Goal: Task Accomplishment & Management: Complete application form

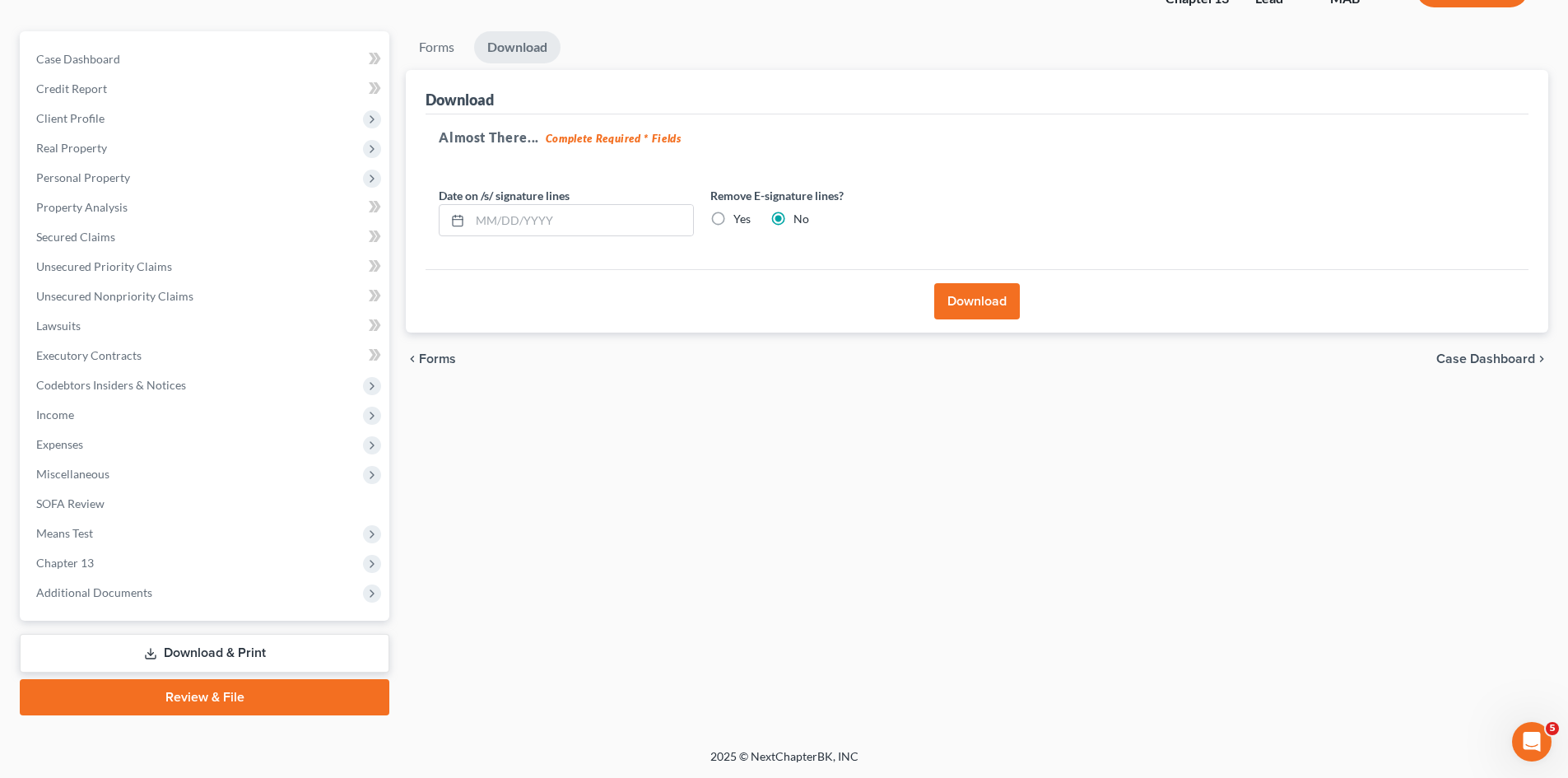
click at [193, 658] on link "Download & Print" at bounding box center [204, 653] width 370 height 39
click at [971, 309] on button "Download" at bounding box center [977, 301] width 85 height 36
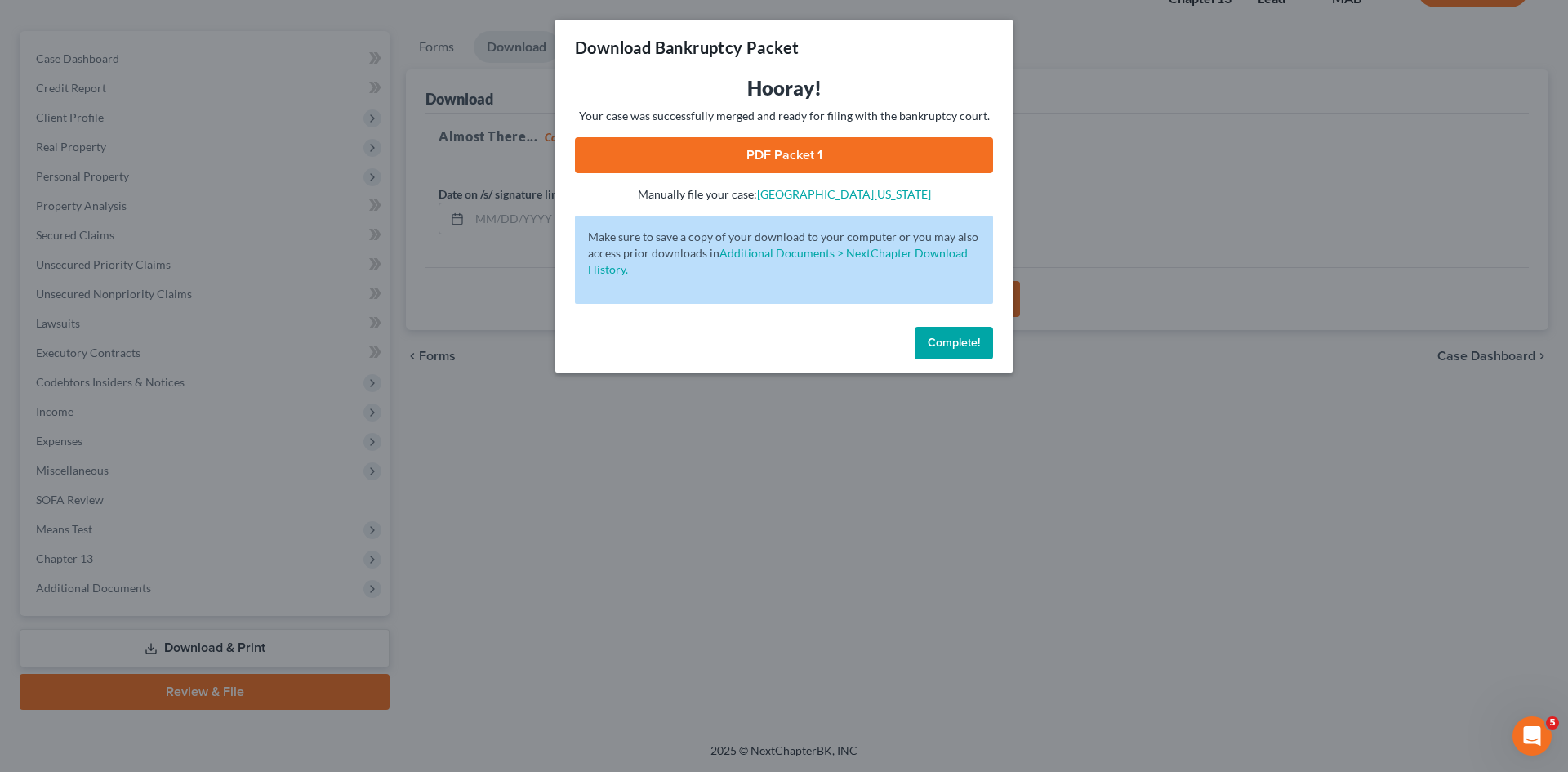
click at [962, 343] on span "Complete!" at bounding box center [953, 342] width 52 height 14
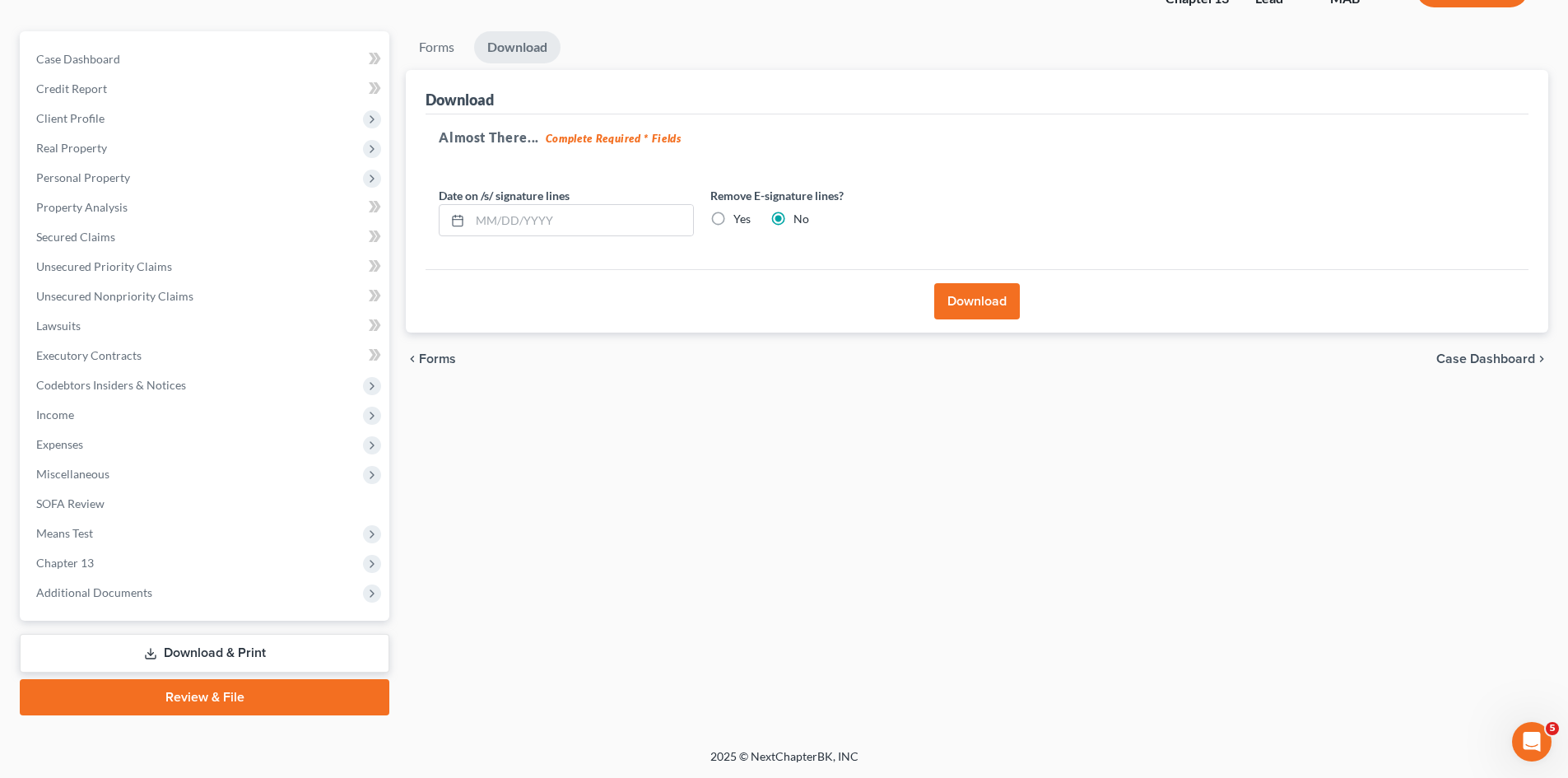
click at [166, 658] on link "Download & Print" at bounding box center [204, 653] width 370 height 39
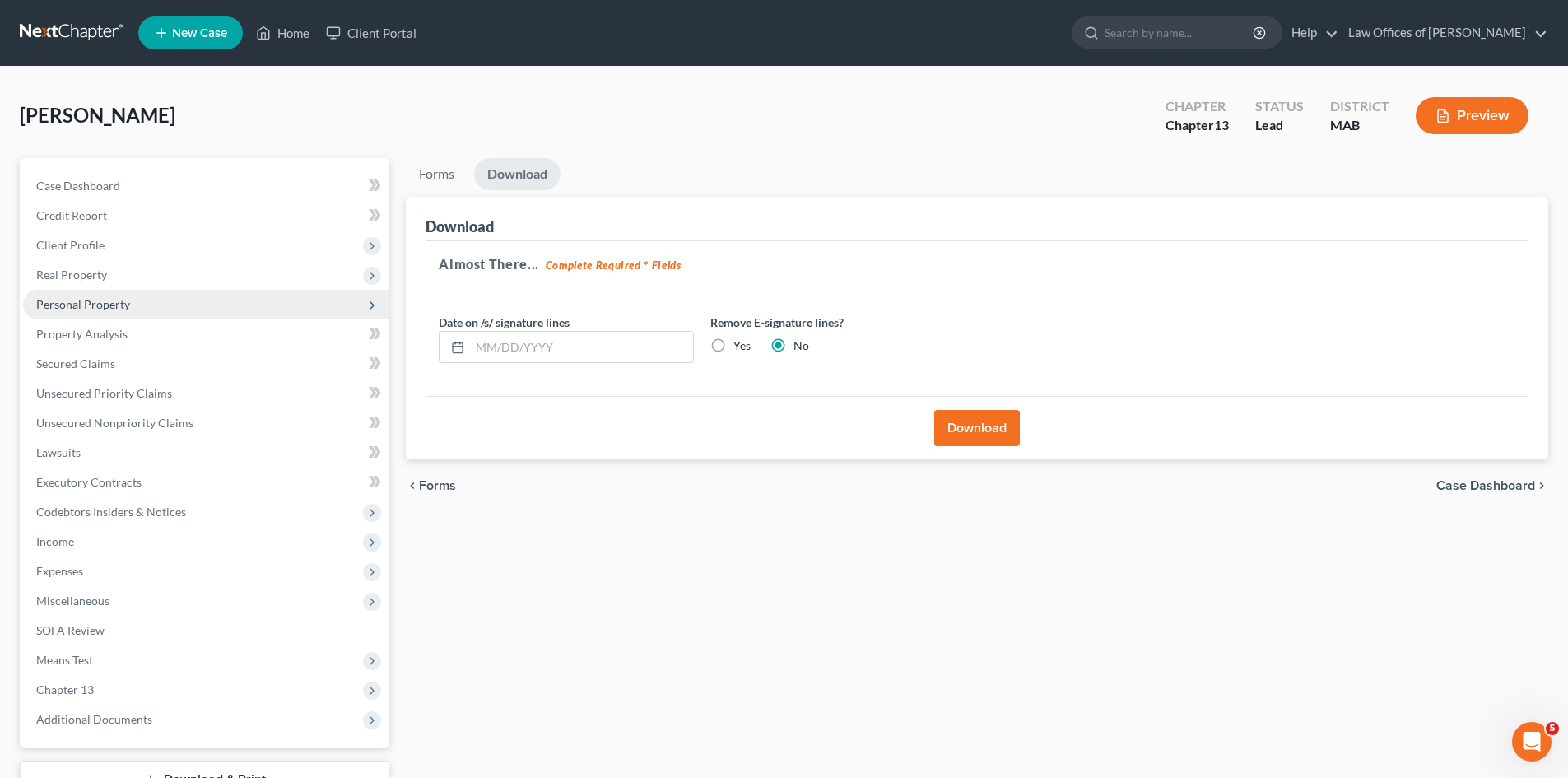
click at [110, 302] on span "Personal Property" at bounding box center [83, 304] width 94 height 14
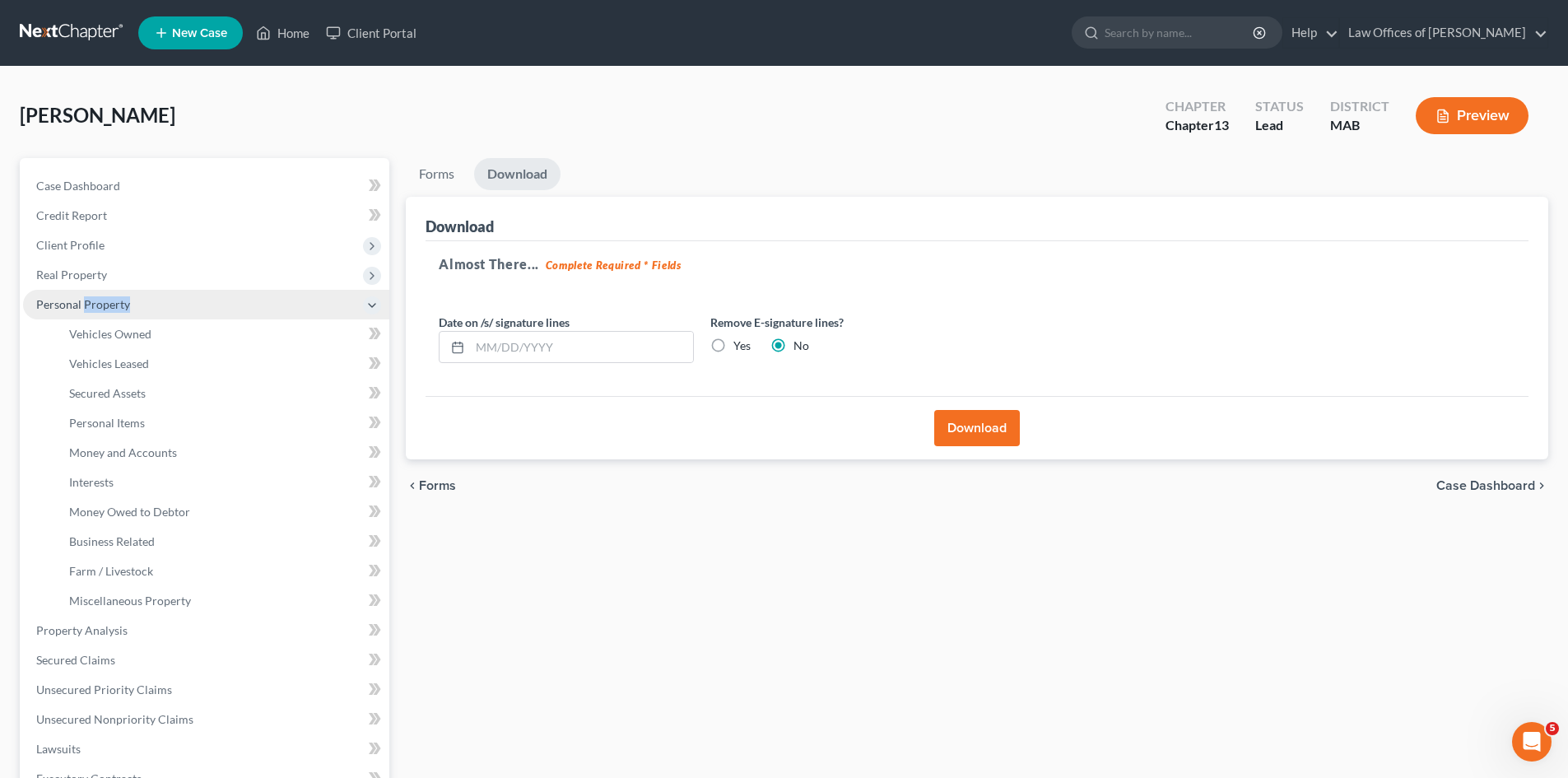
click at [110, 302] on span "Personal Property" at bounding box center [83, 304] width 94 height 14
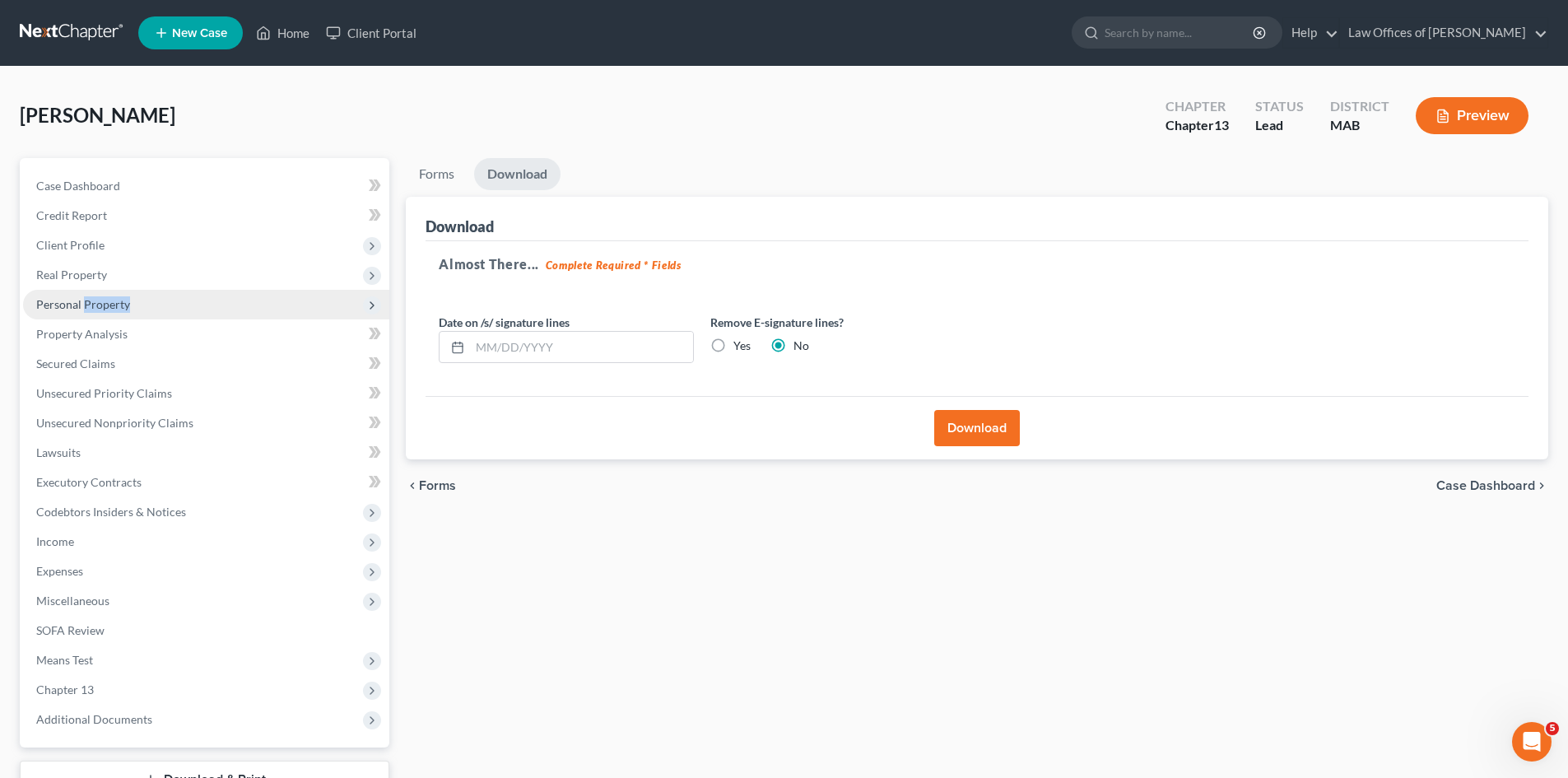
click at [100, 295] on span "Personal Property" at bounding box center [205, 305] width 366 height 29
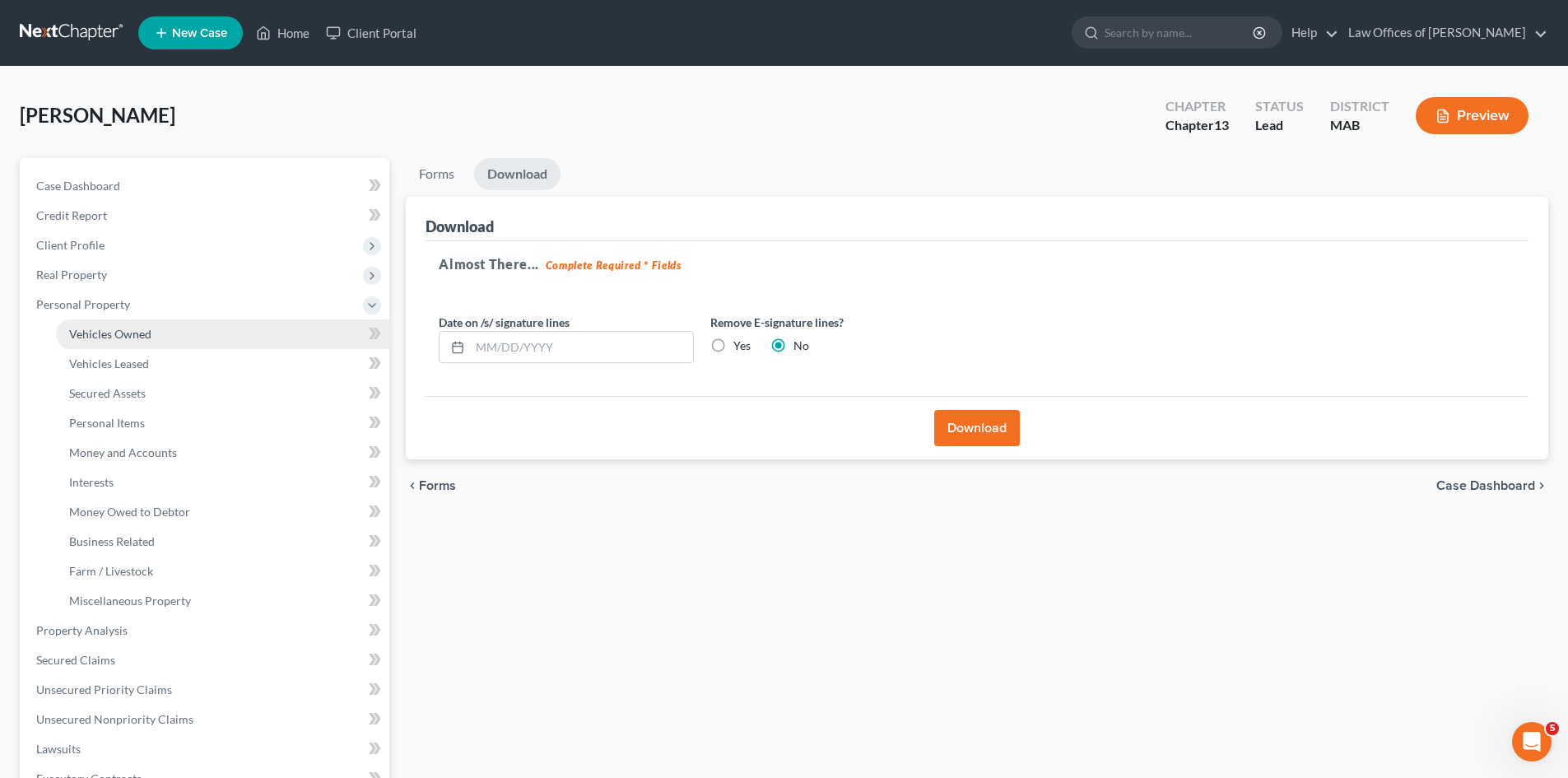
click at [126, 338] on span "Vehicles Owned" at bounding box center [110, 333] width 83 height 14
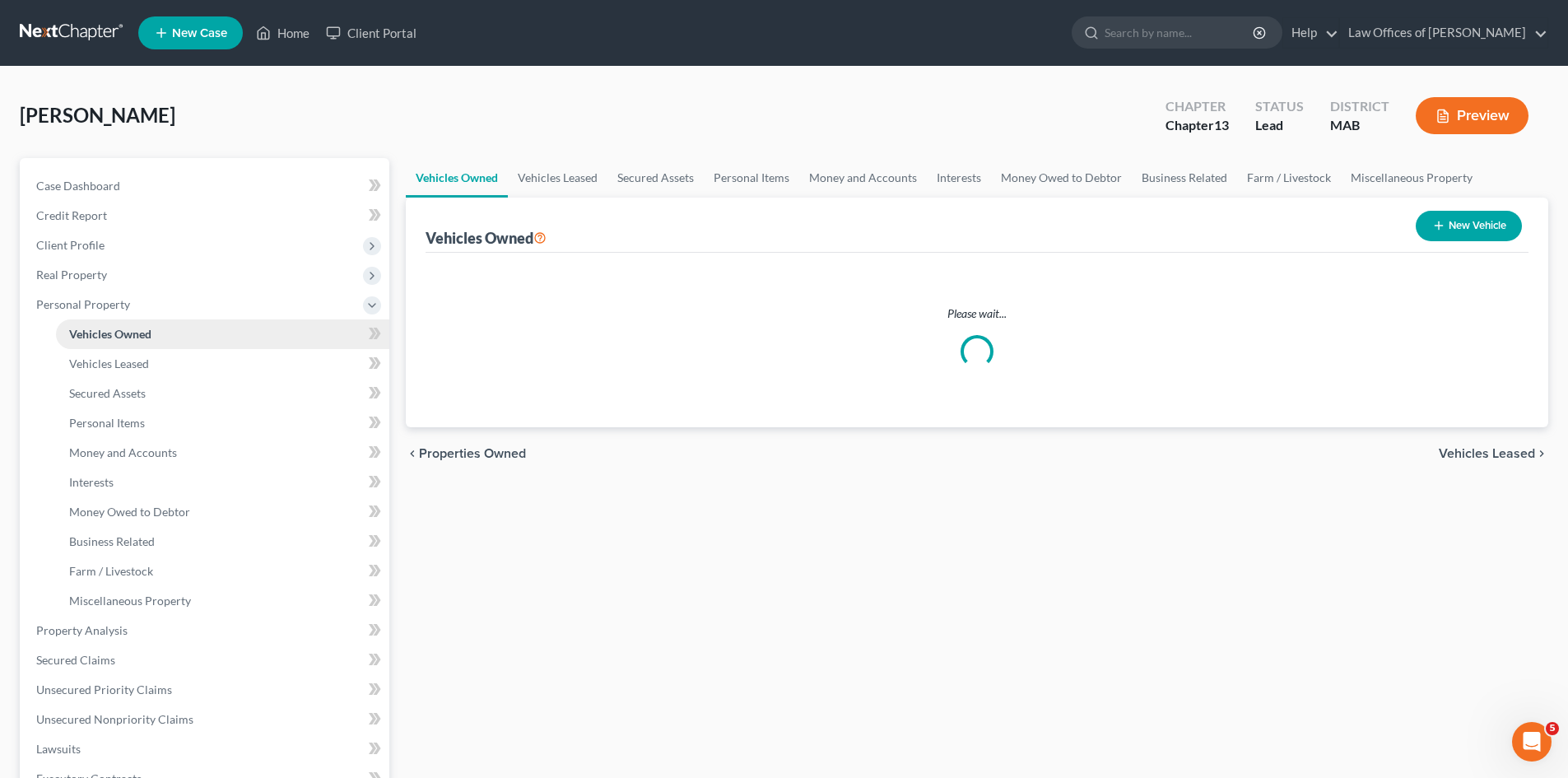
click at [126, 338] on span "Vehicles Owned" at bounding box center [110, 333] width 83 height 14
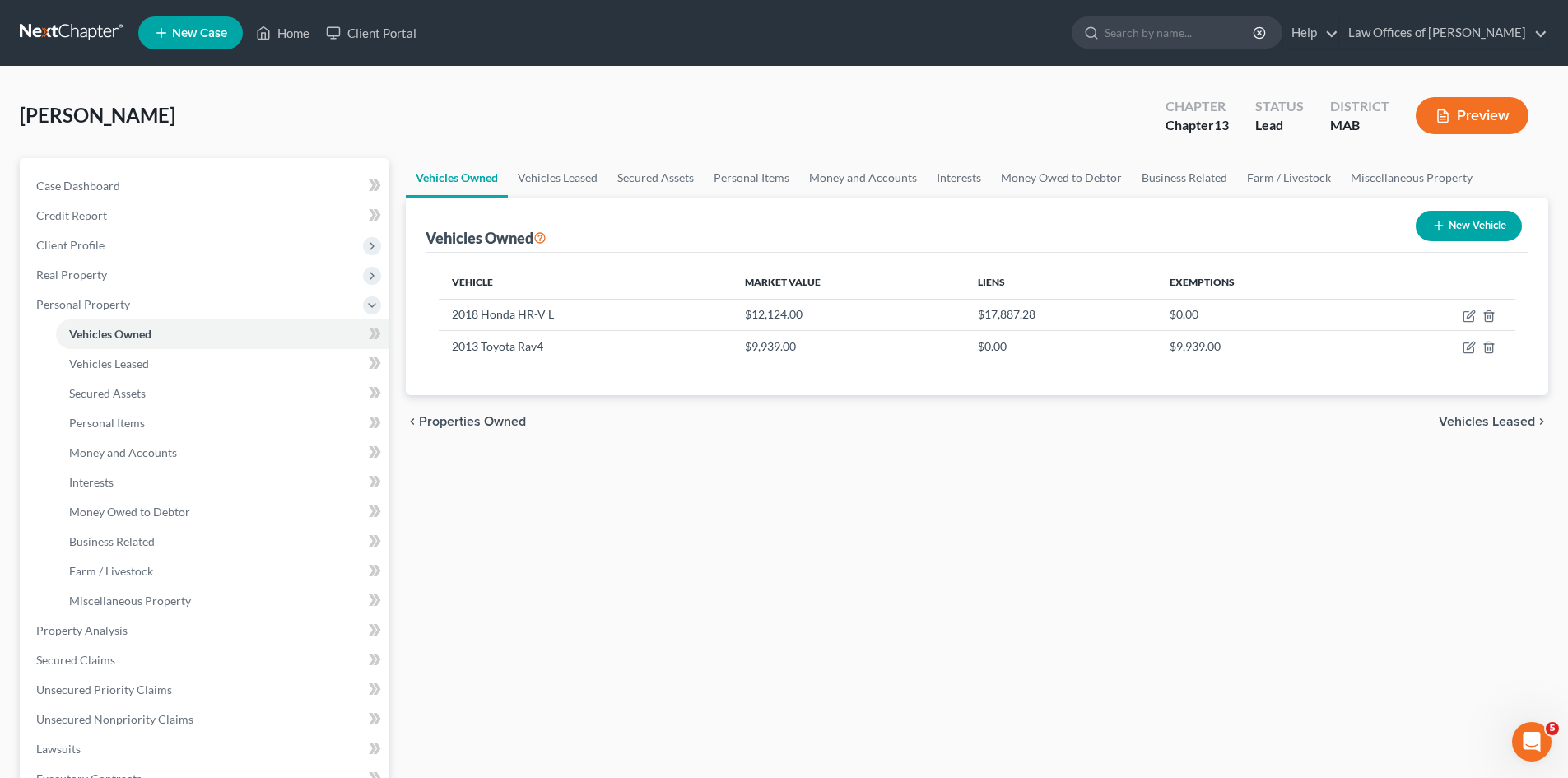
click at [1455, 420] on span "Vehicles Leased" at bounding box center [1486, 421] width 96 height 13
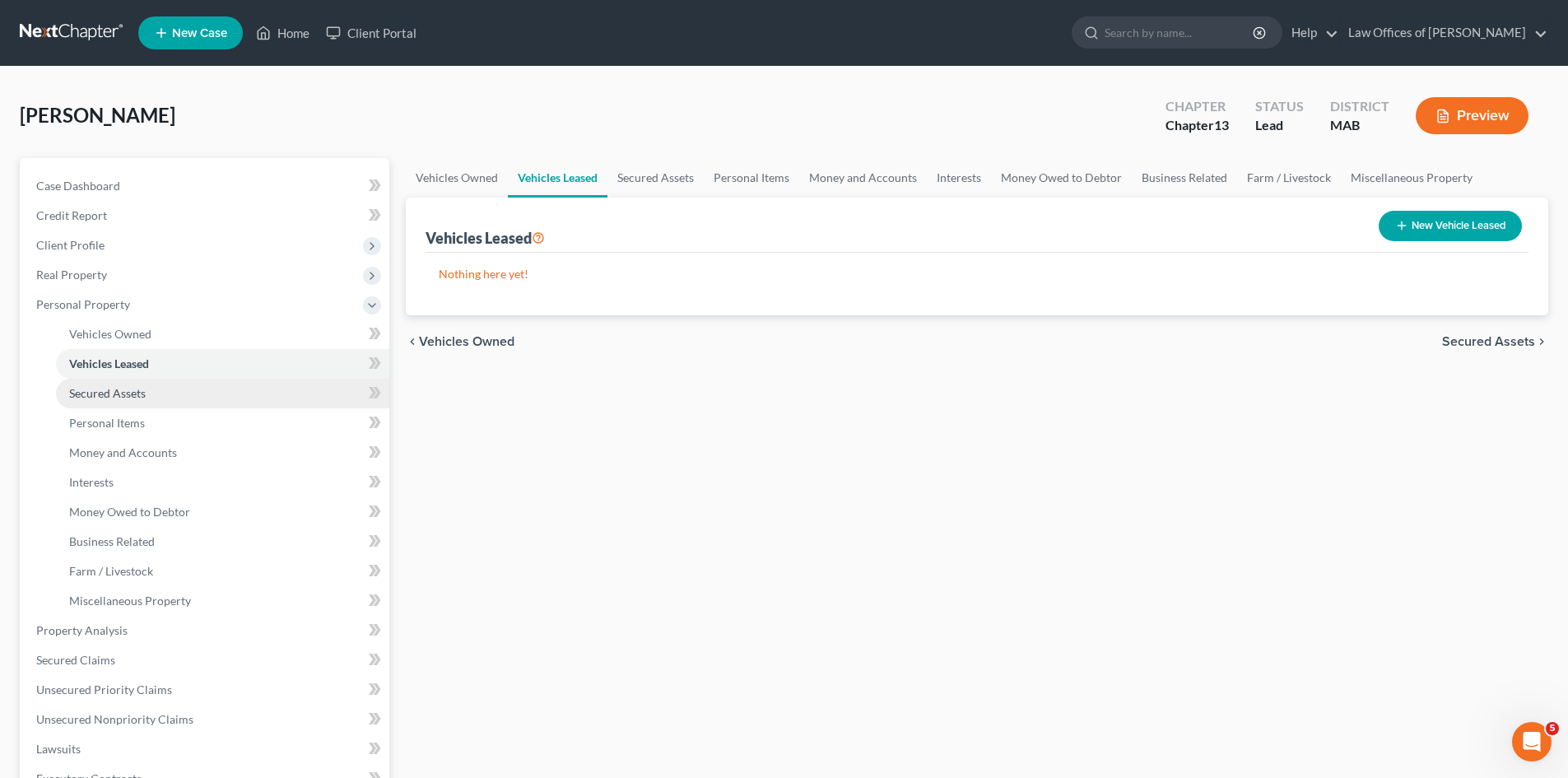
click at [115, 397] on span "Secured Assets" at bounding box center [106, 393] width 76 height 14
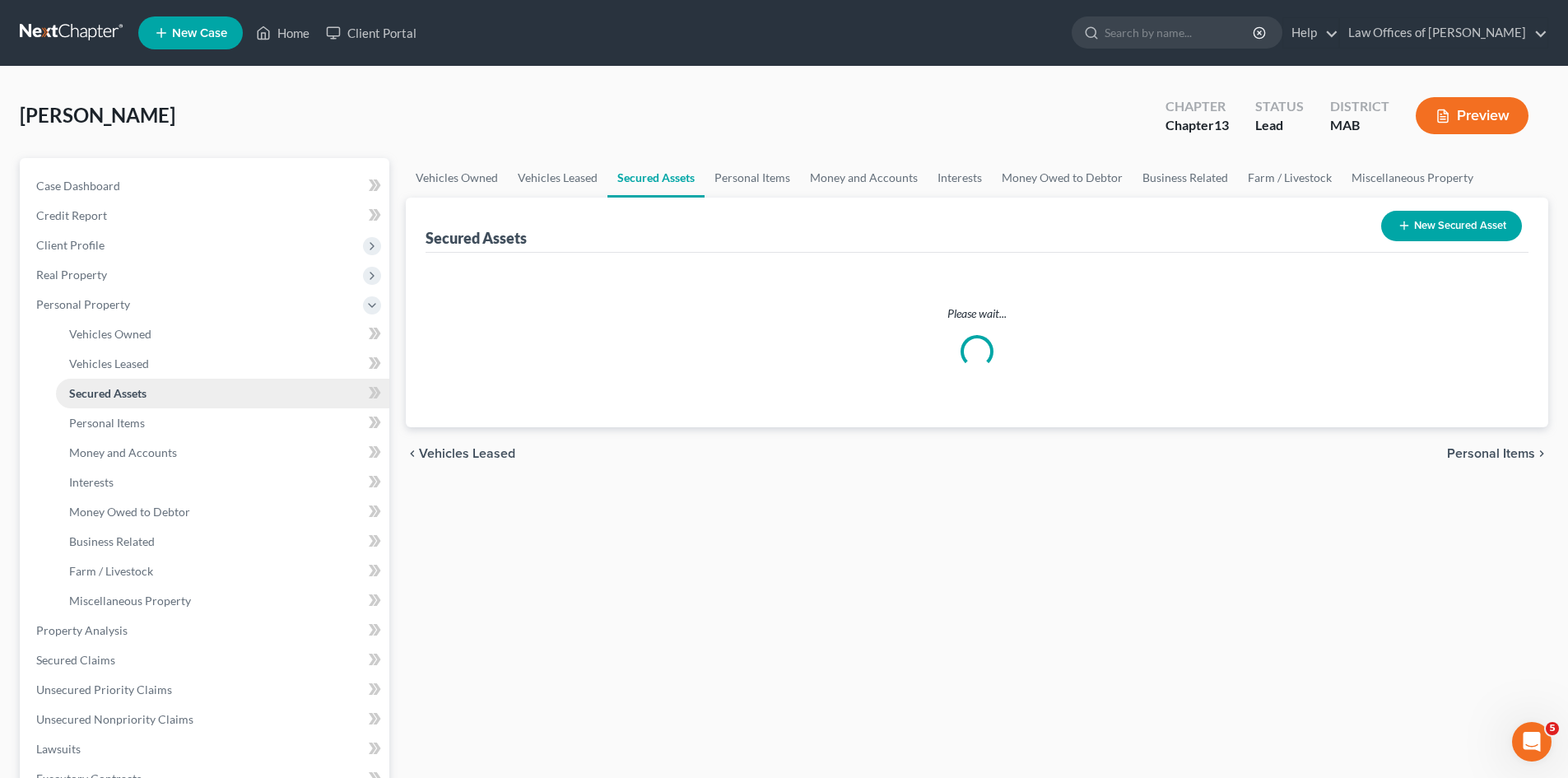
click at [115, 397] on span "Secured Assets" at bounding box center [107, 393] width 77 height 14
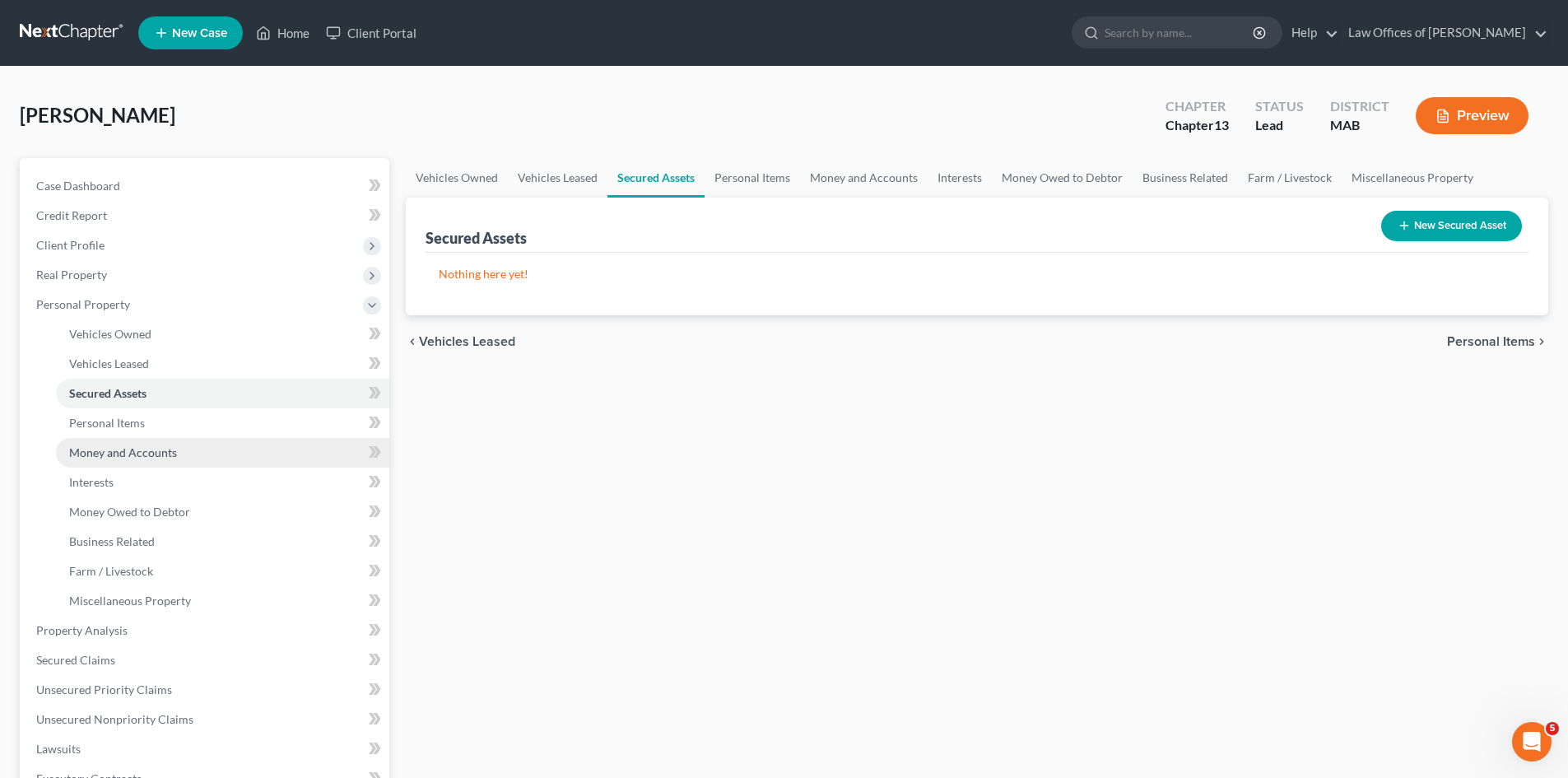
click at [129, 450] on span "Money and Accounts" at bounding box center [123, 451] width 108 height 14
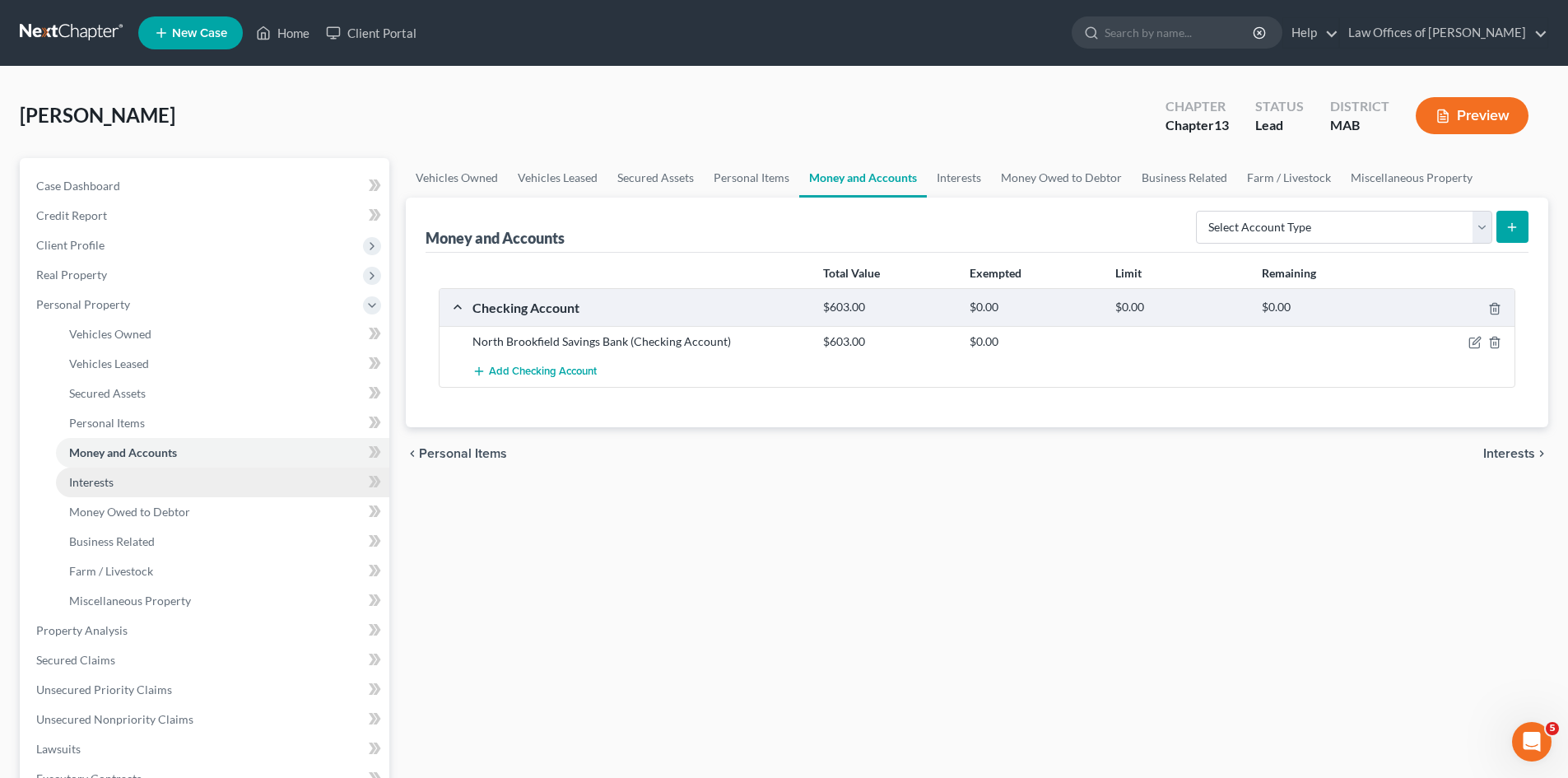
click at [104, 480] on span "Interests" at bounding box center [91, 482] width 44 height 14
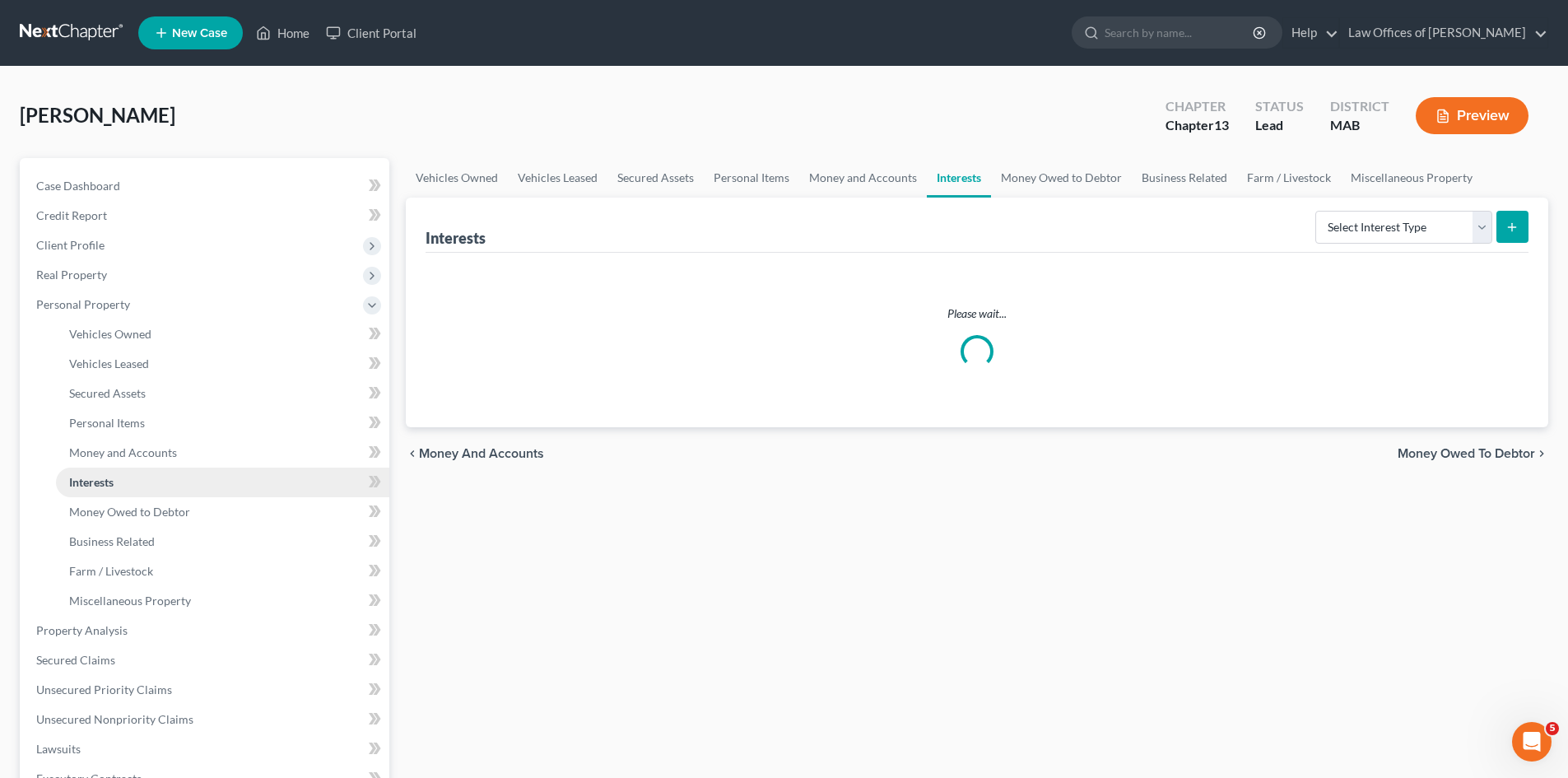
click at [104, 480] on span "Interests" at bounding box center [91, 482] width 44 height 14
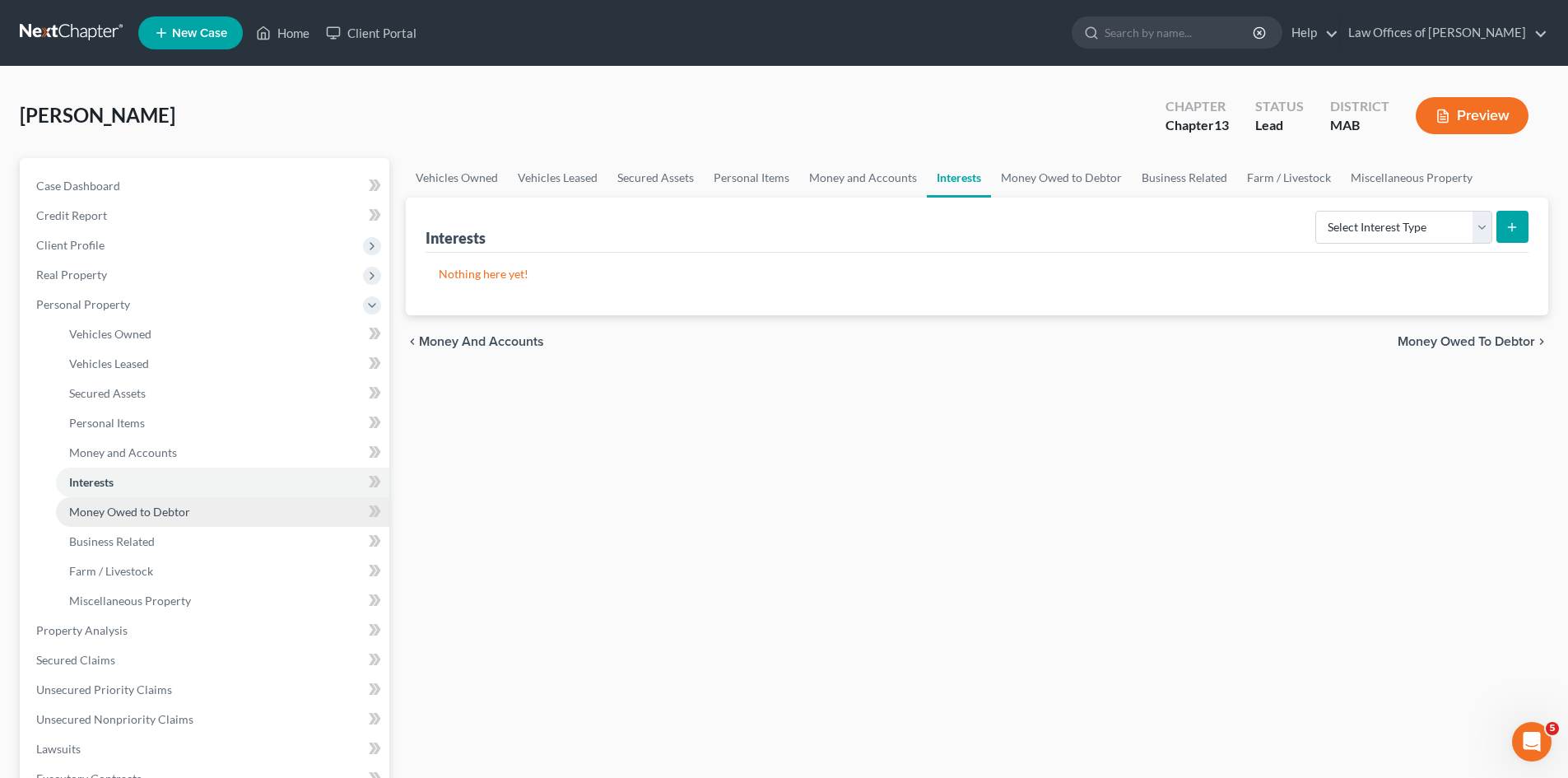
click at [177, 510] on span "Money Owed to Debtor" at bounding box center [129, 511] width 121 height 14
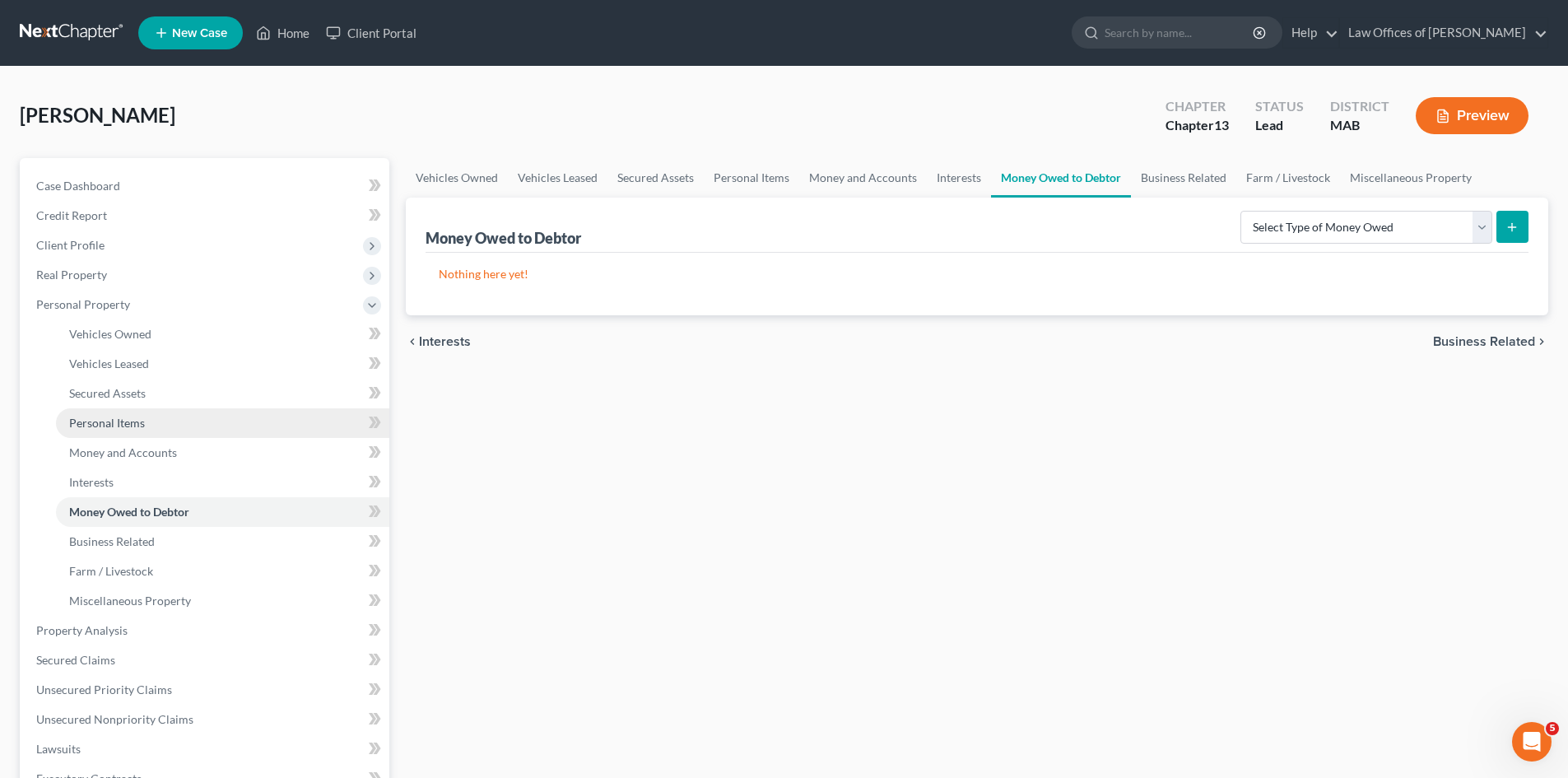
click at [141, 428] on span "Personal Items" at bounding box center [106, 422] width 76 height 14
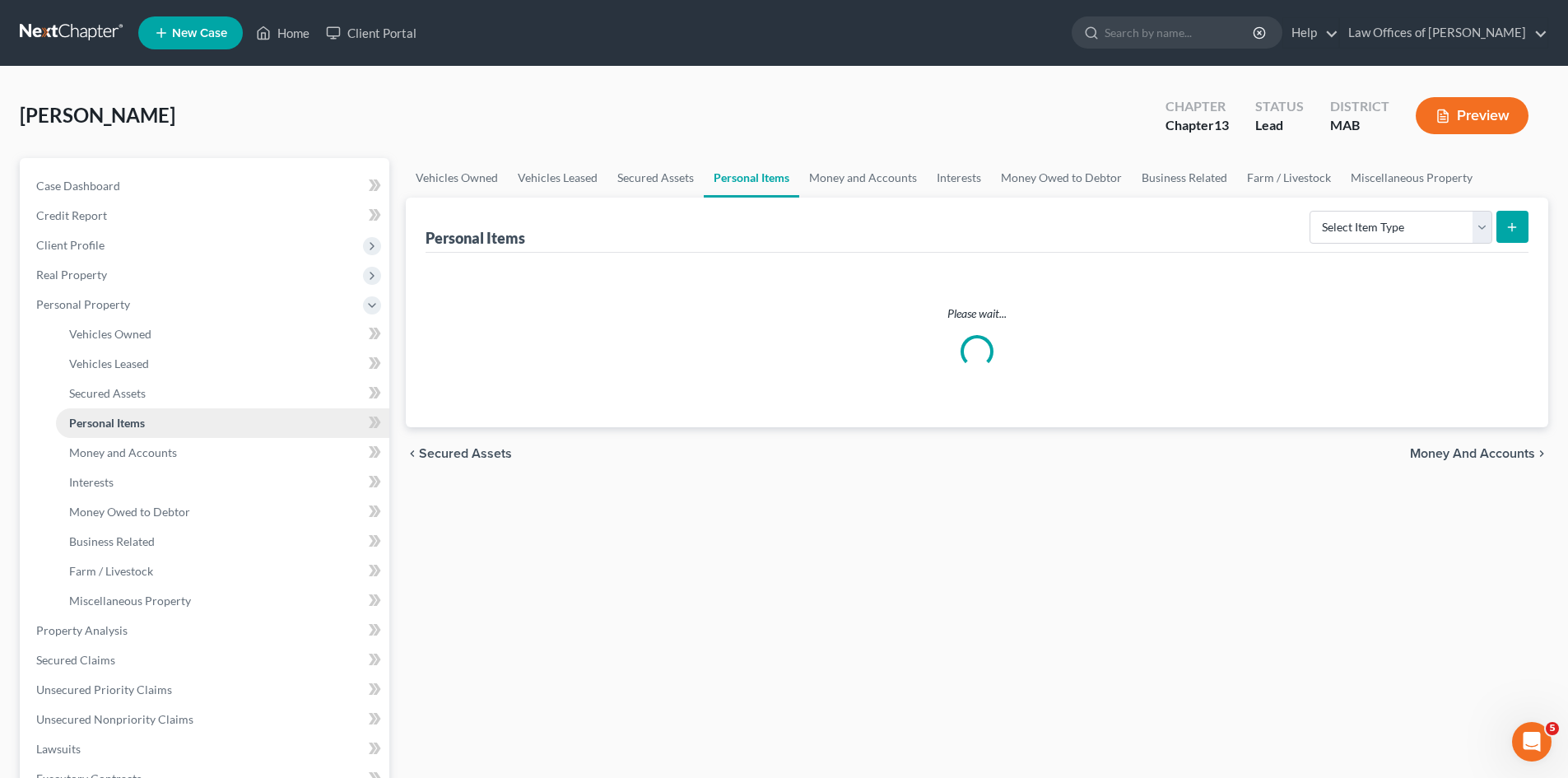
click at [141, 428] on span "Personal Items" at bounding box center [106, 422] width 76 height 14
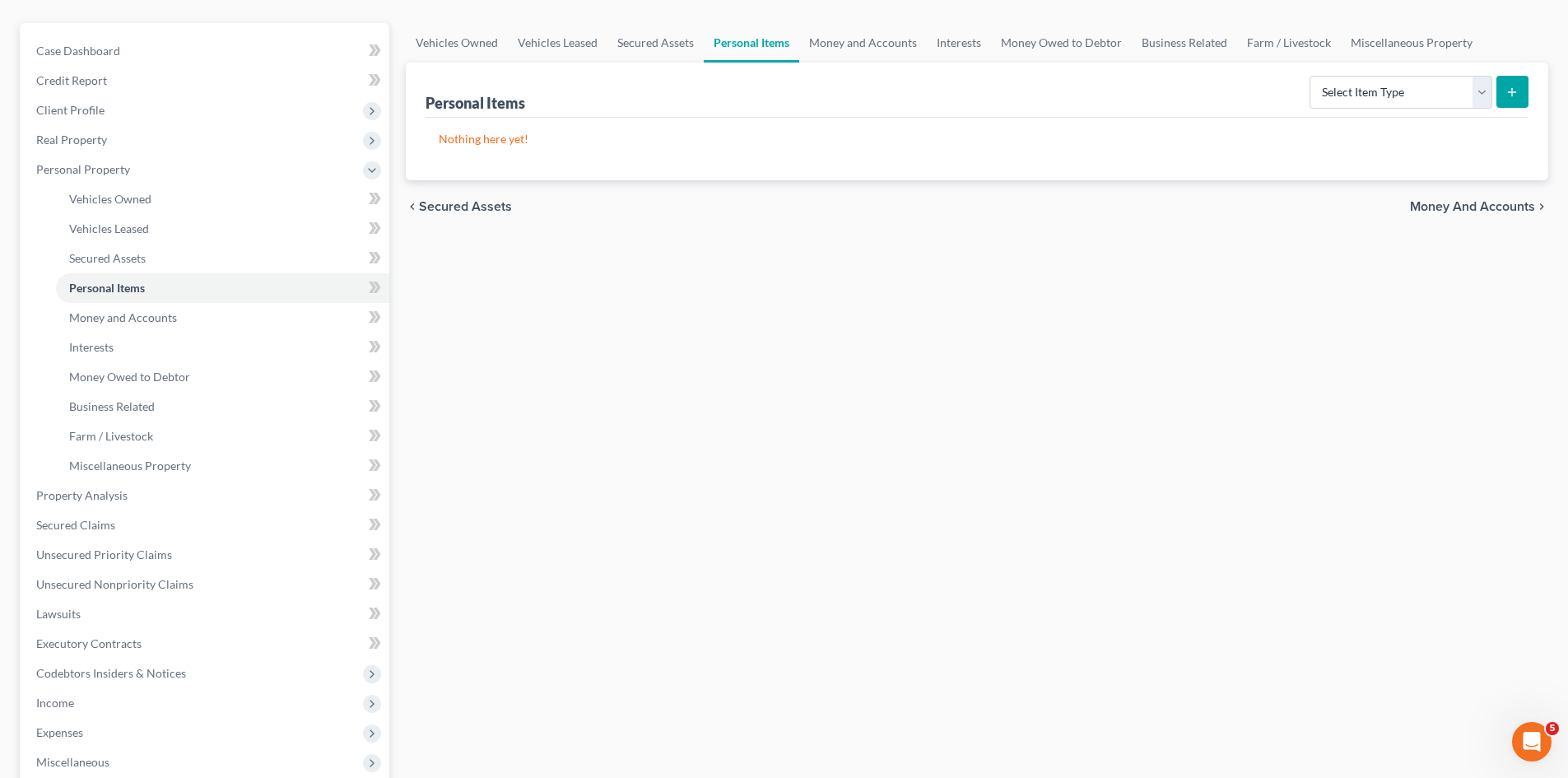
scroll to position [423, 0]
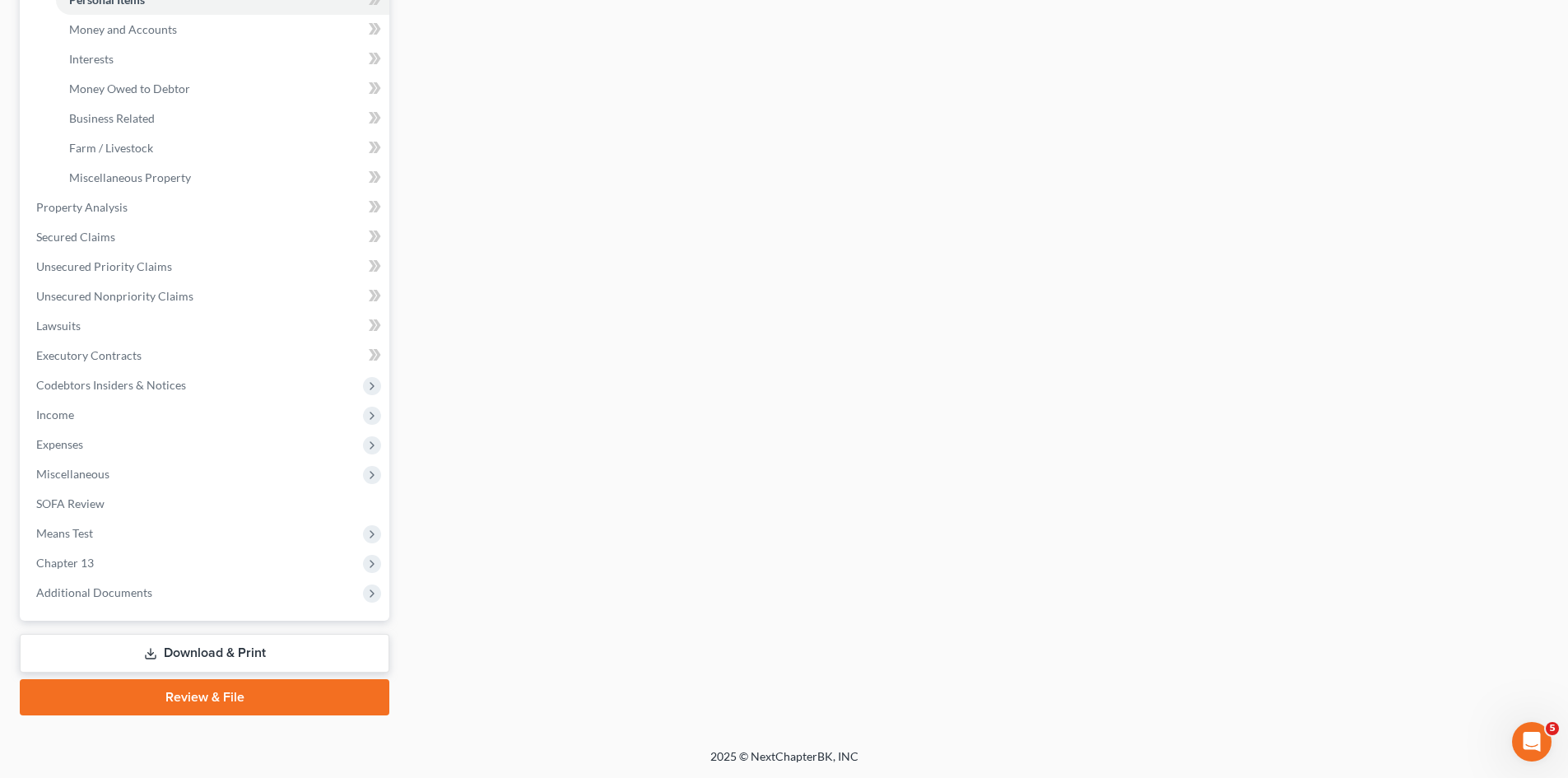
click at [193, 661] on link "Download & Print" at bounding box center [204, 653] width 370 height 39
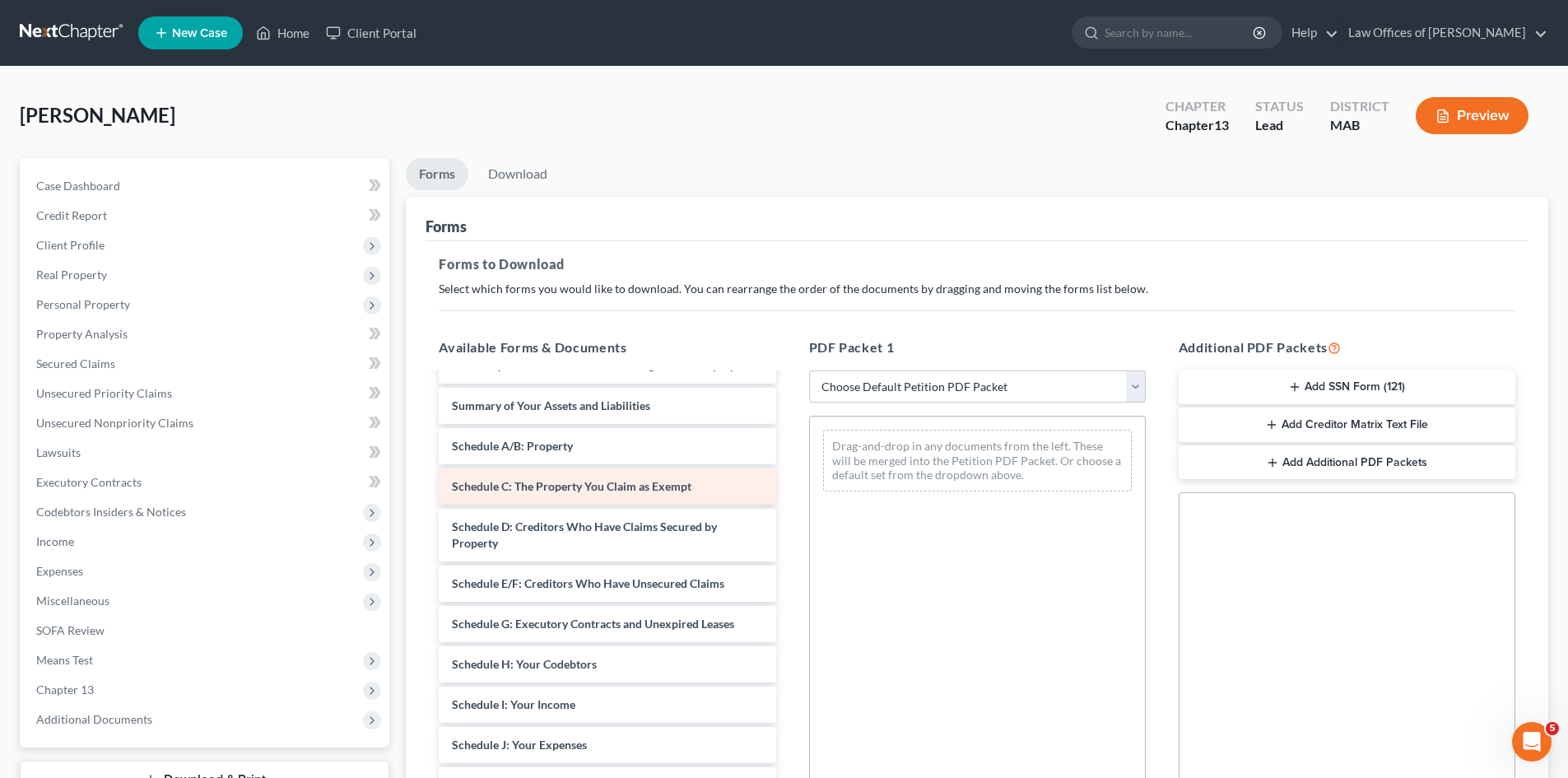
scroll to position [124, 0]
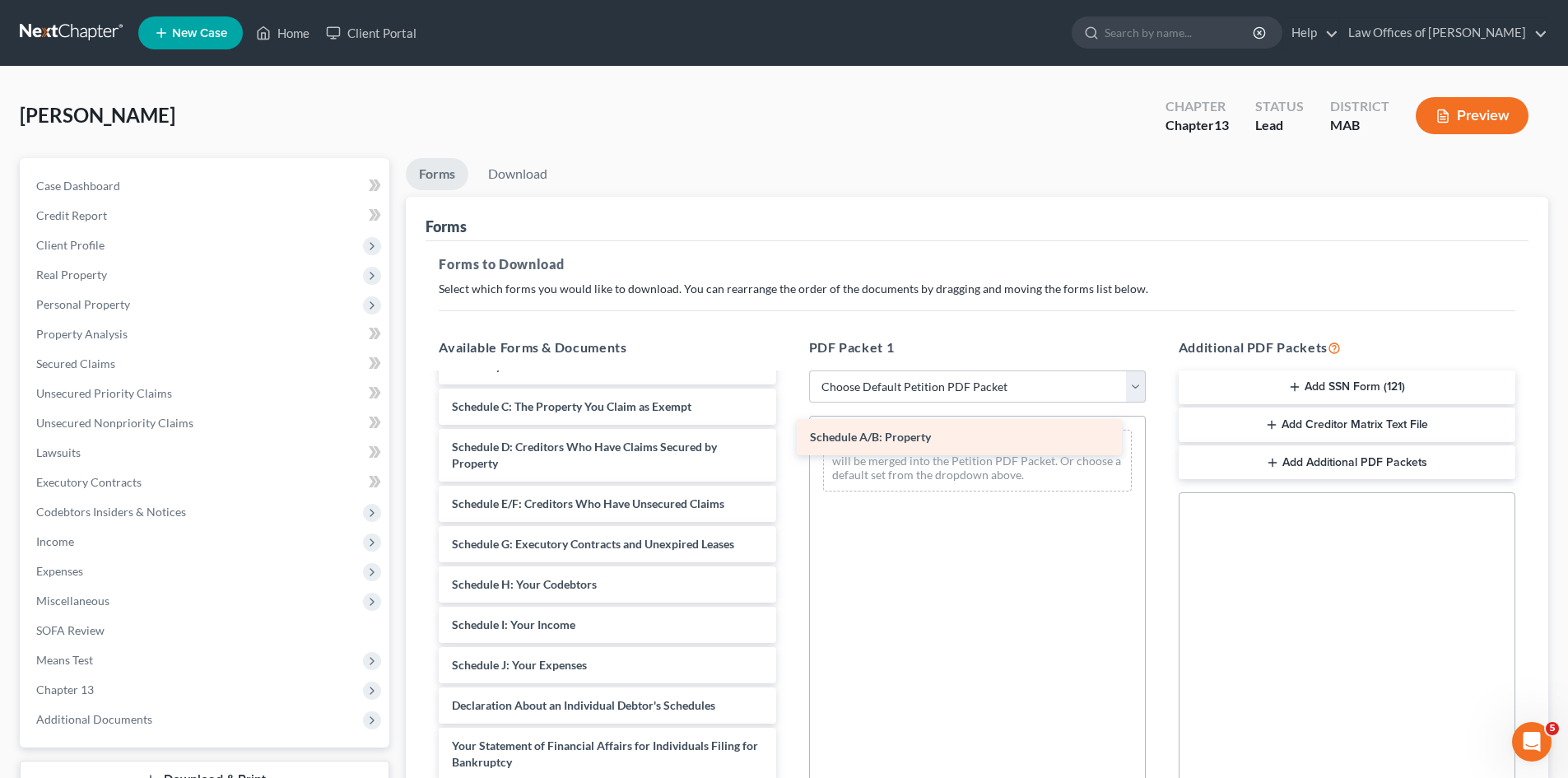
drag, startPoint x: 558, startPoint y: 421, endPoint x: 916, endPoint y: 436, distance: 358.3
click at [789, 436] on div "Schedule A/B: Property Chapter 13 Debtor's Certifications Regarding Domestic Su…" at bounding box center [607, 625] width 363 height 748
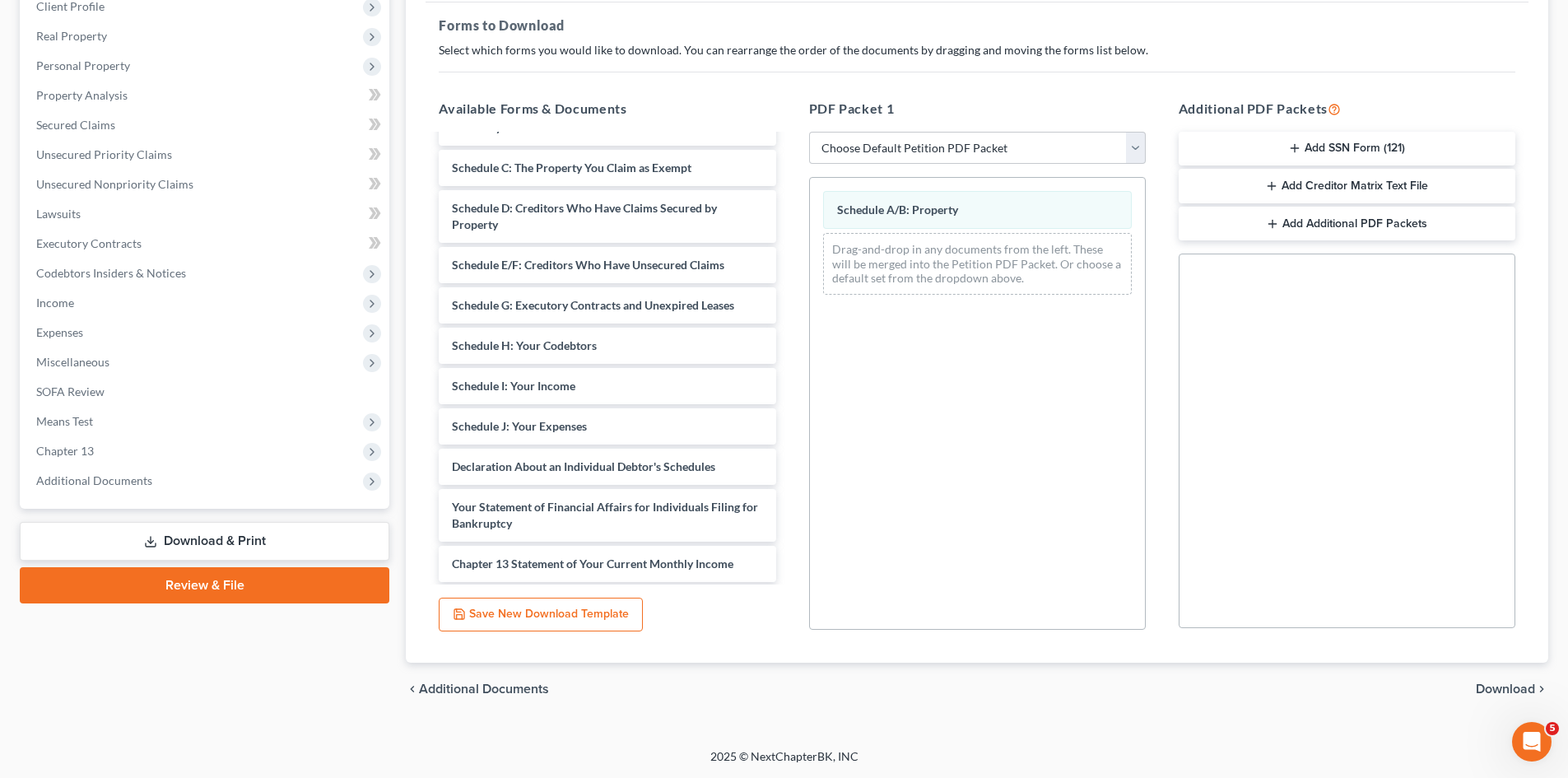
click at [1519, 684] on span "Download" at bounding box center [1505, 689] width 60 height 13
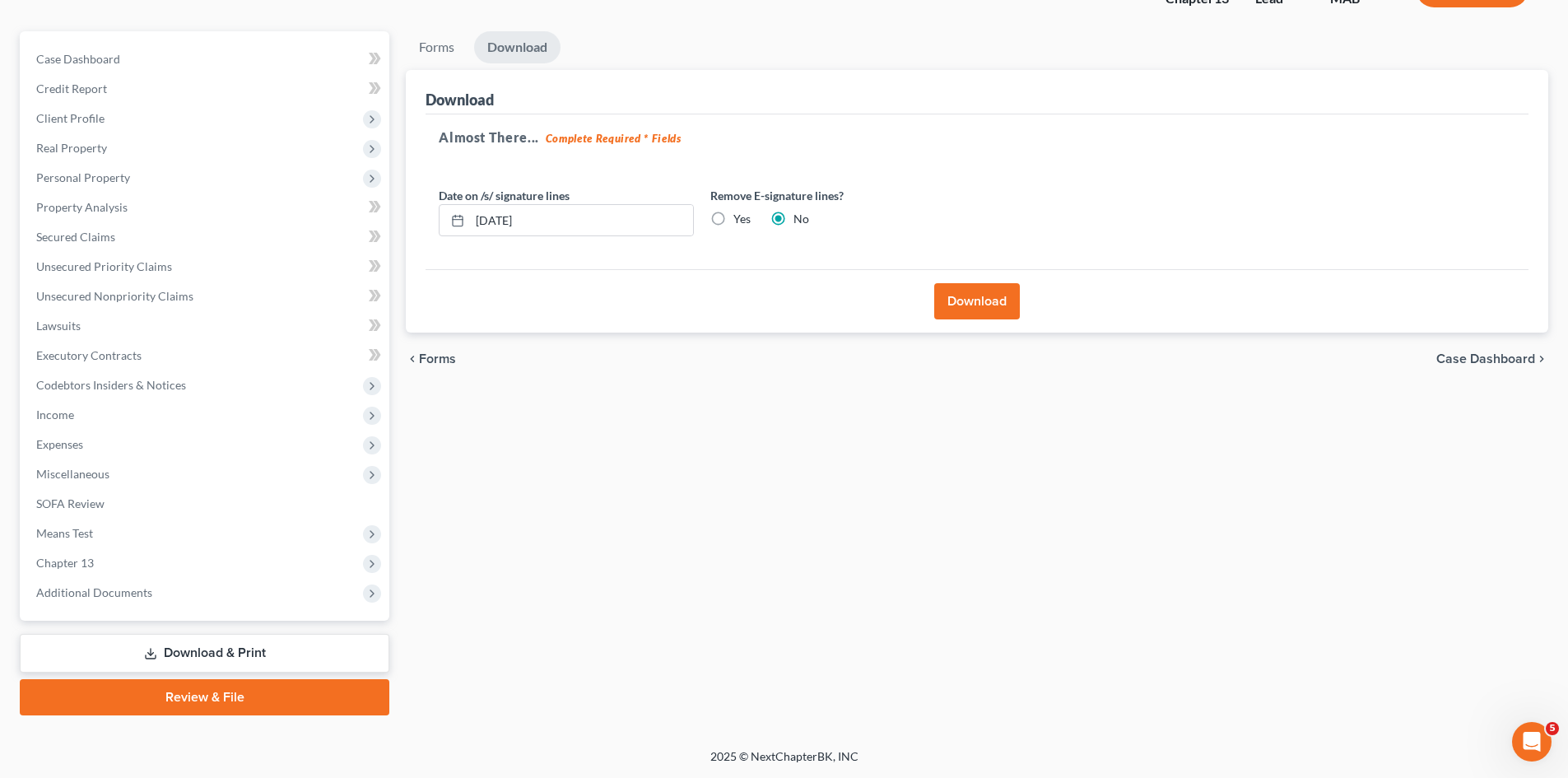
scroll to position [127, 0]
drag, startPoint x: 582, startPoint y: 222, endPoint x: 302, endPoint y: 190, distance: 281.8
click at [304, 191] on div "Petition Navigation Case Dashboard Payments Invoices Payments Payments Credit R…" at bounding box center [784, 373] width 1544 height 684
click at [971, 308] on button "Download" at bounding box center [977, 301] width 85 height 36
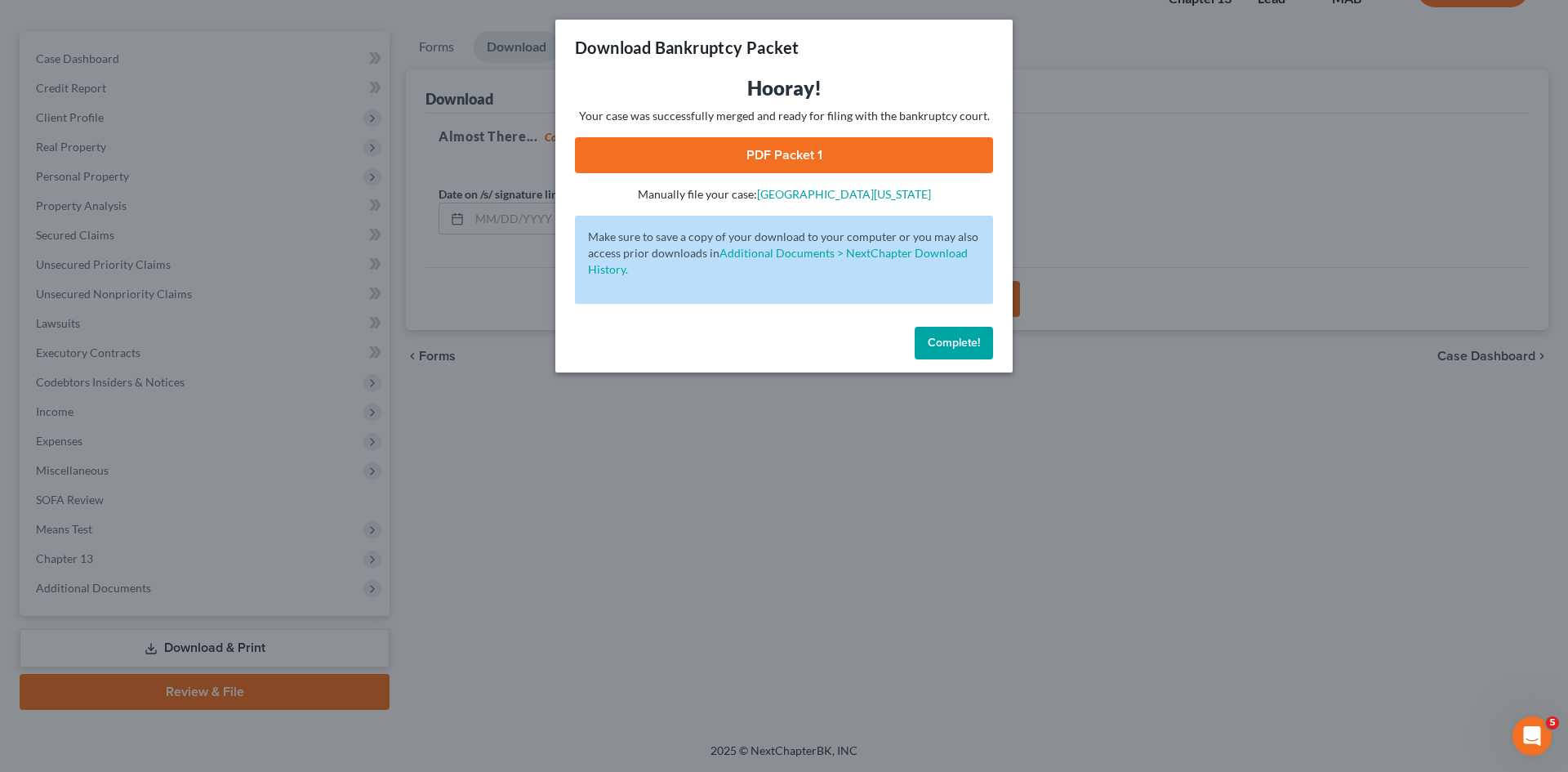
click at [784, 168] on link "PDF Packet 1" at bounding box center [784, 155] width 418 height 36
click at [952, 345] on span "Complete!" at bounding box center [953, 342] width 52 height 14
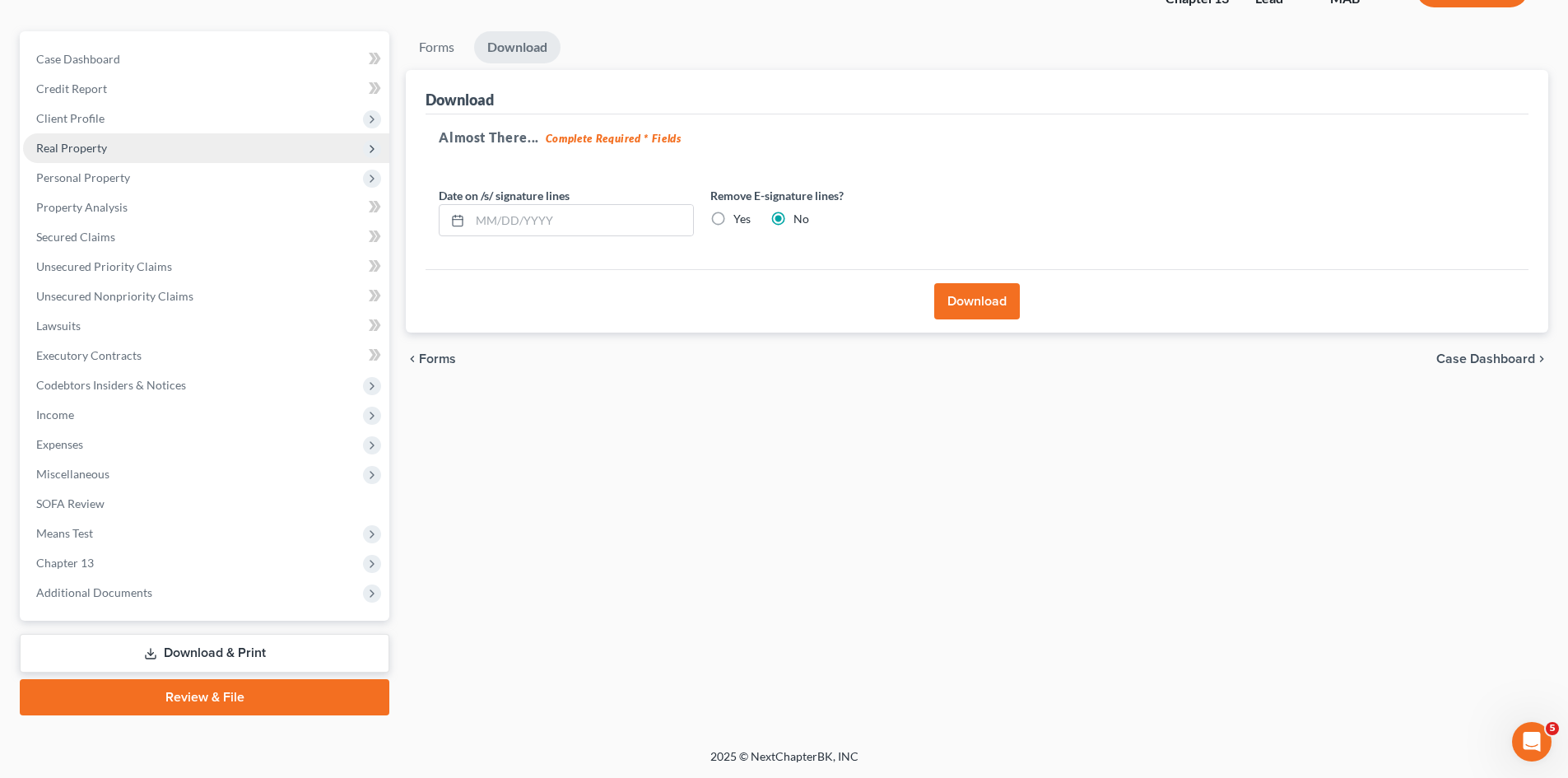
click at [163, 150] on span "Real Property" at bounding box center [205, 148] width 366 height 29
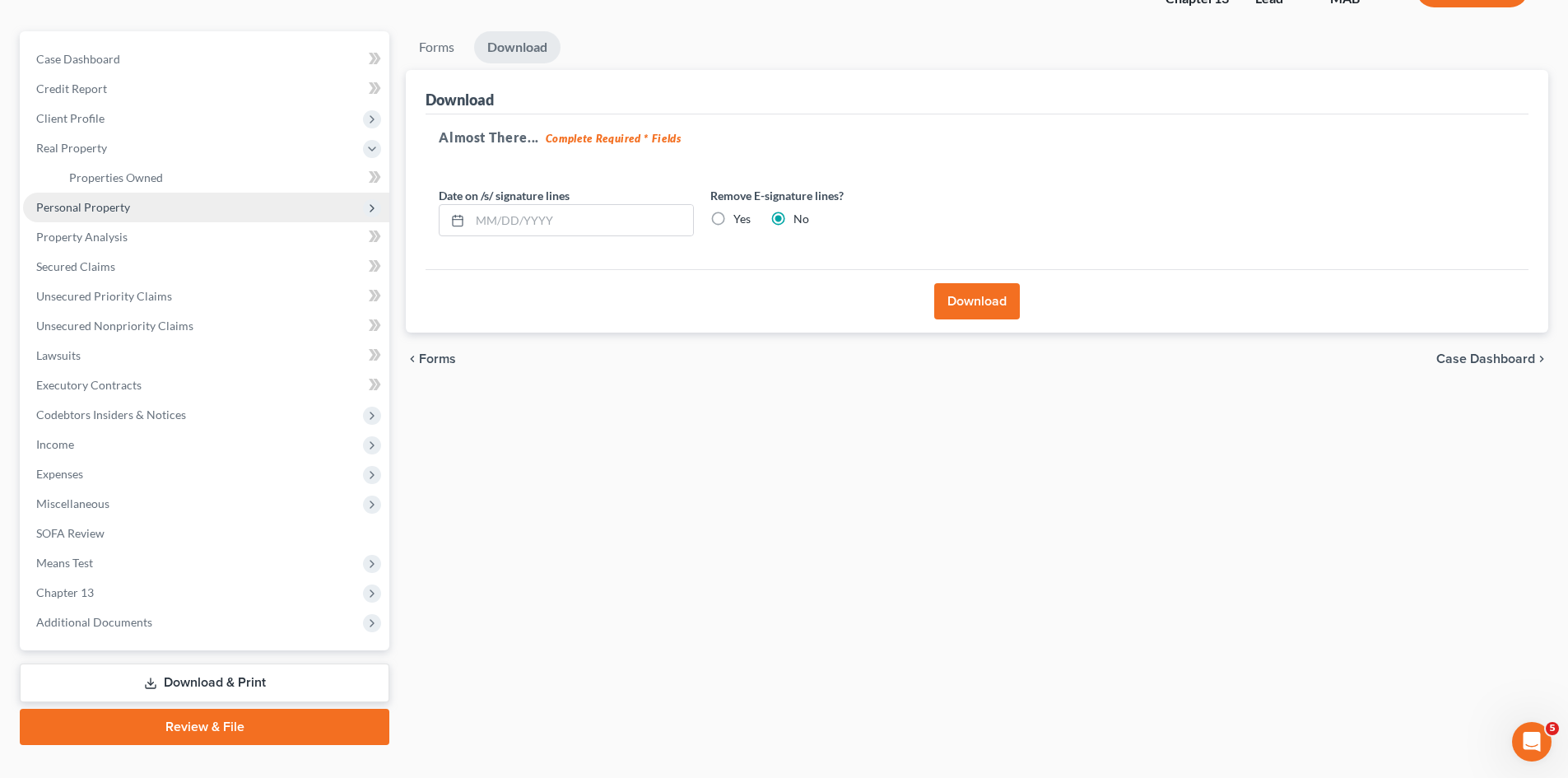
click at [161, 208] on span "Personal Property" at bounding box center [205, 207] width 366 height 29
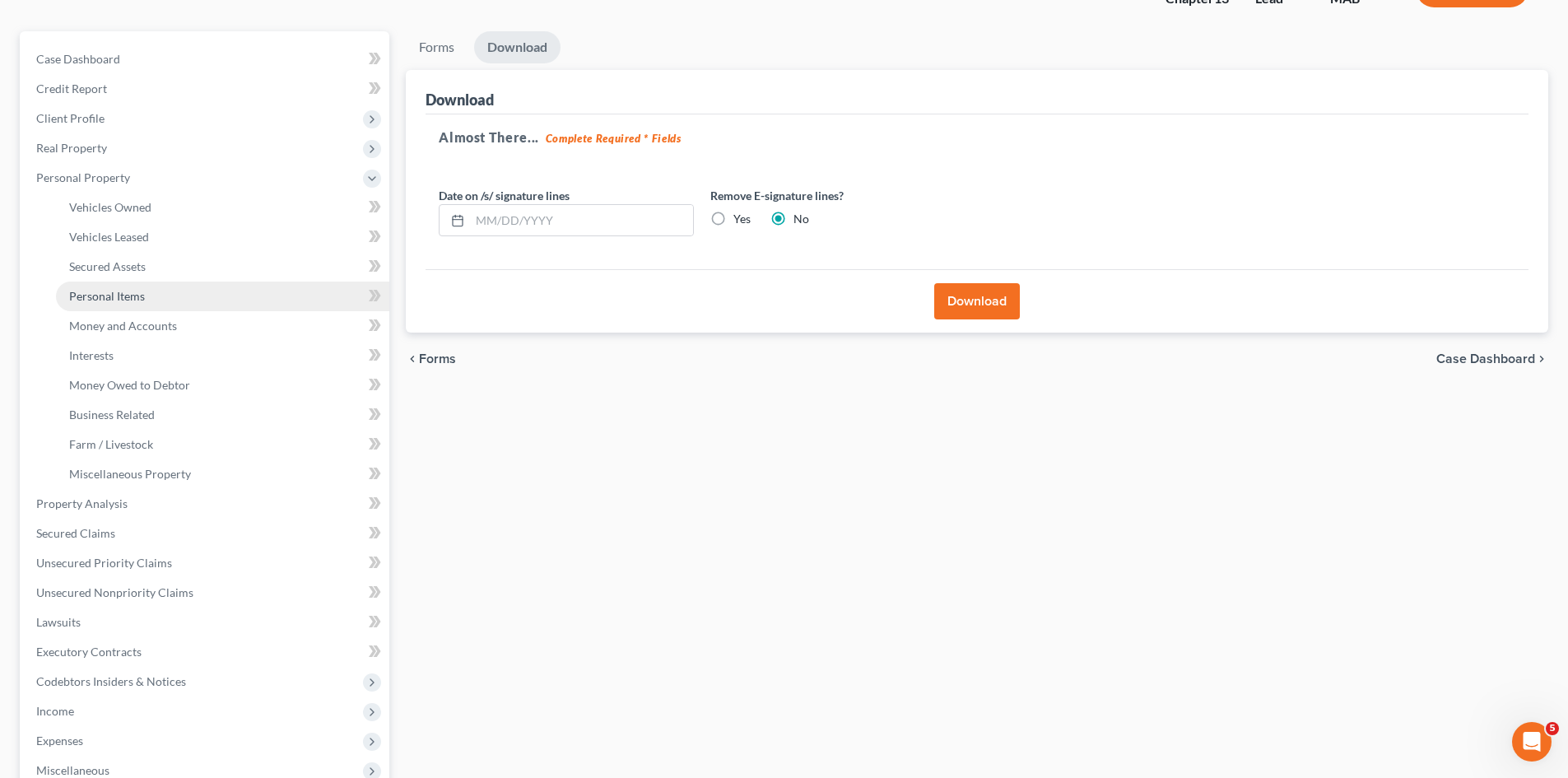
click at [163, 299] on link "Personal Items" at bounding box center [222, 296] width 333 height 29
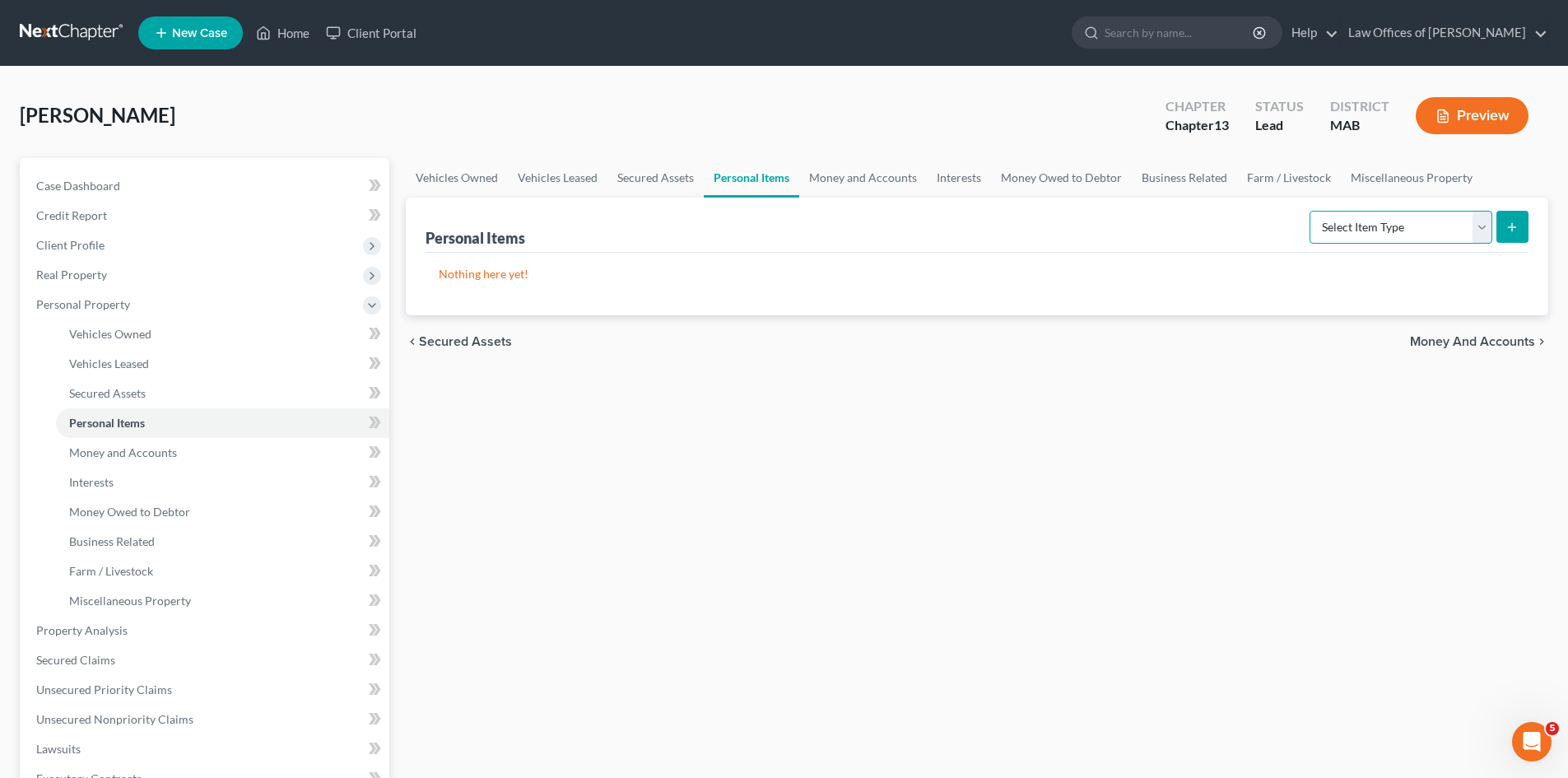
click at [1480, 222] on select "Select Item Type Clothing Collectibles Of Value Electronics Firearms Household …" at bounding box center [1400, 228] width 182 height 33
select select "household_goods"
click at [1311, 211] on select "Select Item Type Clothing Collectibles Of Value Electronics Firearms Household …" at bounding box center [1400, 228] width 182 height 33
click at [1505, 221] on icon "submit" at bounding box center [1511, 227] width 13 height 13
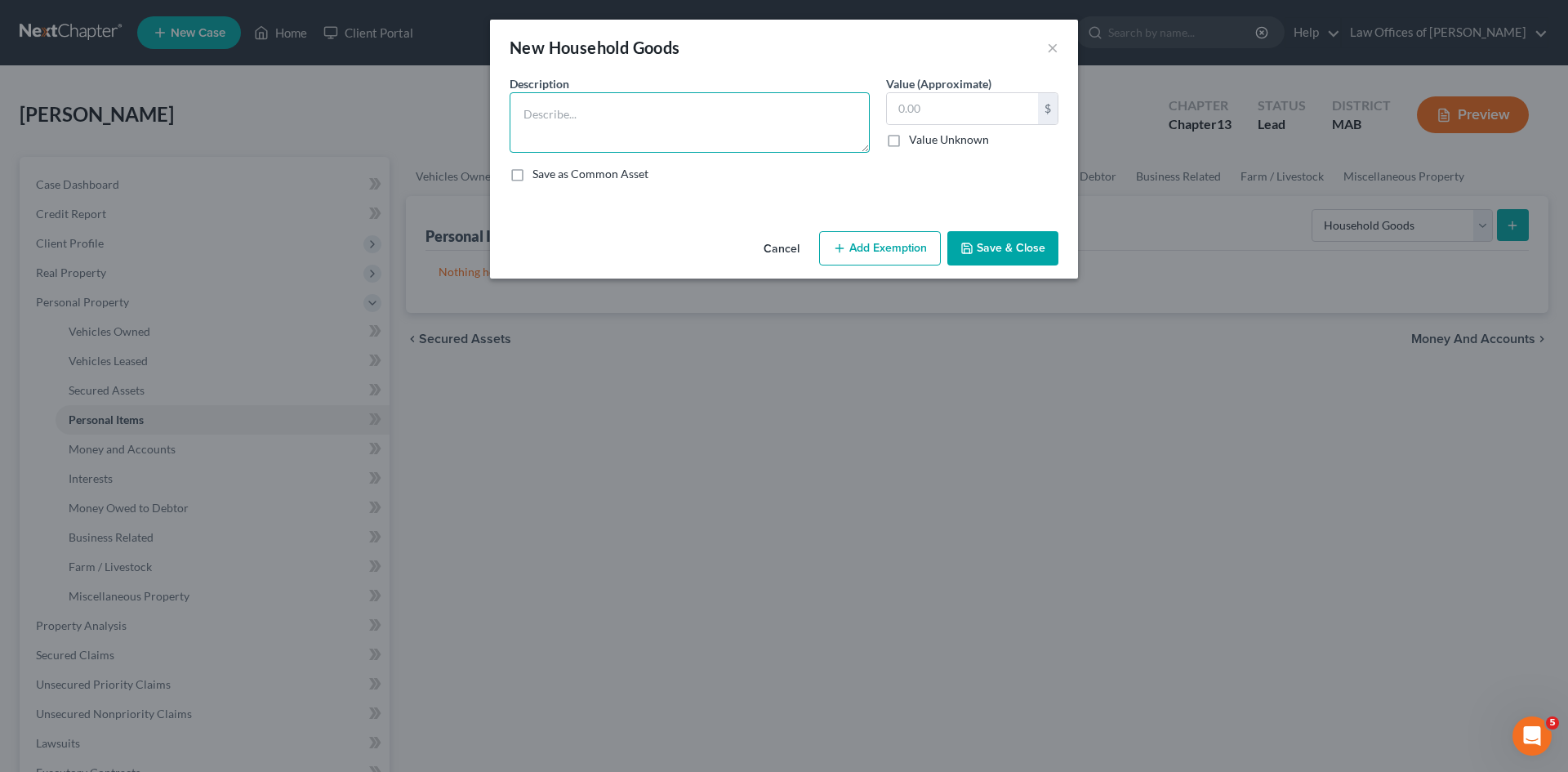
click at [554, 104] on textarea at bounding box center [690, 122] width 360 height 60
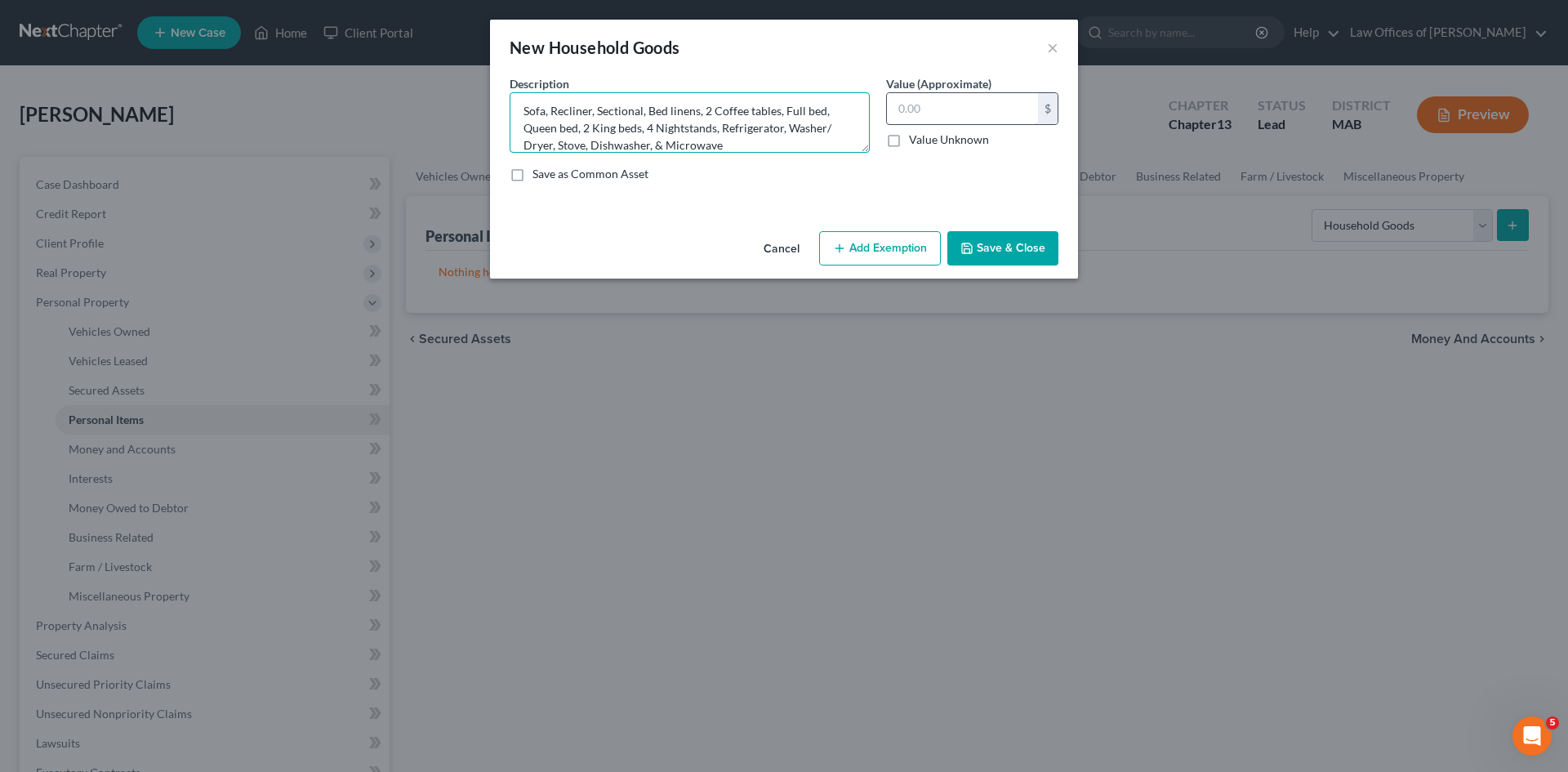
type textarea "Sofa, Recliner, Sectional, Bed linens, 2 Coffee tables, Full bed, Queen bed, 2 …"
click at [914, 108] on input "text" at bounding box center [963, 108] width 151 height 31
type input "3,000.00"
click at [864, 253] on button "Add Exemption" at bounding box center [880, 249] width 122 height 35
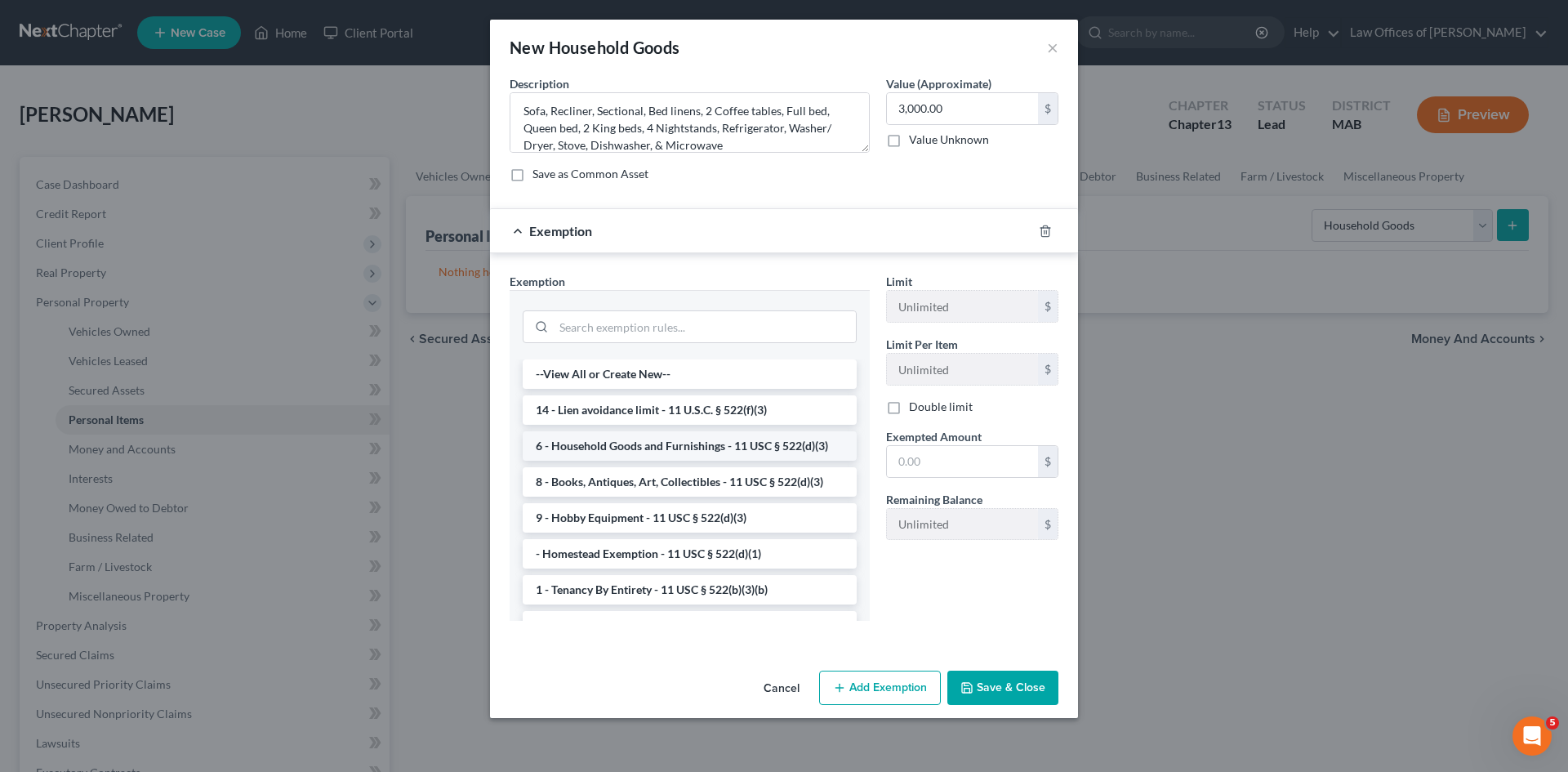
click at [736, 451] on li "6 - Household Goods and Furnishings - 11 USC § 522(d)(3)" at bounding box center [689, 446] width 334 height 29
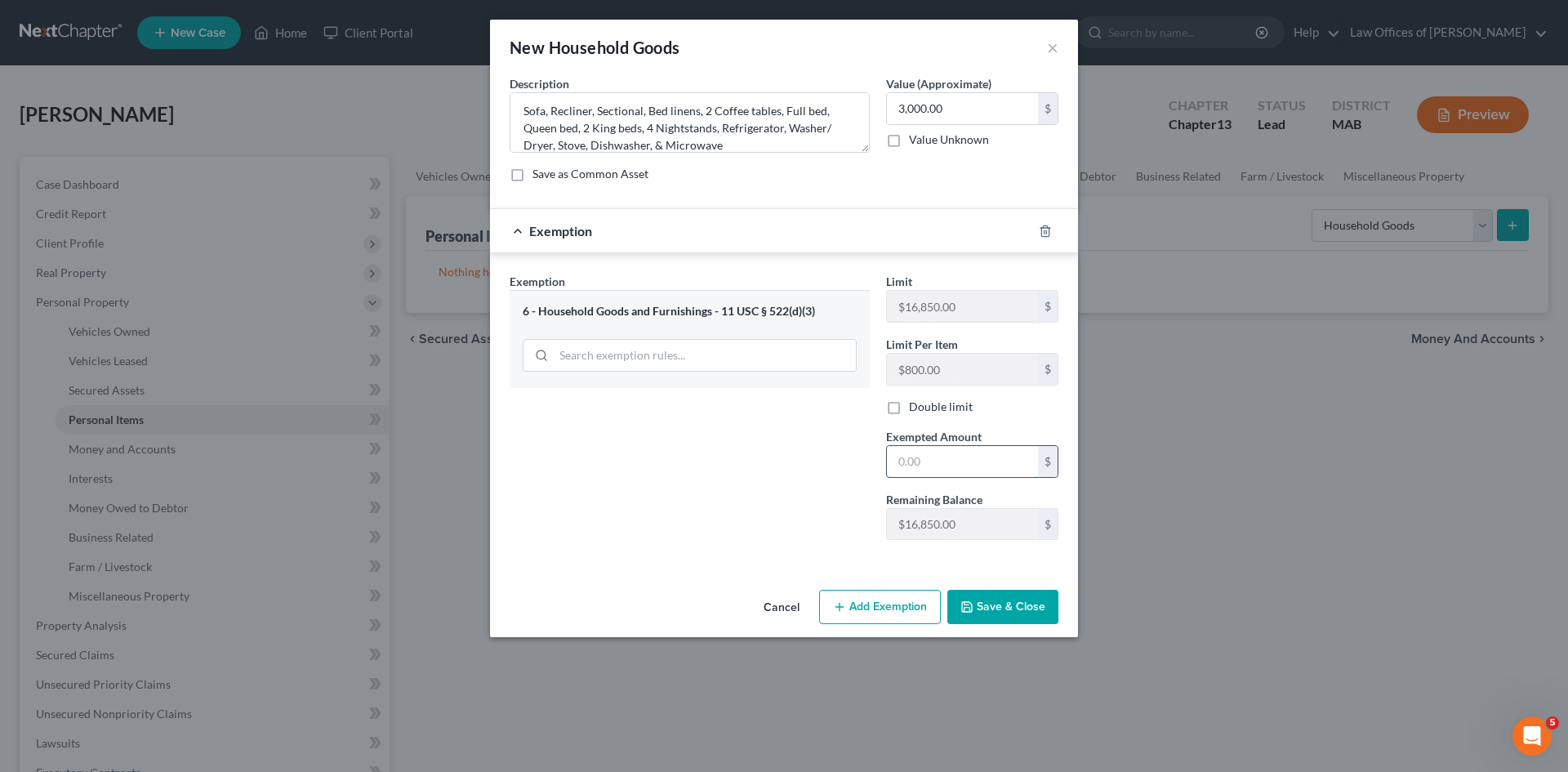
click at [918, 462] on input "text" at bounding box center [963, 462] width 151 height 31
type input "3,000.00"
click at [991, 609] on button "Save & Close" at bounding box center [1003, 607] width 111 height 35
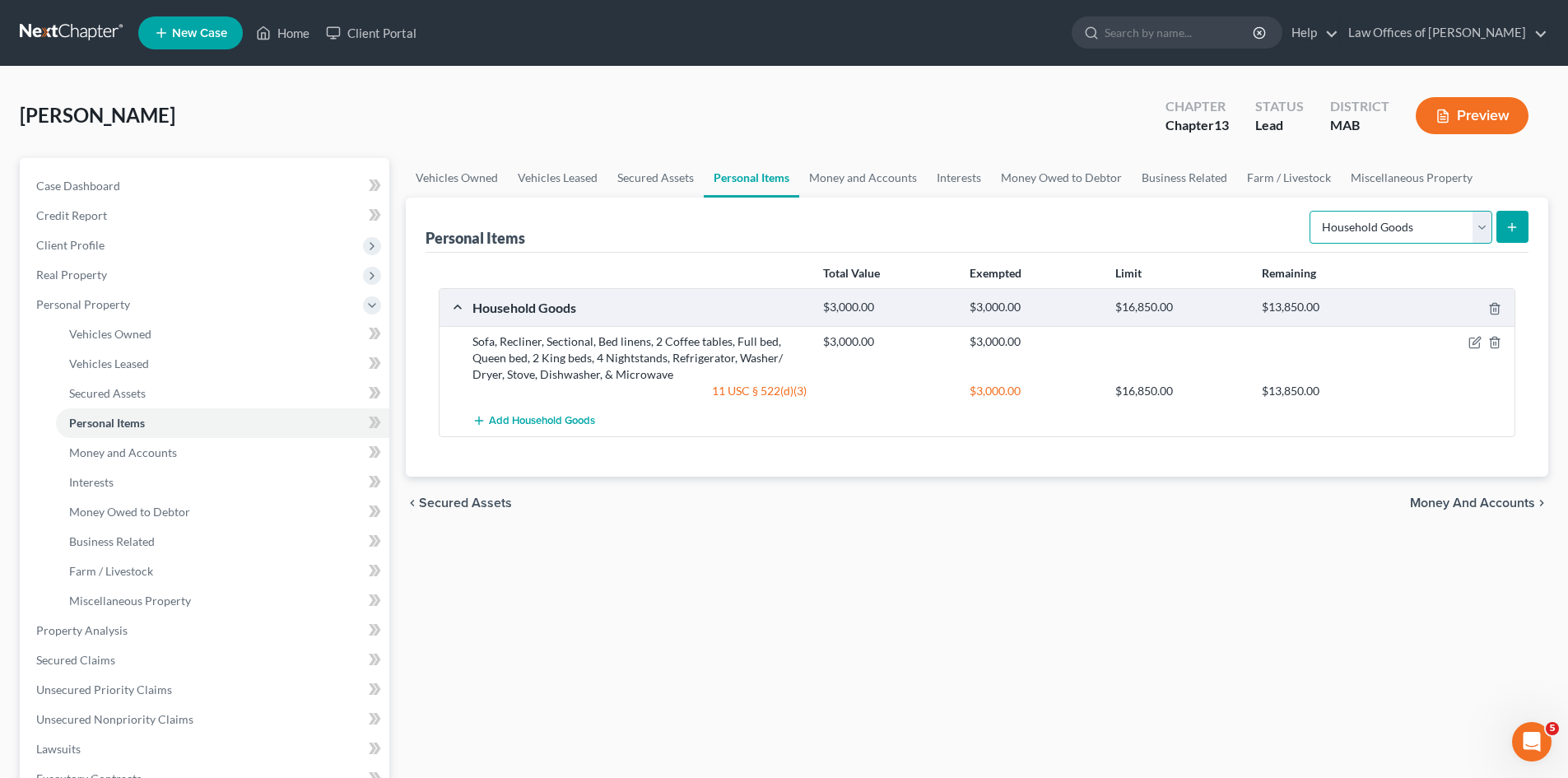
click at [1488, 229] on select "Select Item Type Clothing Collectibles Of Value Electronics Firearms Household …" at bounding box center [1400, 228] width 182 height 33
select select "electronics"
click at [1311, 211] on select "Select Item Type Clothing Collectibles Of Value Electronics Firearms Household …" at bounding box center [1400, 228] width 182 height 33
click at [1508, 228] on icon "submit" at bounding box center [1511, 227] width 13 height 13
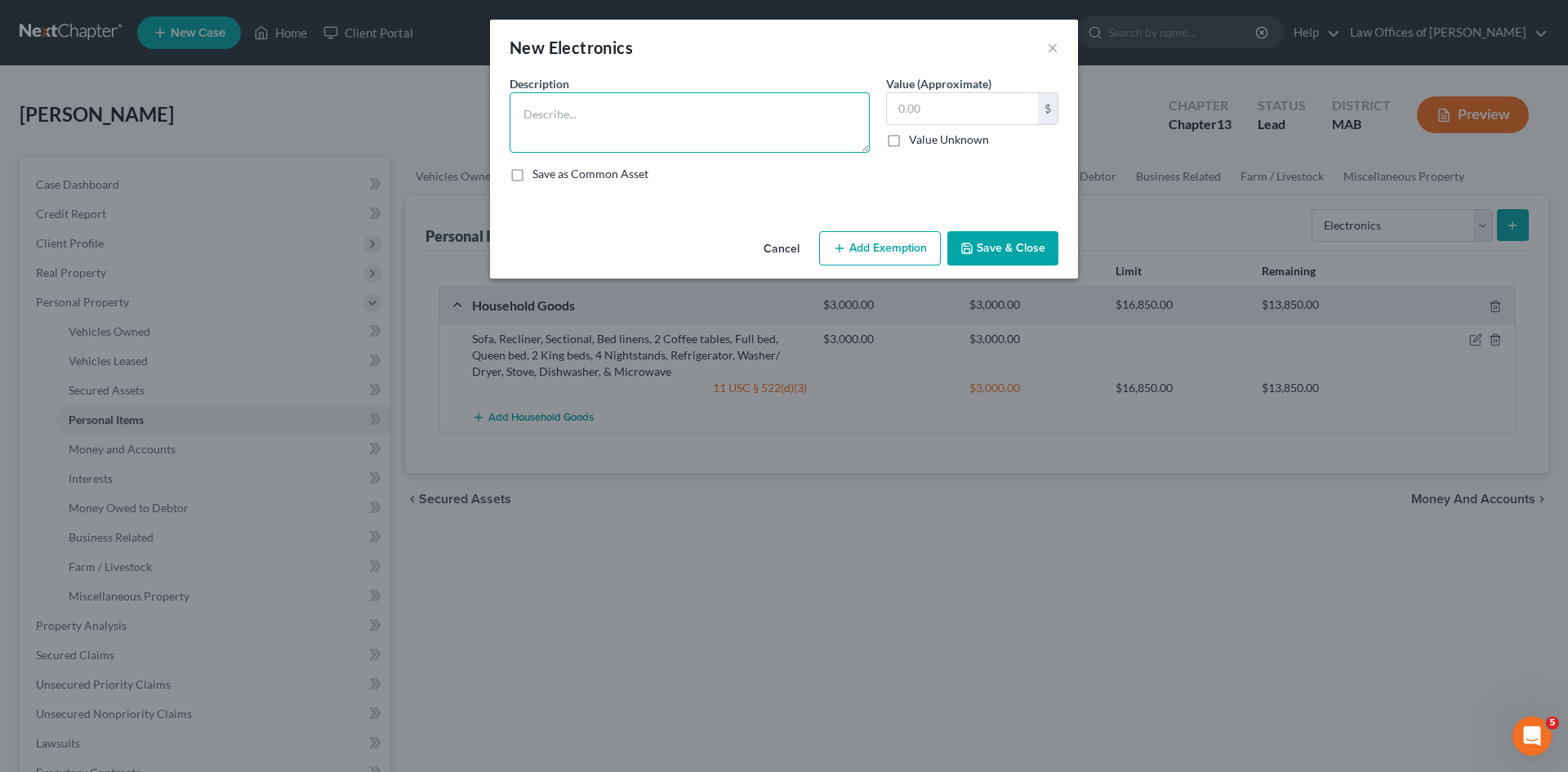
click at [537, 110] on textarea at bounding box center [690, 122] width 360 height 60
type textarea "6 TVs, 4 IPads, Printer, & Cell phone"
click at [934, 105] on input "text" at bounding box center [963, 108] width 151 height 31
type input "500.00"
click at [865, 245] on button "Add Exemption" at bounding box center [880, 249] width 122 height 35
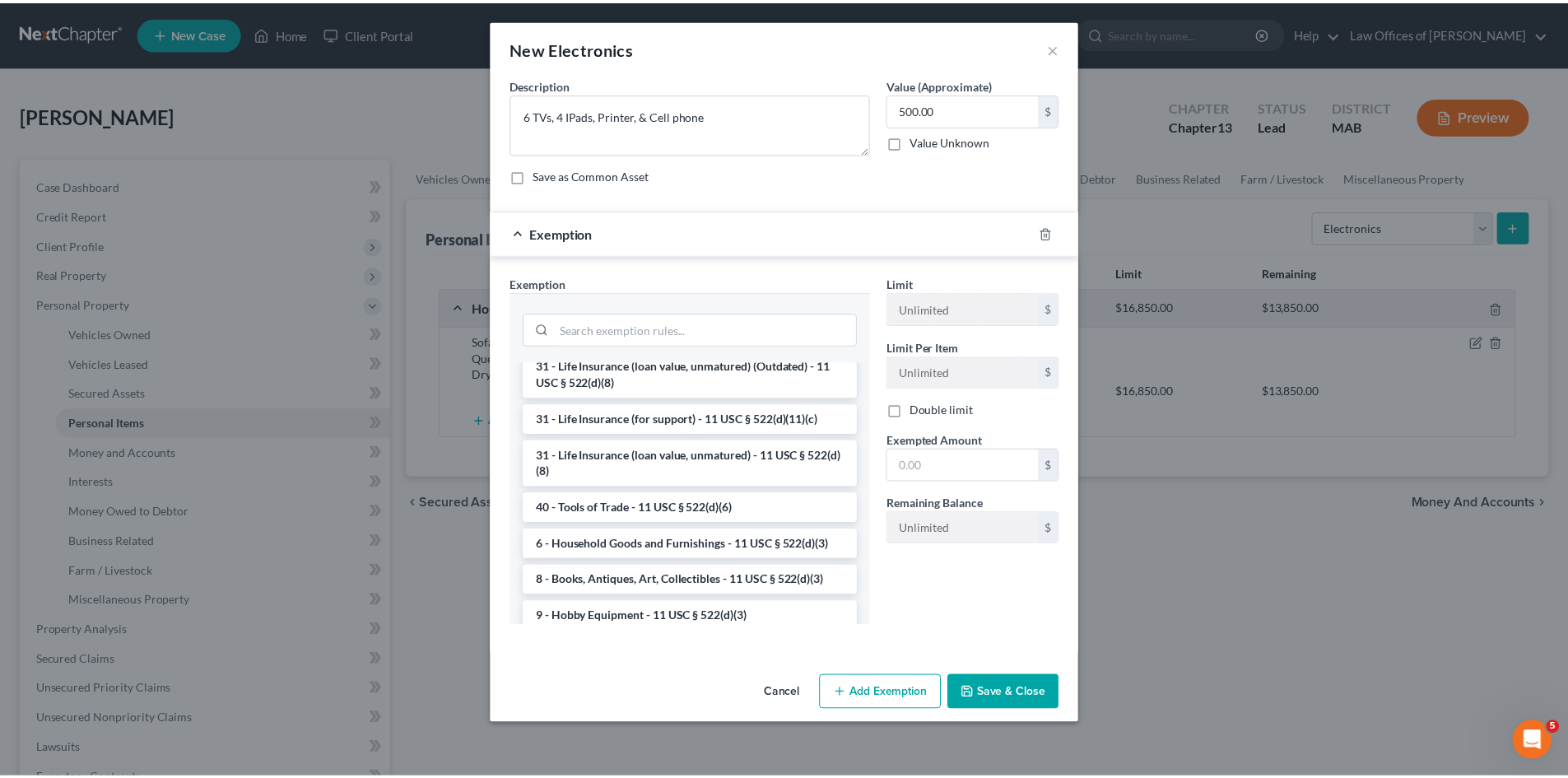
scroll to position [1324, 0]
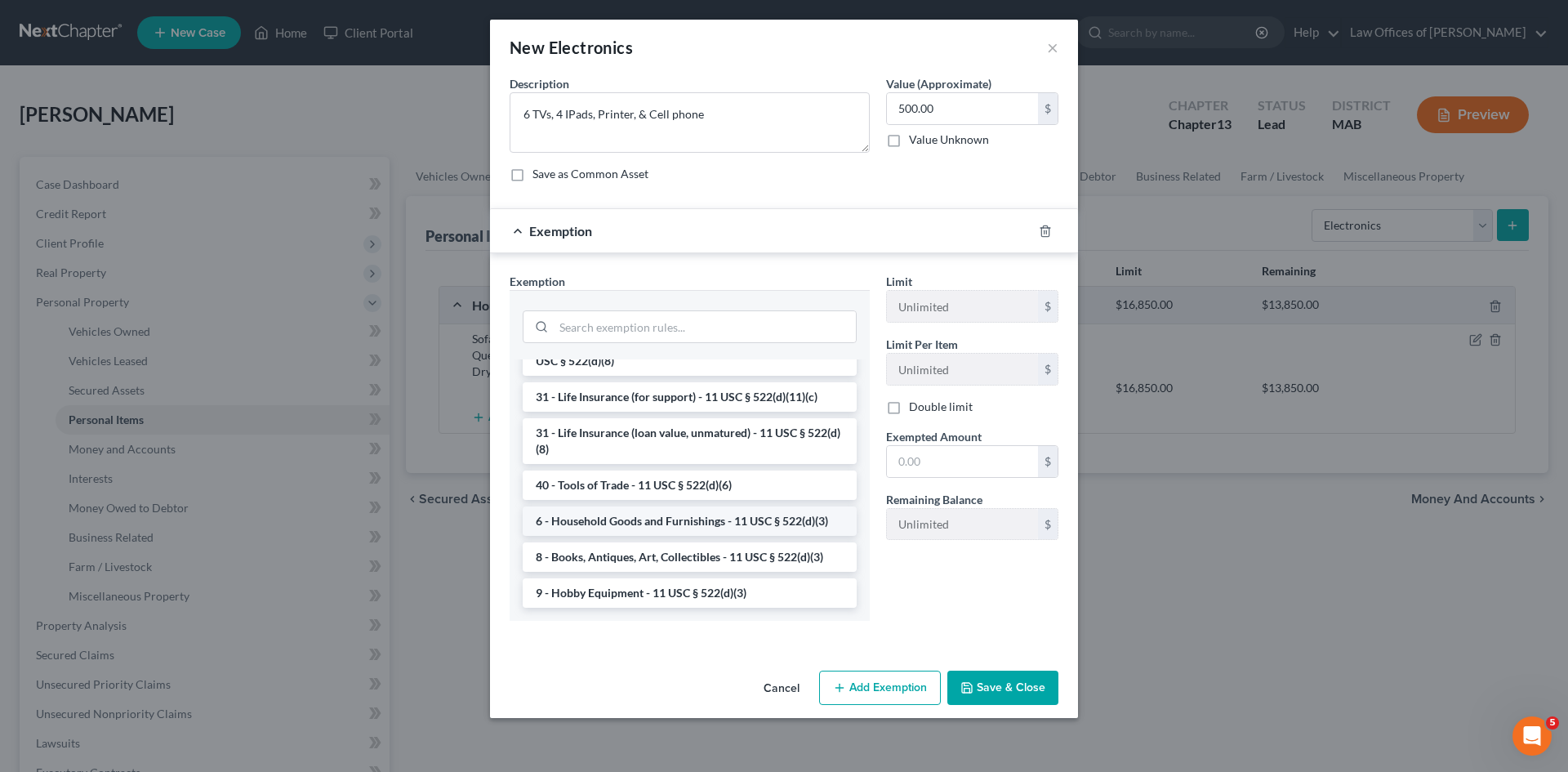
click at [667, 526] on li "6 - Household Goods and Furnishings - 11 USC § 522(d)(3)" at bounding box center [689, 521] width 334 height 29
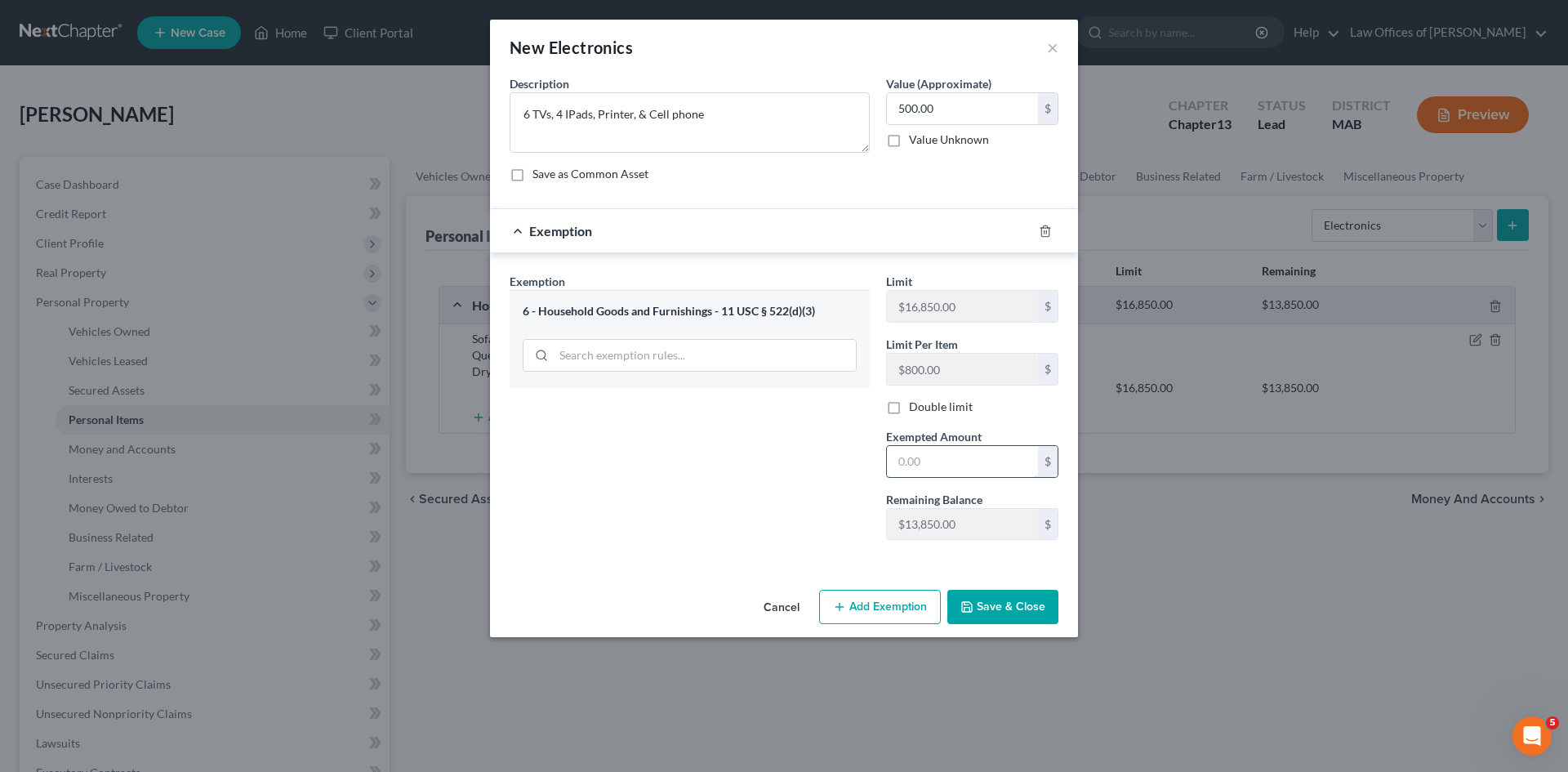
click at [923, 465] on input "text" at bounding box center [963, 462] width 151 height 31
type input "500.00"
click at [986, 604] on button "Save & Close" at bounding box center [1003, 607] width 111 height 35
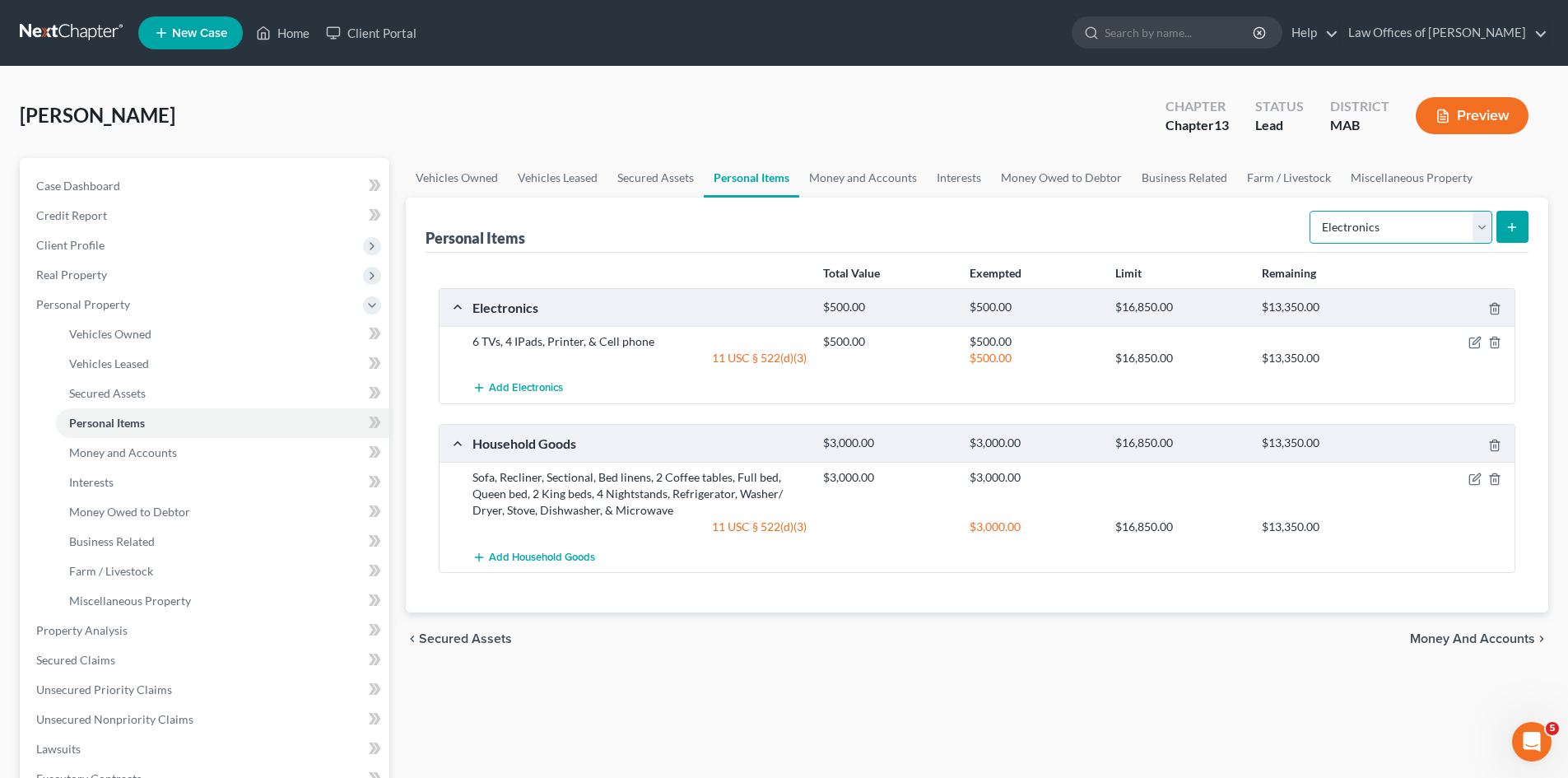
click at [1485, 238] on select "Select Item Type Clothing Collectibles Of Value Electronics Firearms Household …" at bounding box center [1400, 228] width 182 height 33
select select "clothing"
click at [1311, 211] on select "Select Item Type Clothing Collectibles Of Value Electronics Firearms Household …" at bounding box center [1400, 228] width 182 height 33
click at [1510, 228] on icon "submit" at bounding box center [1511, 227] width 13 height 13
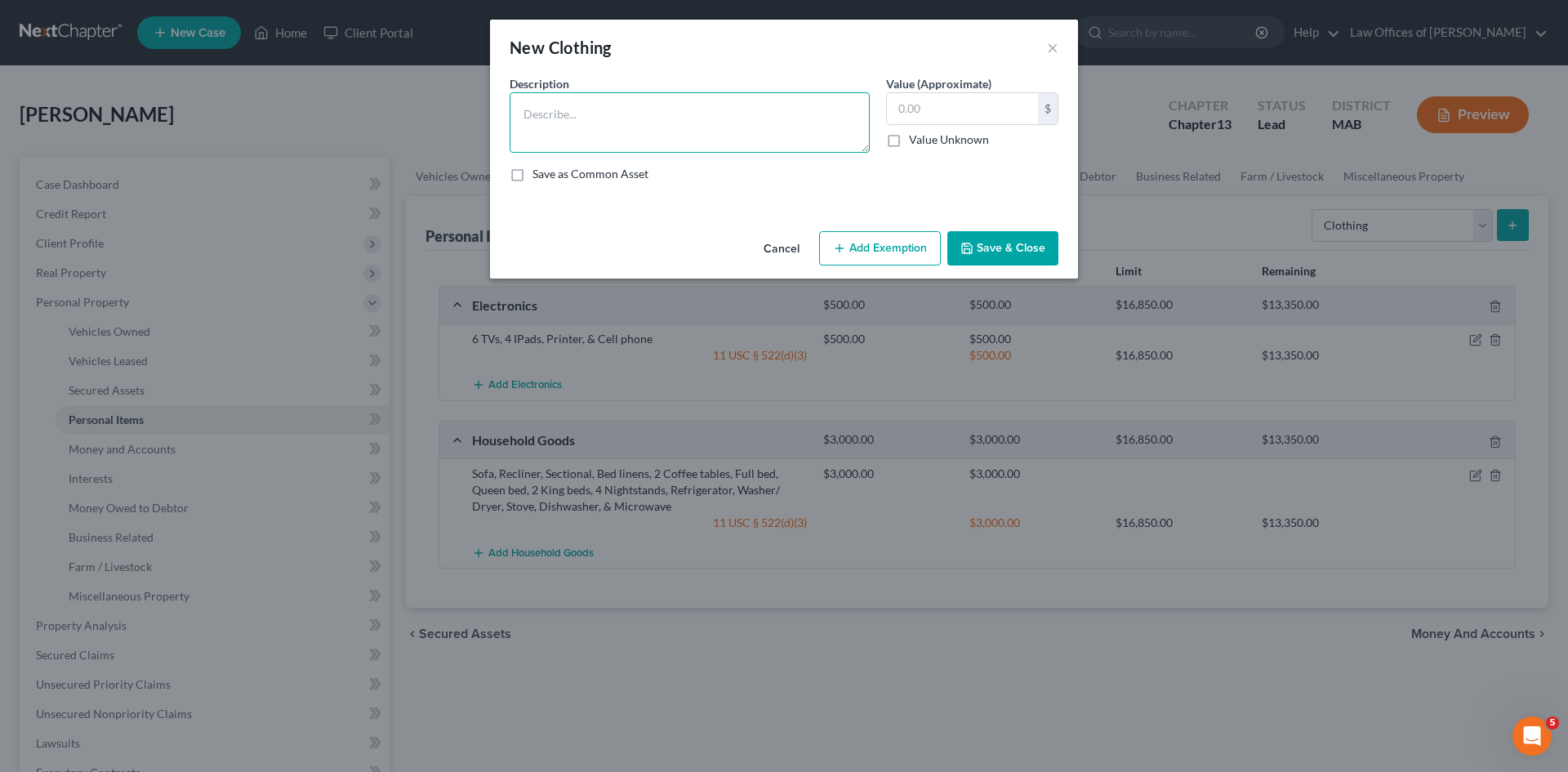
click at [595, 116] on textarea at bounding box center [690, 122] width 360 height 60
type textarea "Everyday clothes, shoes, & accessories"
click at [936, 107] on input "text" at bounding box center [963, 108] width 151 height 31
type input "300.00"
click at [887, 260] on button "Add Exemption" at bounding box center [880, 249] width 122 height 35
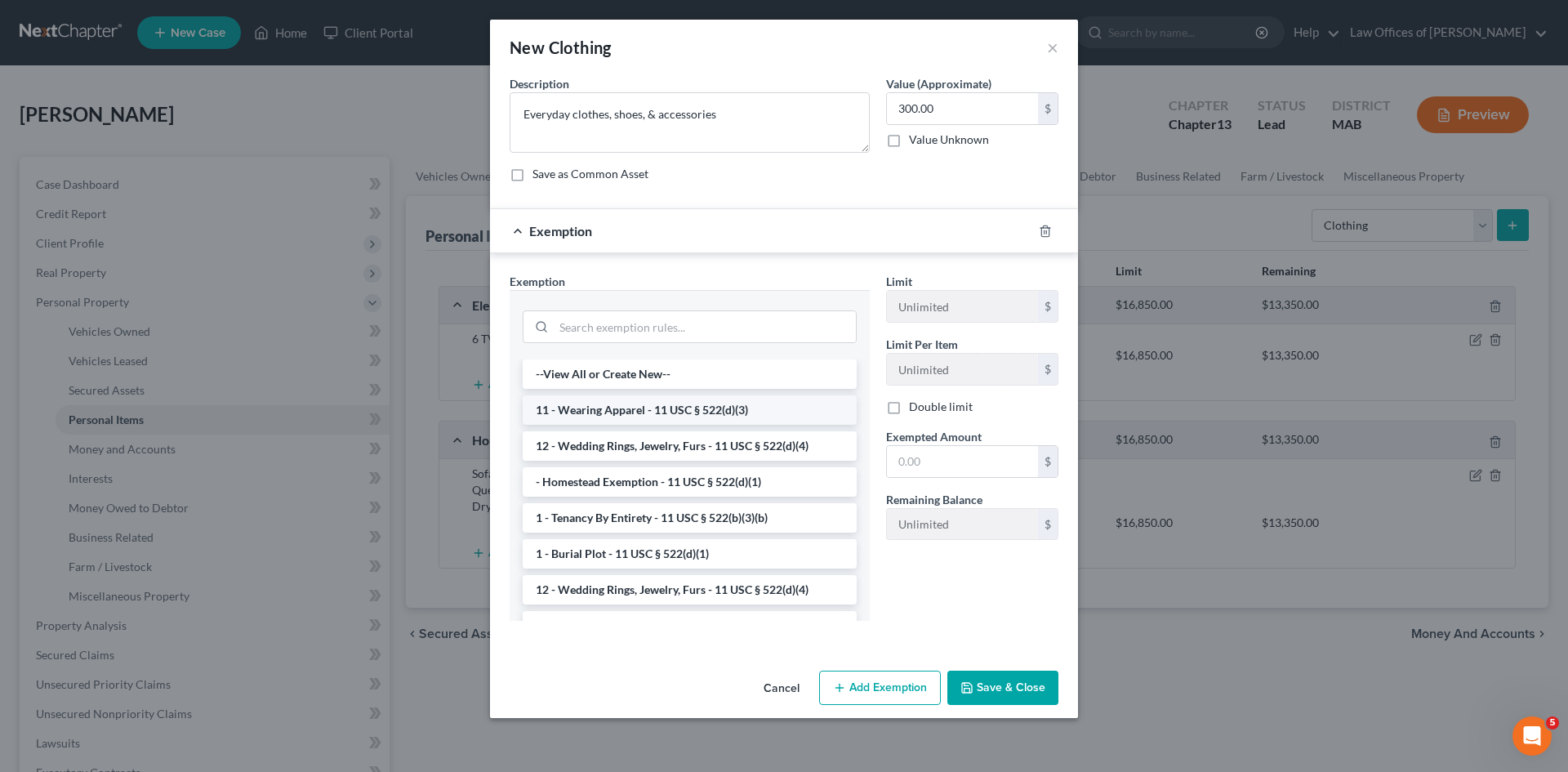
click at [662, 410] on li "11 - Wearing Apparel - 11 USC § 522(d)(3)" at bounding box center [689, 410] width 334 height 29
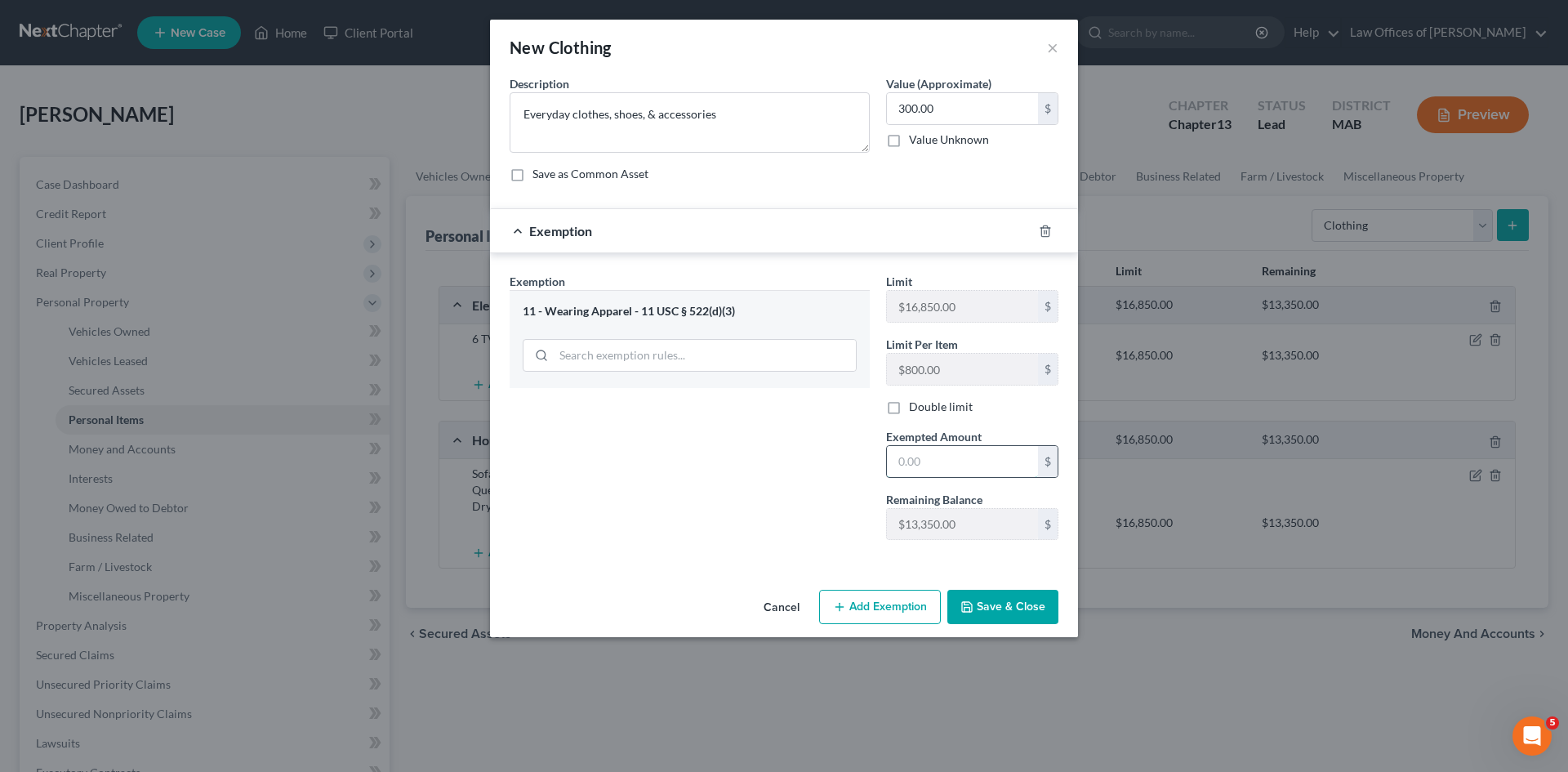
click at [920, 462] on input "text" at bounding box center [963, 462] width 151 height 31
type input "300.00"
click at [986, 603] on button "Save & Close" at bounding box center [1003, 607] width 111 height 35
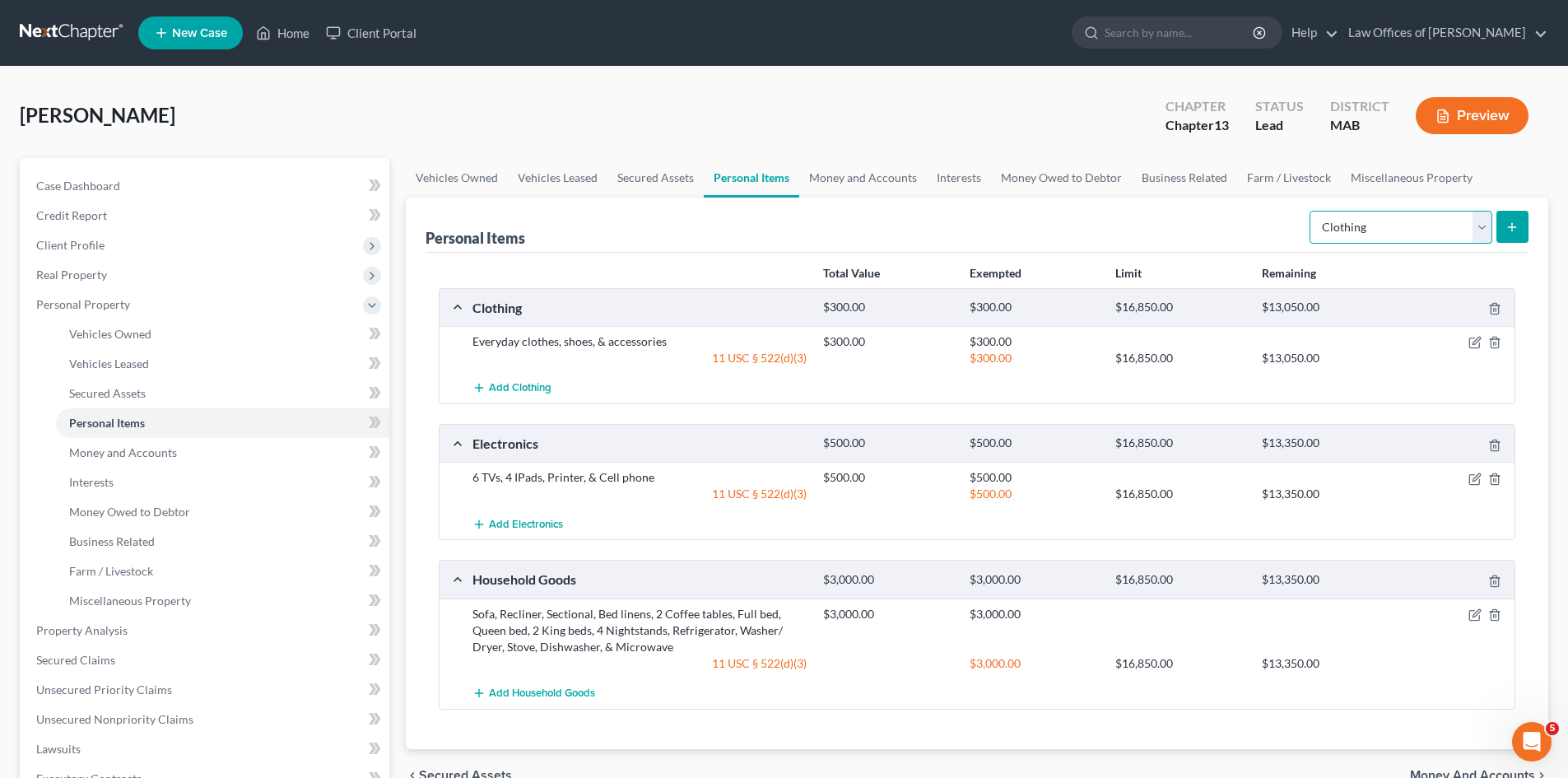
click at [1482, 228] on select "Select Item Type Clothing Collectibles Of Value Electronics Firearms Household …" at bounding box center [1400, 228] width 182 height 33
select select "jewelry"
click at [1311, 211] on select "Select Item Type Clothing Collectibles Of Value Electronics Firearms Household …" at bounding box center [1400, 228] width 182 height 33
click at [1507, 227] on icon "submit" at bounding box center [1511, 227] width 13 height 13
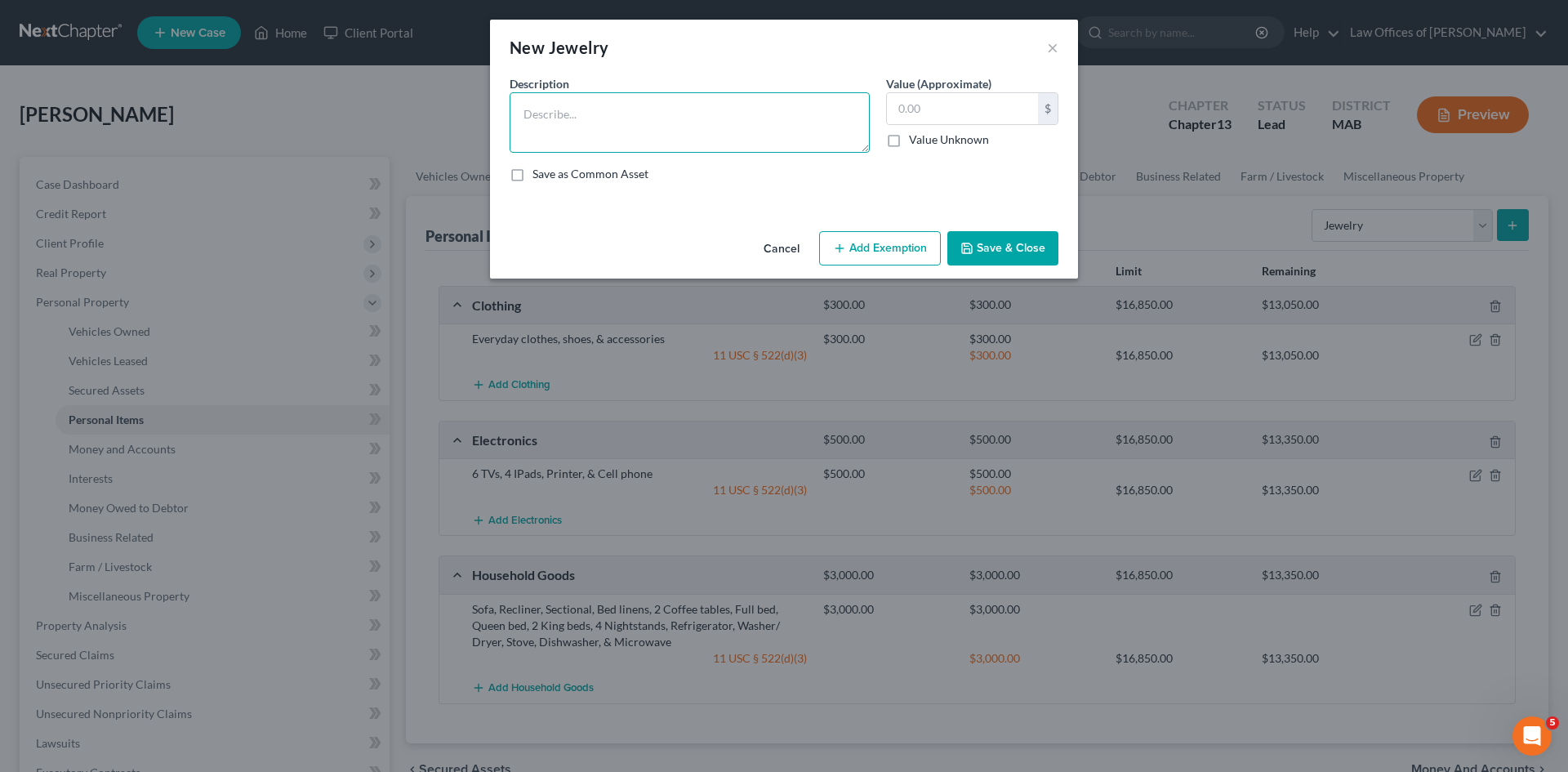
click at [584, 104] on textarea at bounding box center [690, 122] width 360 height 60
type textarea "Costume jewelry & heirloom ring"
click at [913, 117] on input "text" at bounding box center [963, 108] width 151 height 31
type input "6"
type input "5"
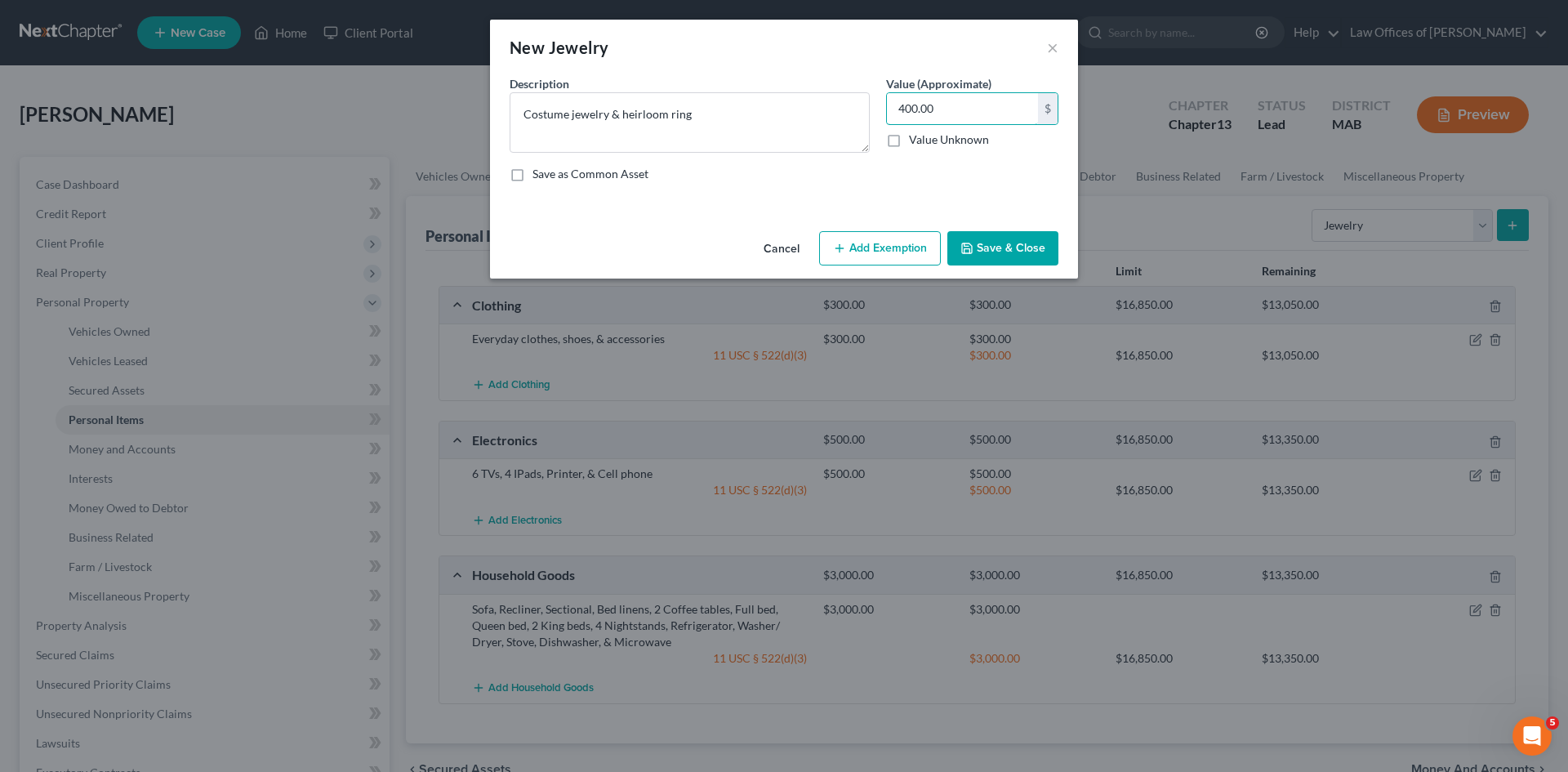
type input "400.00"
click at [886, 243] on button "Add Exemption" at bounding box center [880, 249] width 122 height 35
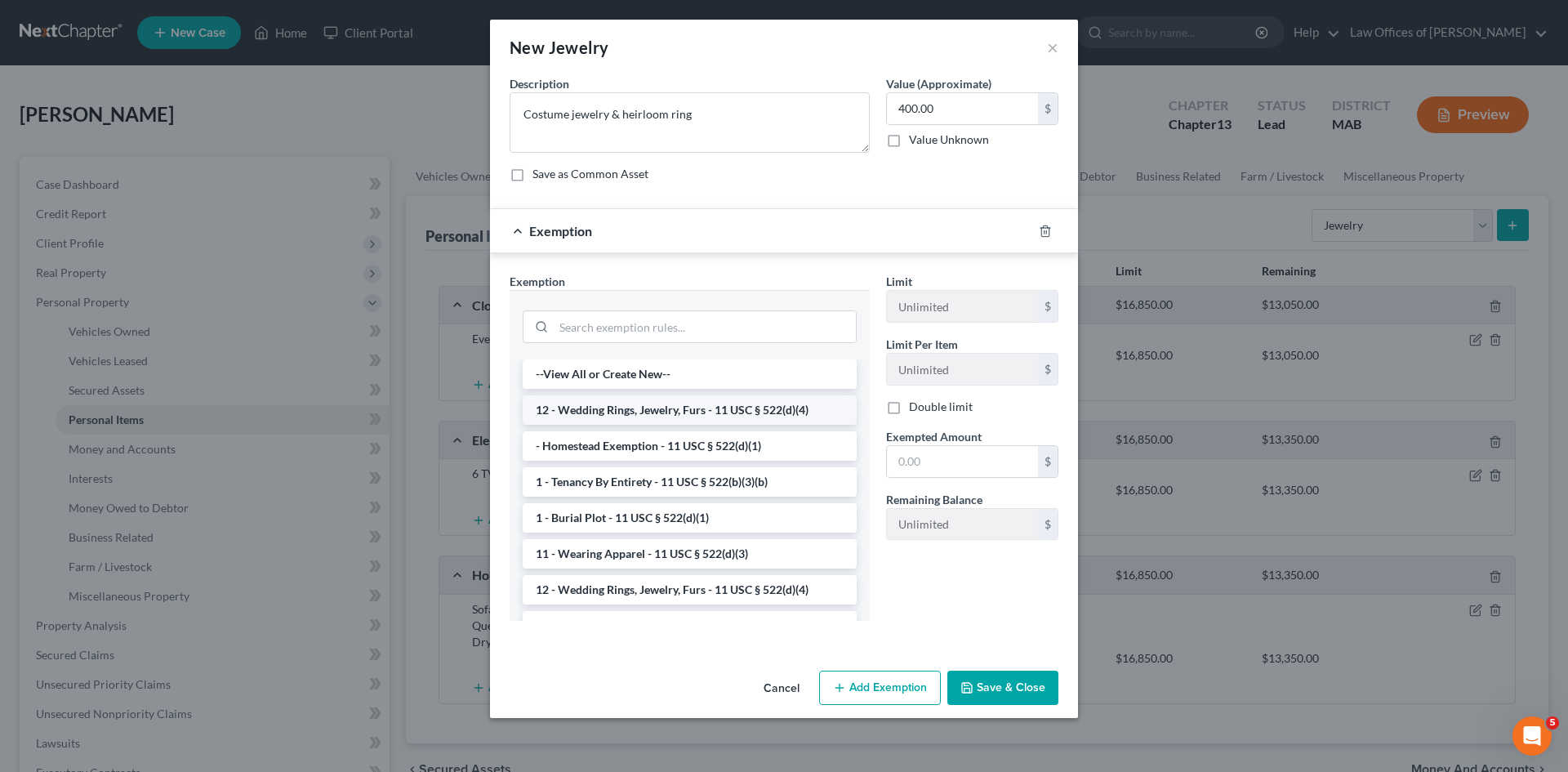
click at [686, 415] on li "12 - Wedding Rings, Jewelry, Furs - 11 USC § 522(d)(4)" at bounding box center [689, 410] width 334 height 29
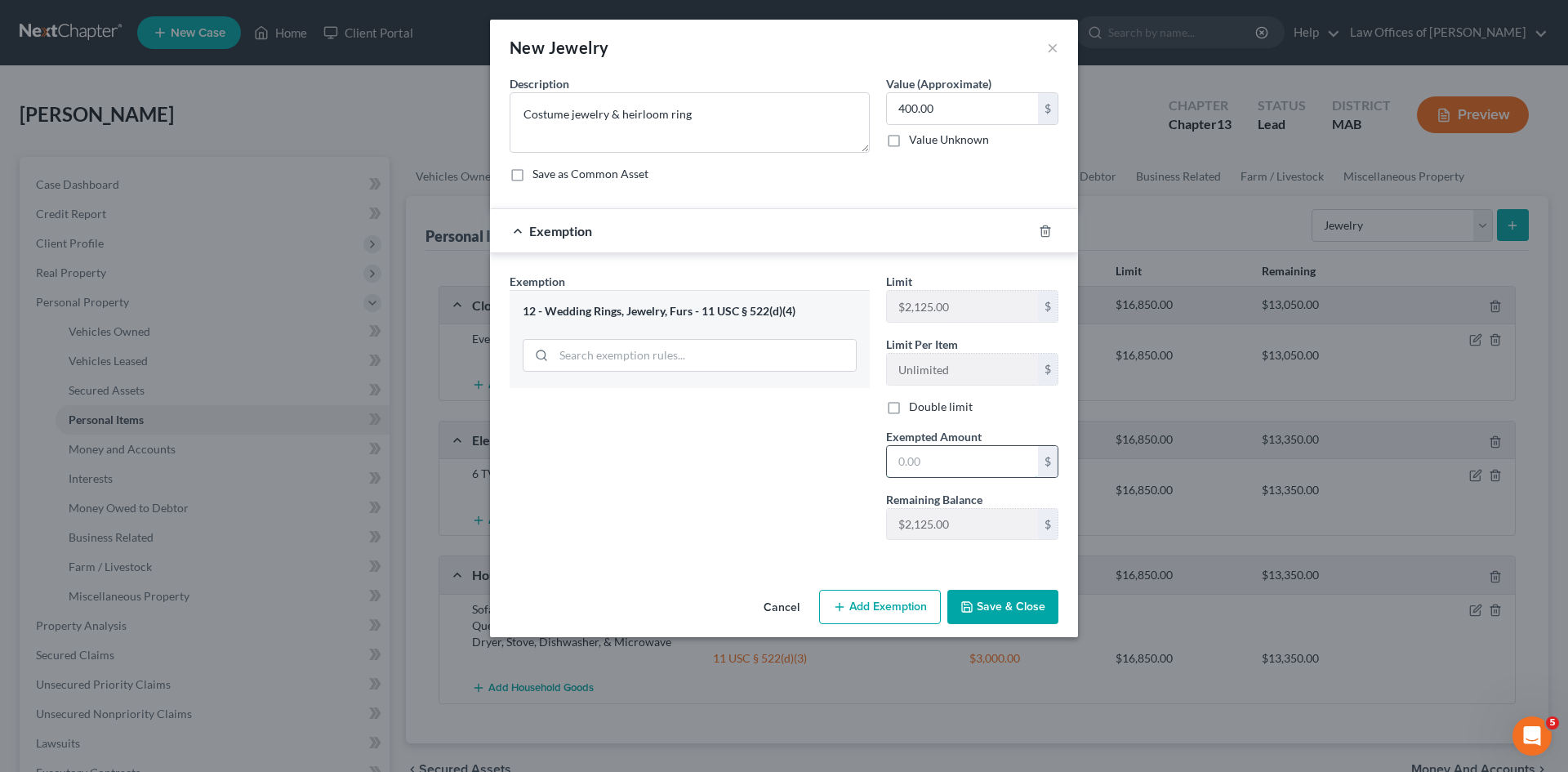
click at [926, 457] on input "text" at bounding box center [963, 462] width 151 height 31
type input "400.00"
click at [995, 609] on button "Save & Close" at bounding box center [1003, 607] width 111 height 35
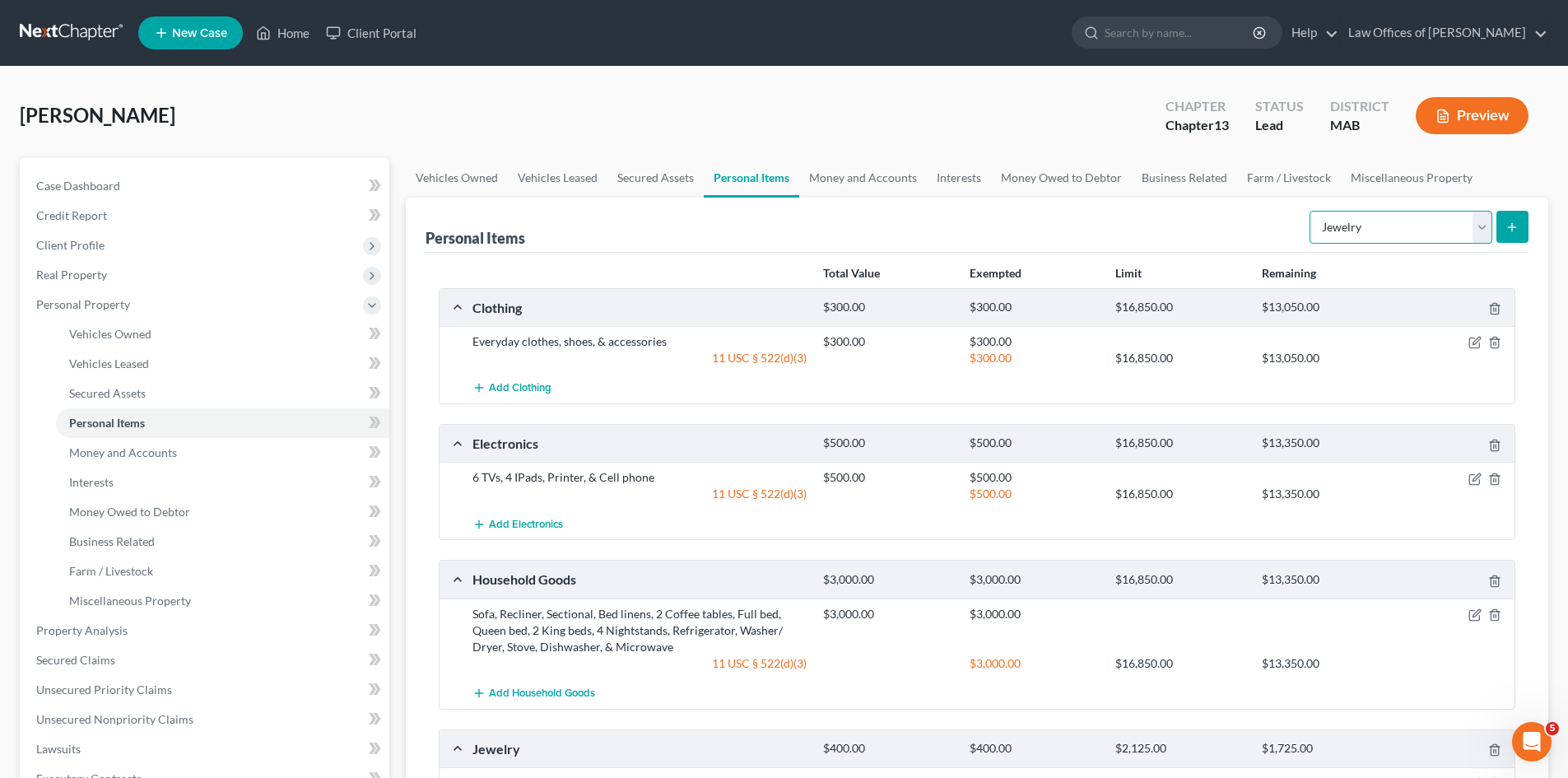
click at [1485, 231] on select "Select Item Type Clothing Collectibles Of Value Electronics Firearms Household …" at bounding box center [1400, 228] width 182 height 33
select select "pets"
click at [1311, 211] on select "Select Item Type Clothing Collectibles Of Value Electronics Firearms Household …" at bounding box center [1400, 228] width 182 height 33
click at [1511, 220] on icon "submit" at bounding box center [1511, 227] width 13 height 13
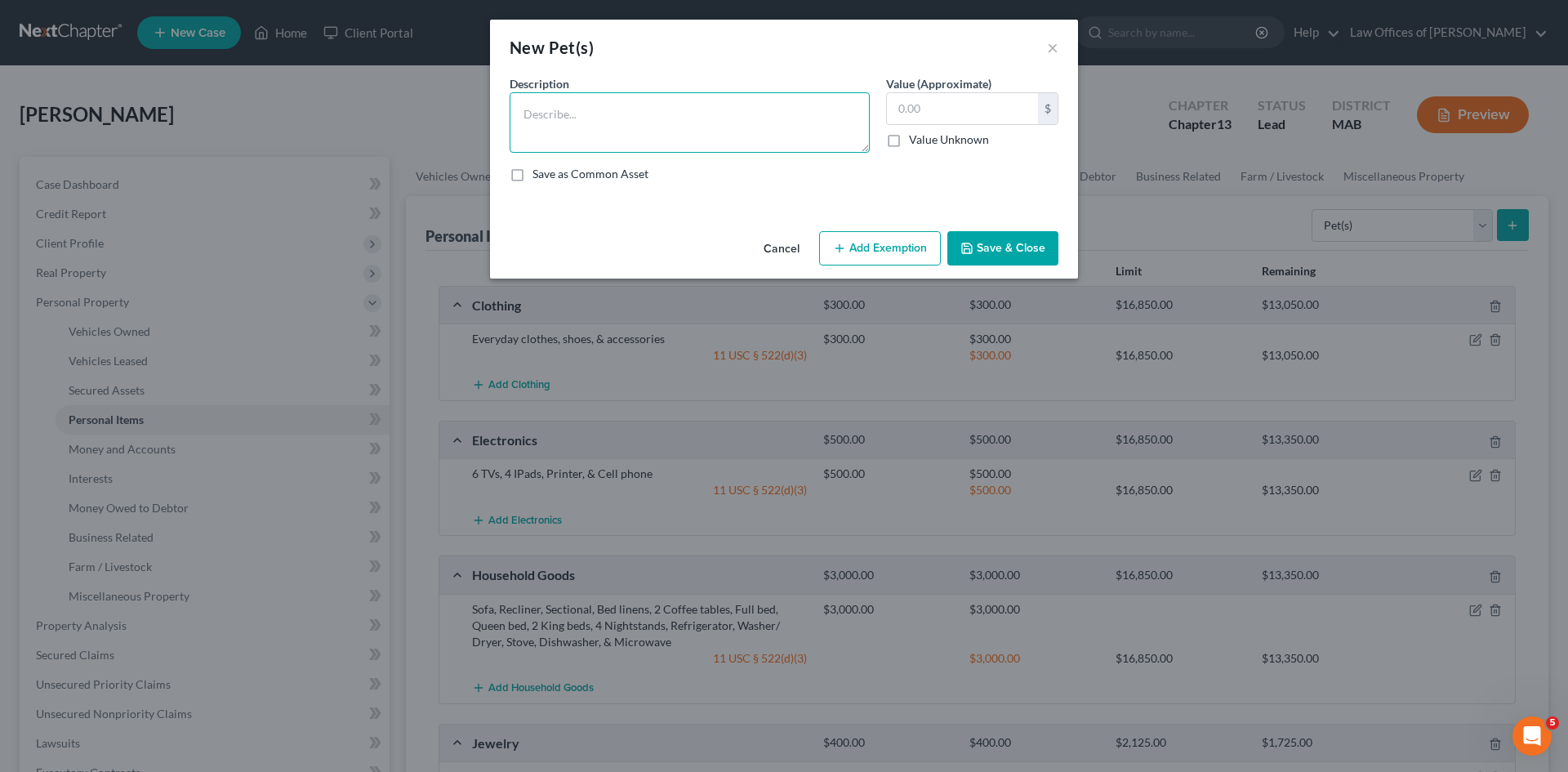
click at [541, 104] on textarea at bounding box center [690, 122] width 360 height 60
type textarea "3 Cats"
click at [918, 108] on input "text" at bounding box center [963, 108] width 151 height 31
type input "5"
type input "6"
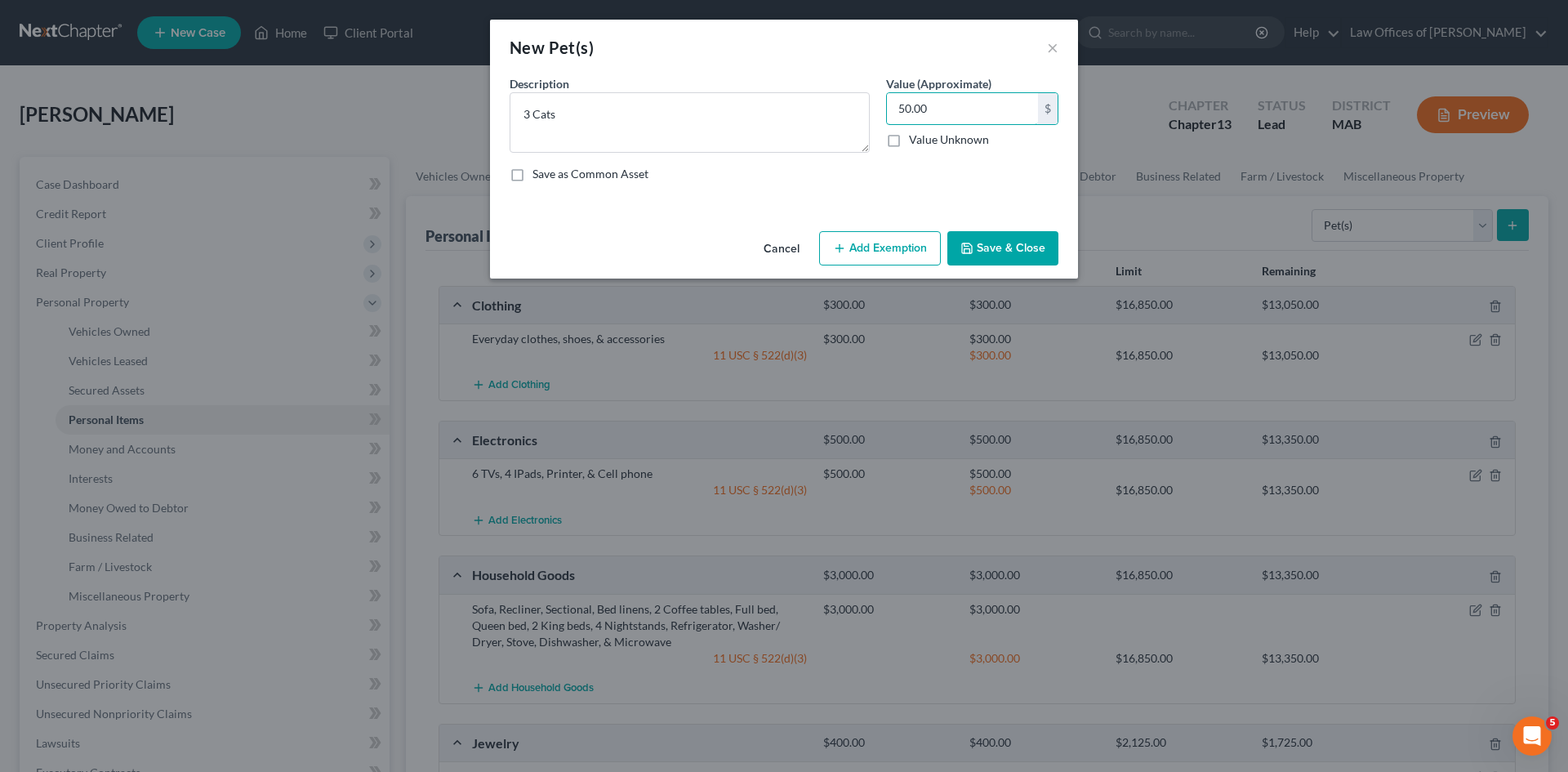
type input "50.00"
click at [991, 250] on button "Save & Close" at bounding box center [1003, 249] width 111 height 35
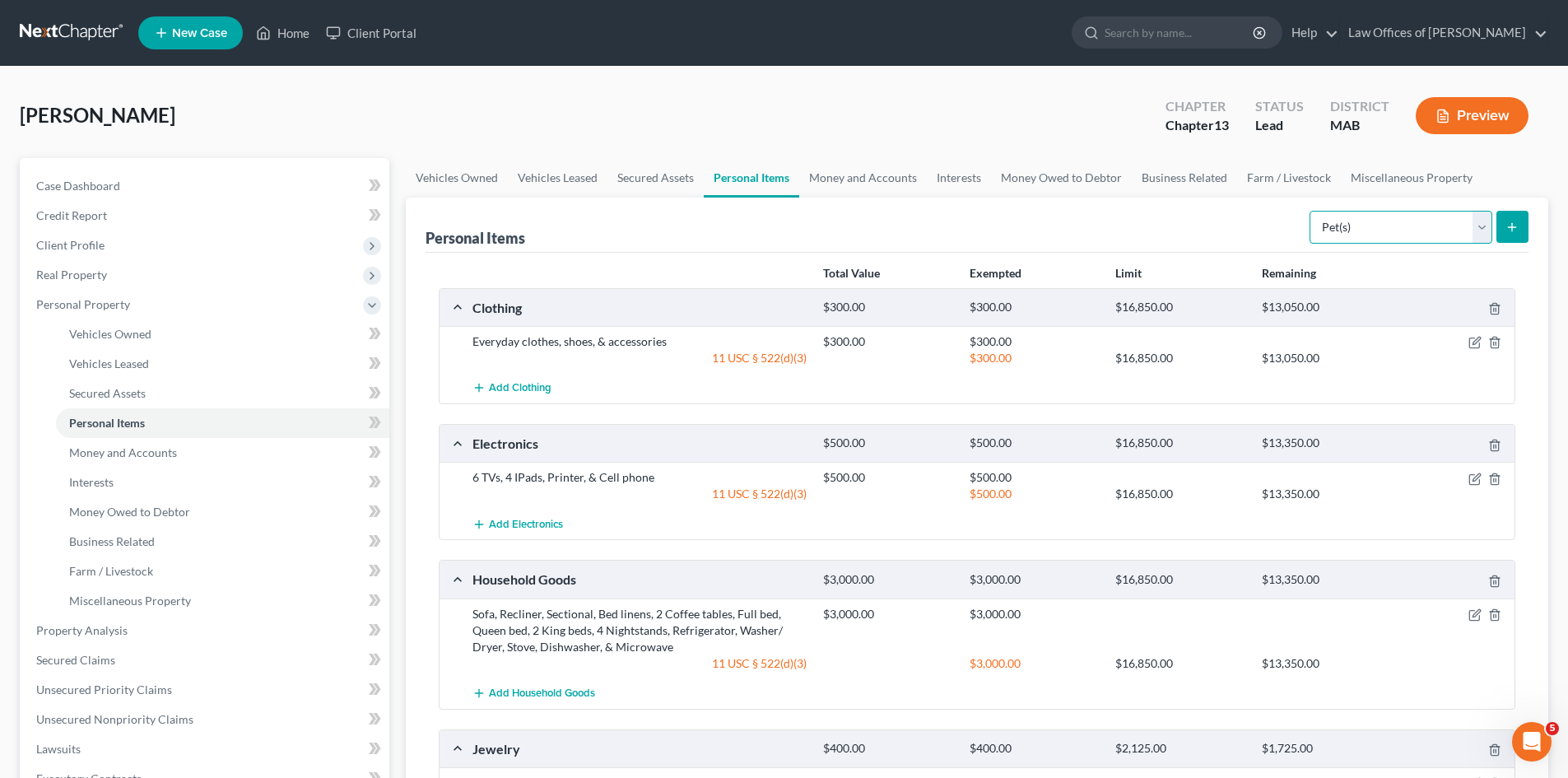
click at [1484, 228] on select "Select Item Type Clothing Collectibles Of Value Electronics Firearms Household …" at bounding box center [1400, 228] width 182 height 33
click at [1164, 216] on div "Personal Items Select Item Type Clothing Collectibles Of Value Electronics Fire…" at bounding box center [977, 225] width 1102 height 55
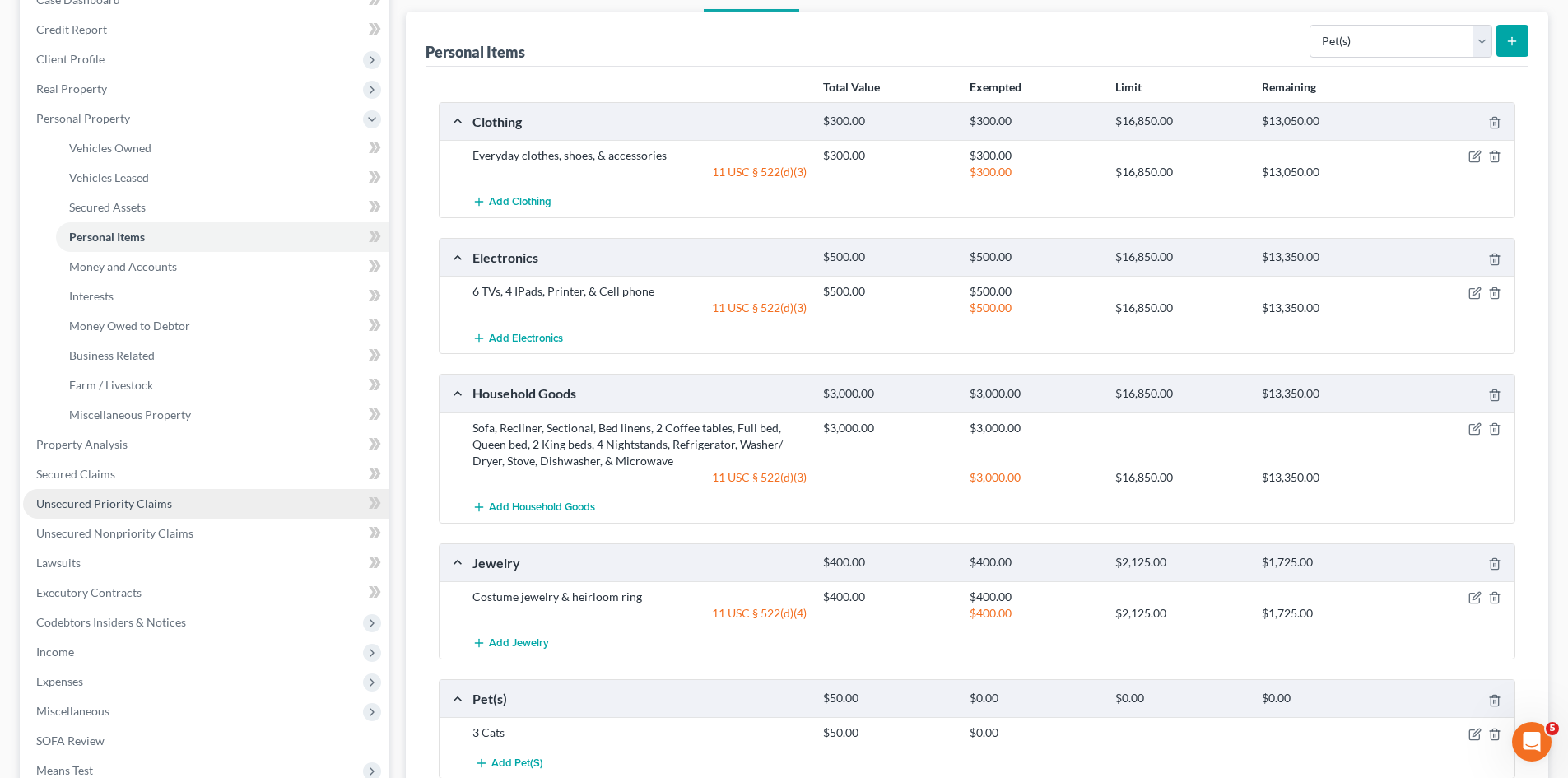
scroll to position [185, 0]
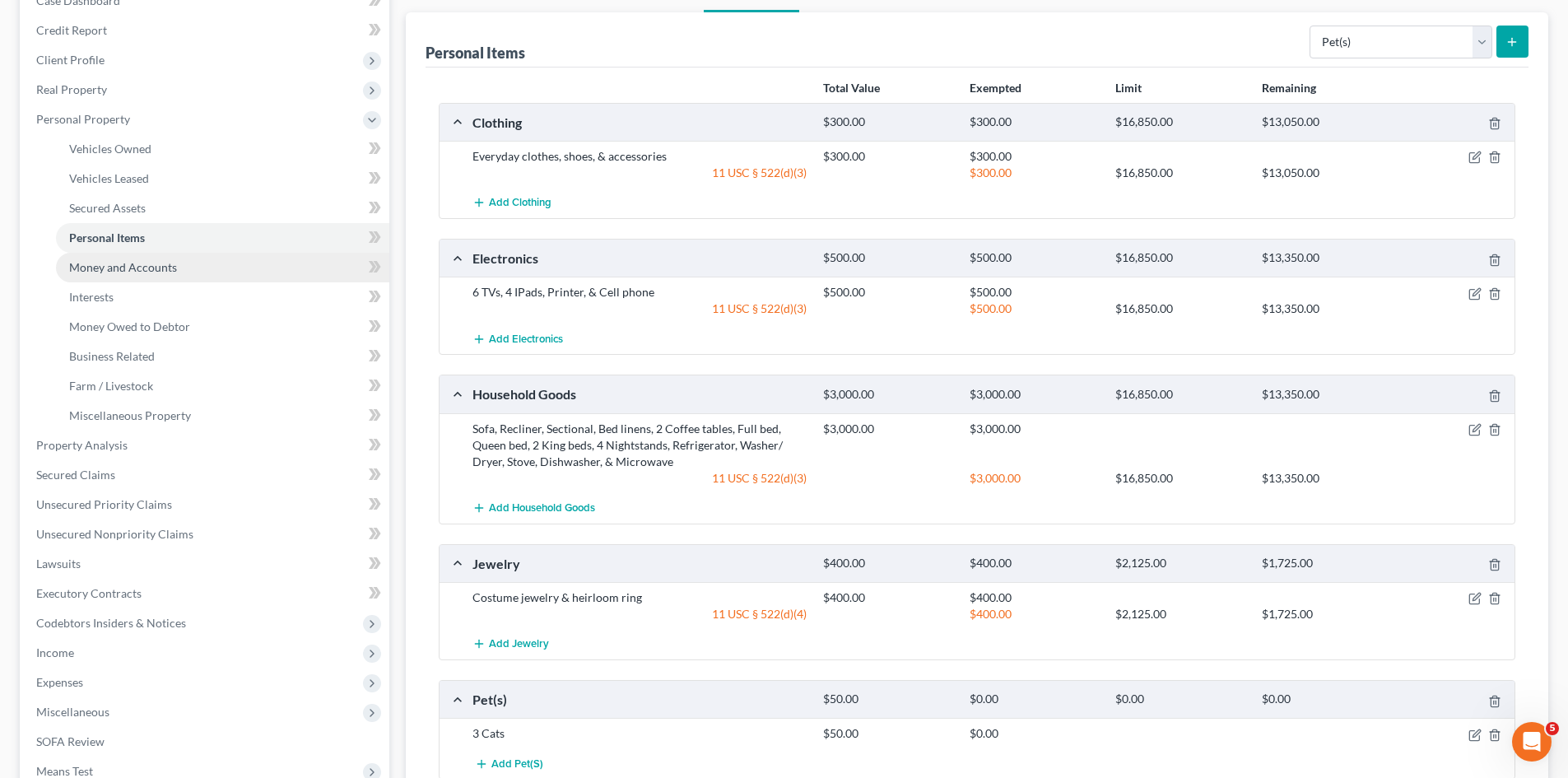
click at [160, 269] on span "Money and Accounts" at bounding box center [123, 267] width 108 height 14
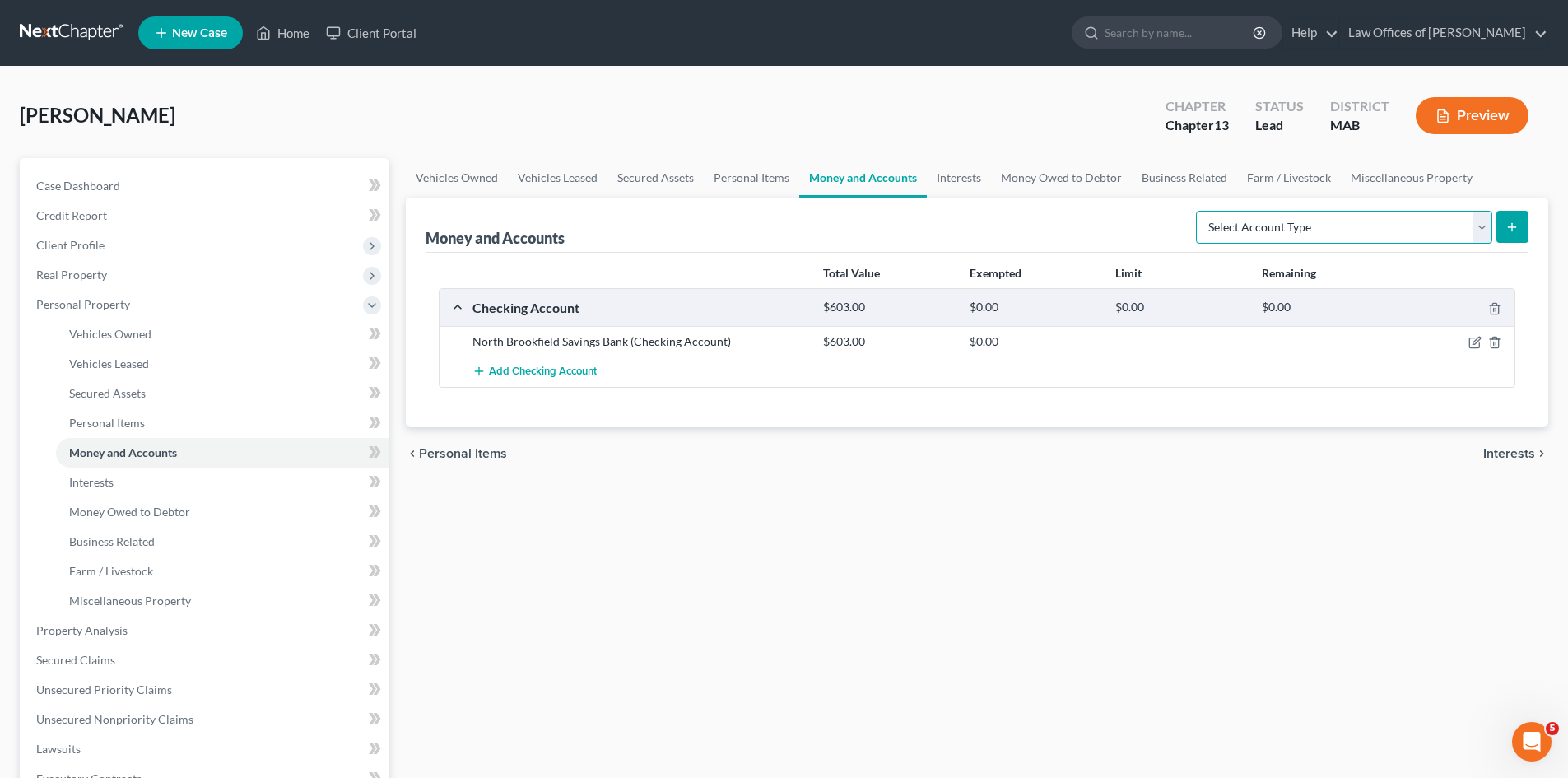
click at [1481, 228] on select "Select Account Type Brokerage Cash on Hand Certificates of Deposit Checking Acc…" at bounding box center [1343, 228] width 296 height 33
select select "cash_on_hand"
click at [1198, 211] on select "Select Account Type Brokerage Cash on Hand Certificates of Deposit Checking Acc…" at bounding box center [1343, 228] width 296 height 33
click at [1514, 227] on icon "submit" at bounding box center [1511, 227] width 13 height 13
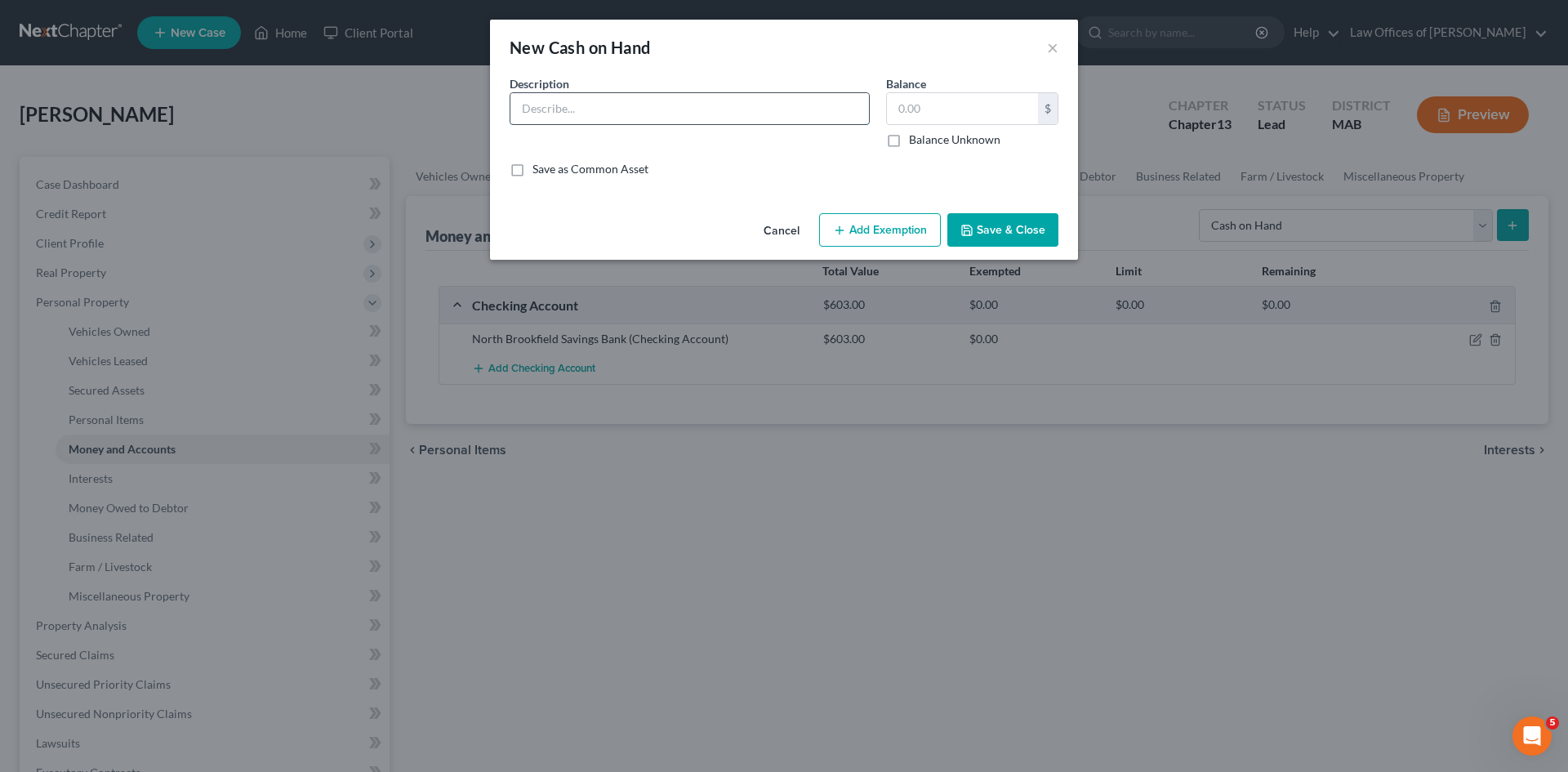
click at [574, 116] on input "text" at bounding box center [690, 108] width 359 height 31
type input "Cash"
click at [922, 99] on input "text" at bounding box center [963, 108] width 151 height 31
type input "100.00"
click at [886, 230] on button "Add Exemption" at bounding box center [880, 230] width 122 height 35
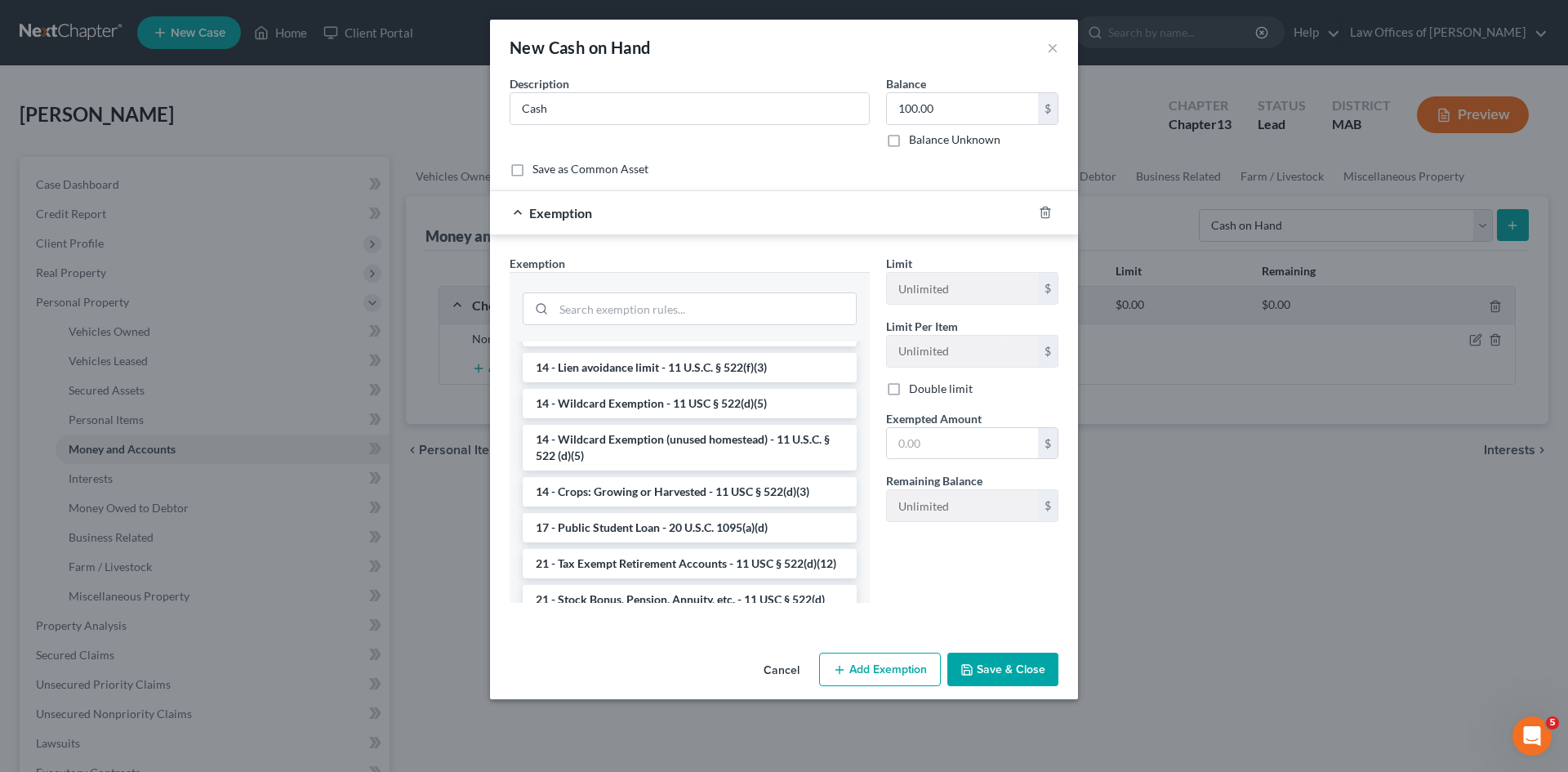
scroll to position [272, 0]
click at [668, 410] on li "14 - Wildcard Exemption - 11 USC § 522(d)(5)" at bounding box center [689, 408] width 334 height 29
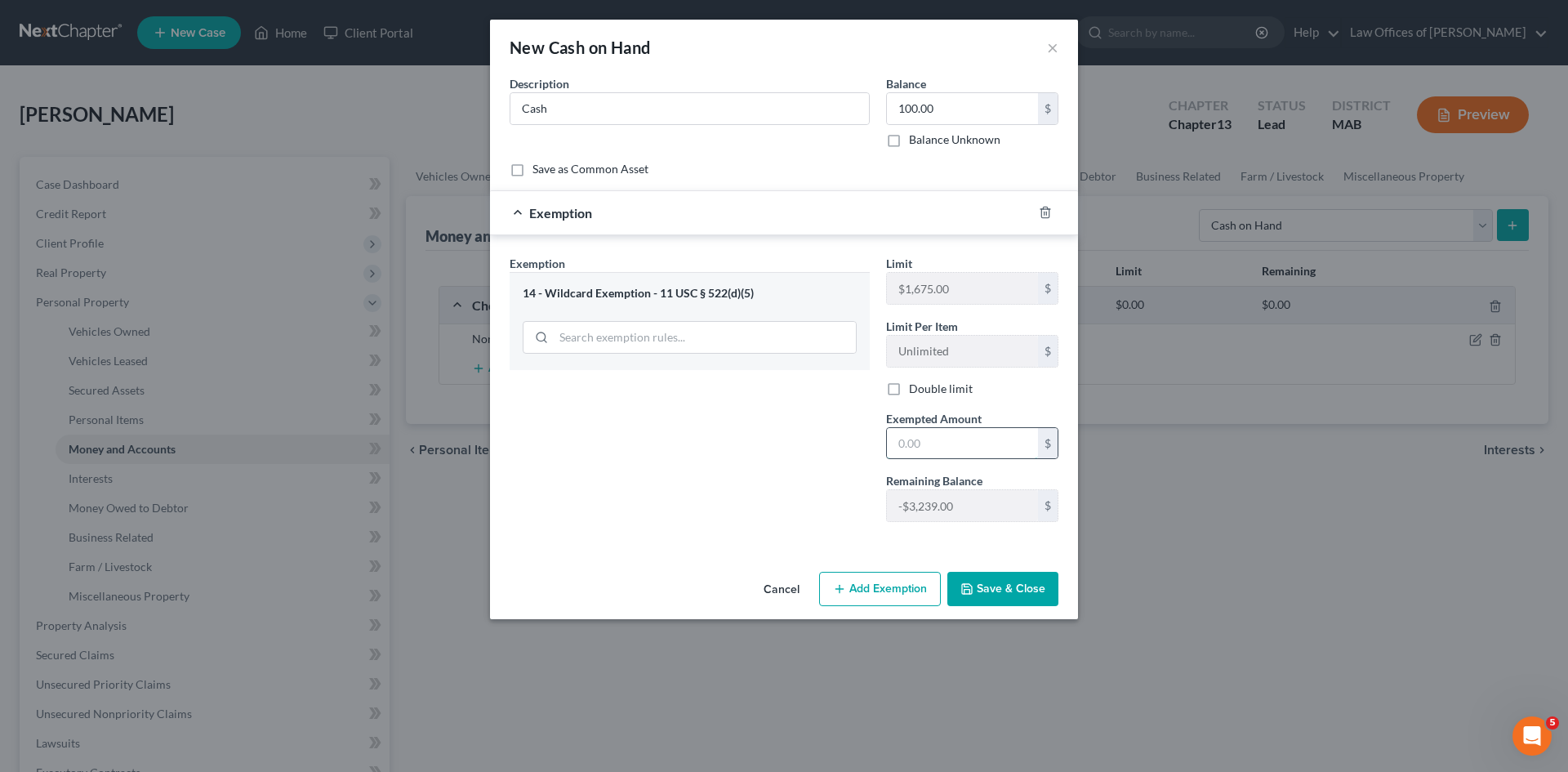
click at [929, 447] on input "text" at bounding box center [963, 443] width 151 height 31
type input "100.00"
click at [999, 585] on button "Save & Close" at bounding box center [1003, 589] width 111 height 35
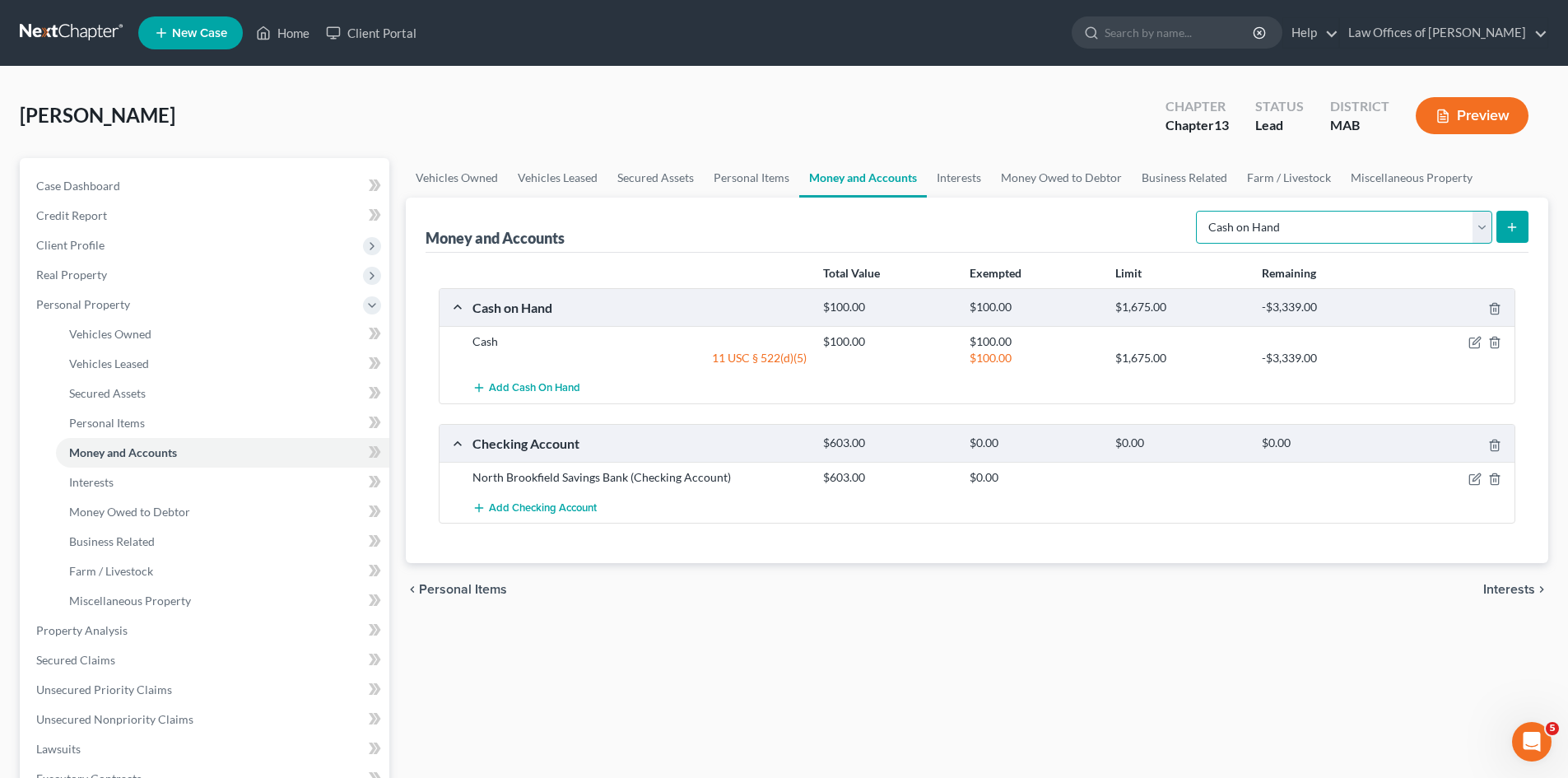
click at [1485, 226] on select "Select Account Type Brokerage Cash on Hand Certificates of Deposit Checking Acc…" at bounding box center [1343, 228] width 296 height 33
select select "checking"
click at [1198, 211] on select "Select Account Type Brokerage Cash on Hand Certificates of Deposit Checking Acc…" at bounding box center [1343, 228] width 296 height 33
click at [1511, 225] on icon "submit" at bounding box center [1511, 227] width 13 height 13
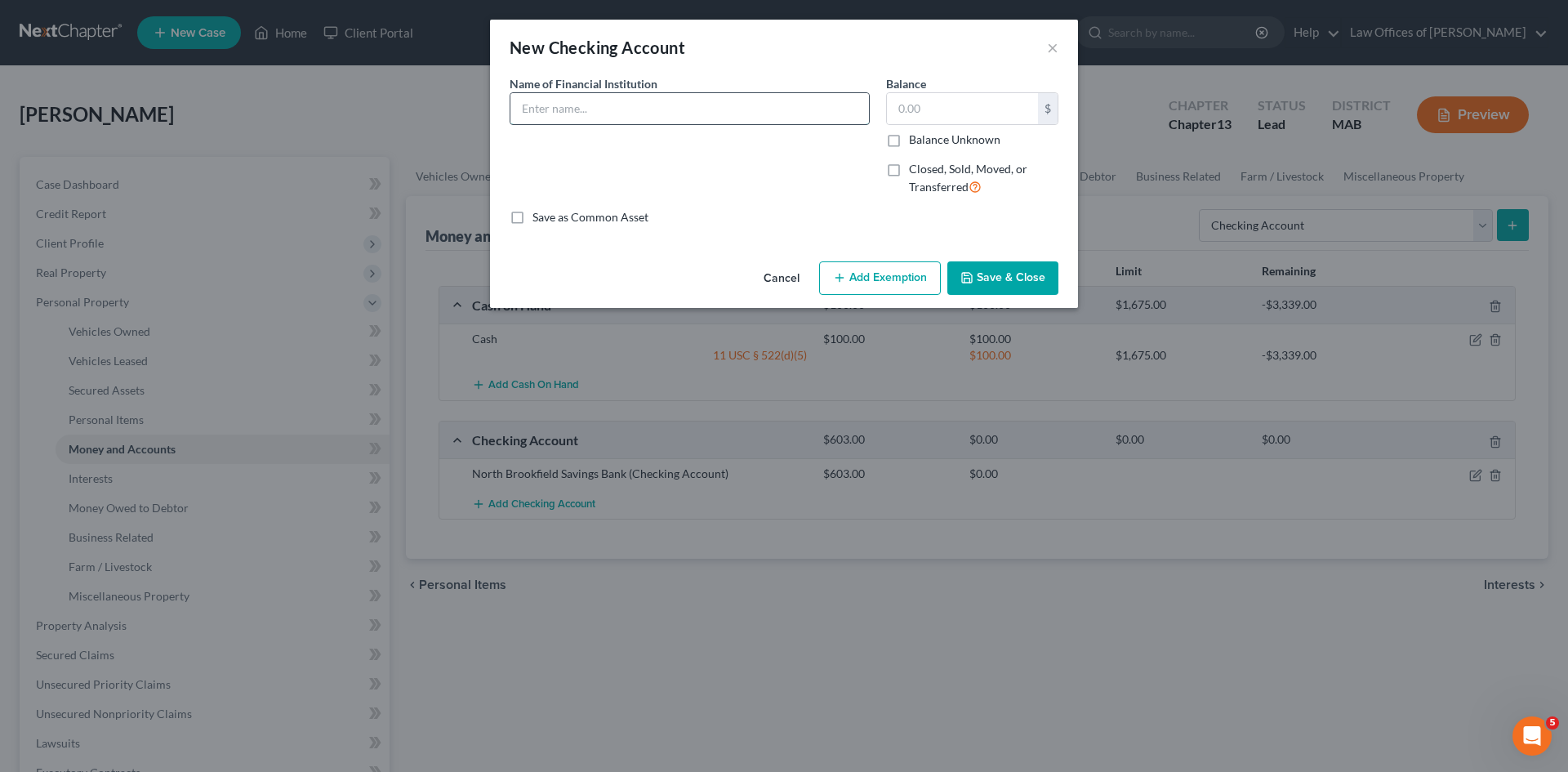
click at [593, 105] on input "text" at bounding box center [690, 108] width 359 height 31
type input "North Brookfield Savings Bank"
click at [911, 100] on input "text" at bounding box center [963, 108] width 151 height 31
type input "1,601.37"
click at [864, 280] on button "Add Exemption" at bounding box center [880, 279] width 122 height 35
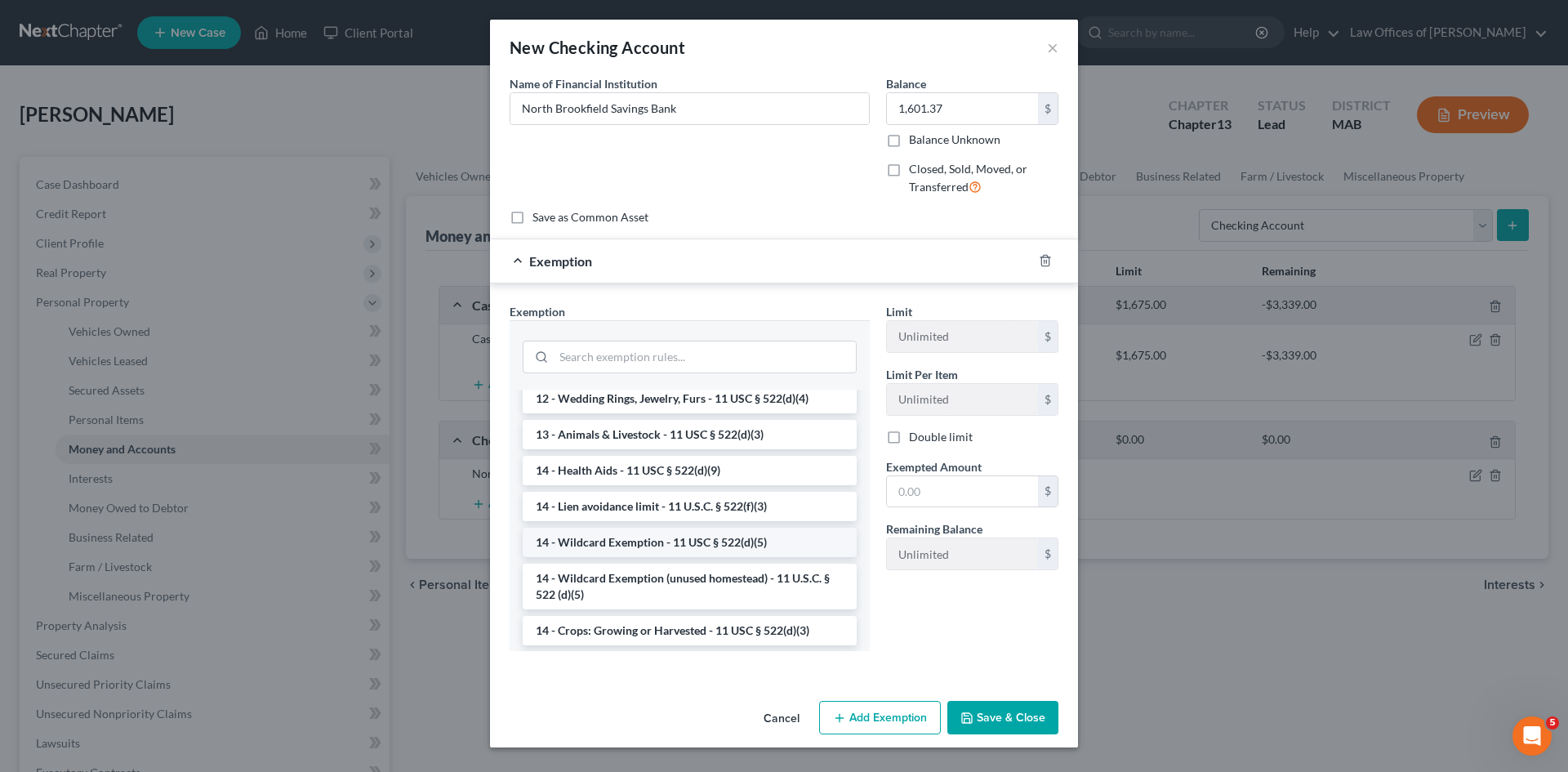
scroll to position [225, 0]
click at [617, 541] on li "14 - Wildcard Exemption - 11 USC § 522(d)(5)" at bounding box center [689, 539] width 334 height 29
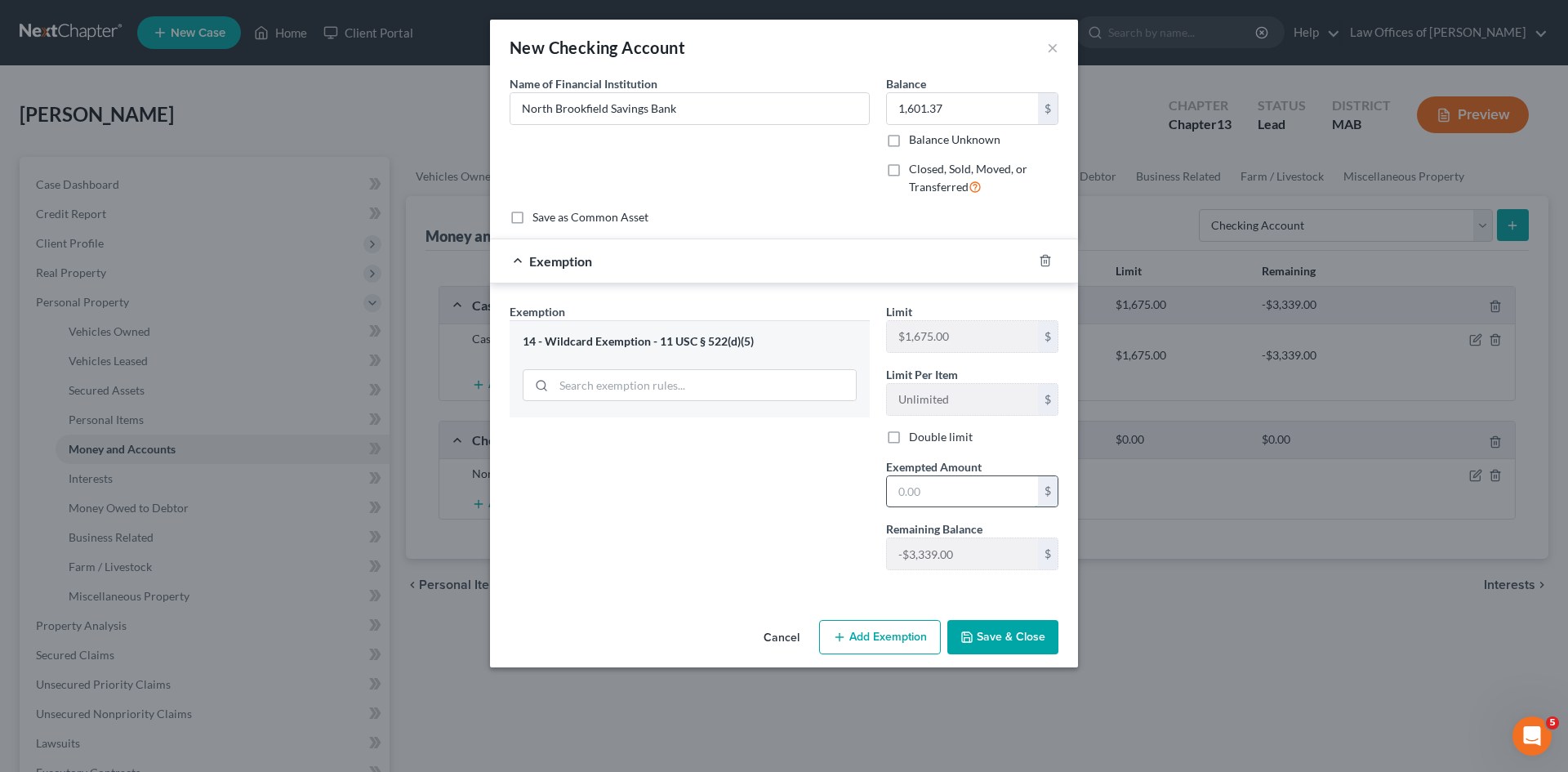
click at [913, 495] on input "text" at bounding box center [963, 492] width 151 height 31
type input "1,601.37"
click at [982, 638] on button "Save & Close" at bounding box center [1003, 637] width 111 height 35
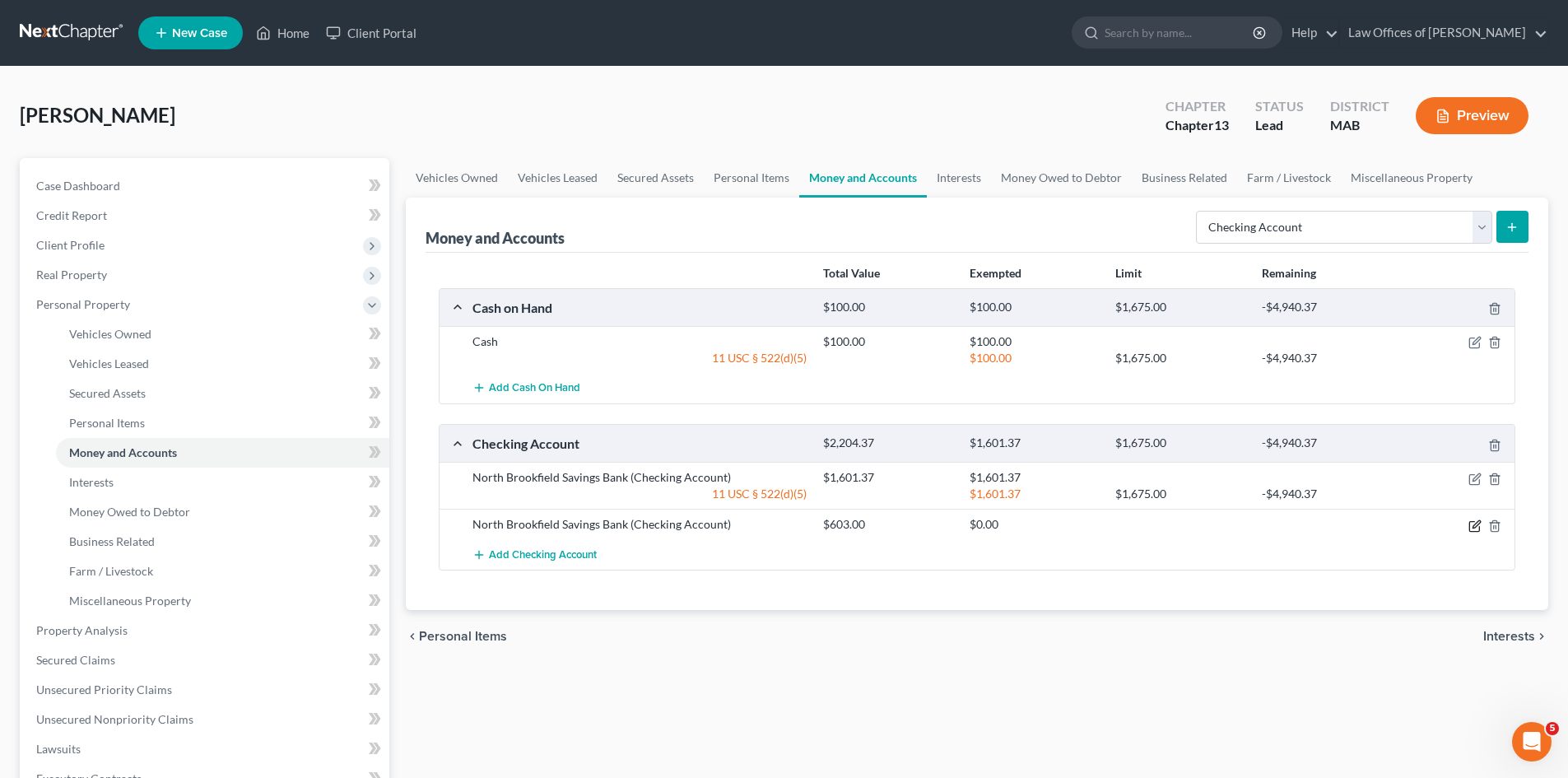
click at [1474, 526] on icon "button" at bounding box center [1475, 524] width 7 height 7
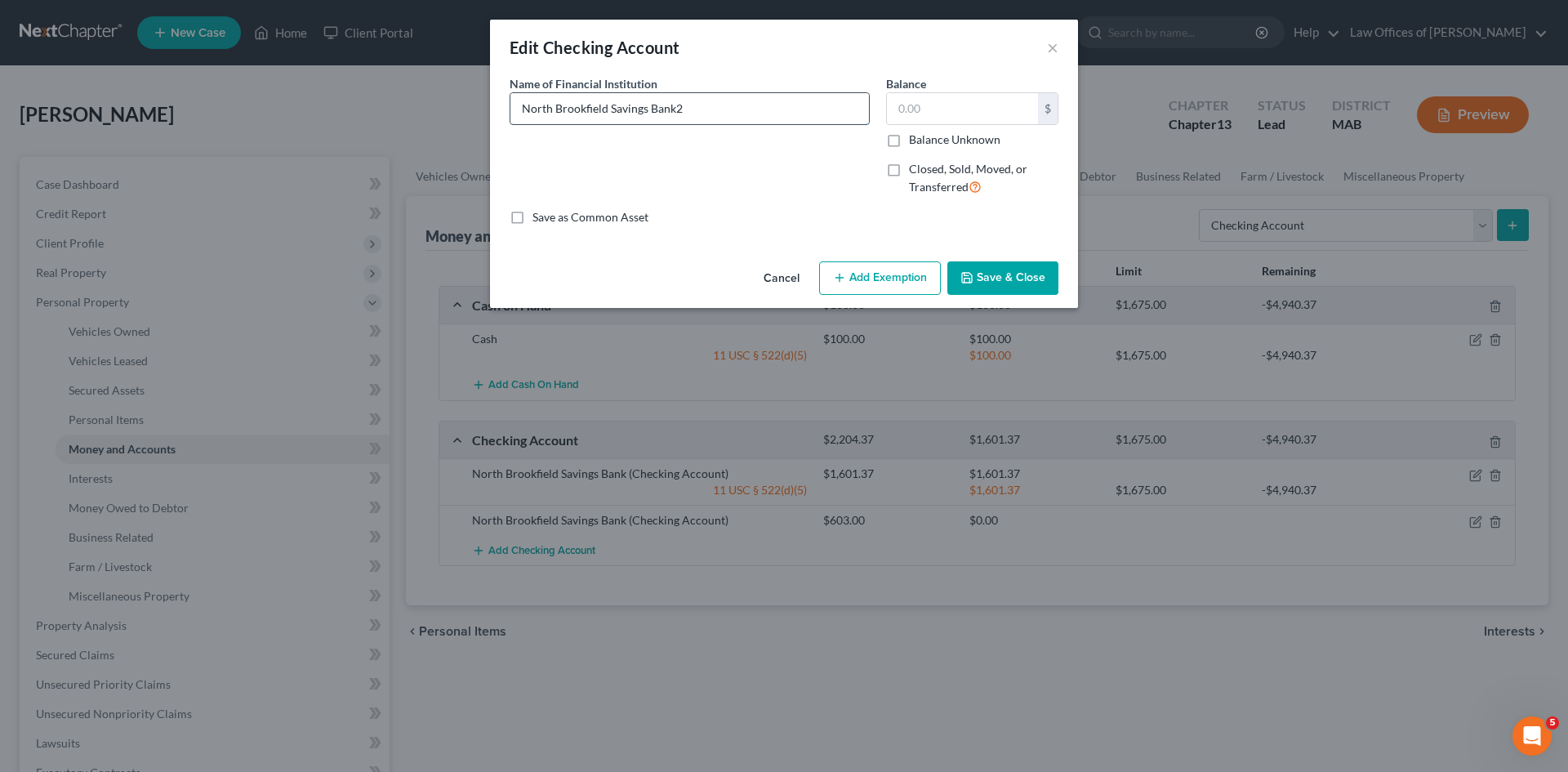
type input "North Brookfield Savings Bank"
click at [916, 109] on input "text" at bounding box center [963, 108] width 151 height 31
type input "235.82"
click at [885, 280] on button "Add Exemption" at bounding box center [880, 279] width 122 height 35
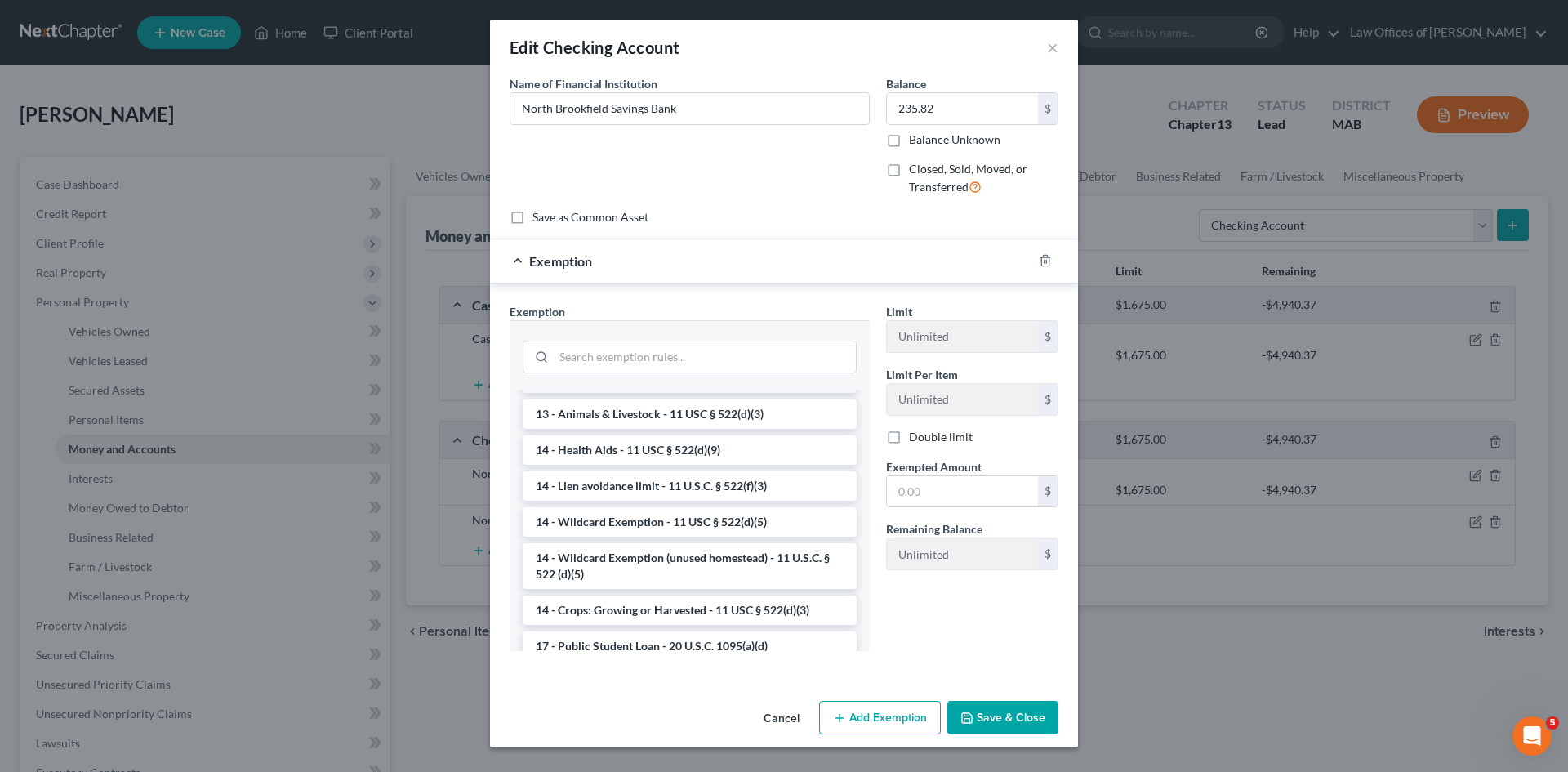
scroll to position [245, 0]
click at [687, 523] on li "14 - Wildcard Exemption - 11 USC § 522(d)(5)" at bounding box center [689, 519] width 334 height 29
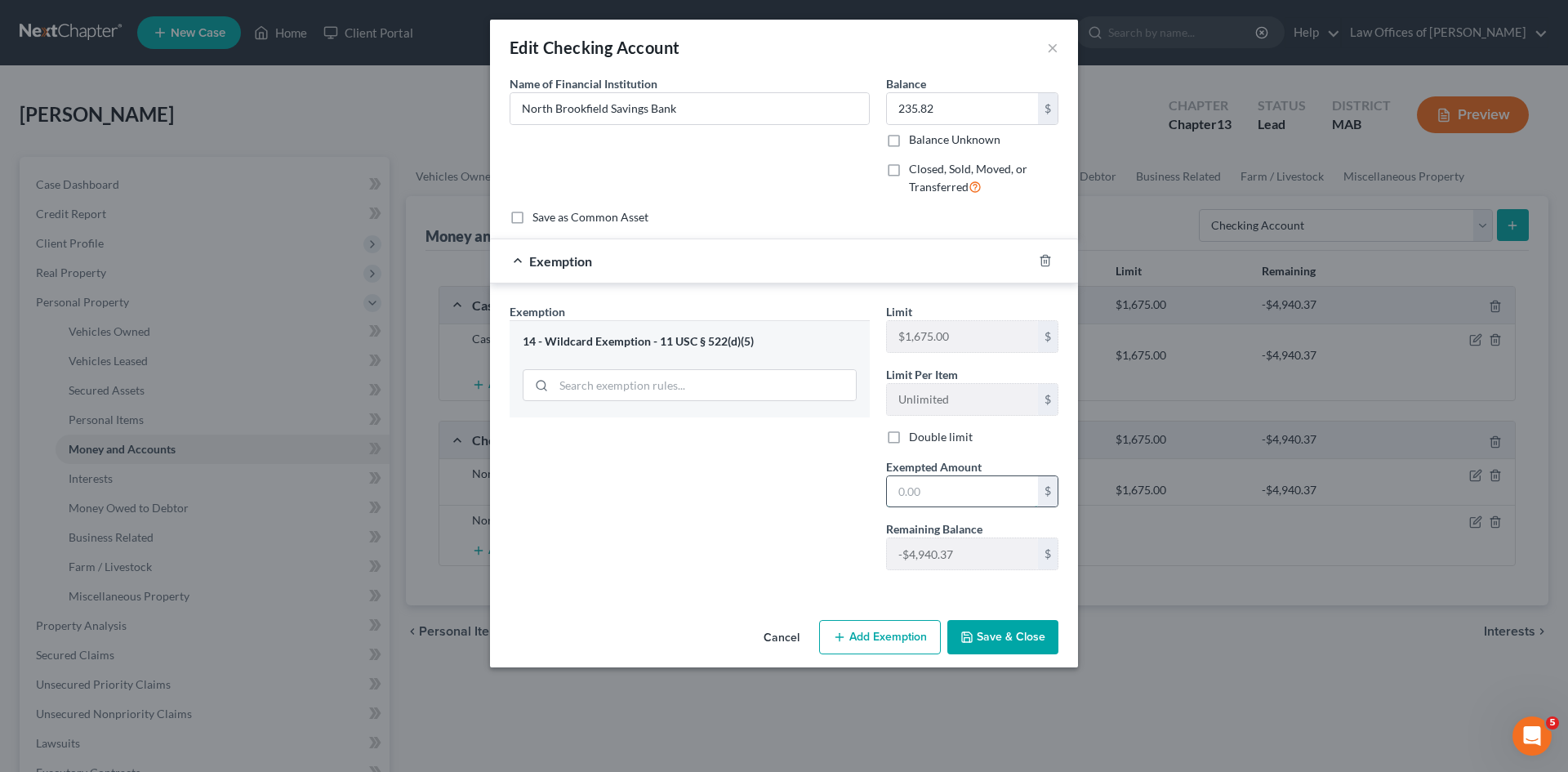
click at [914, 486] on input "text" at bounding box center [963, 492] width 151 height 31
type input "235.82"
click at [988, 645] on button "Save & Close" at bounding box center [1003, 637] width 111 height 35
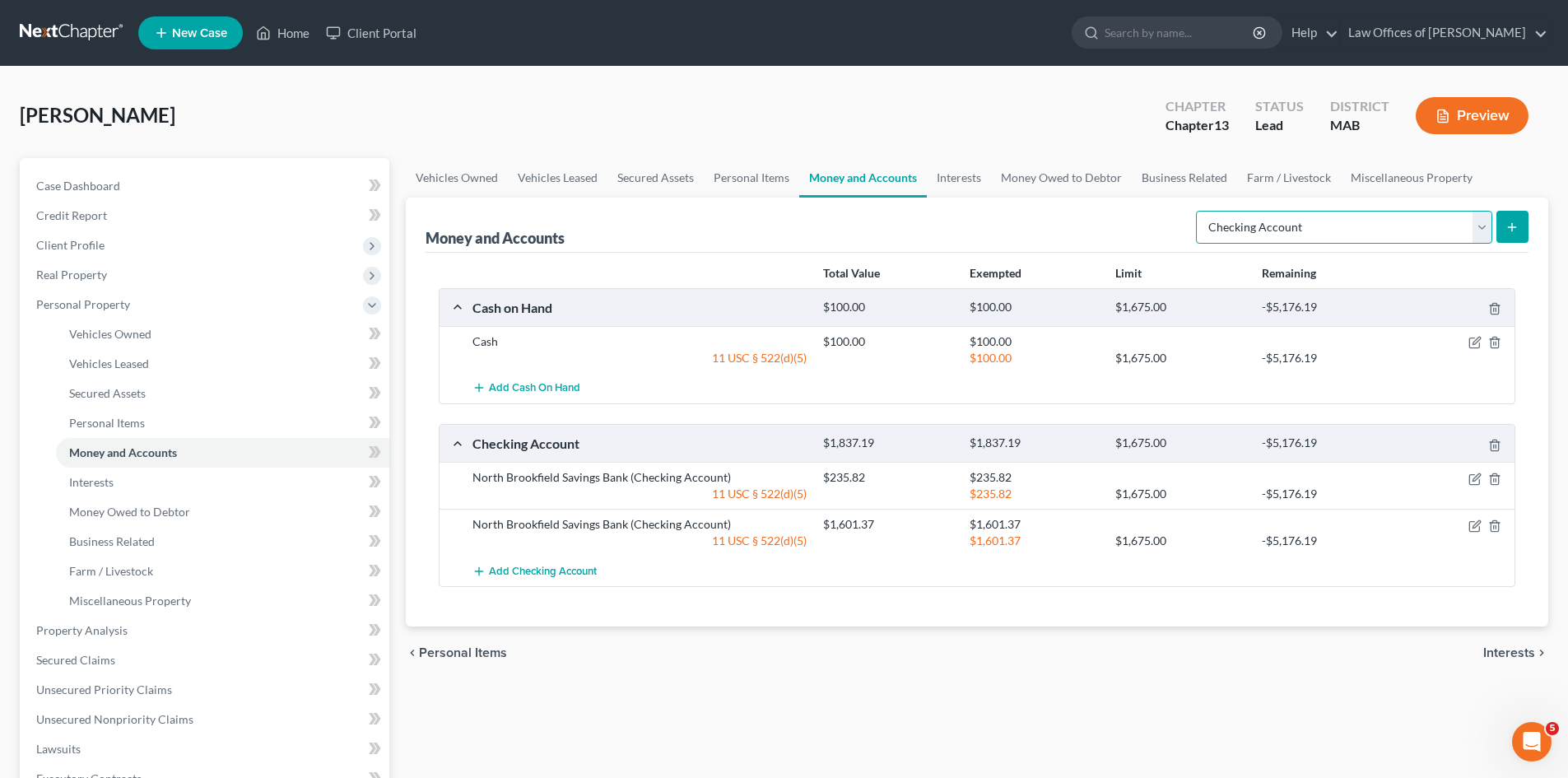
click at [1480, 231] on select "Select Account Type Brokerage Cash on Hand Certificates of Deposit Checking Acc…" at bounding box center [1343, 228] width 296 height 33
click at [1143, 215] on div "Money and Accounts Select Account Type Brokerage Cash on Hand Certificates of D…" at bounding box center [977, 225] width 1102 height 55
click at [152, 486] on link "Interests" at bounding box center [222, 483] width 333 height 29
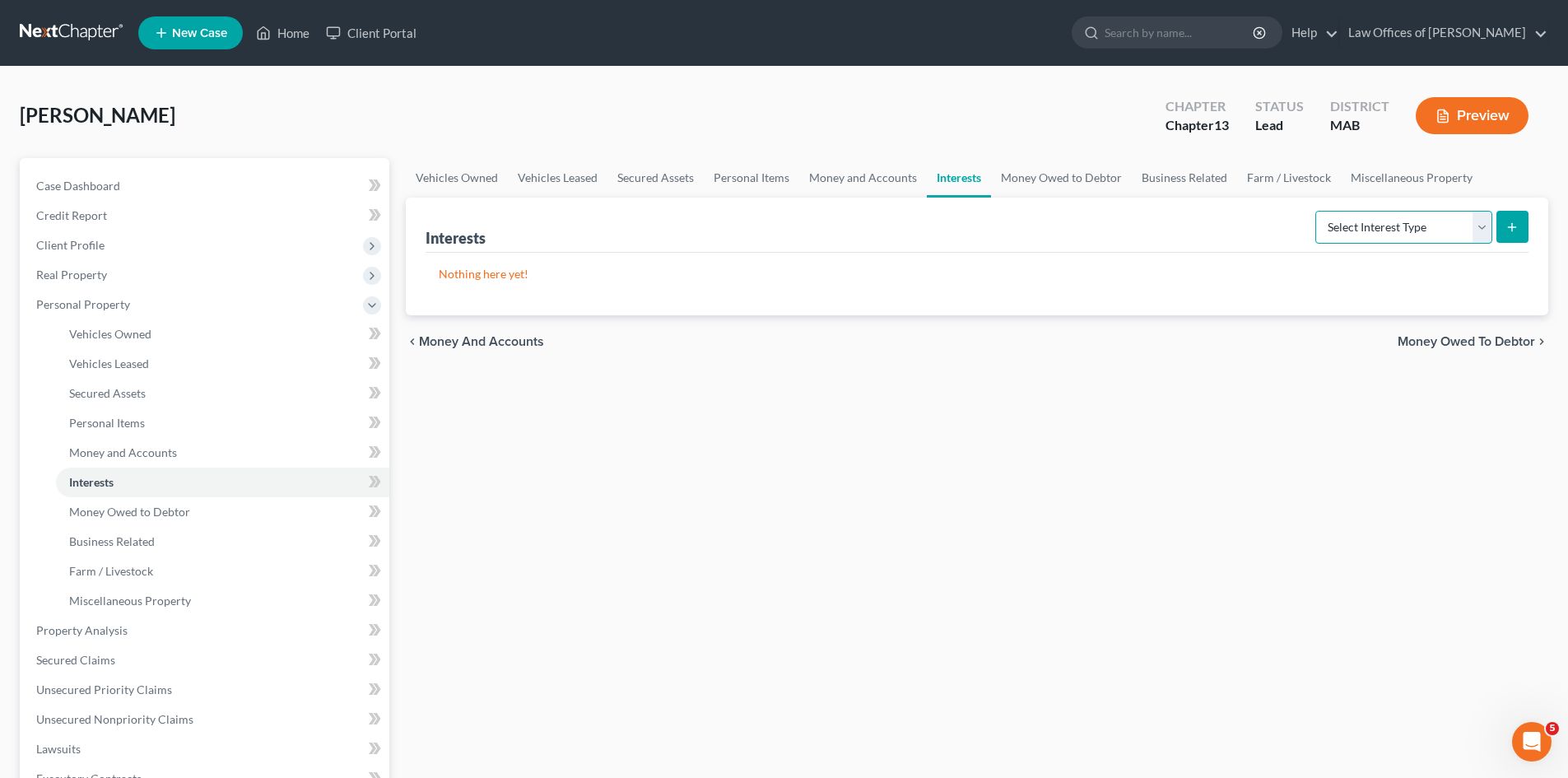
click at [1485, 231] on select "Select Interest Type 401K Annuity Bond Education IRA Government Bond Government…" at bounding box center [1403, 228] width 177 height 33
click at [149, 508] on span "Money Owed to Debtor" at bounding box center [129, 511] width 121 height 14
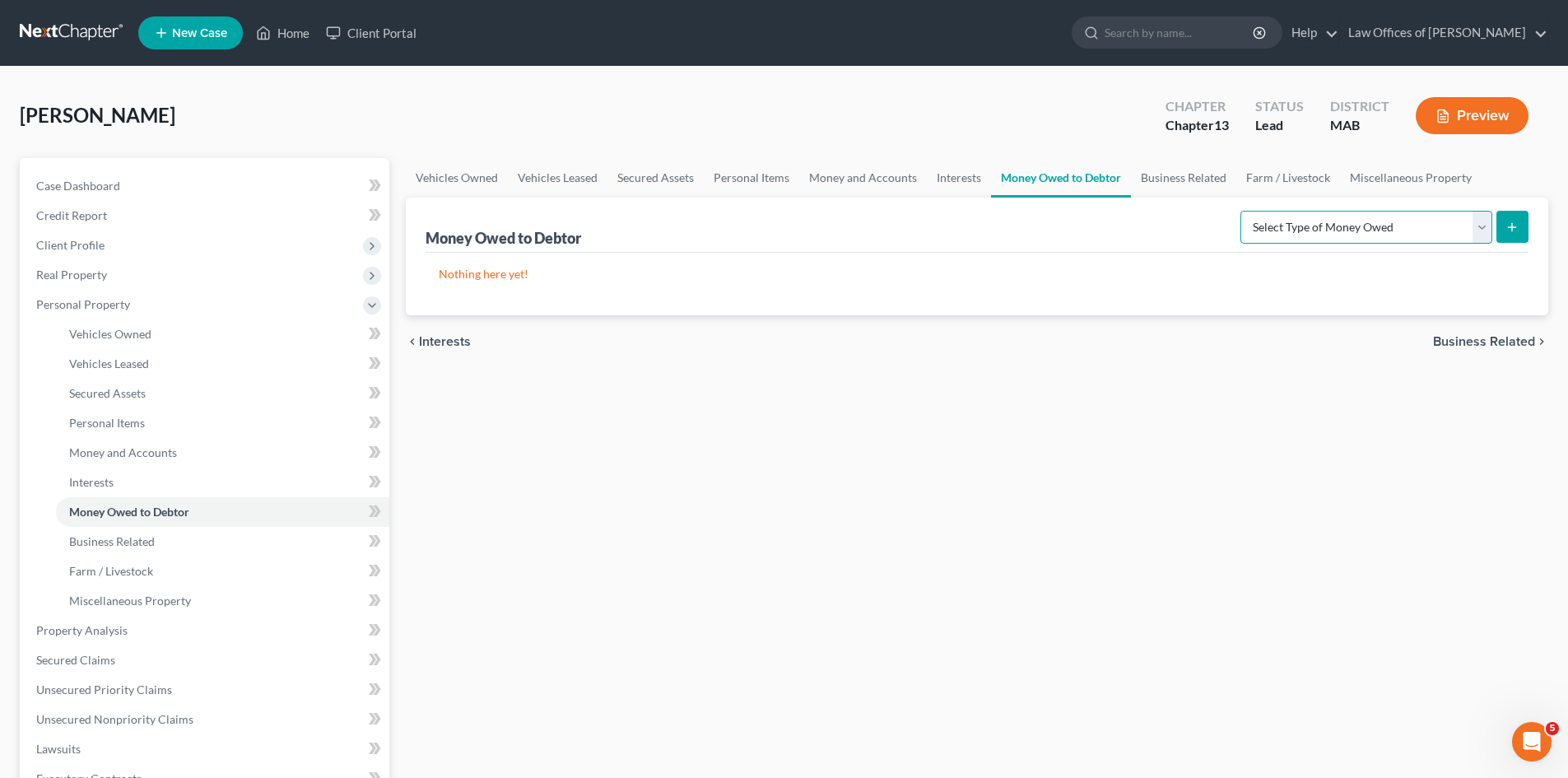
click at [1480, 232] on select "Select Type of Money Owed Accounts Receivable Alimony Child Support Claims Agai…" at bounding box center [1365, 228] width 252 height 33
select select "child_support"
click at [1242, 211] on select "Select Type of Money Owed Accounts Receivable Alimony Child Support Claims Agai…" at bounding box center [1365, 228] width 252 height 33
click at [1507, 227] on icon "submit" at bounding box center [1511, 227] width 13 height 13
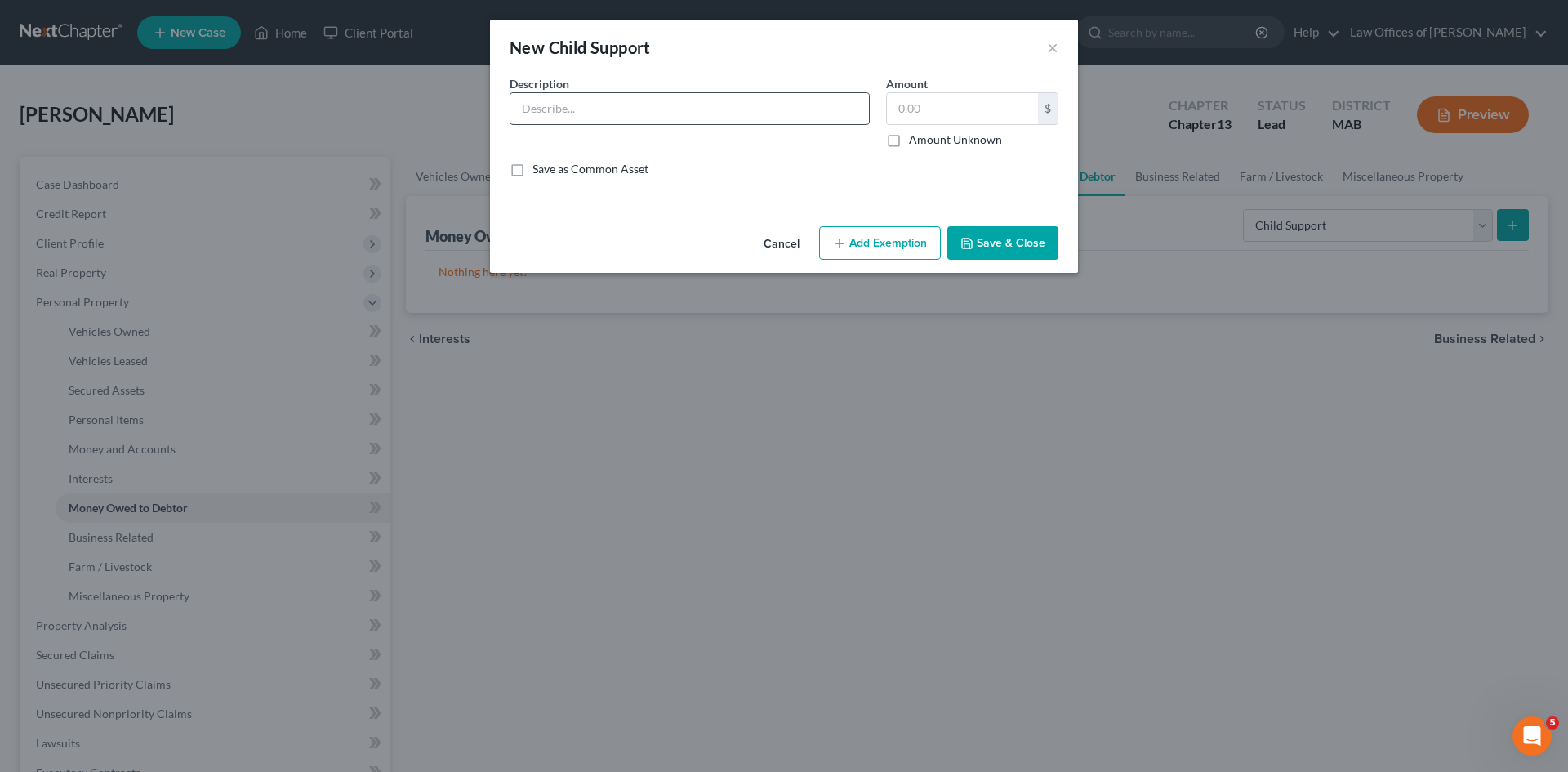
click at [545, 107] on input "text" at bounding box center [690, 108] width 359 height 31
type input "Child support obligation for $175.00 weekly"
click at [939, 103] on input "text" at bounding box center [963, 108] width 151 height 31
type input "175.00"
click at [866, 239] on button "Add Exemption" at bounding box center [880, 244] width 122 height 35
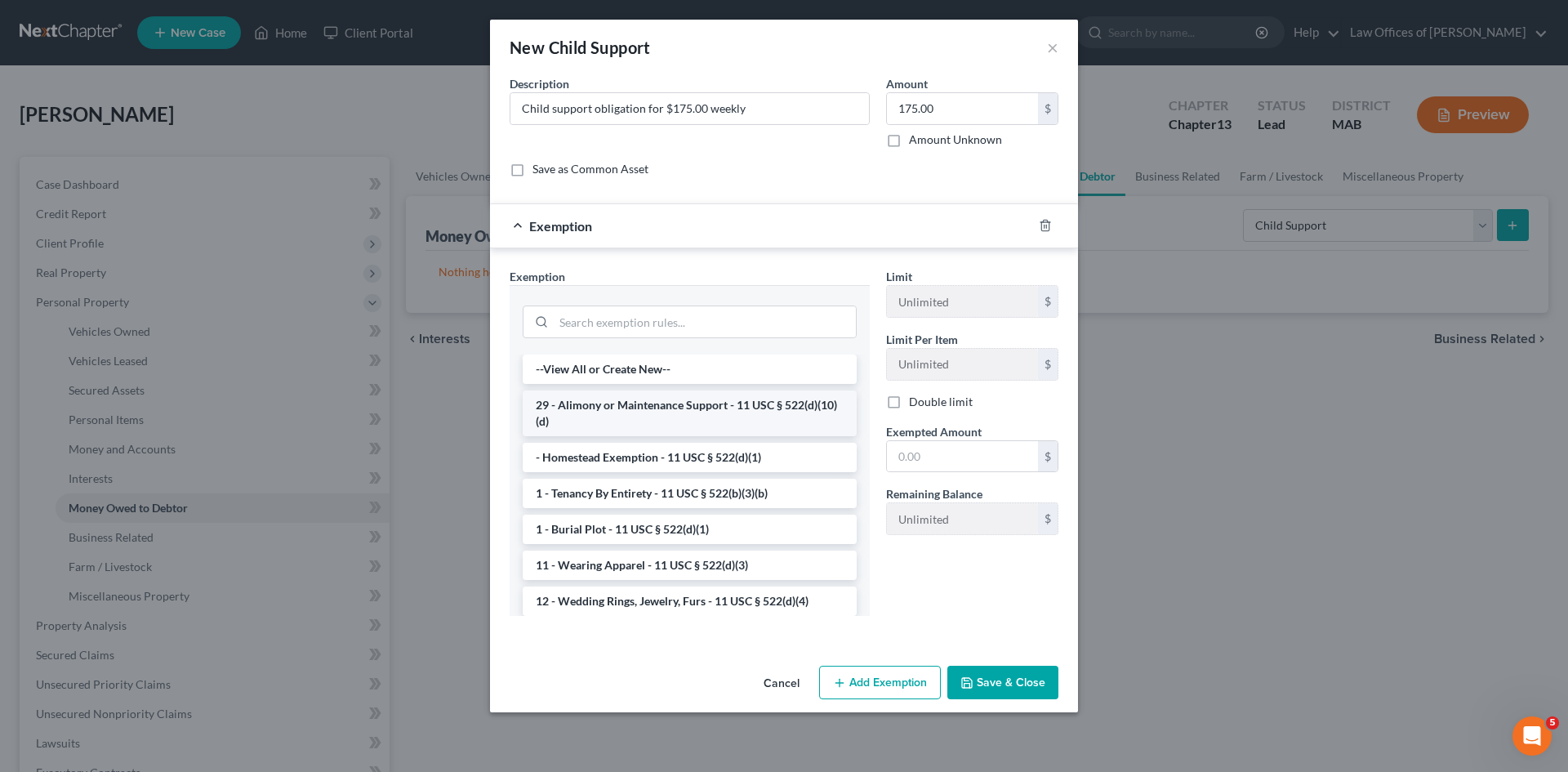
click at [637, 410] on li "29 - Alimony or Maintenance Support - 11 USC § 522(d)(10)(d)" at bounding box center [689, 413] width 334 height 46
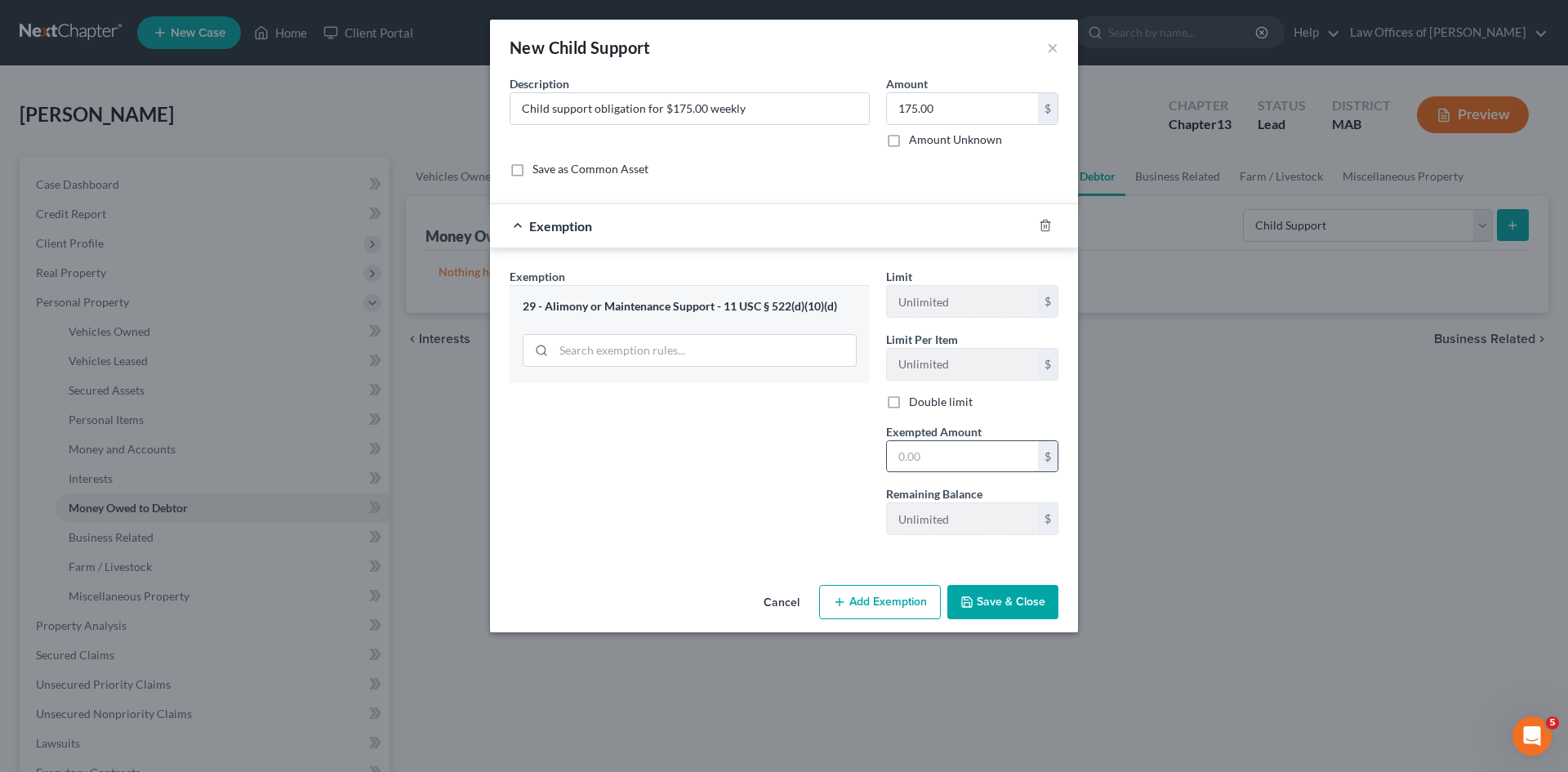
click at [919, 462] on input "text" at bounding box center [963, 457] width 151 height 31
type input "175.00"
click at [886, 606] on button "Add Exemption" at bounding box center [880, 603] width 122 height 35
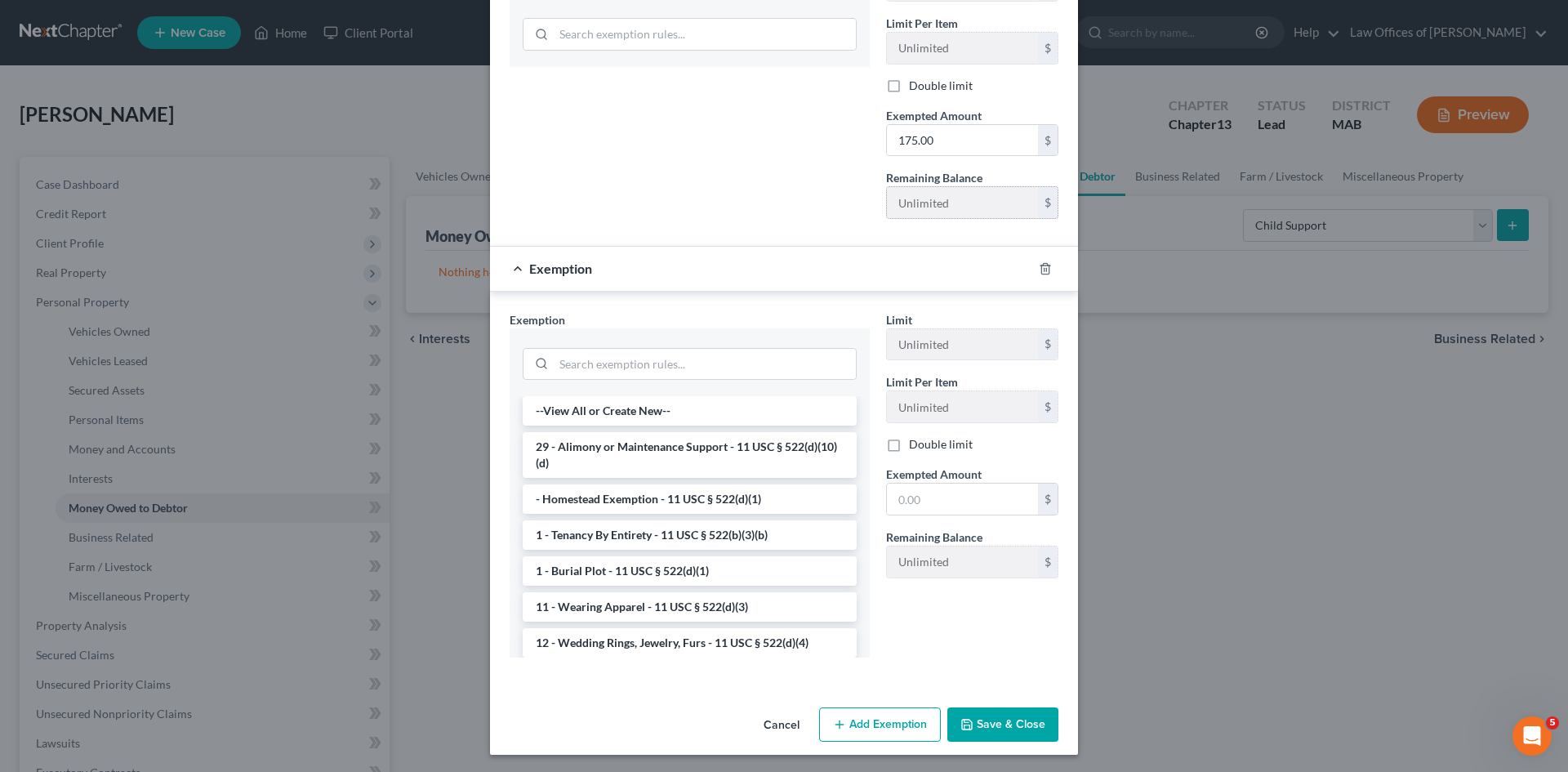
scroll to position [319, 0]
click at [1006, 724] on button "Save & Close" at bounding box center [1003, 722] width 111 height 35
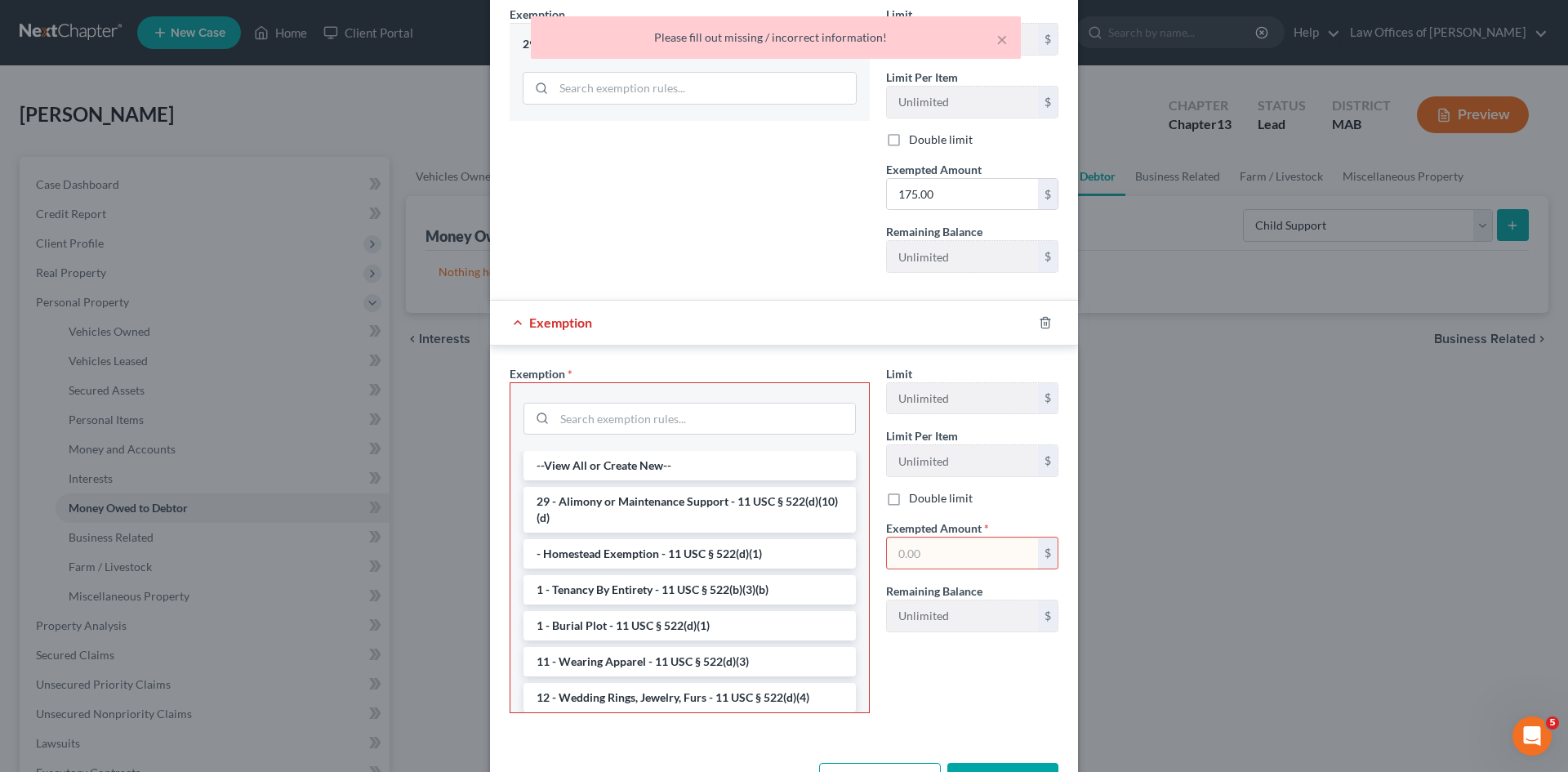
scroll to position [53, 0]
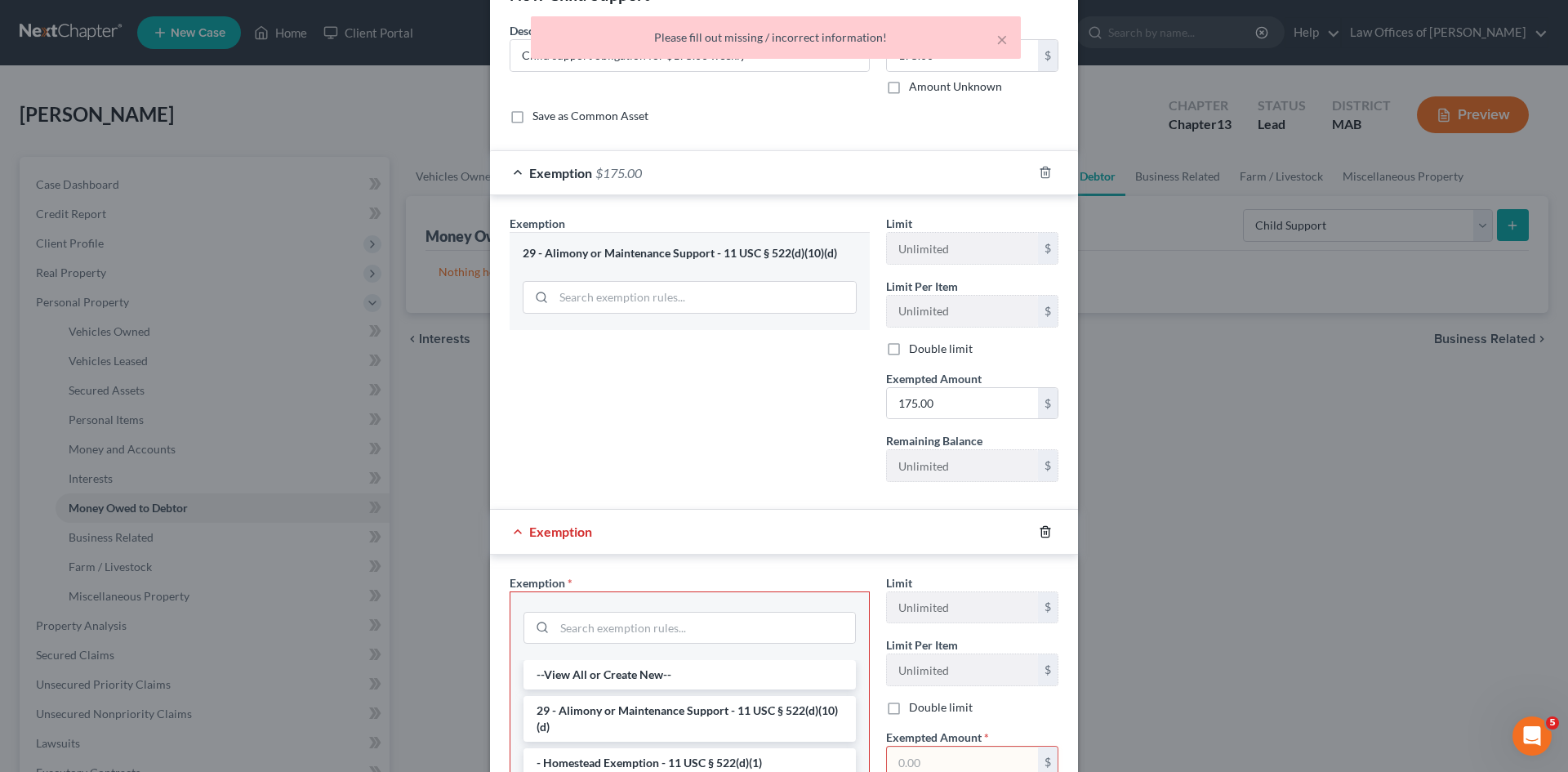
click at [1041, 533] on icon "button" at bounding box center [1045, 532] width 7 height 11
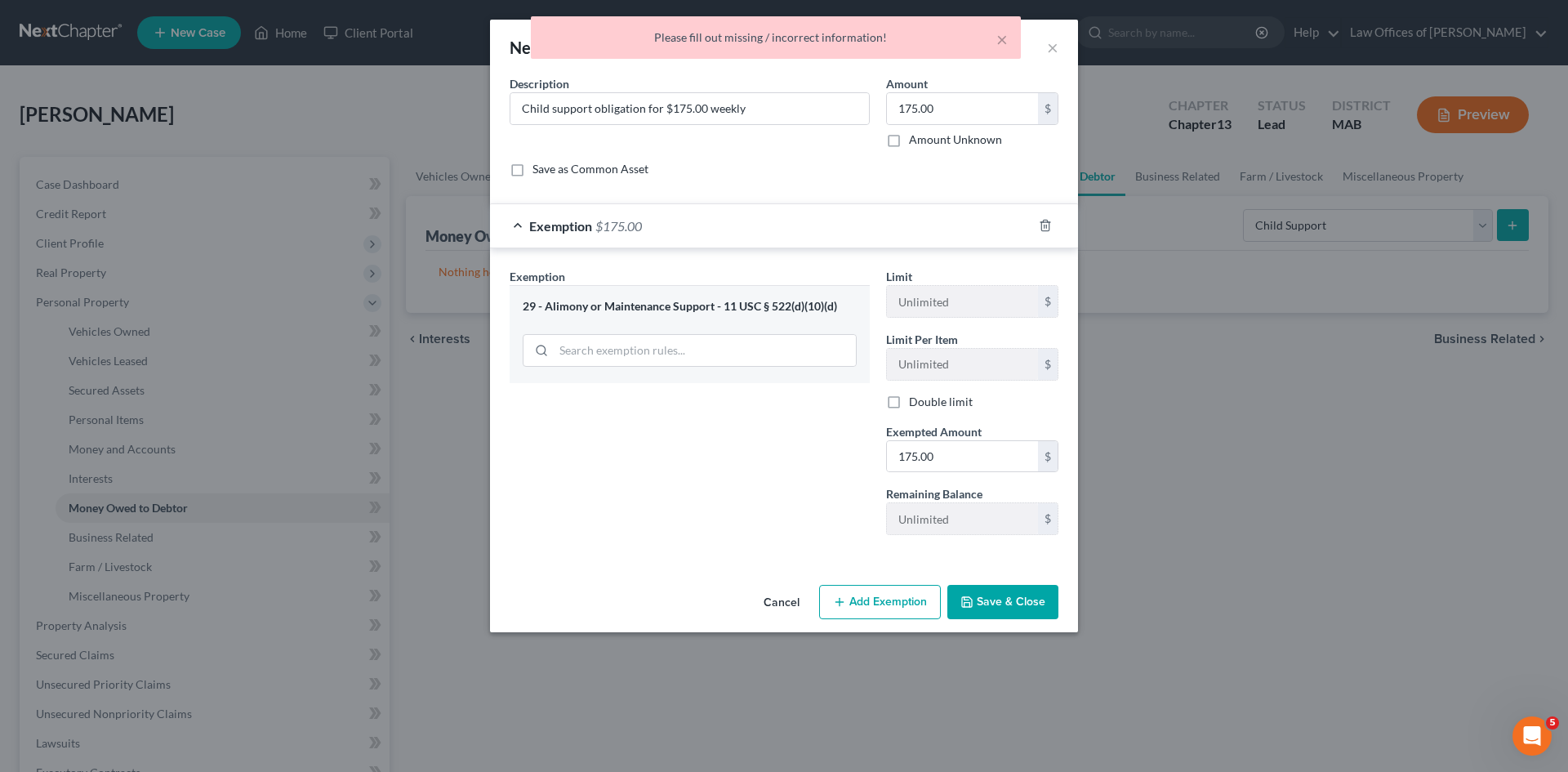
scroll to position [0, 0]
click at [995, 603] on button "Save & Close" at bounding box center [1003, 603] width 111 height 35
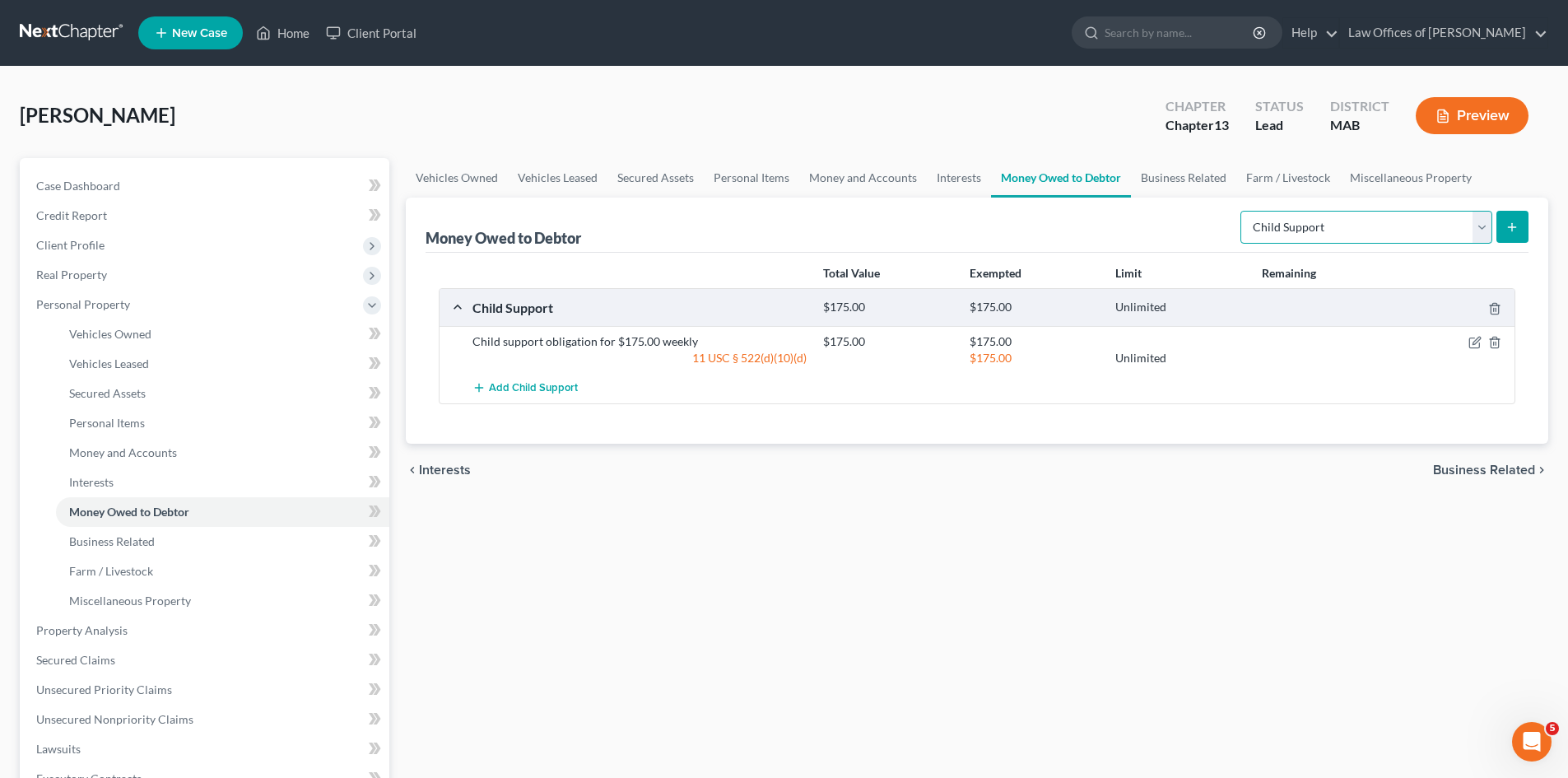
click at [1476, 226] on select "Select Type of Money Owed Accounts Receivable Alimony Child Support Claims Agai…" at bounding box center [1365, 228] width 252 height 33
select select "equitable_or_future_interests"
click at [1242, 211] on select "Select Type of Money Owed Accounts Receivable Alimony Child Support Claims Agai…" at bounding box center [1365, 228] width 252 height 33
click at [1510, 224] on icon "submit" at bounding box center [1511, 227] width 13 height 13
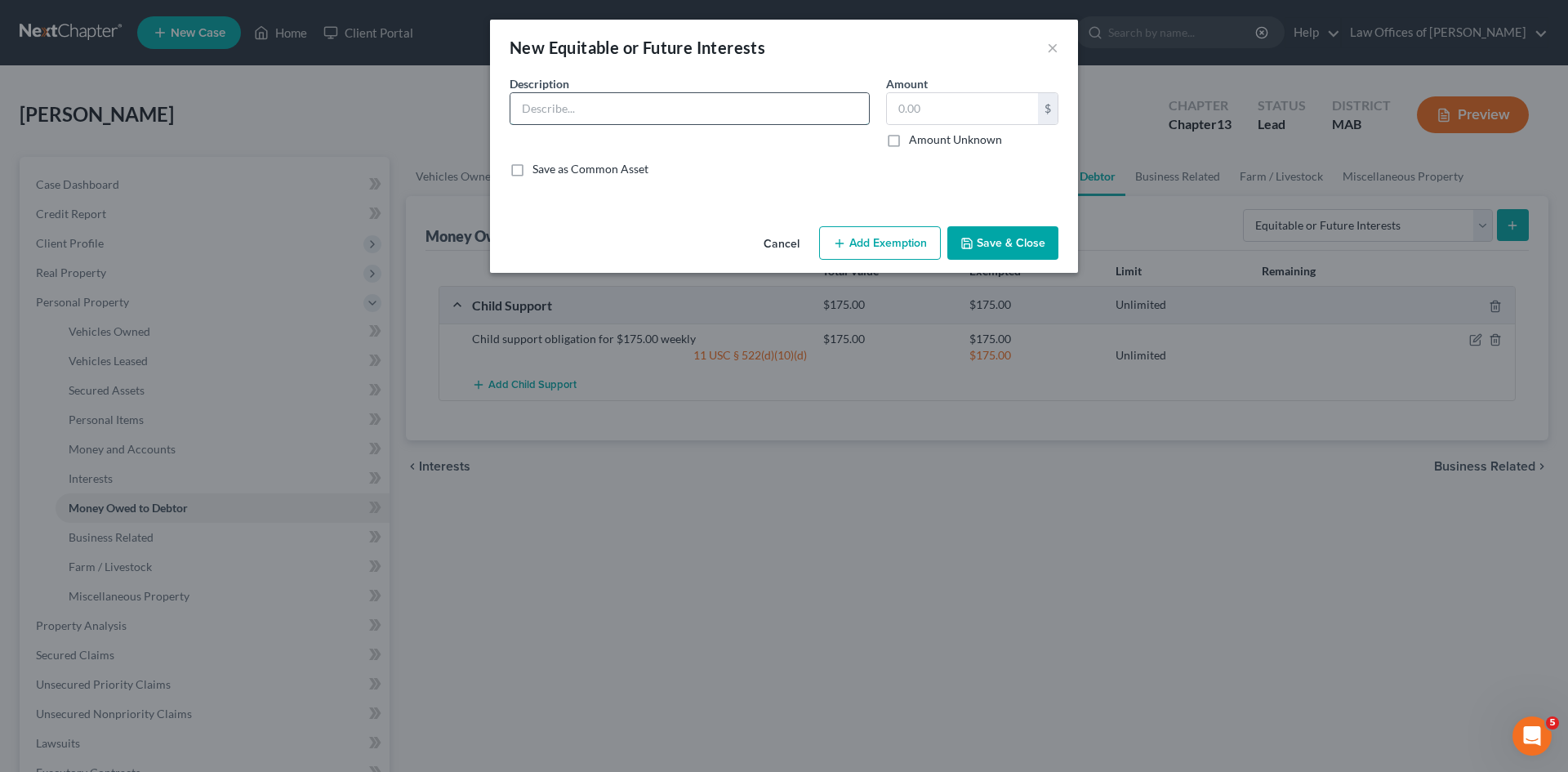
click at [577, 113] on input "text" at bounding box center [690, 108] width 359 height 31
type input "Estate of: [PERSON_NAME] [PERSON_NAME]"
click at [904, 109] on input "text" at bounding box center [963, 108] width 151 height 31
type input "62,500.00"
click at [881, 245] on button "Add Exemption" at bounding box center [880, 244] width 122 height 35
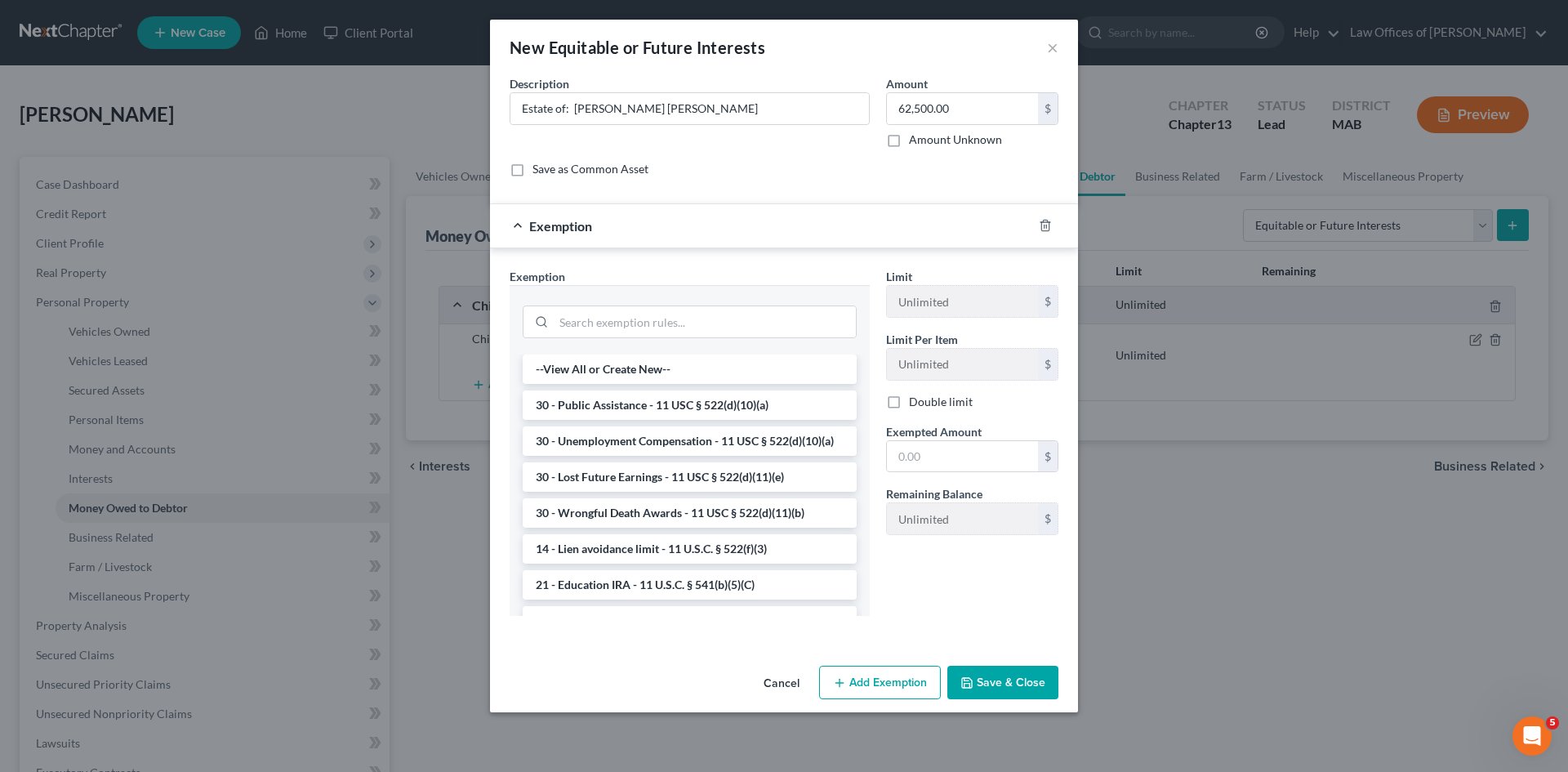
click at [985, 680] on button "Save & Close" at bounding box center [1003, 683] width 111 height 35
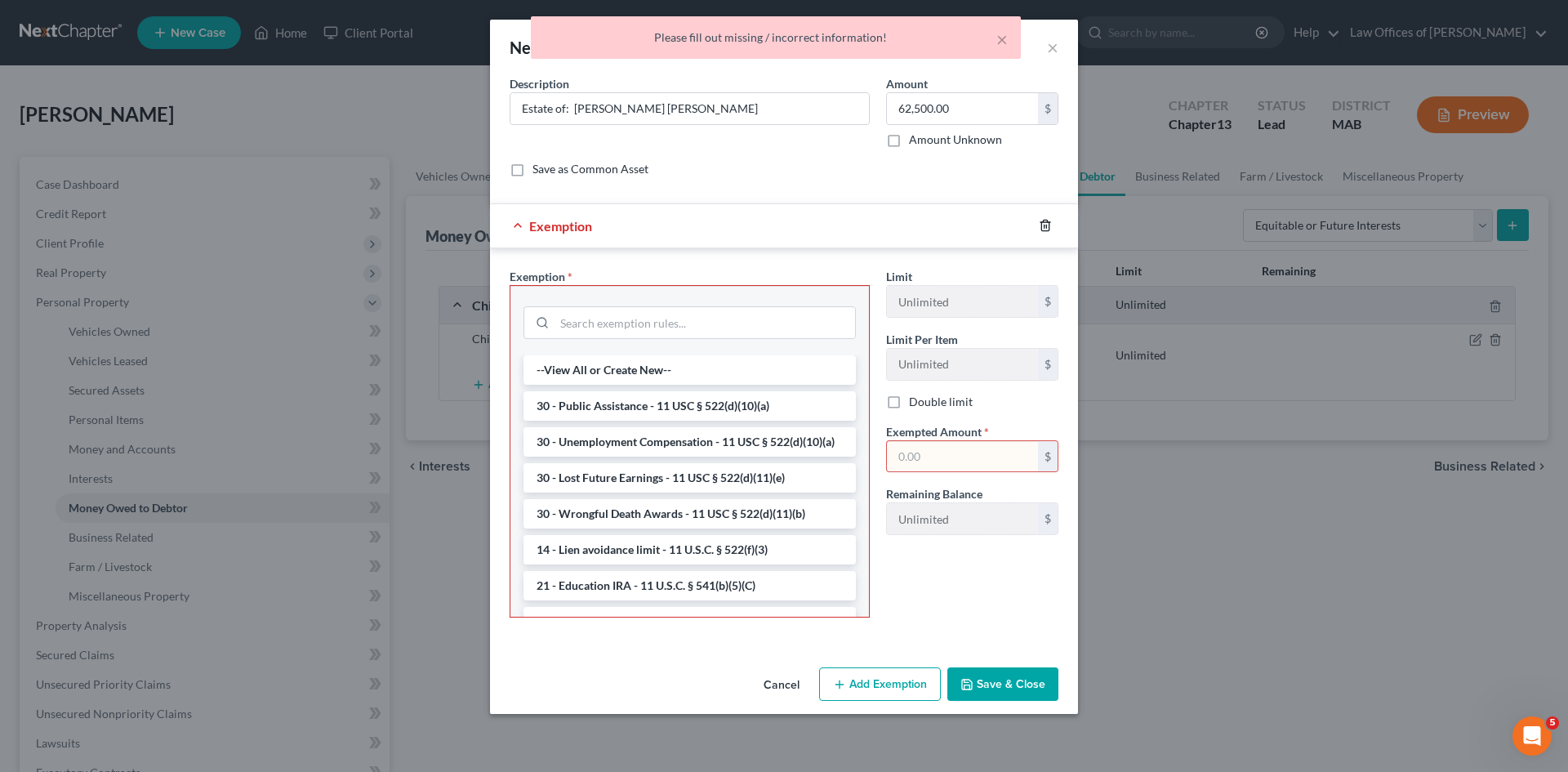
click at [1045, 222] on polyline "button" at bounding box center [1045, 222] width 10 height 0
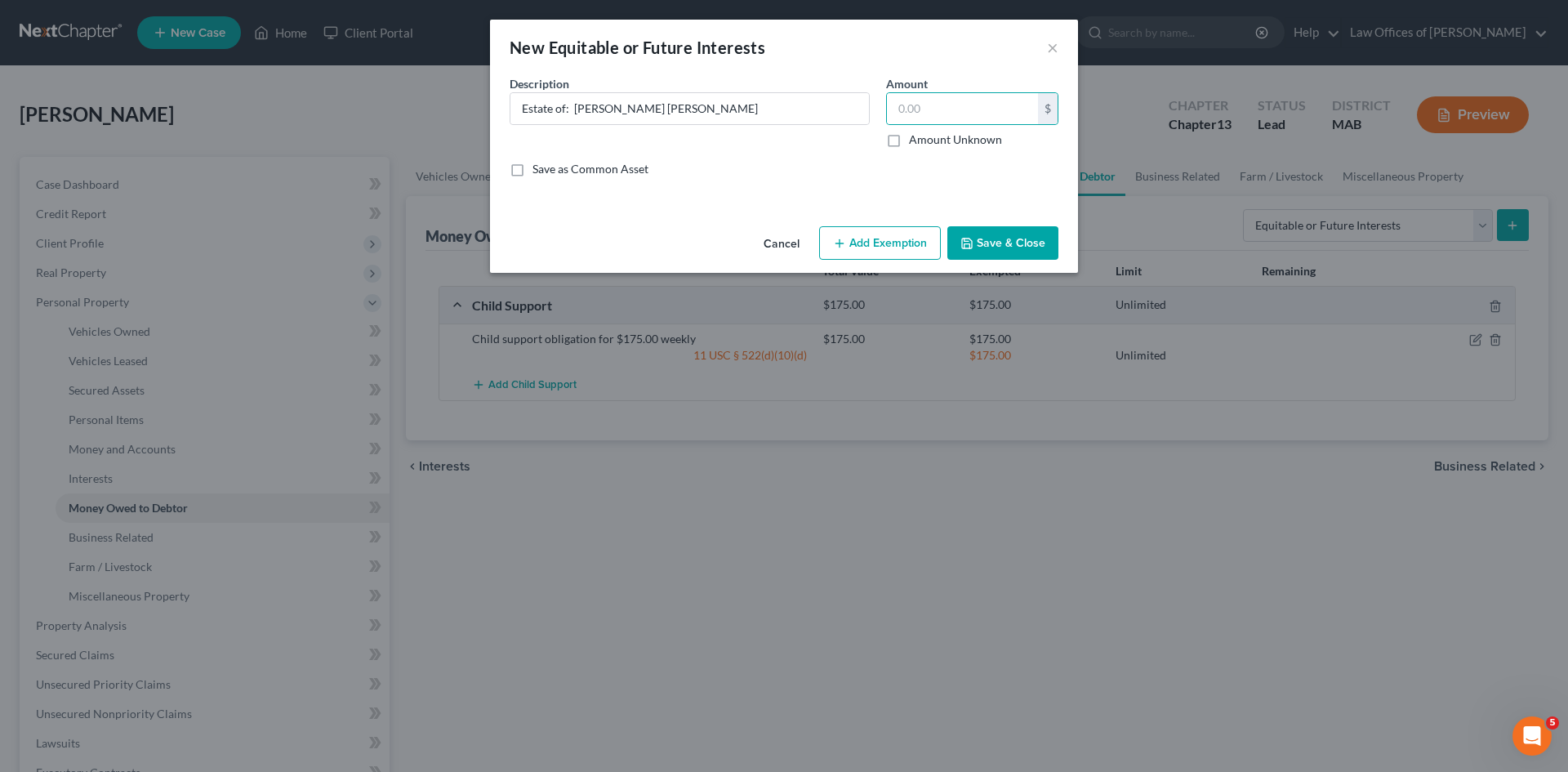
click at [909, 140] on label "Amount Unknown" at bounding box center [956, 139] width 93 height 16
click at [916, 140] on input "Amount Unknown" at bounding box center [921, 137] width 11 height 11
checkbox input "true"
type input "0.00"
click at [999, 248] on button "Save & Close" at bounding box center [1003, 244] width 111 height 35
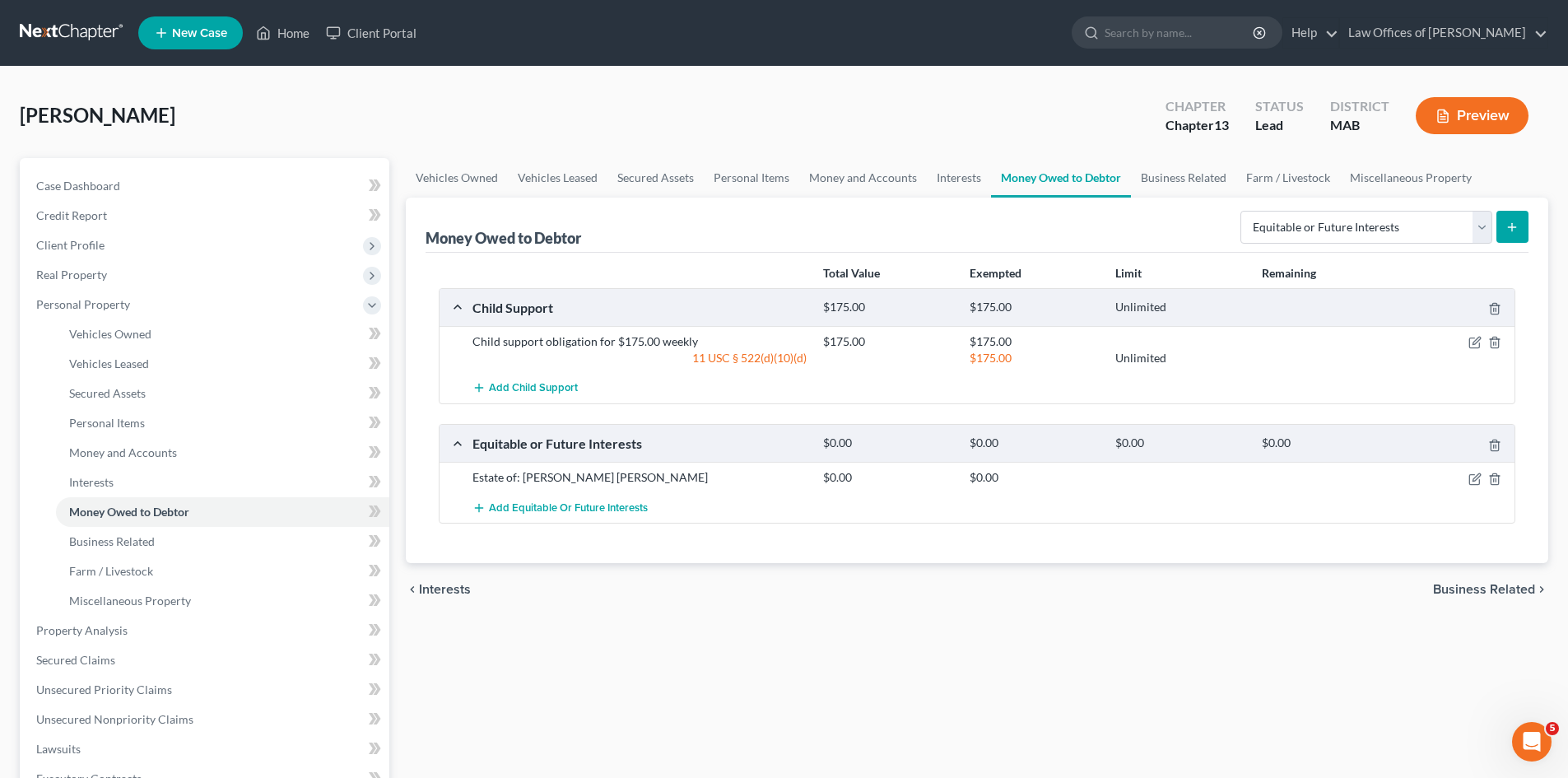
click at [1501, 590] on span "Business Related" at bounding box center [1483, 589] width 102 height 13
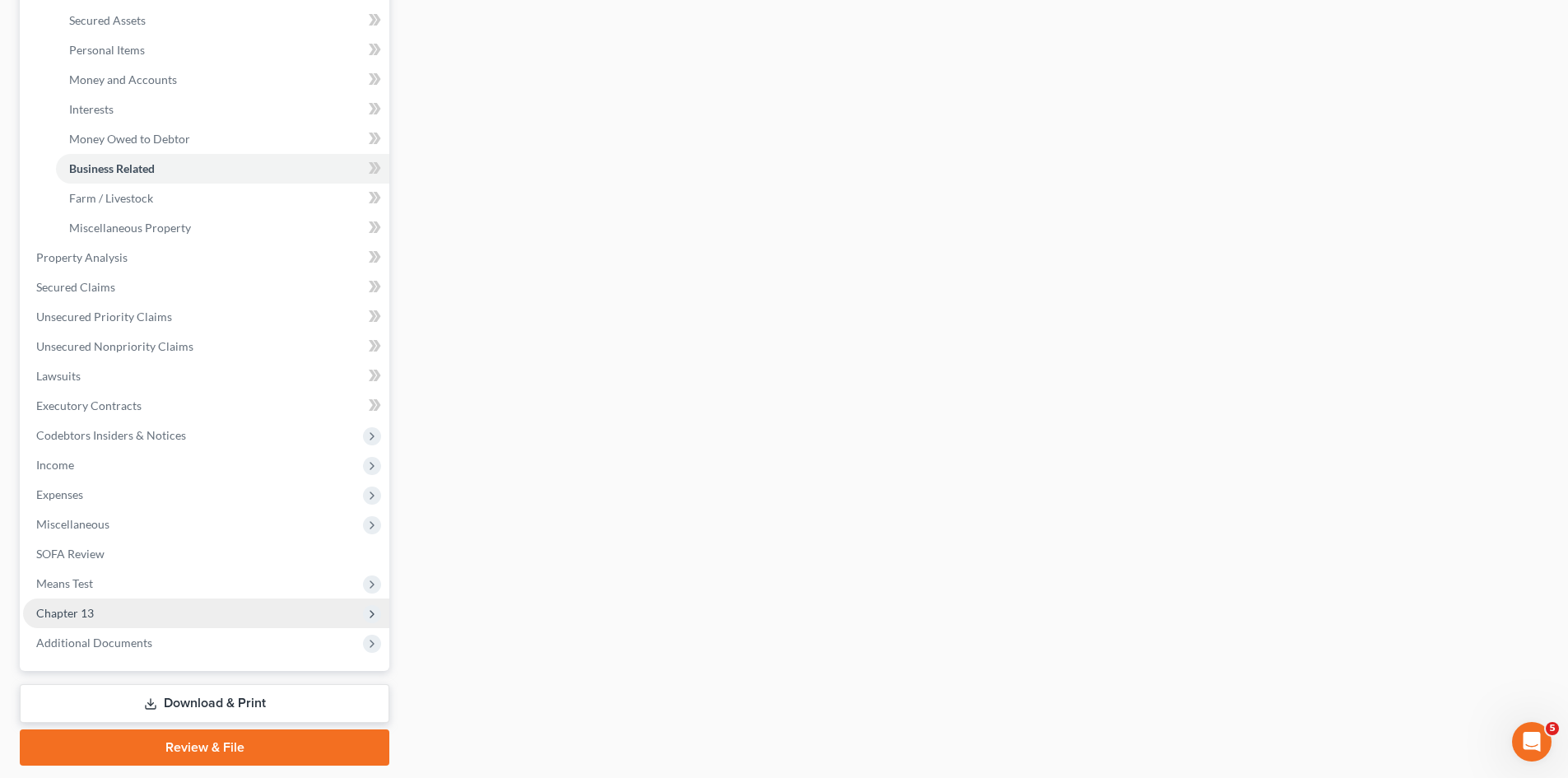
scroll to position [423, 0]
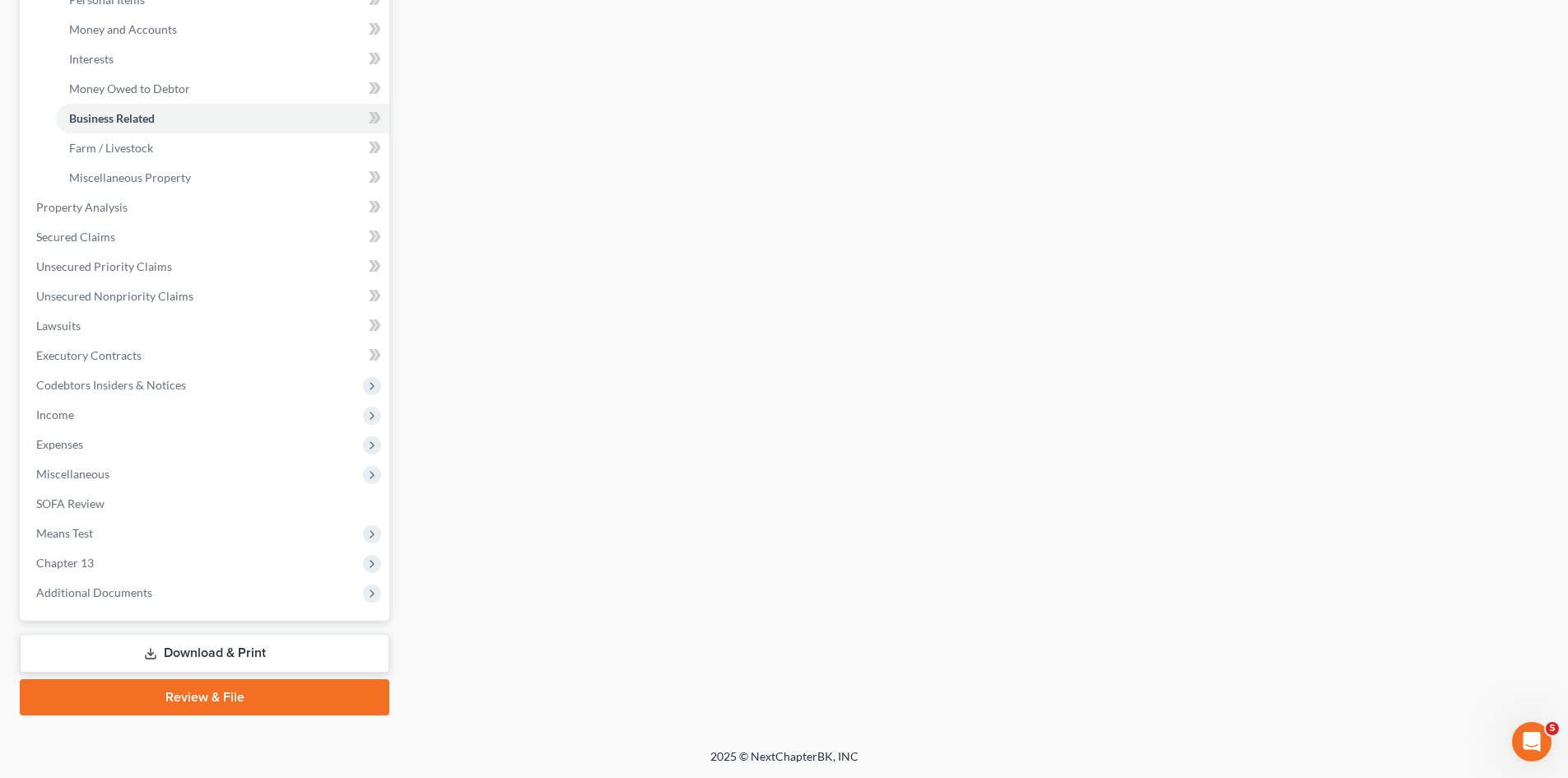
click at [215, 654] on link "Download & Print" at bounding box center [204, 653] width 370 height 39
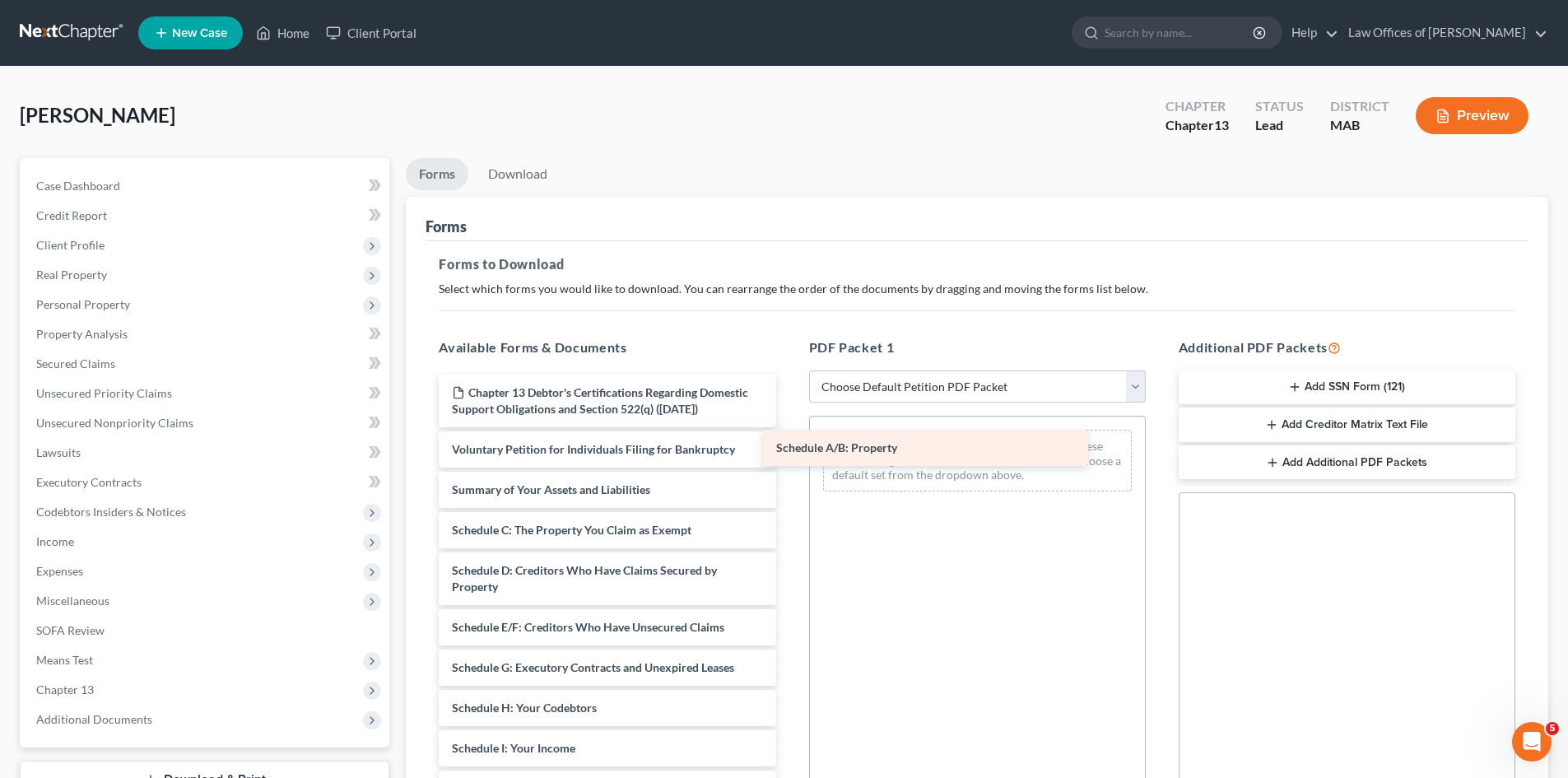
drag, startPoint x: 569, startPoint y: 545, endPoint x: 895, endPoint y: 442, distance: 341.9
click at [789, 445] on div "Schedule A/B: Property Chapter 13 Debtor's Certifications Regarding Domestic Su…" at bounding box center [607, 748] width 363 height 748
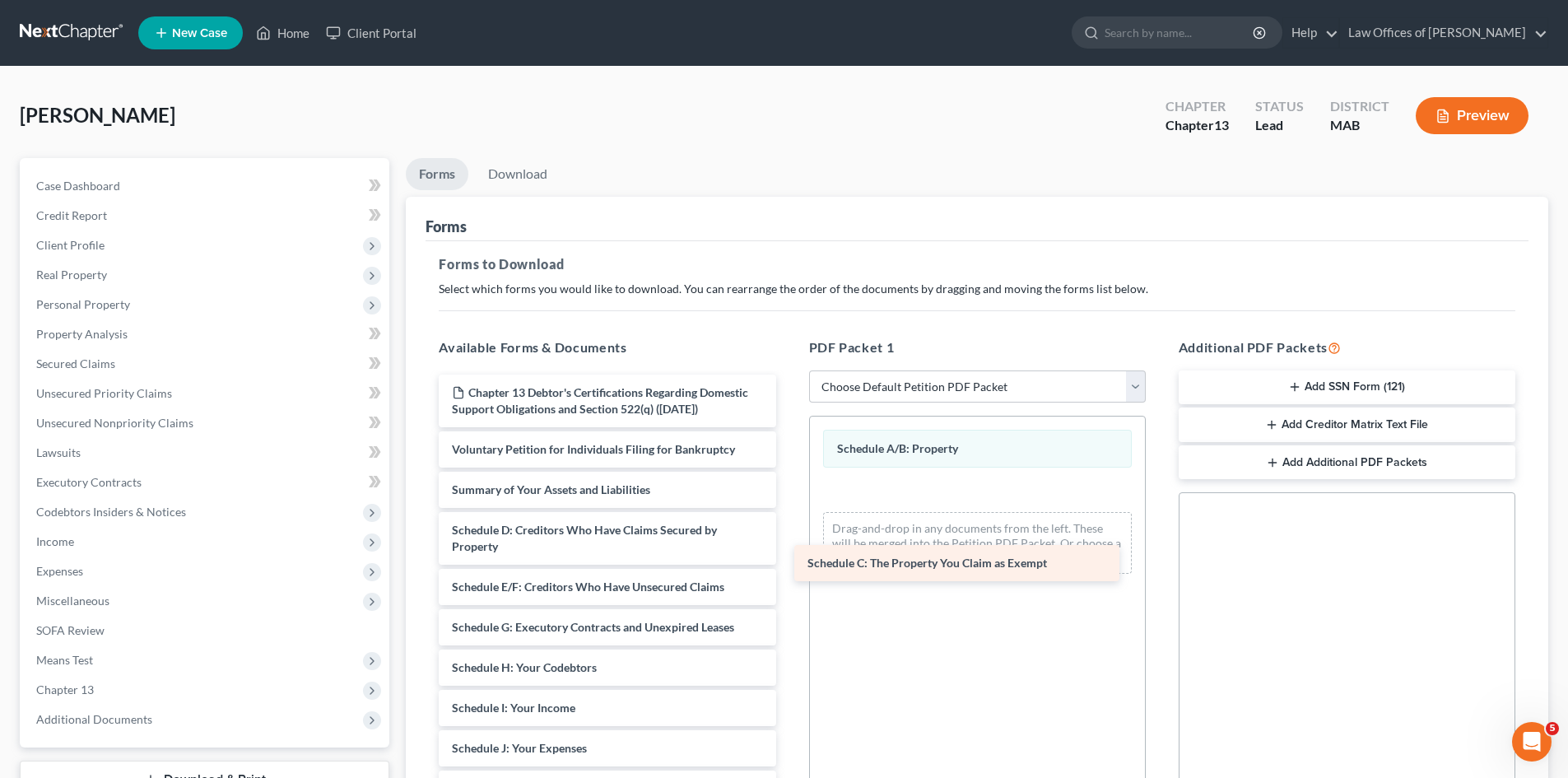
drag, startPoint x: 538, startPoint y: 542, endPoint x: 894, endPoint y: 559, distance: 356.4
click at [789, 559] on div "Schedule C: The Property You Claim as Exempt Chapter 13 Debtor's Certifications…" at bounding box center [607, 728] width 363 height 707
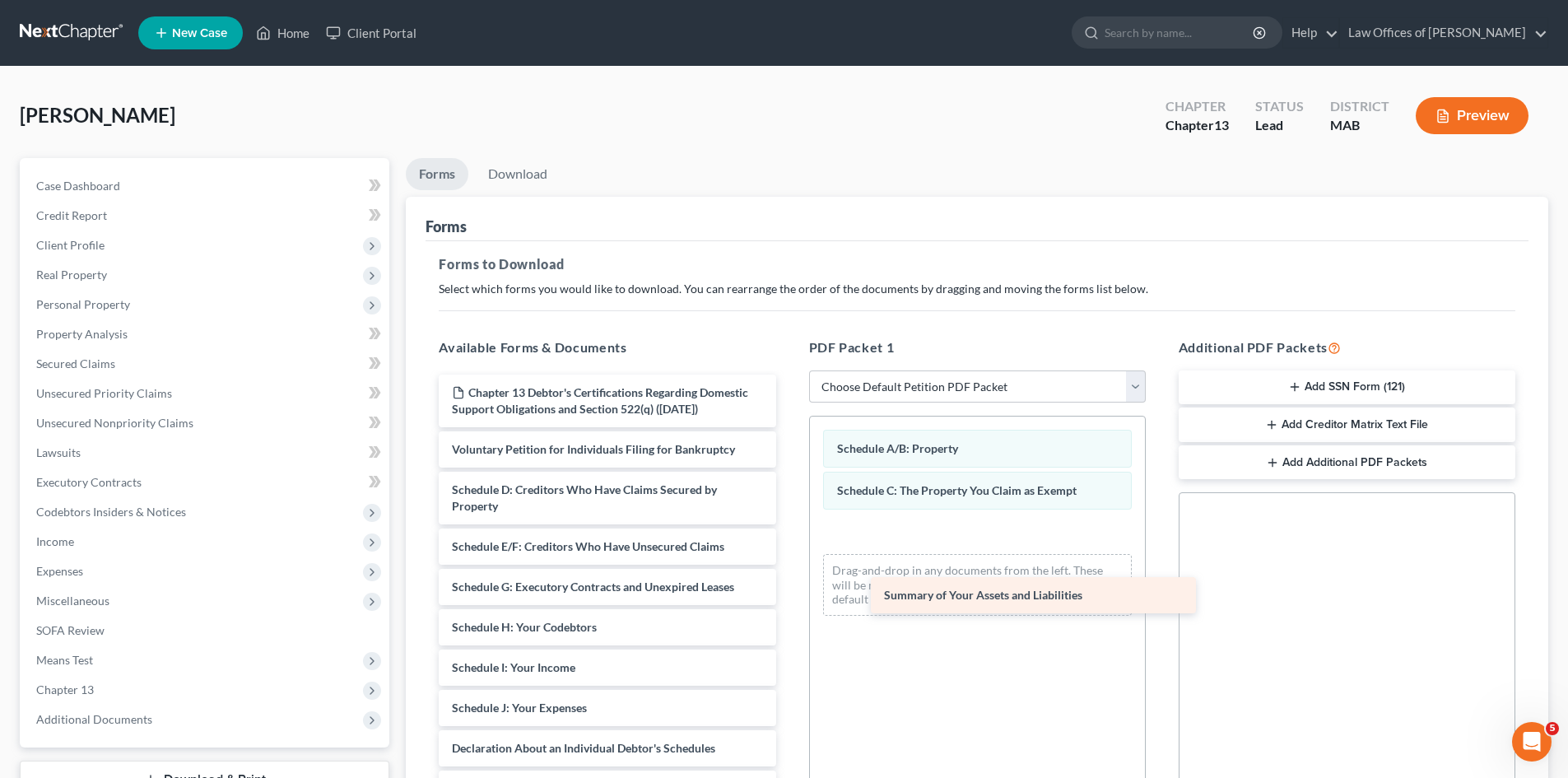
drag, startPoint x: 518, startPoint y: 510, endPoint x: 929, endPoint y: 540, distance: 412.1
click at [789, 540] on div "Summary of Your Assets and Liabilities Chapter 13 Debtor's Certifications Regar…" at bounding box center [607, 707] width 363 height 667
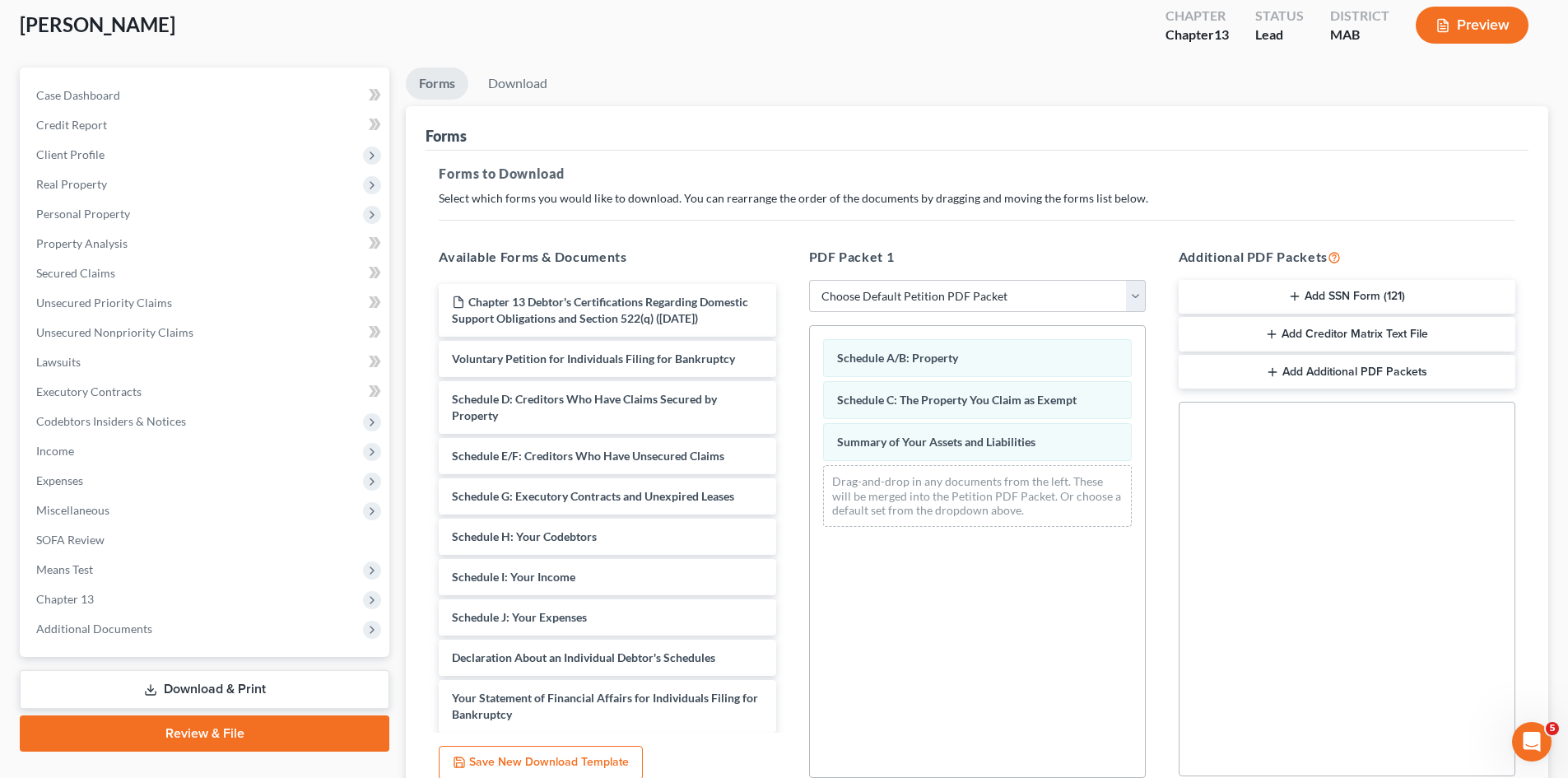
scroll to position [239, 0]
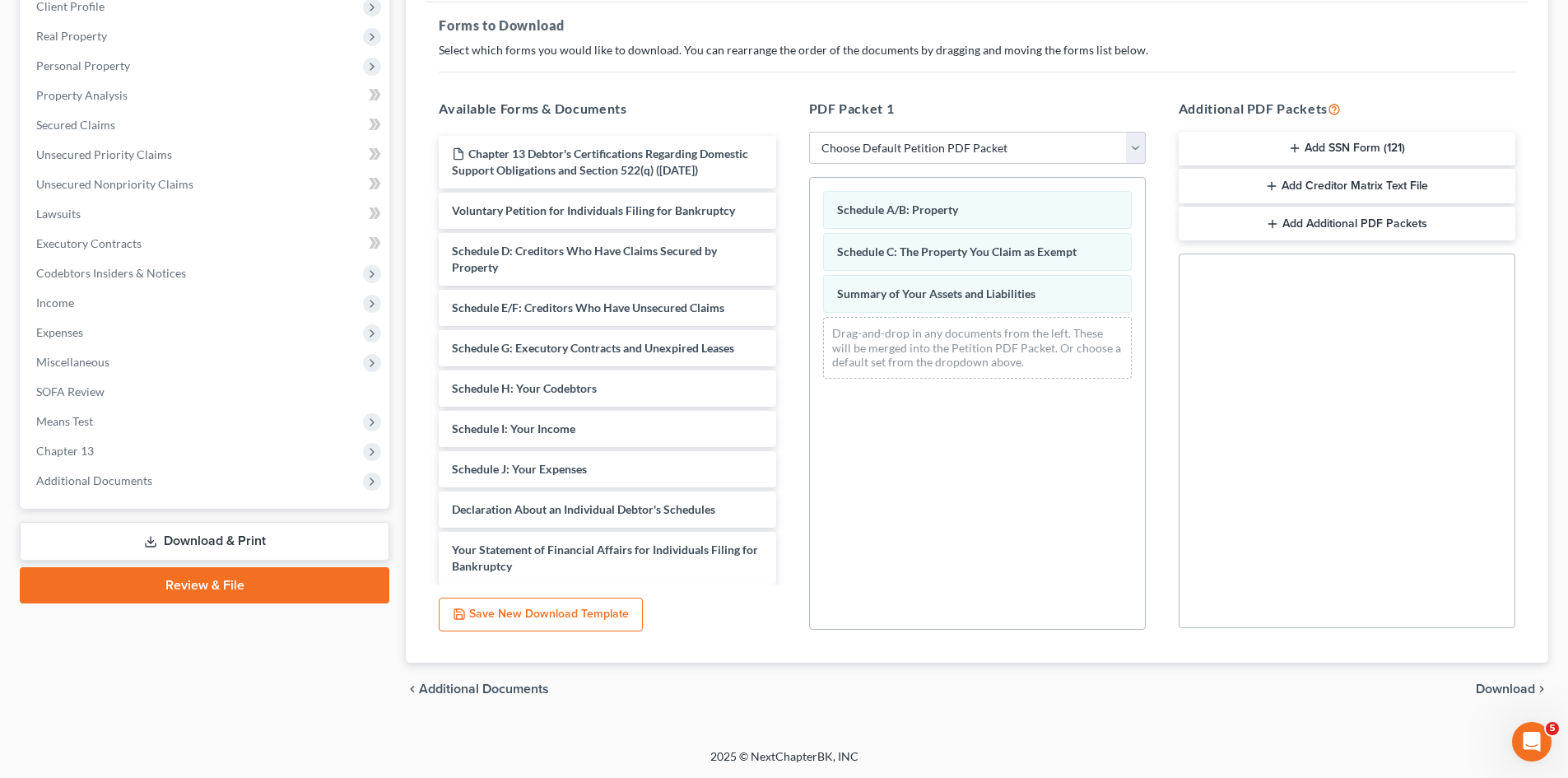
click at [1511, 695] on span "Download" at bounding box center [1505, 689] width 60 height 13
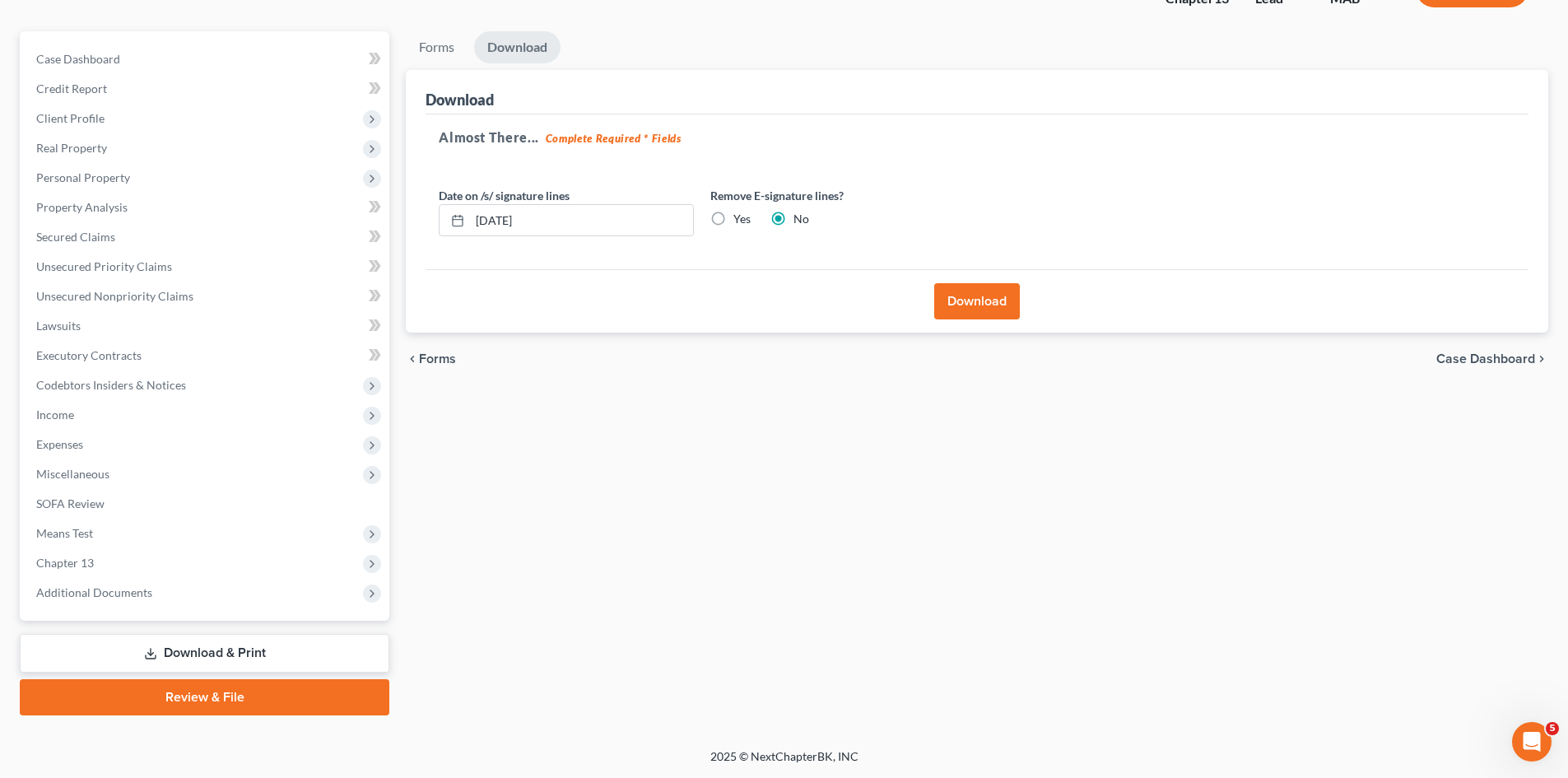
scroll to position [127, 0]
drag, startPoint x: 548, startPoint y: 217, endPoint x: 447, endPoint y: 210, distance: 101.2
click at [447, 210] on div "[DATE]" at bounding box center [566, 221] width 255 height 33
click at [983, 305] on button "Download" at bounding box center [977, 301] width 85 height 36
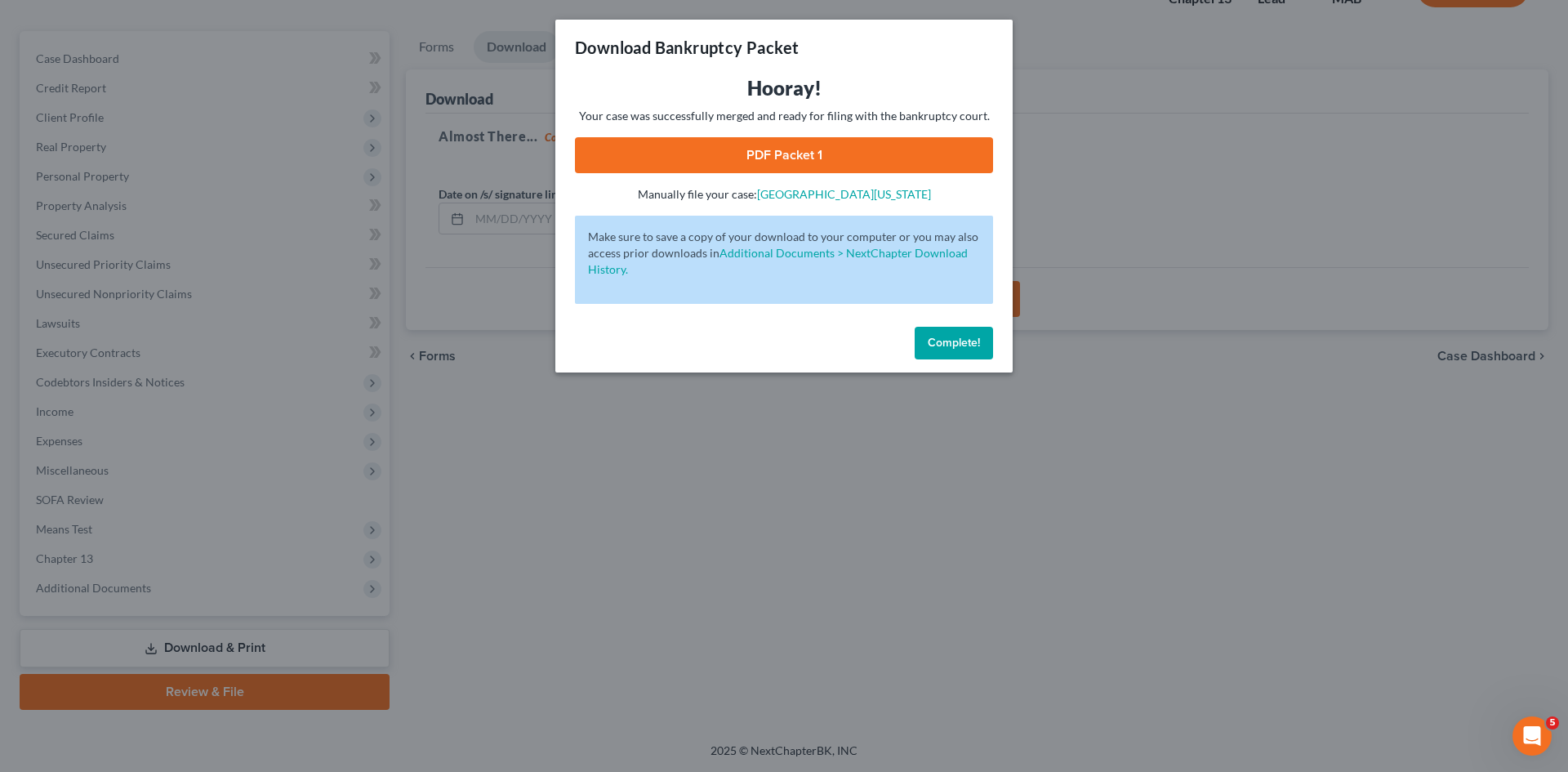
click at [760, 157] on link "PDF Packet 1" at bounding box center [784, 155] width 418 height 36
click at [952, 339] on span "Complete!" at bounding box center [953, 342] width 52 height 14
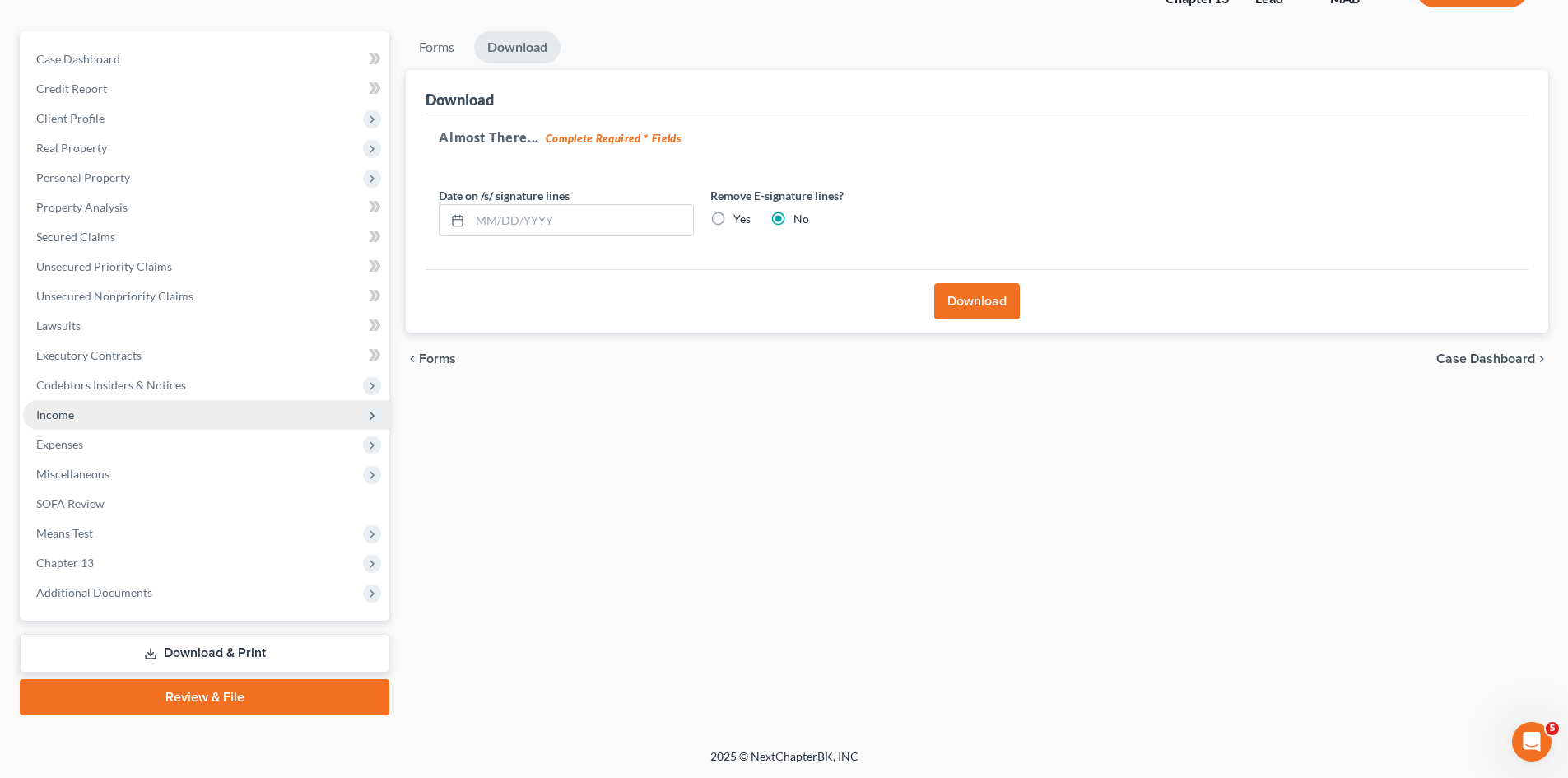
click at [133, 417] on span "Income" at bounding box center [205, 415] width 366 height 29
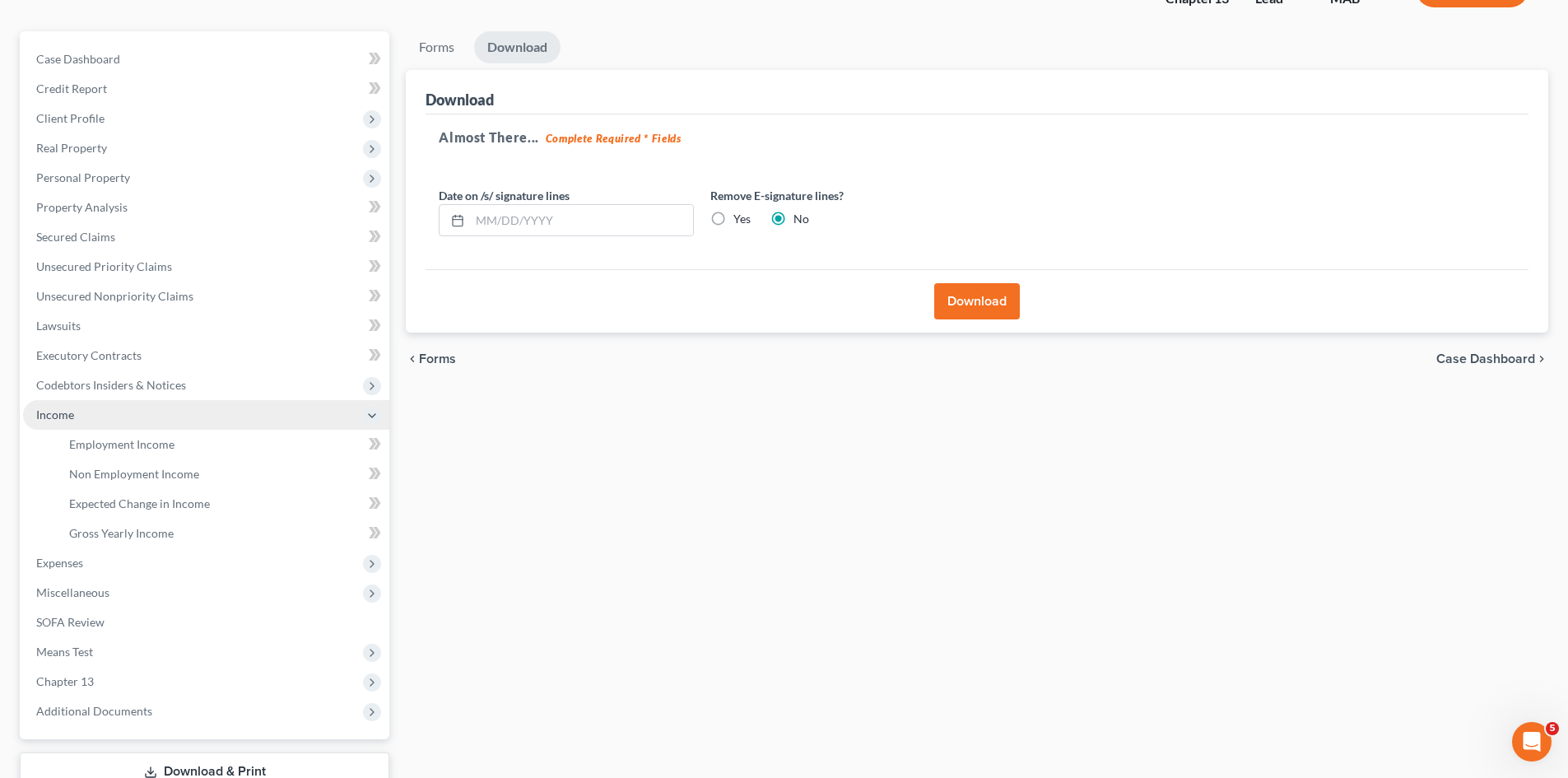
click at [133, 417] on span "Income" at bounding box center [205, 415] width 366 height 29
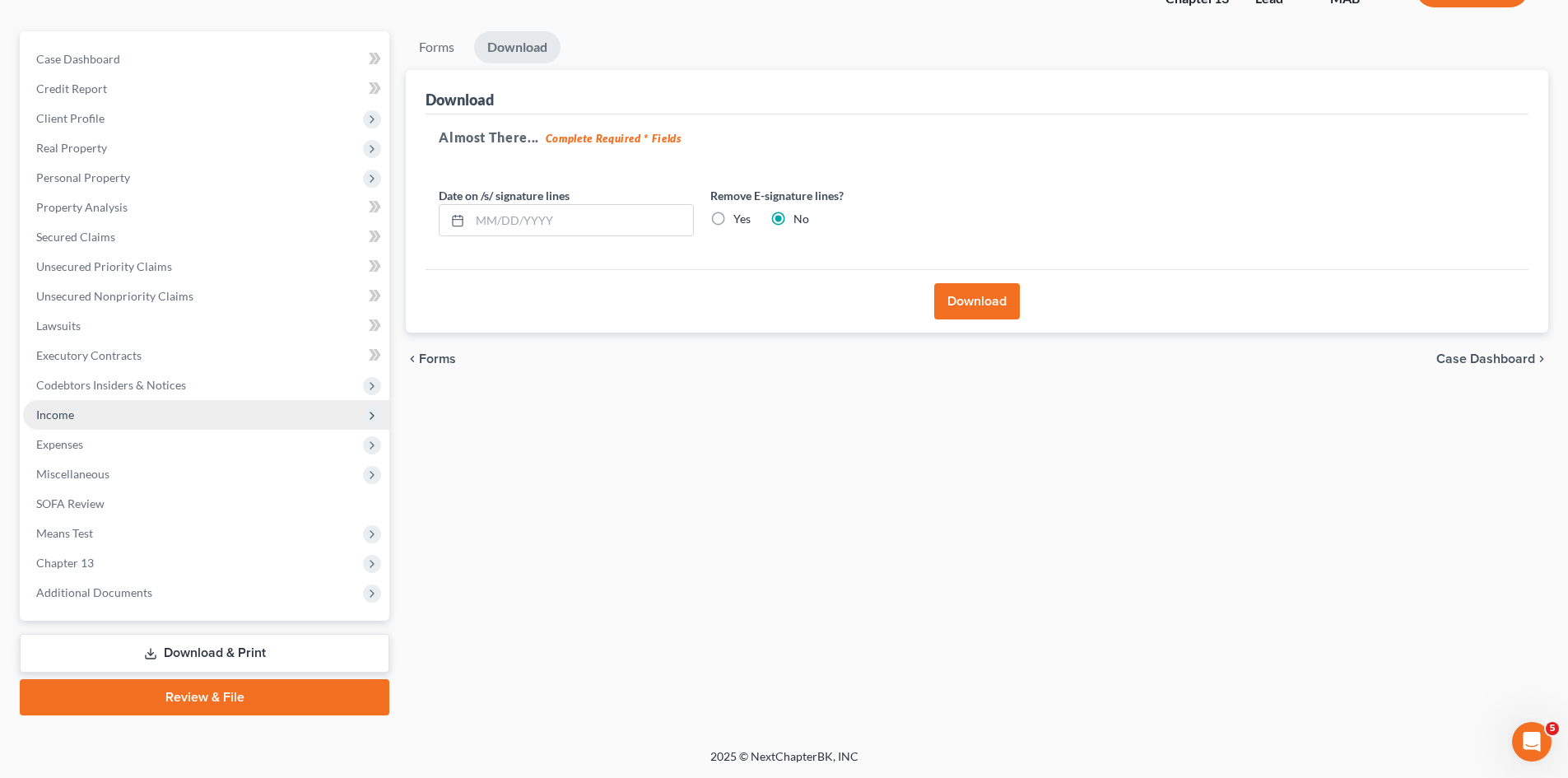
click at [178, 420] on span "Income" at bounding box center [205, 415] width 366 height 29
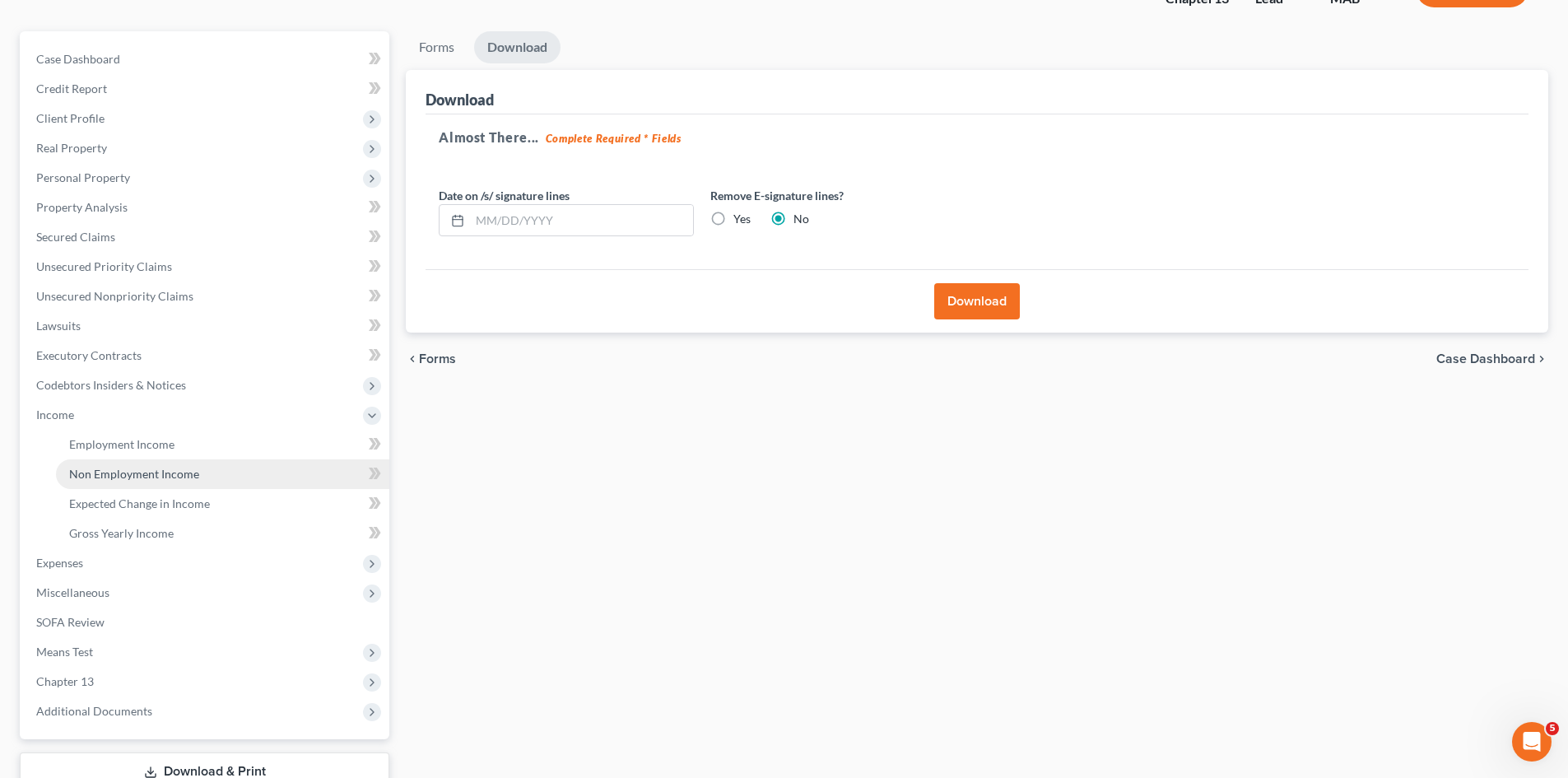
click at [161, 472] on span "Non Employment Income" at bounding box center [134, 473] width 130 height 14
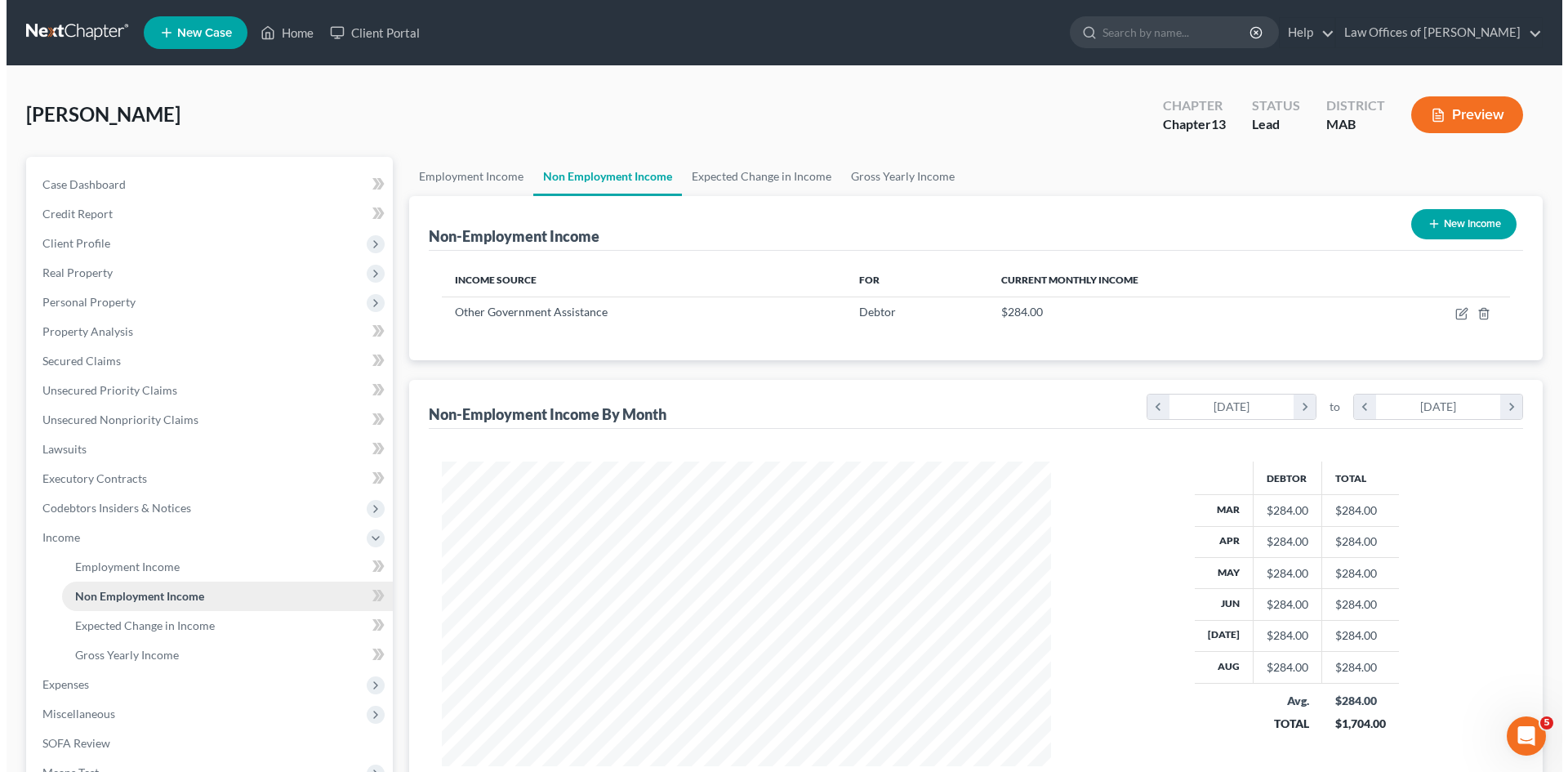
scroll to position [305, 642]
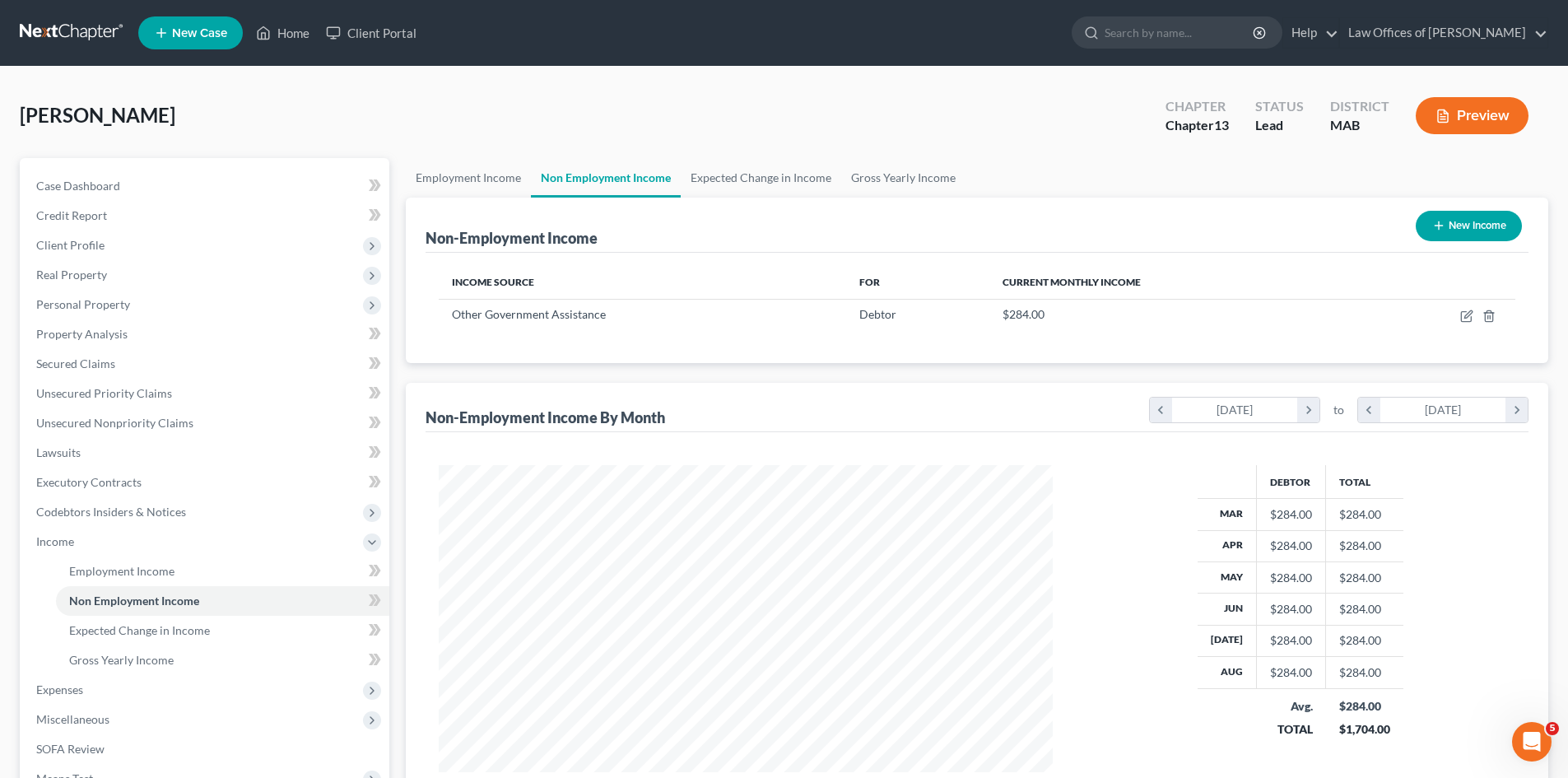
click at [1461, 228] on button "New Income" at bounding box center [1469, 226] width 106 height 30
select select "0"
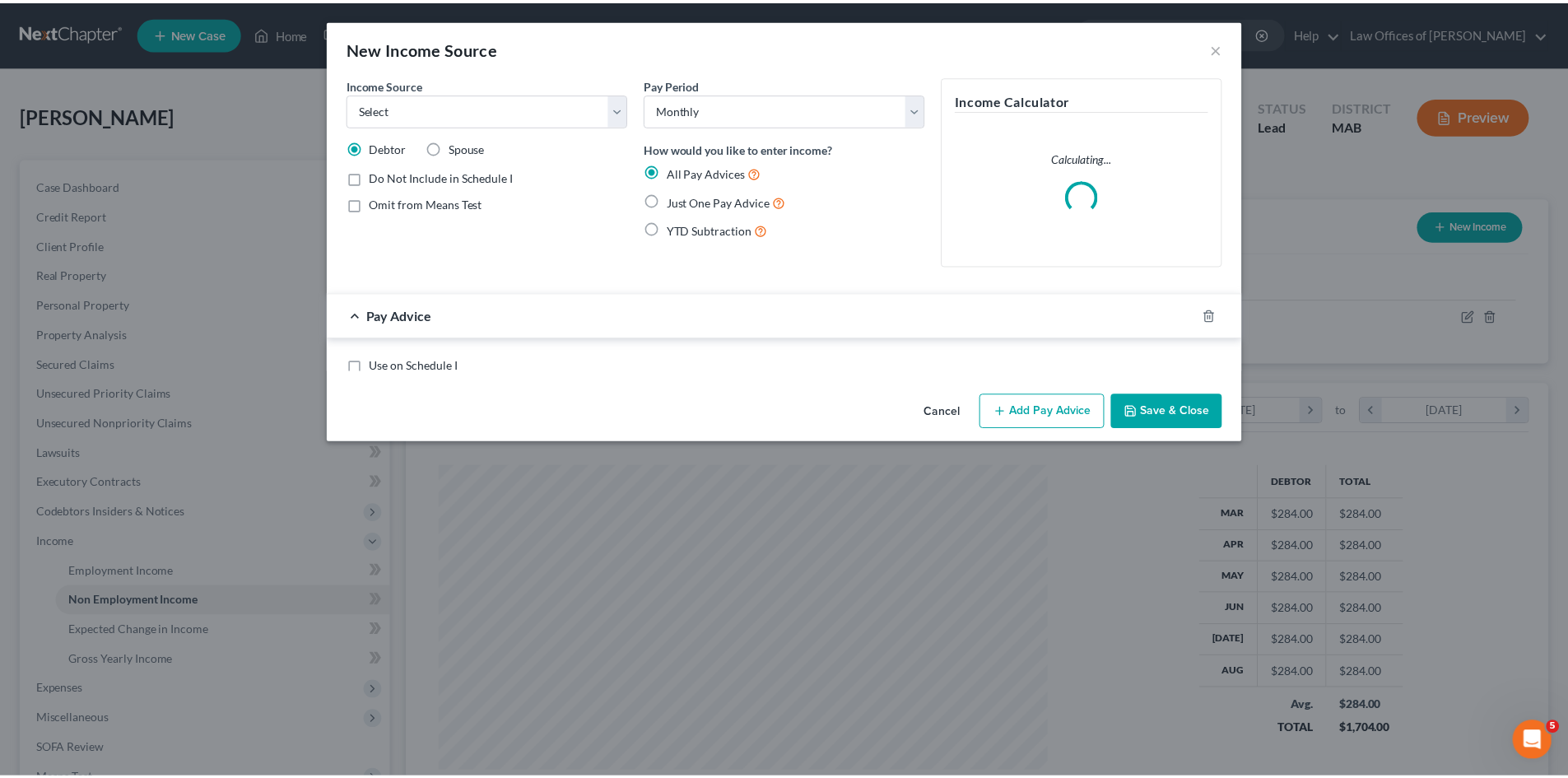
scroll to position [309, 653]
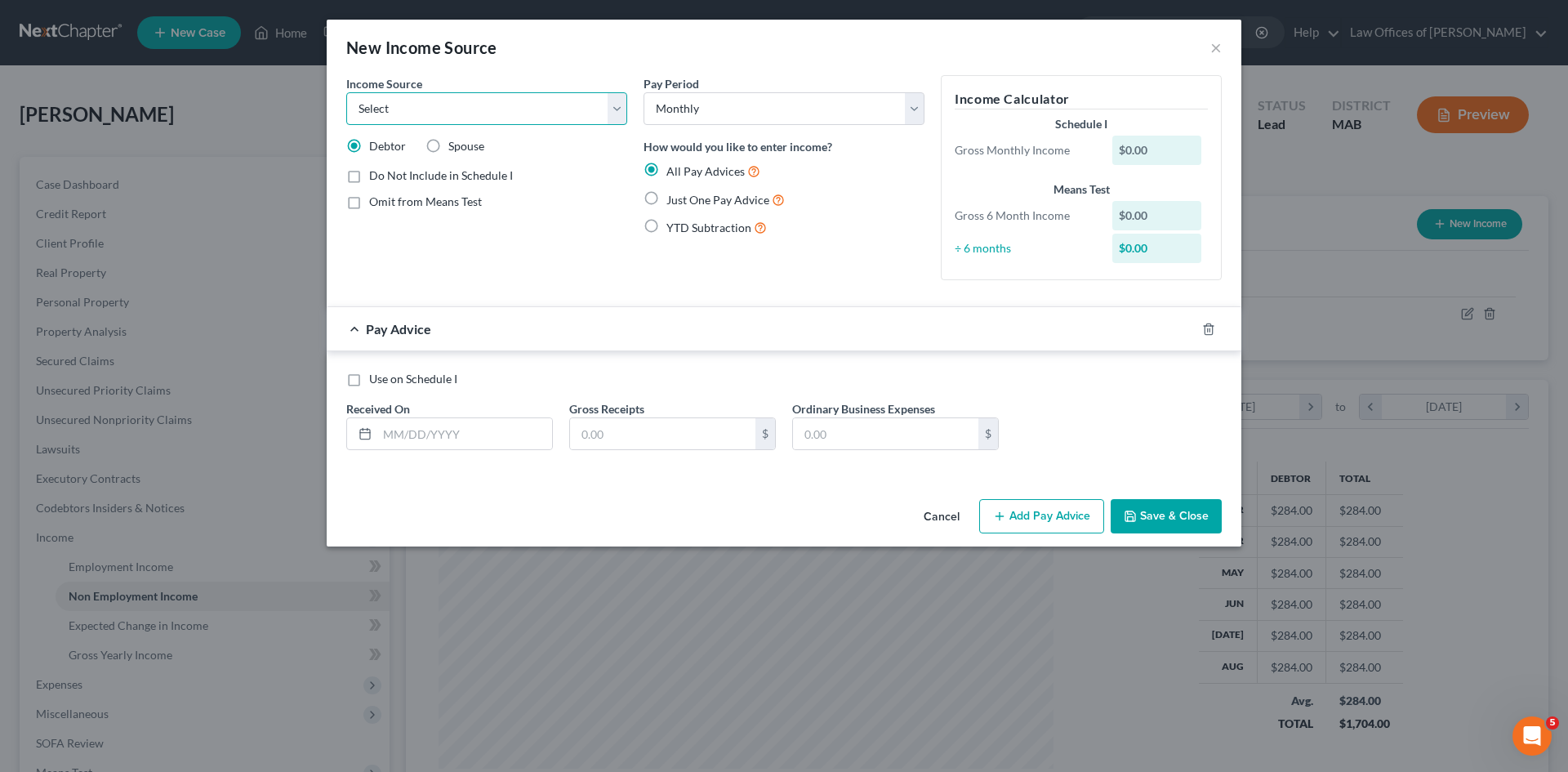
click at [617, 107] on select "Select Unemployment Disability (from employer) Pension Retirement Social Securi…" at bounding box center [486, 108] width 281 height 33
select select "7"
click at [346, 92] on select "Select Unemployment Disability (from employer) Pension Retirement Social Securi…" at bounding box center [486, 108] width 281 height 33
click at [666, 200] on label "Just One Pay Advice" at bounding box center [725, 199] width 118 height 19
click at [673, 200] on input "Just One Pay Advice" at bounding box center [678, 196] width 11 height 11
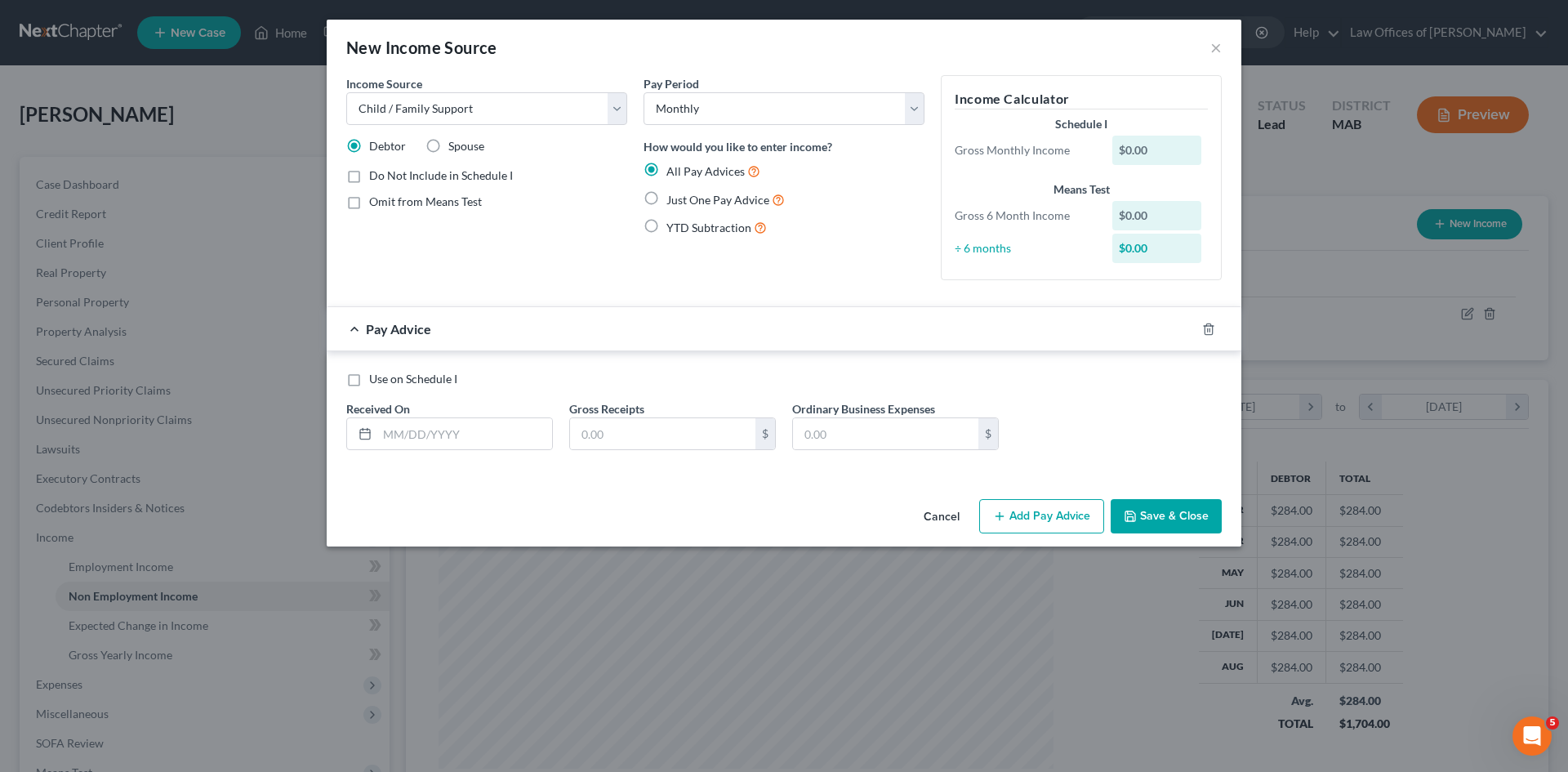
radio input "true"
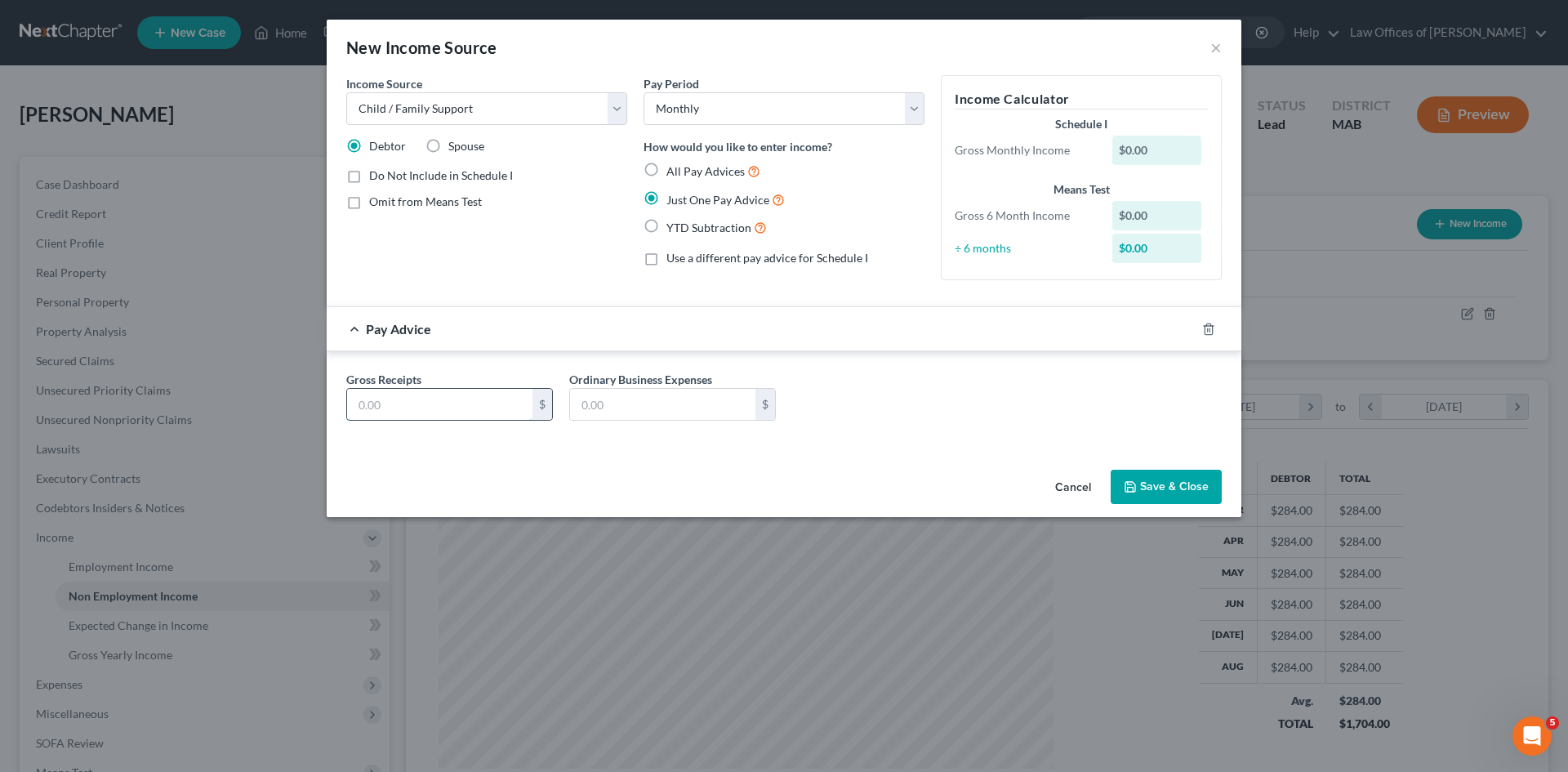
click at [435, 410] on input "text" at bounding box center [440, 404] width 186 height 31
type input "752.50"
click at [1161, 480] on button "Save & Close" at bounding box center [1166, 487] width 111 height 35
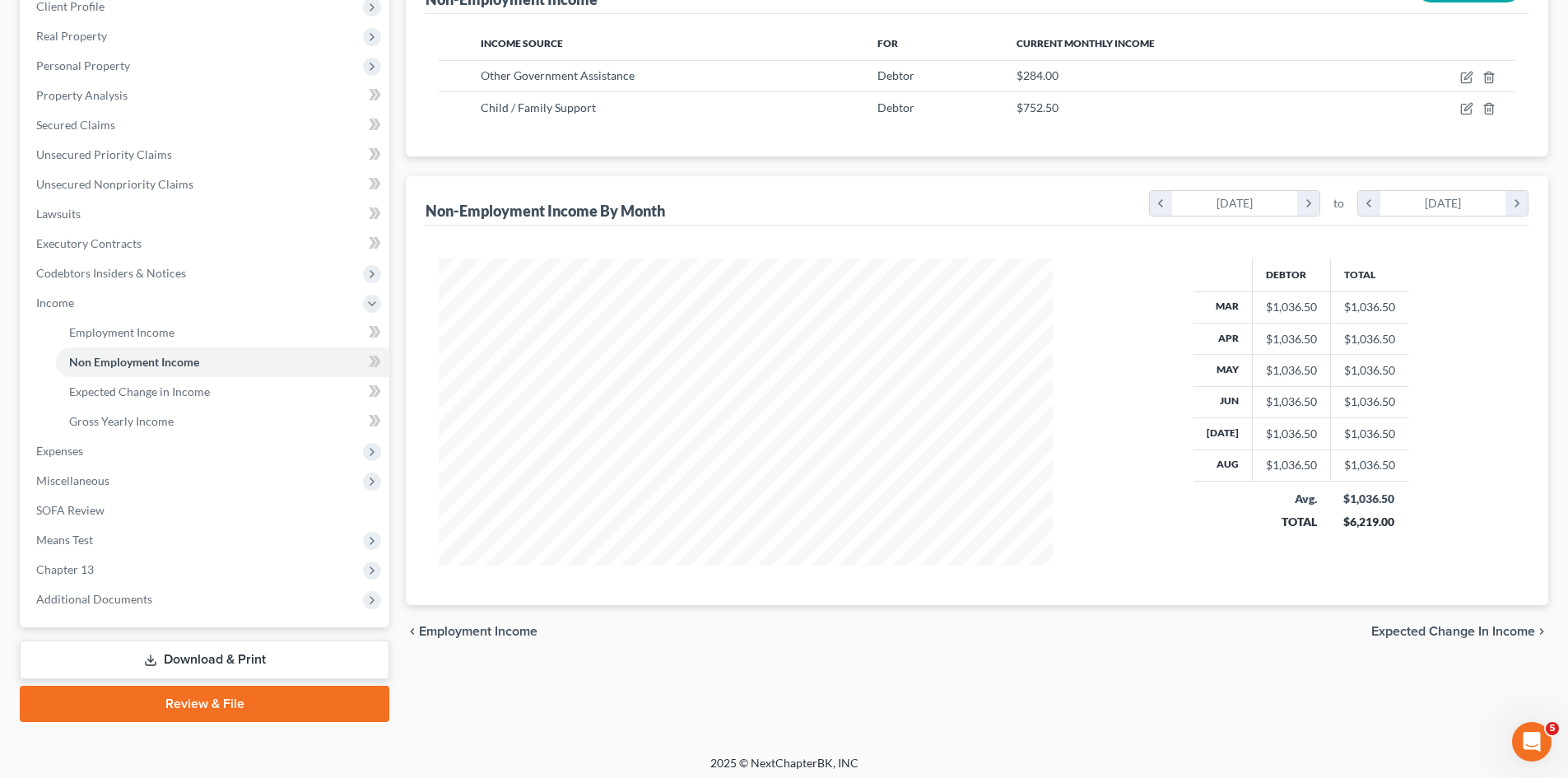
scroll to position [245, 0]
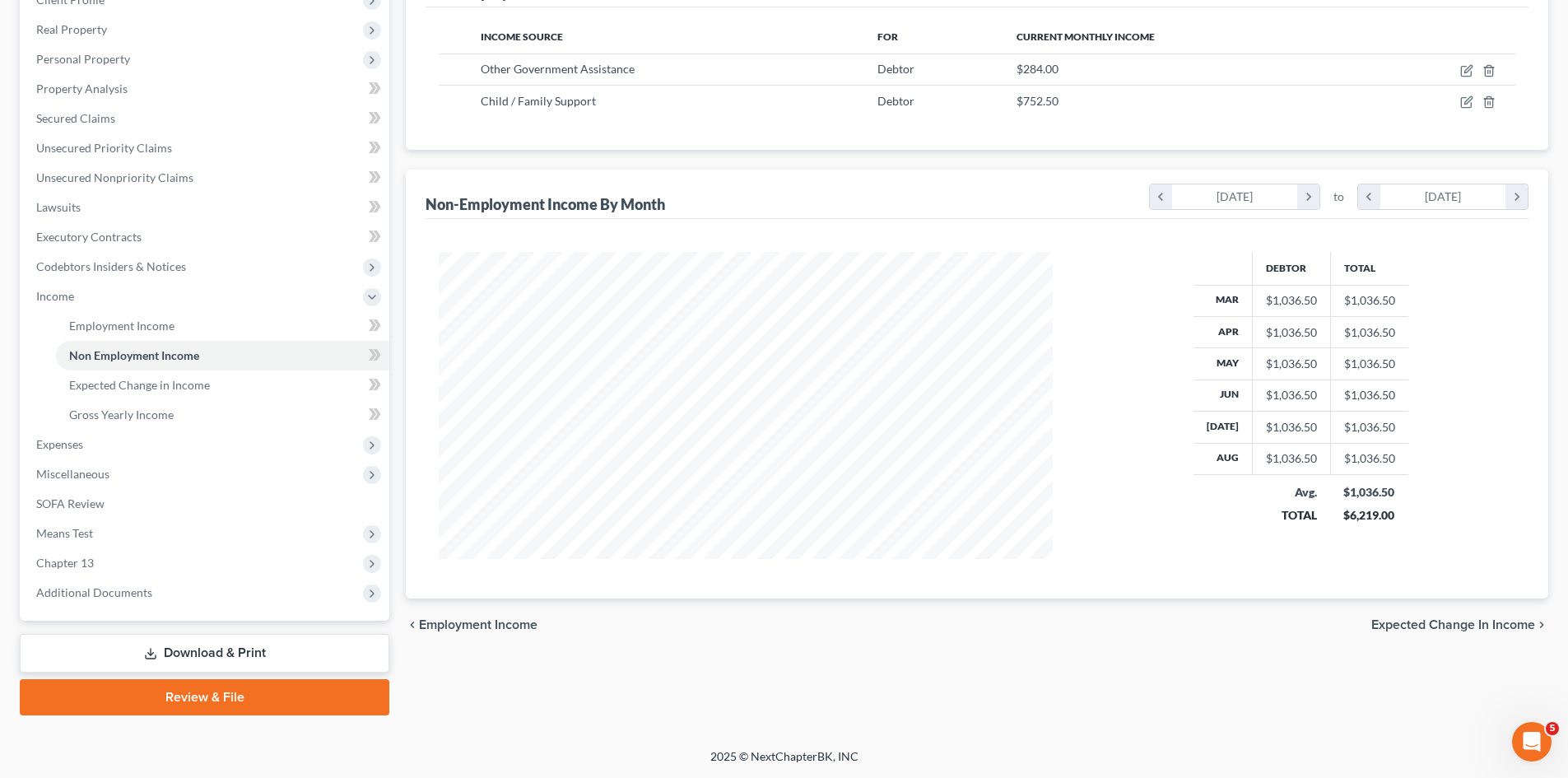
click at [1418, 630] on span "Expected Change in Income" at bounding box center [1452, 625] width 164 height 13
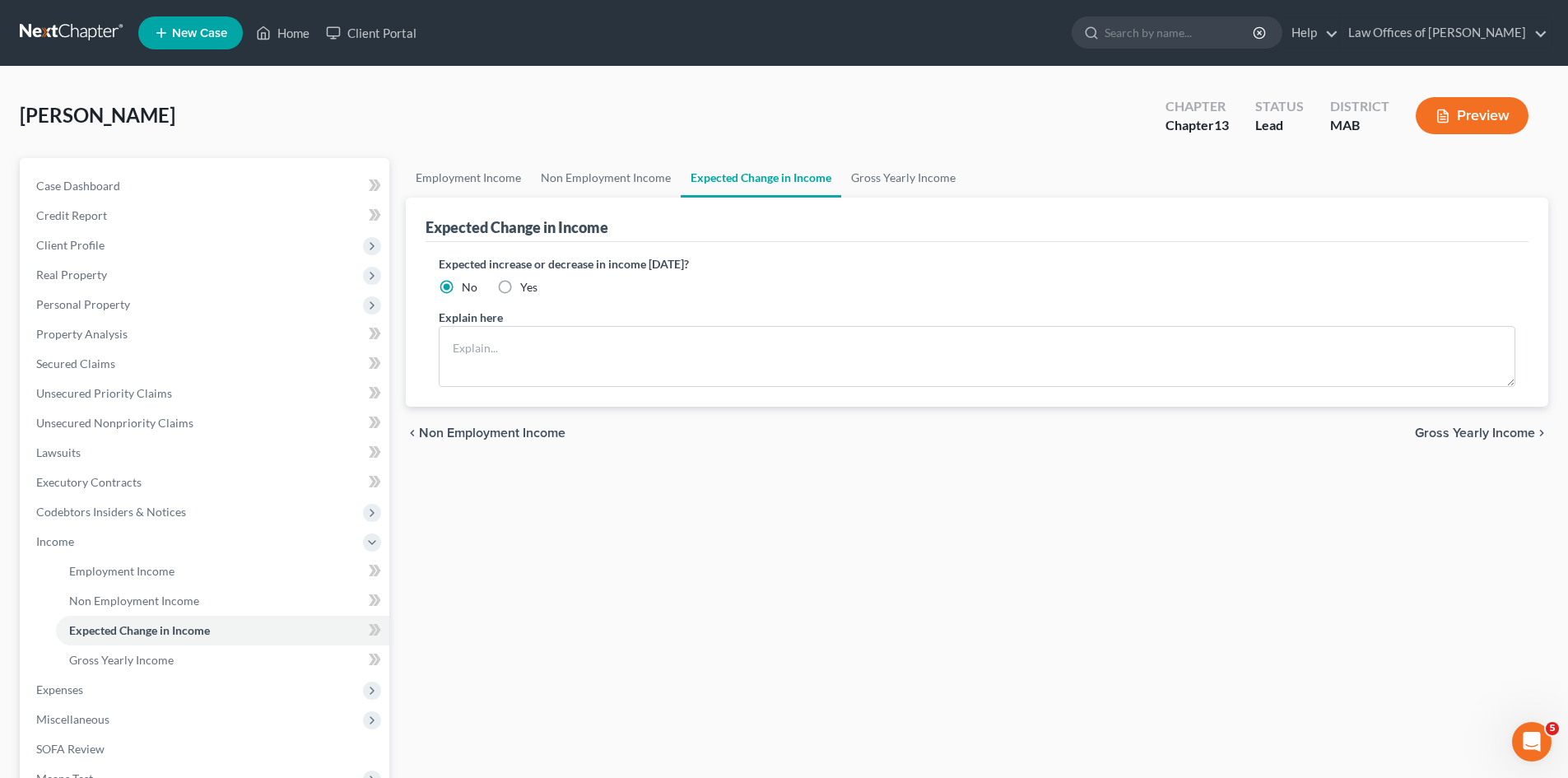
click at [1454, 437] on span "Gross Yearly Income" at bounding box center [1474, 433] width 120 height 13
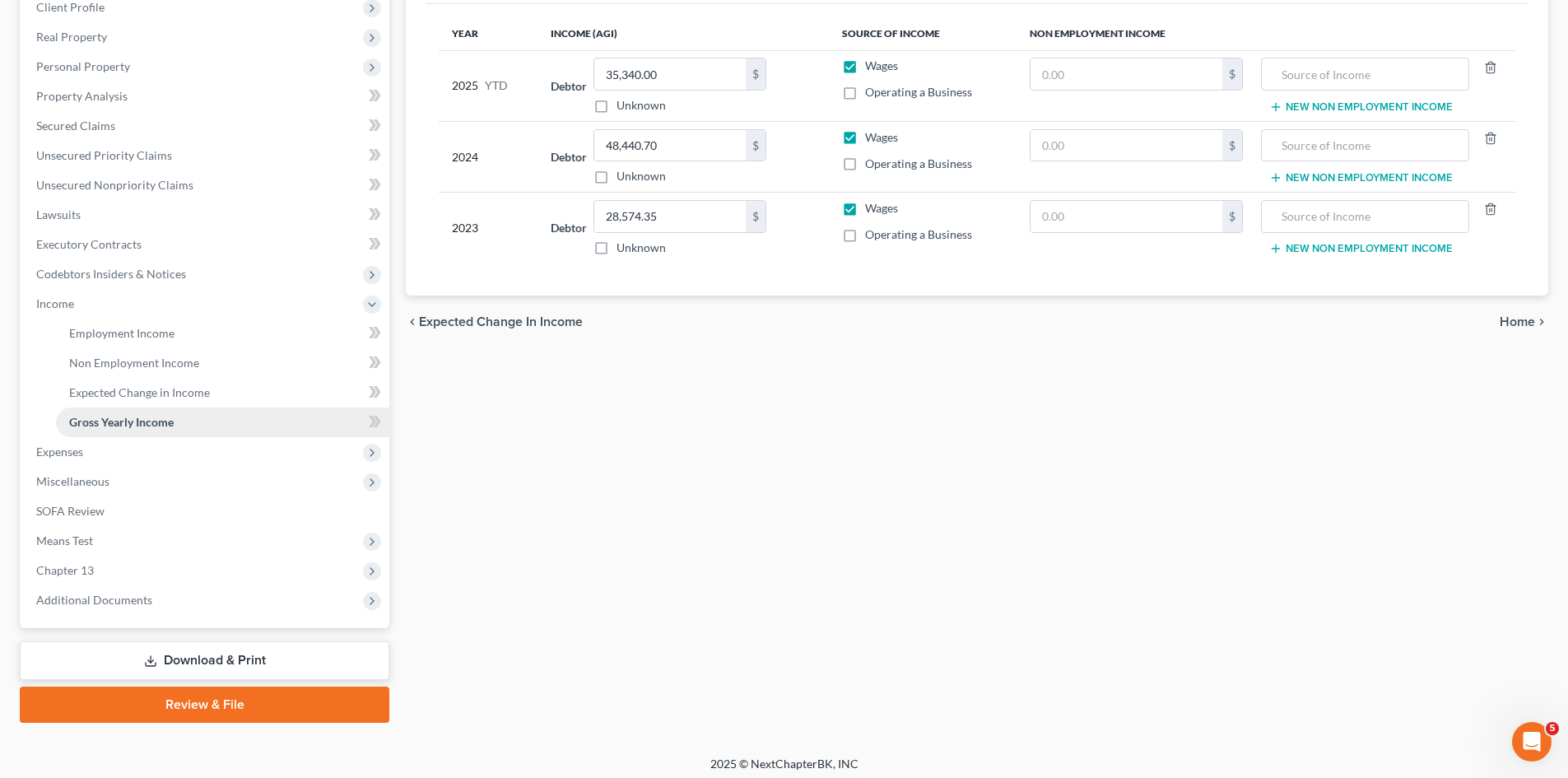
scroll to position [245, 0]
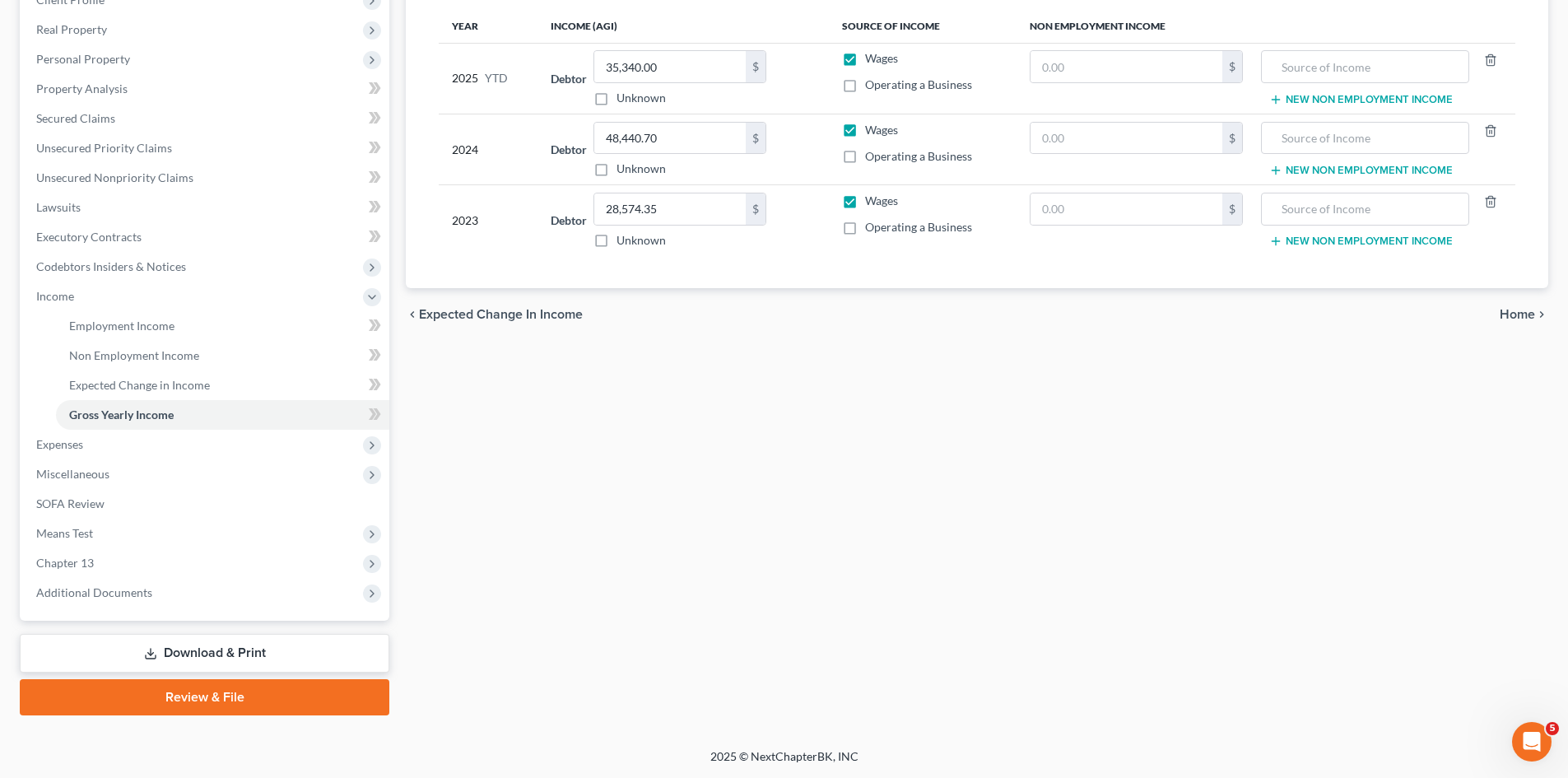
click at [229, 659] on link "Download & Print" at bounding box center [204, 653] width 370 height 39
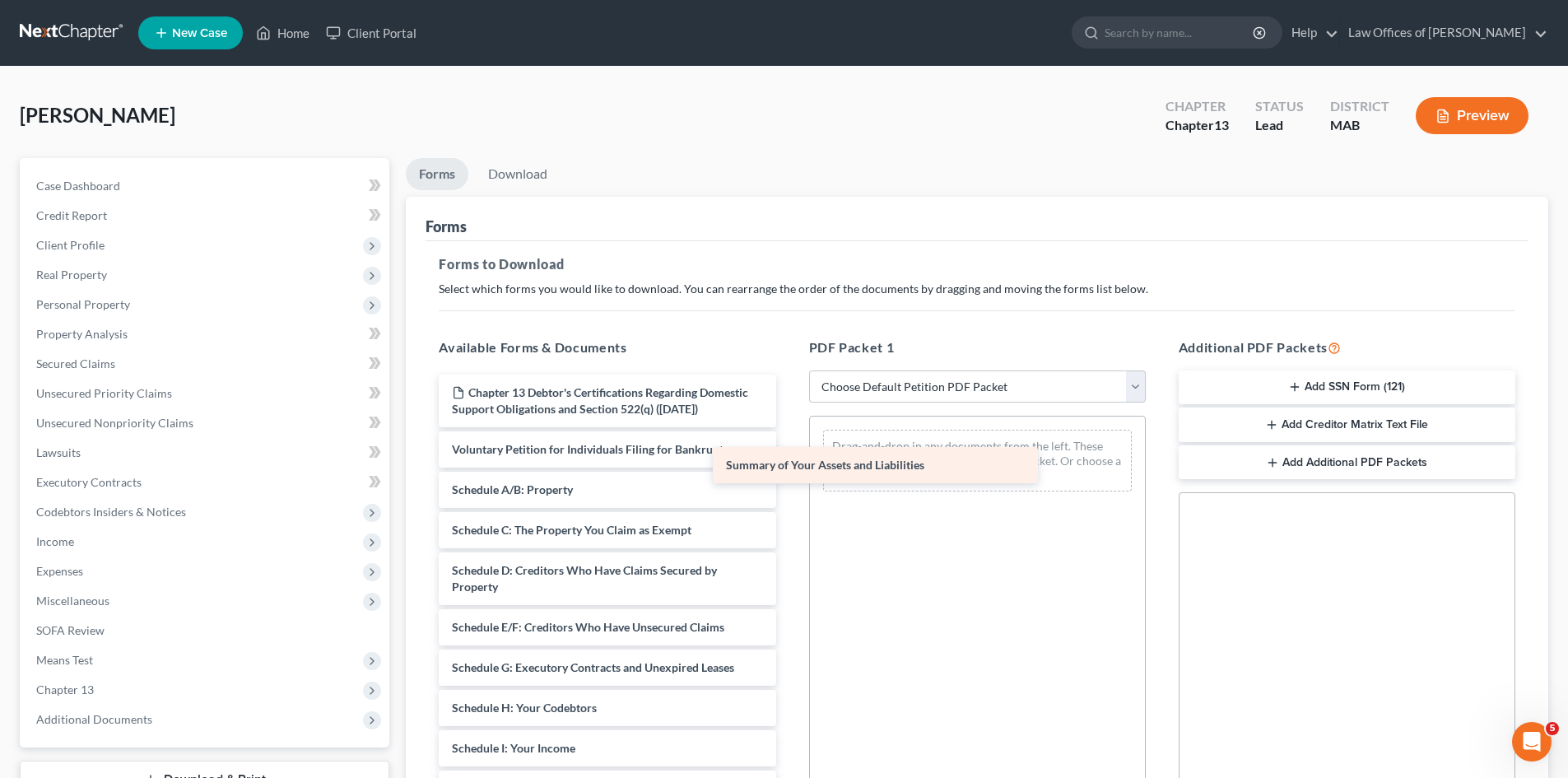
drag, startPoint x: 573, startPoint y: 509, endPoint x: 877, endPoint y: 452, distance: 309.3
click at [789, 448] on div "Summary of Your Assets and Liabilities Chapter 13 Debtor's Certifications Regar…" at bounding box center [607, 748] width 363 height 748
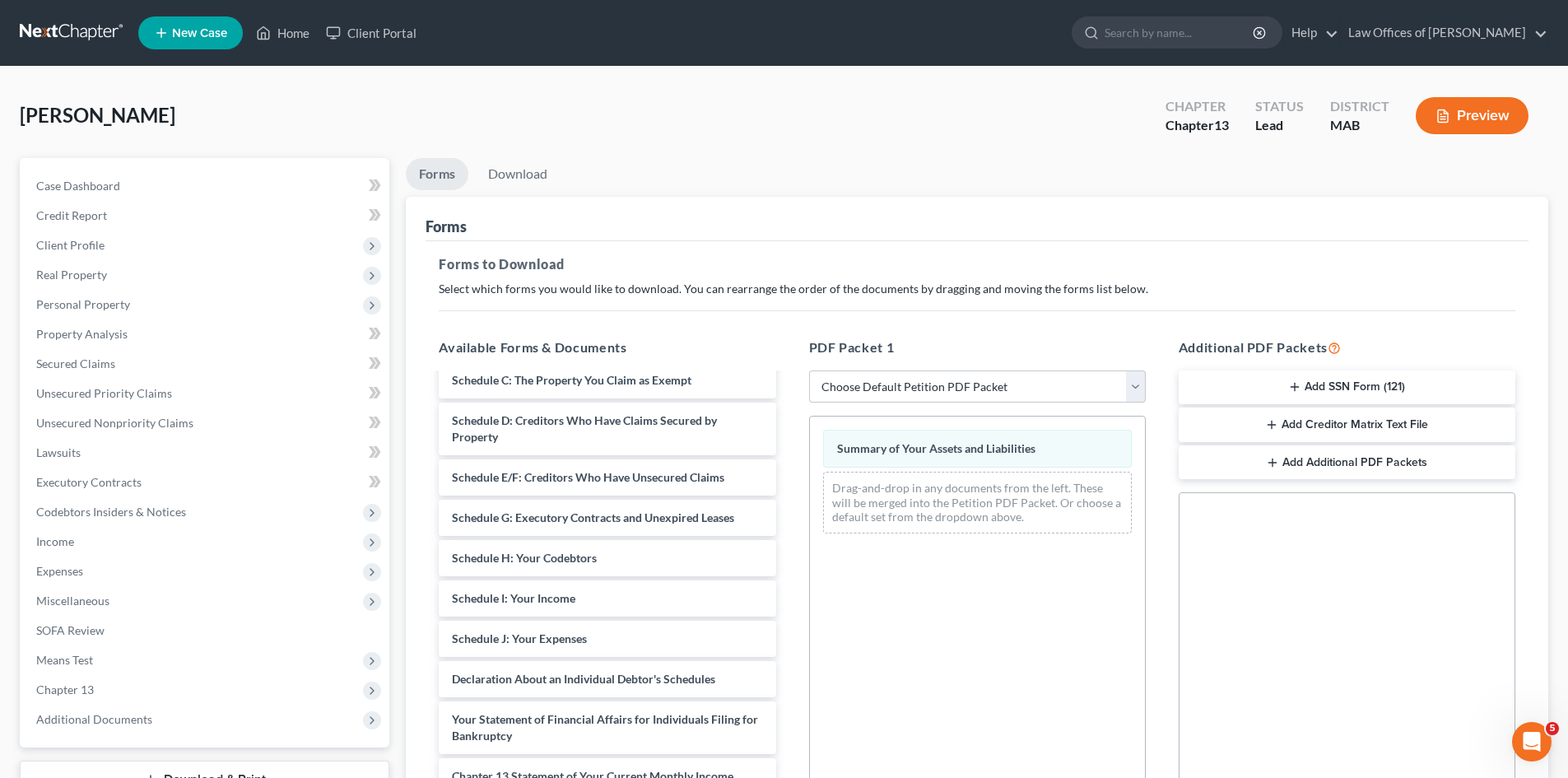
scroll to position [157, 0]
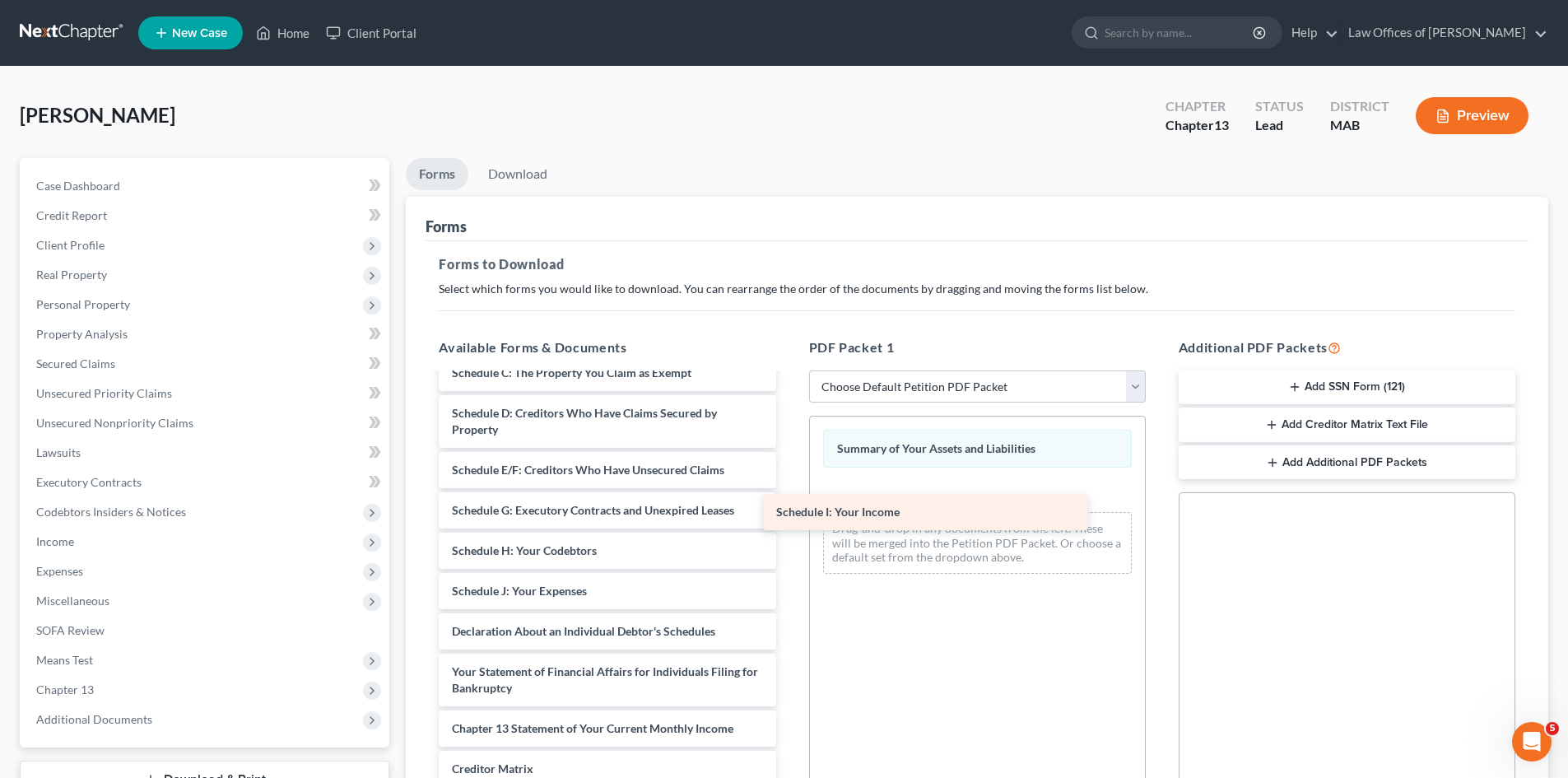
drag, startPoint x: 566, startPoint y: 608, endPoint x: 890, endPoint y: 514, distance: 337.4
click at [789, 514] on div "Schedule I: Your Income Chapter 13 Debtor's Certifications Regarding Domestic S…" at bounding box center [607, 571] width 363 height 707
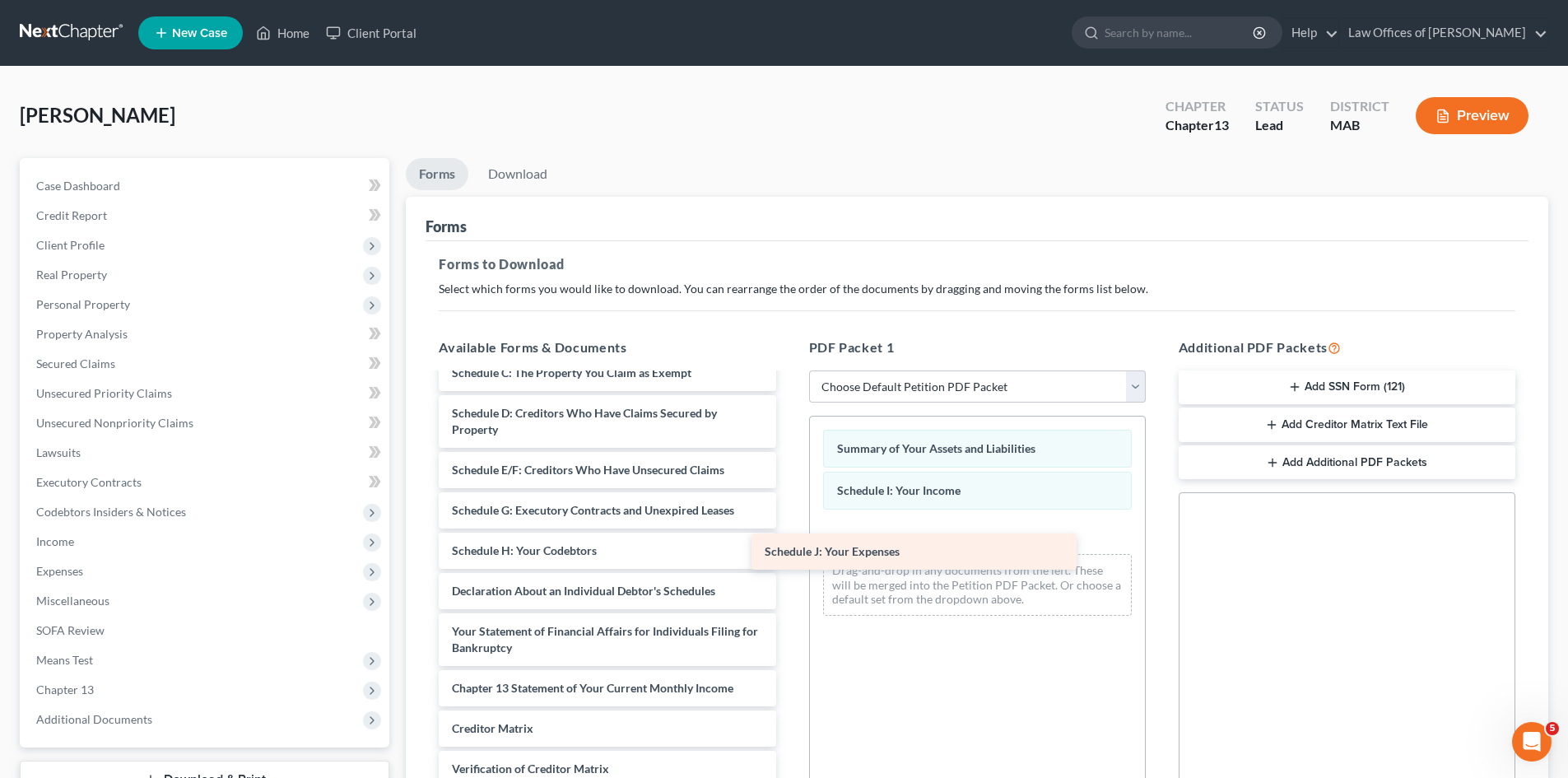
drag, startPoint x: 600, startPoint y: 613, endPoint x: 916, endPoint y: 556, distance: 321.1
click at [789, 556] on div "Schedule J: Your Expenses Chapter 13 Debtor's Certifications Regarding Domestic…" at bounding box center [607, 550] width 363 height 667
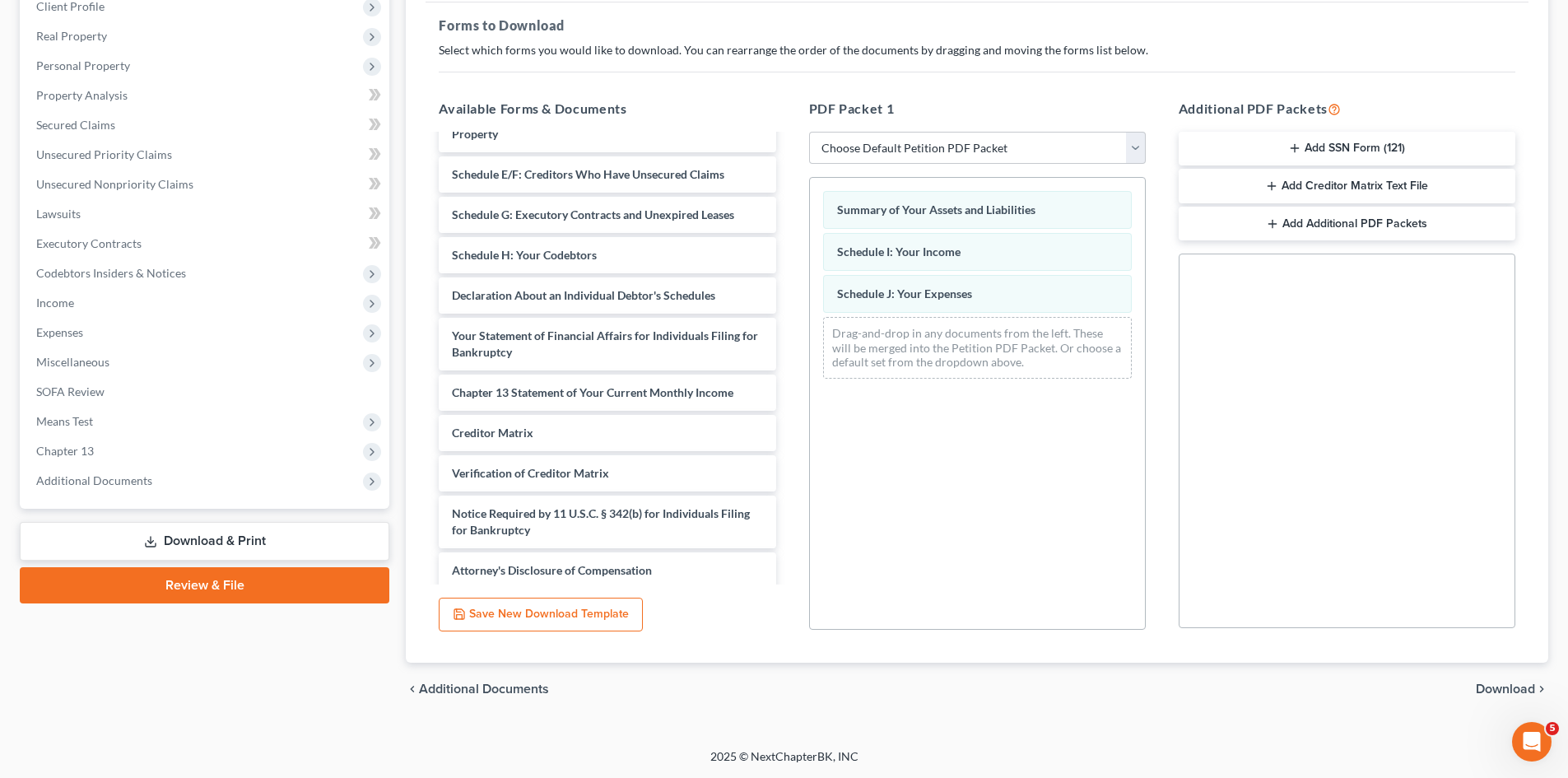
scroll to position [228, 0]
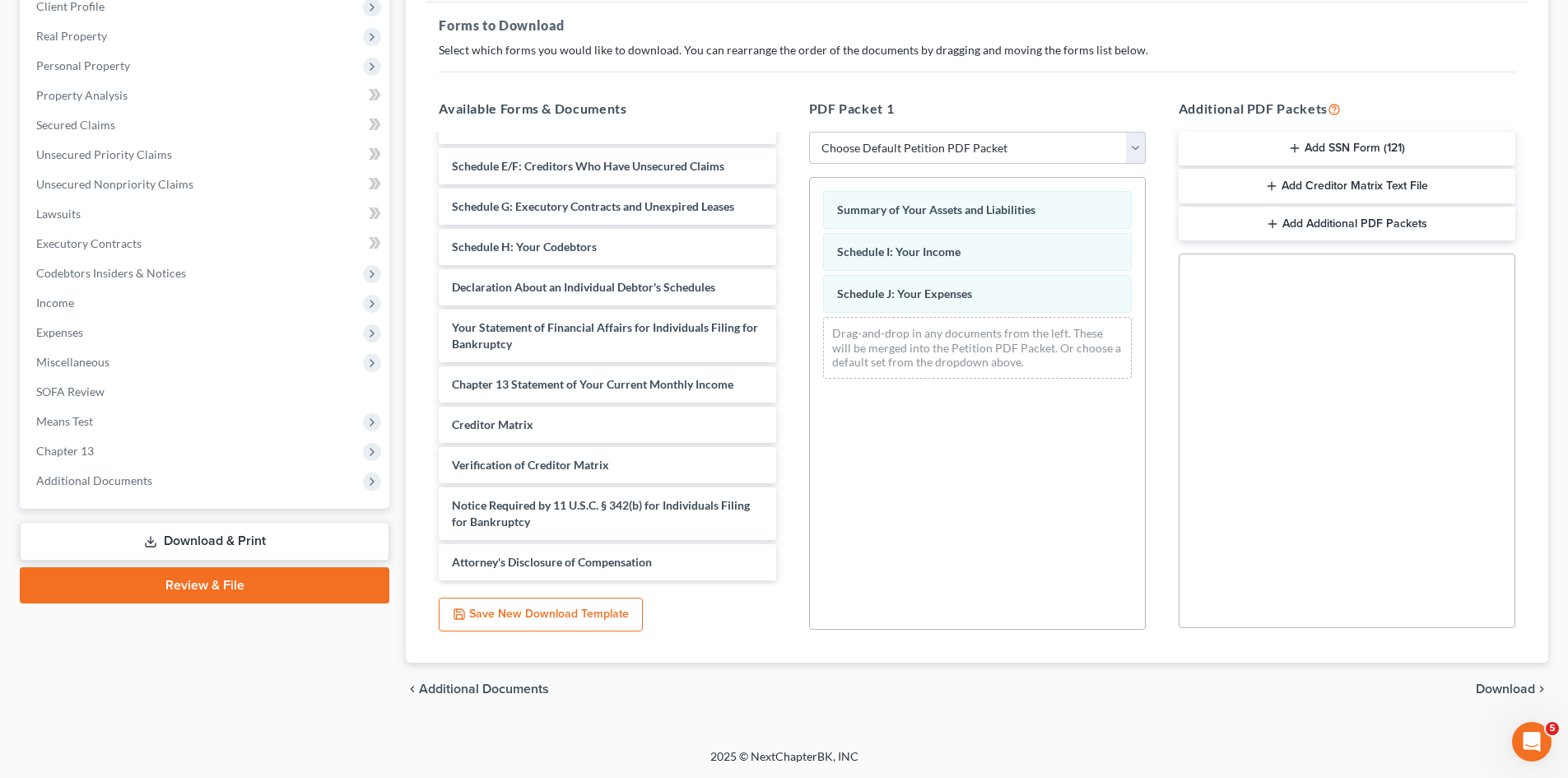
click at [1487, 688] on span "Download" at bounding box center [1505, 689] width 60 height 13
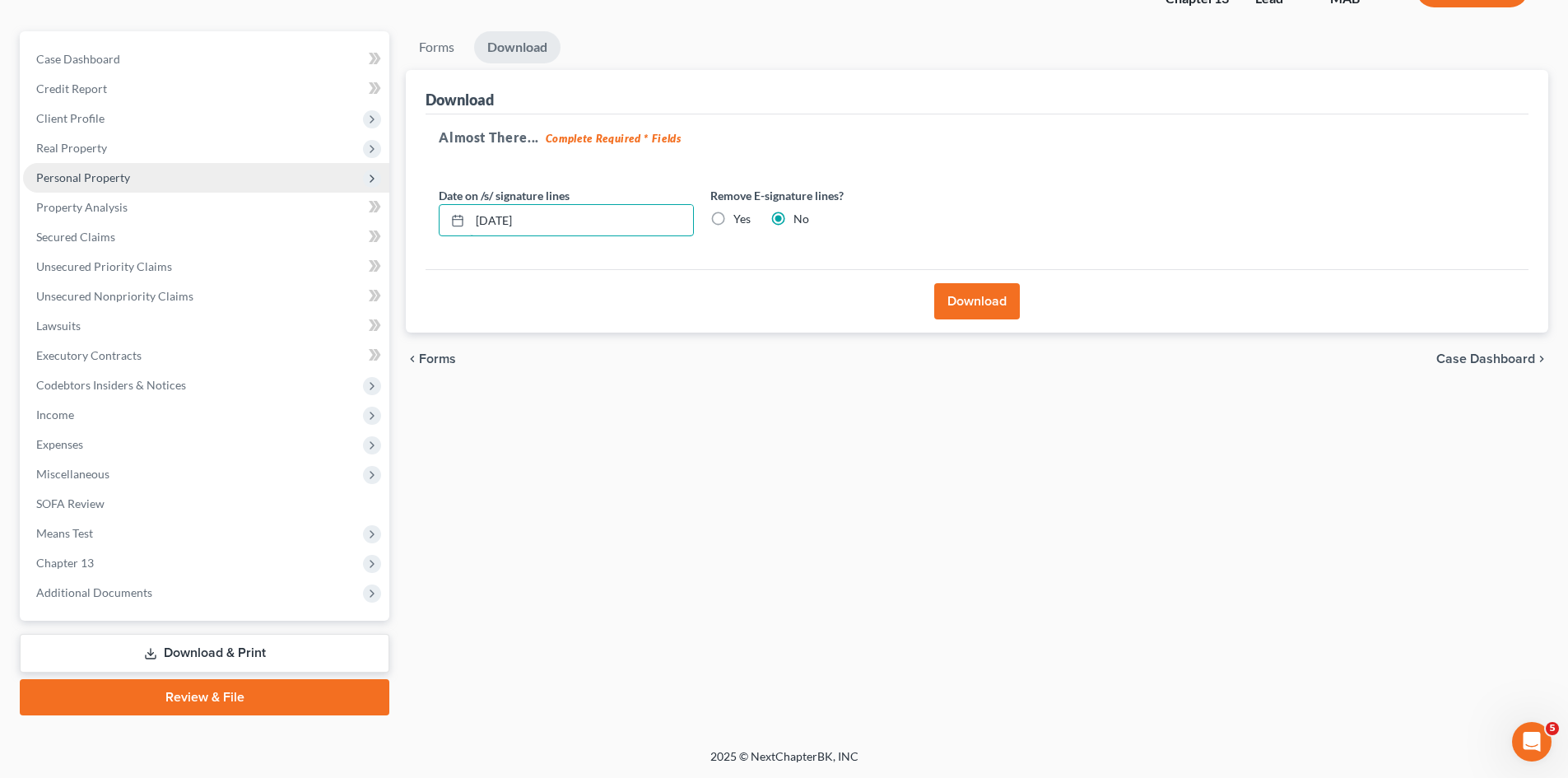
drag, startPoint x: 502, startPoint y: 207, endPoint x: 366, endPoint y: 173, distance: 140.2
click at [381, 177] on div "Petition Navigation Case Dashboard Payments Invoices Payments Payments Credit R…" at bounding box center [784, 373] width 1544 height 684
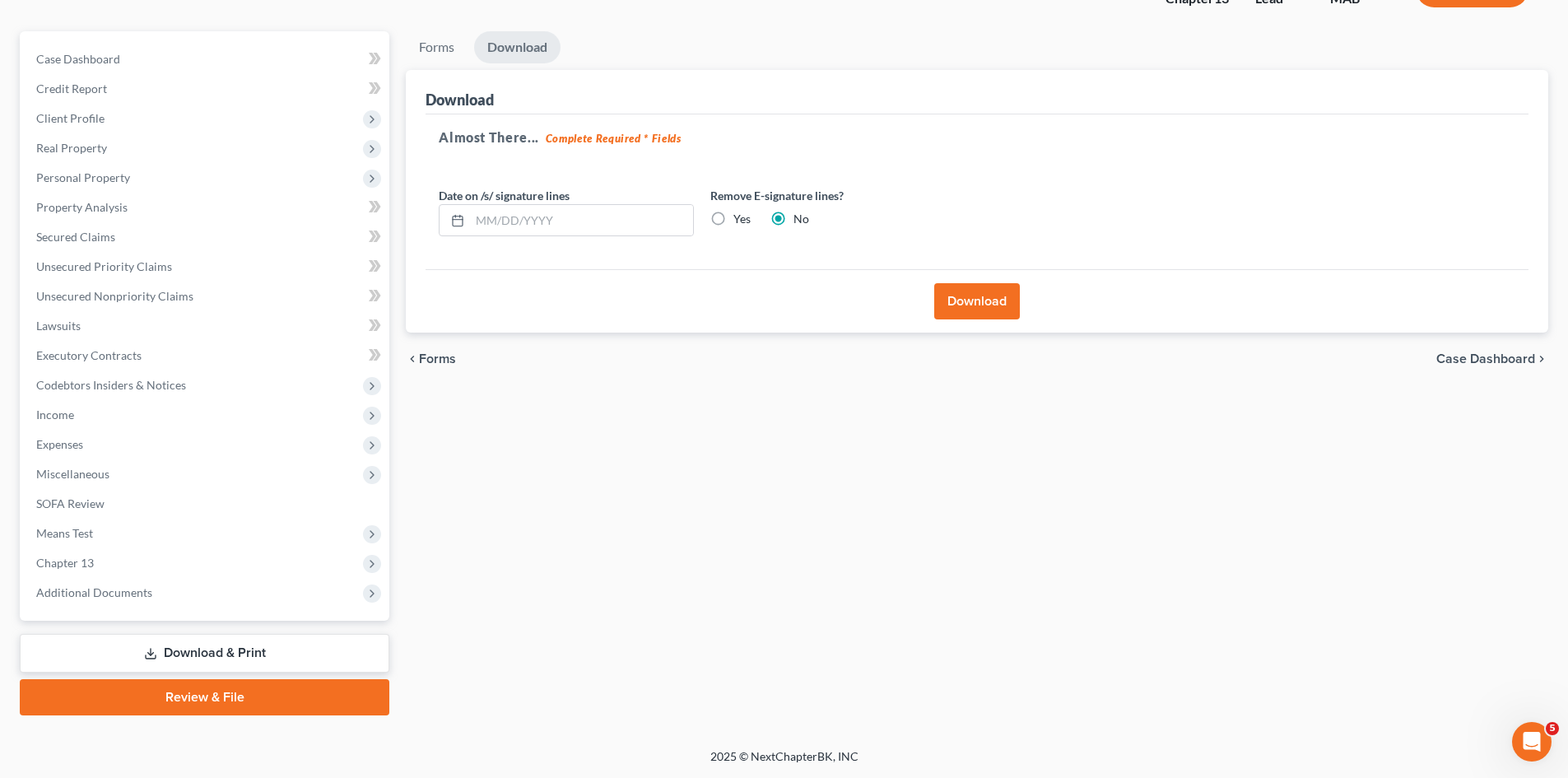
click at [989, 305] on button "Download" at bounding box center [977, 301] width 85 height 36
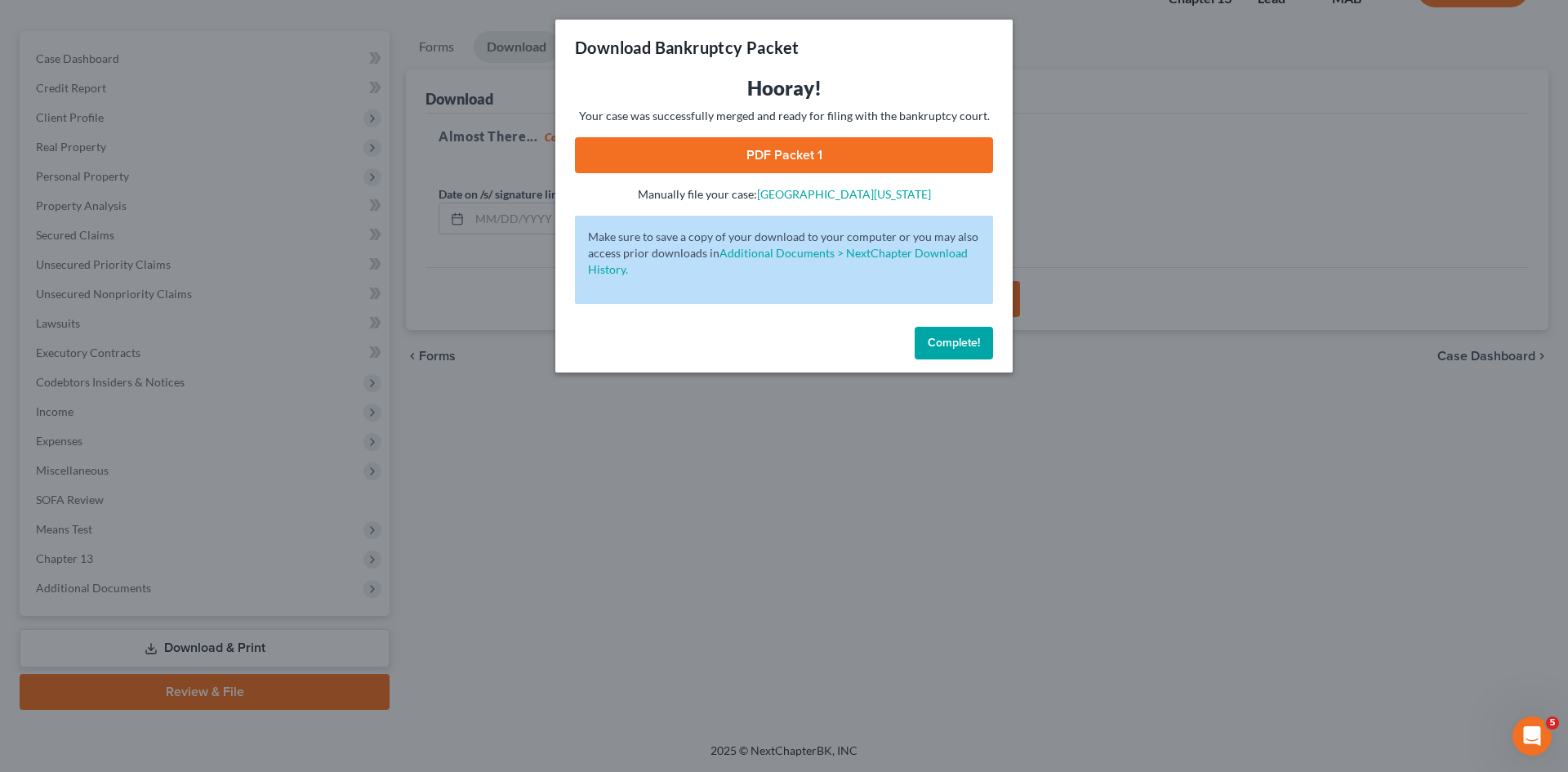
click at [794, 150] on link "PDF Packet 1" at bounding box center [784, 155] width 418 height 36
click at [955, 350] on button "Complete!" at bounding box center [954, 343] width 78 height 33
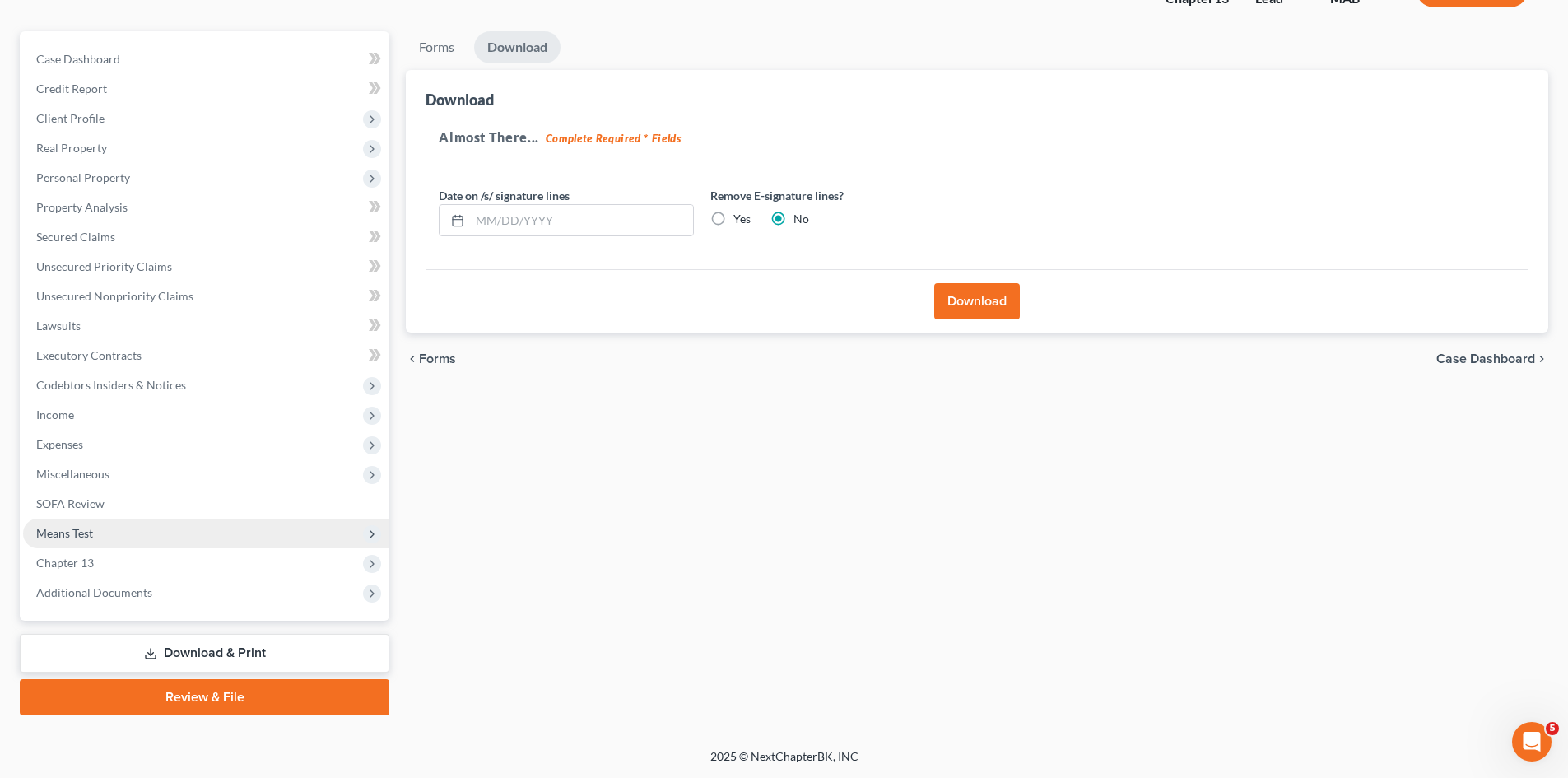
click at [165, 533] on span "Means Test" at bounding box center [205, 533] width 366 height 29
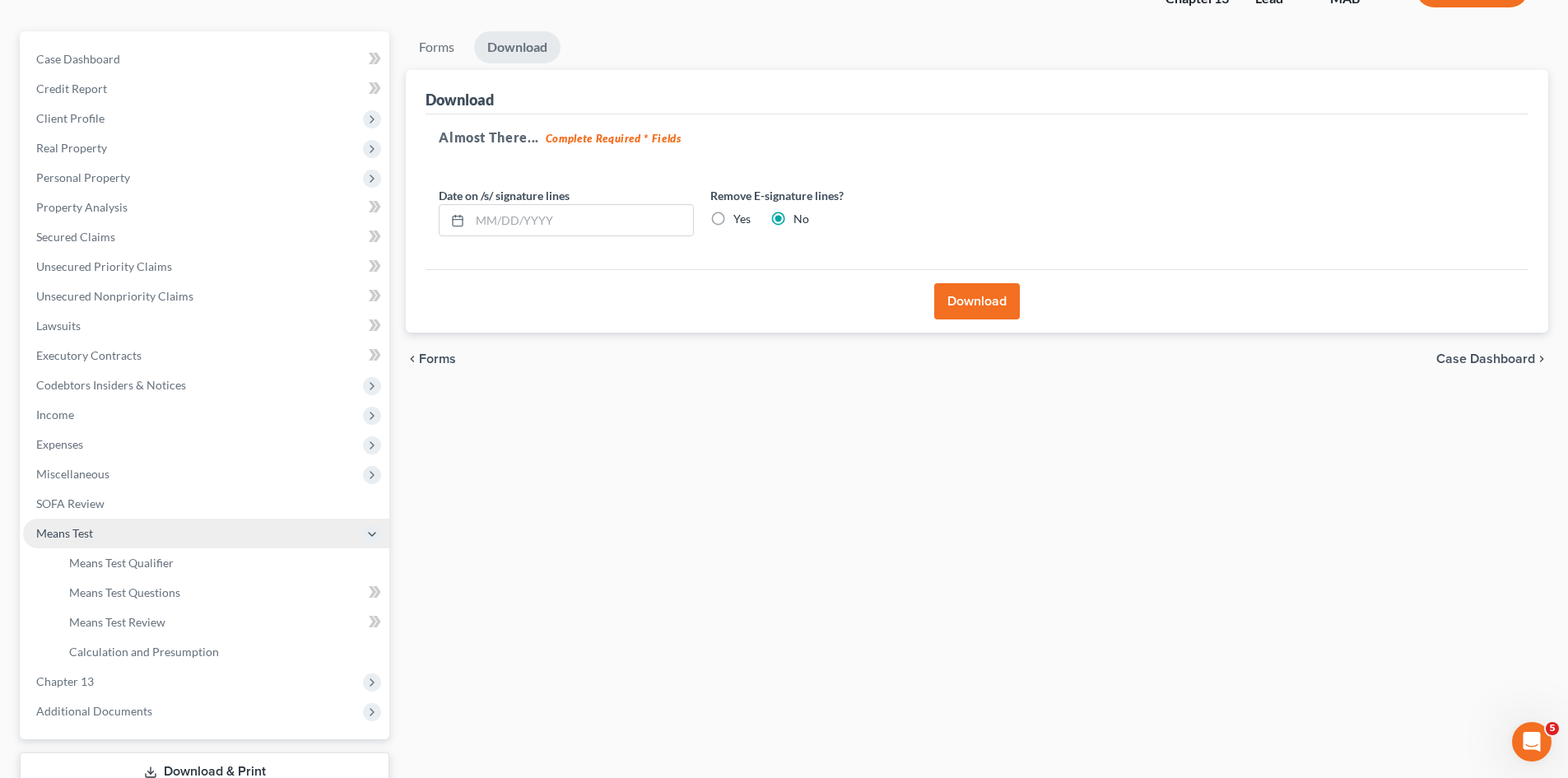
click at [165, 533] on span "Means Test" at bounding box center [205, 533] width 366 height 29
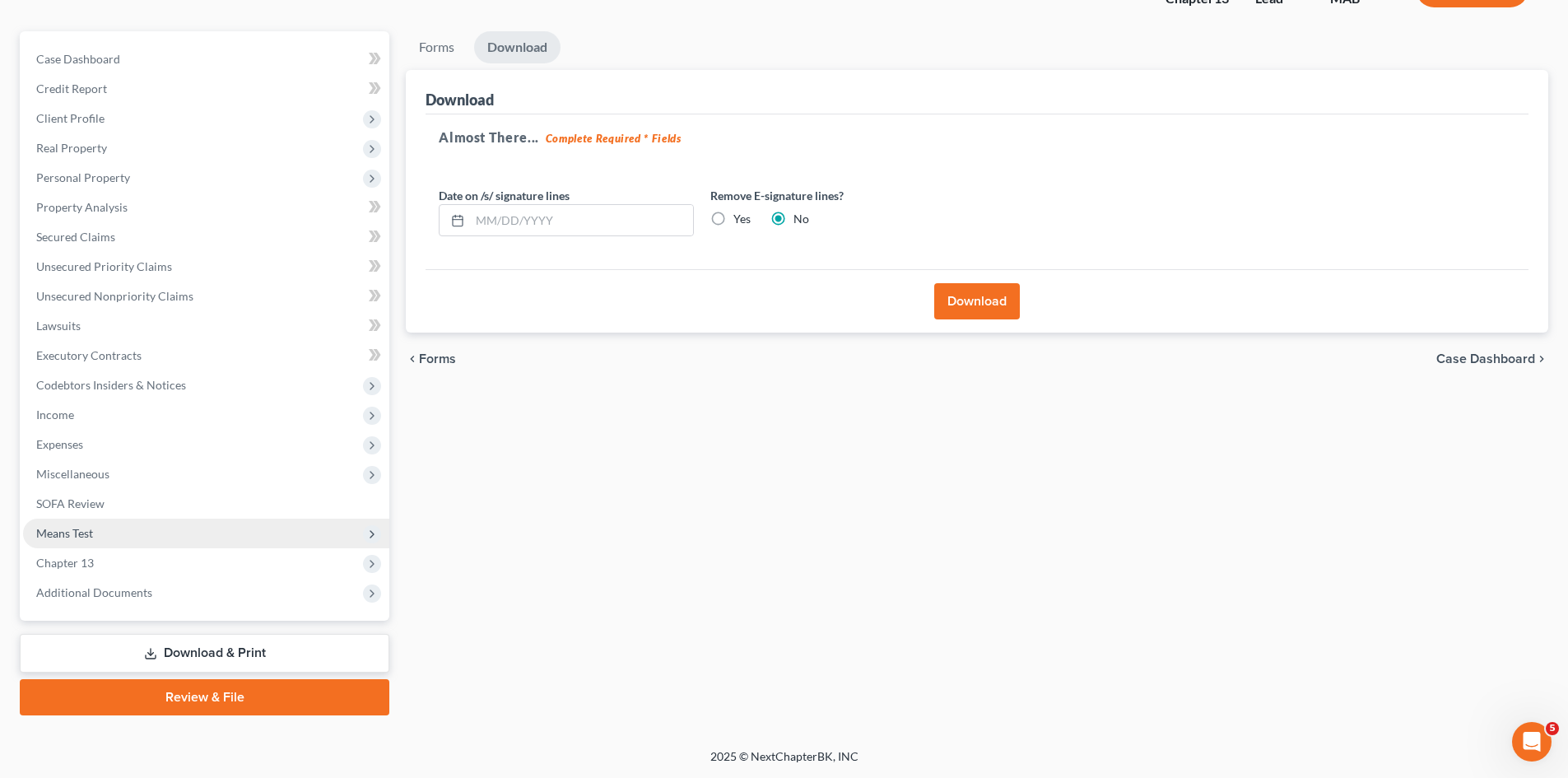
click at [165, 532] on span "Means Test" at bounding box center [205, 533] width 366 height 29
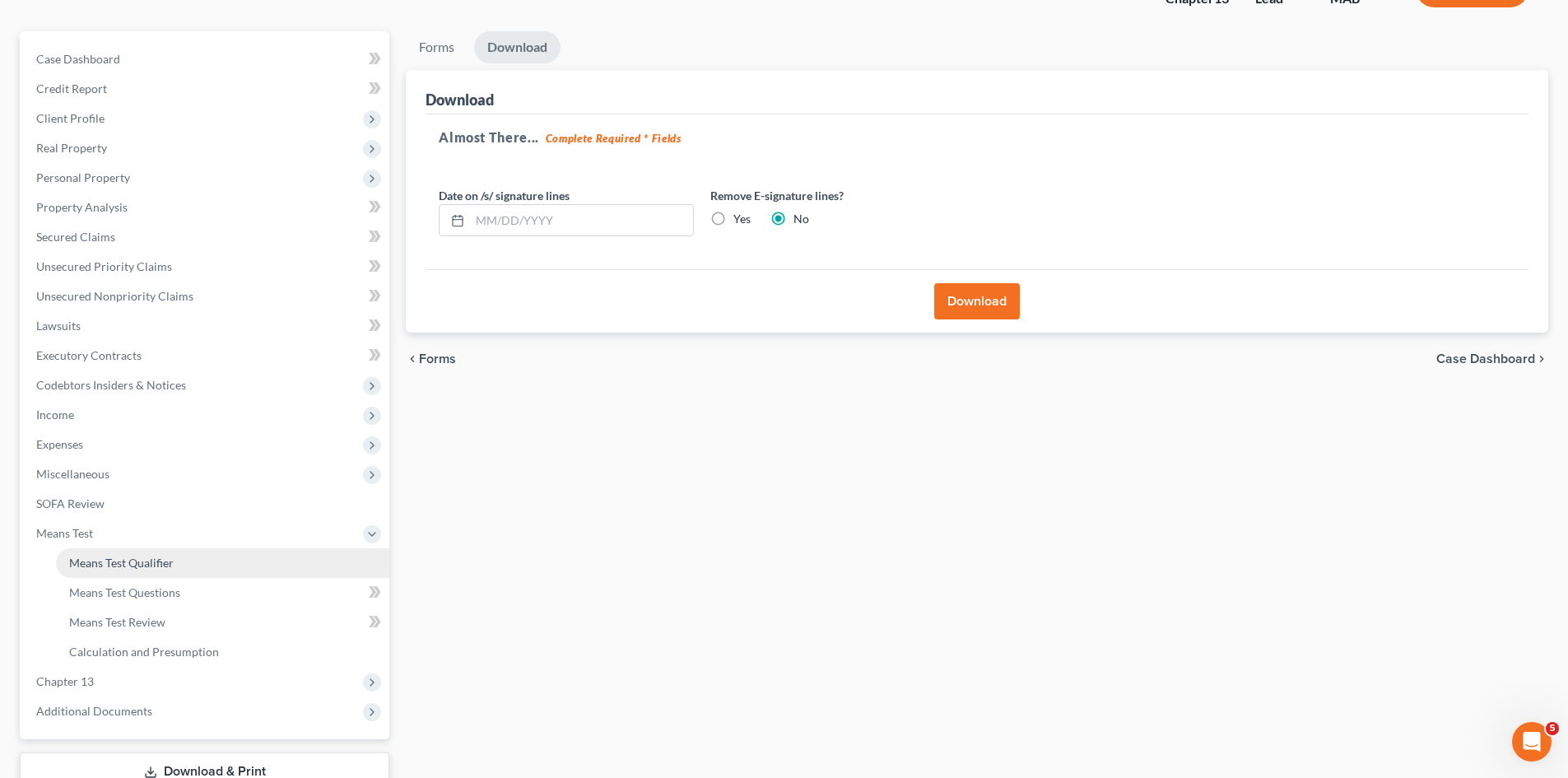
click at [167, 563] on span "Means Test Qualifier" at bounding box center [121, 562] width 105 height 14
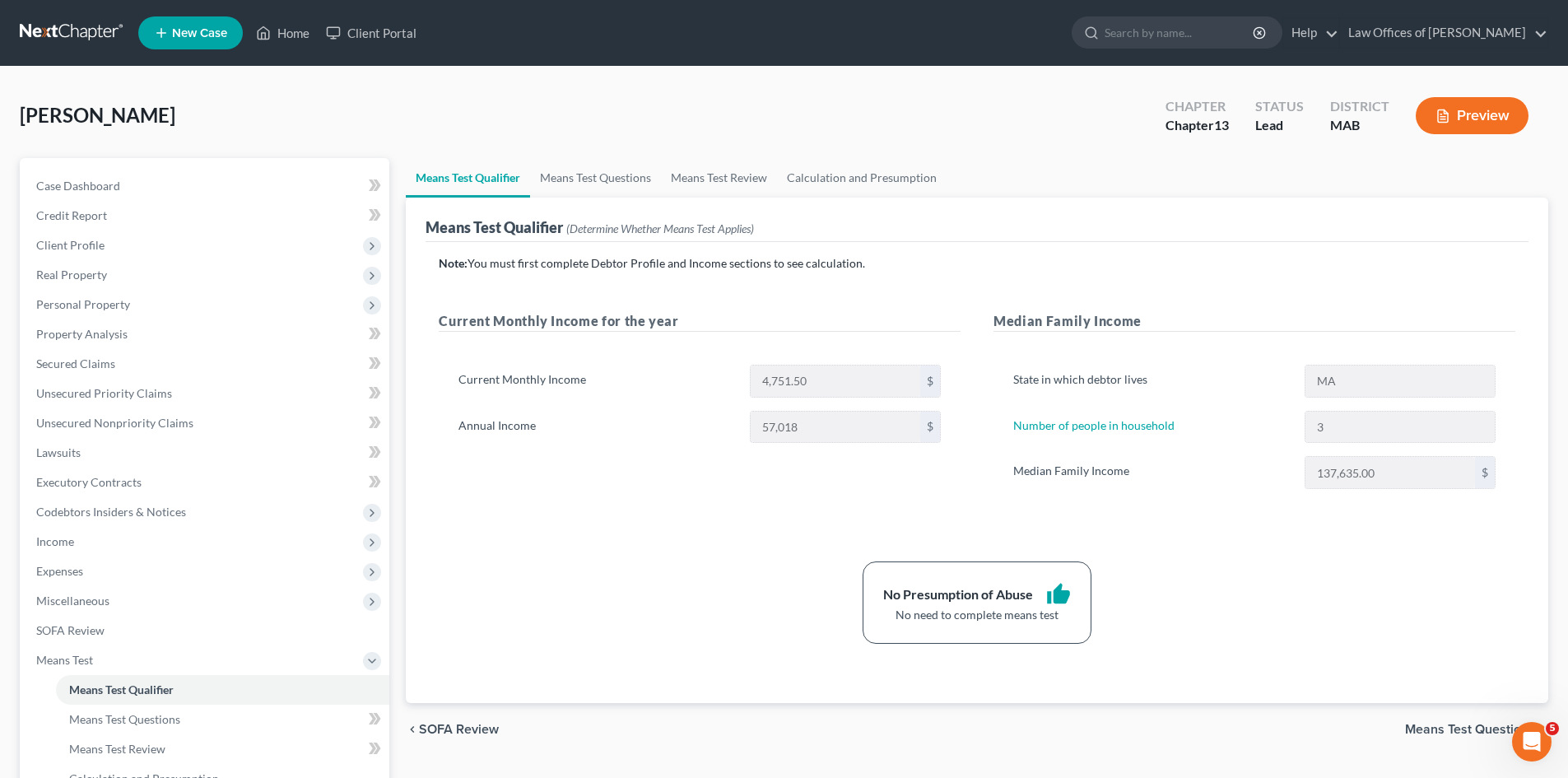
click at [1449, 728] on span "Means Test Questions" at bounding box center [1470, 729] width 130 height 13
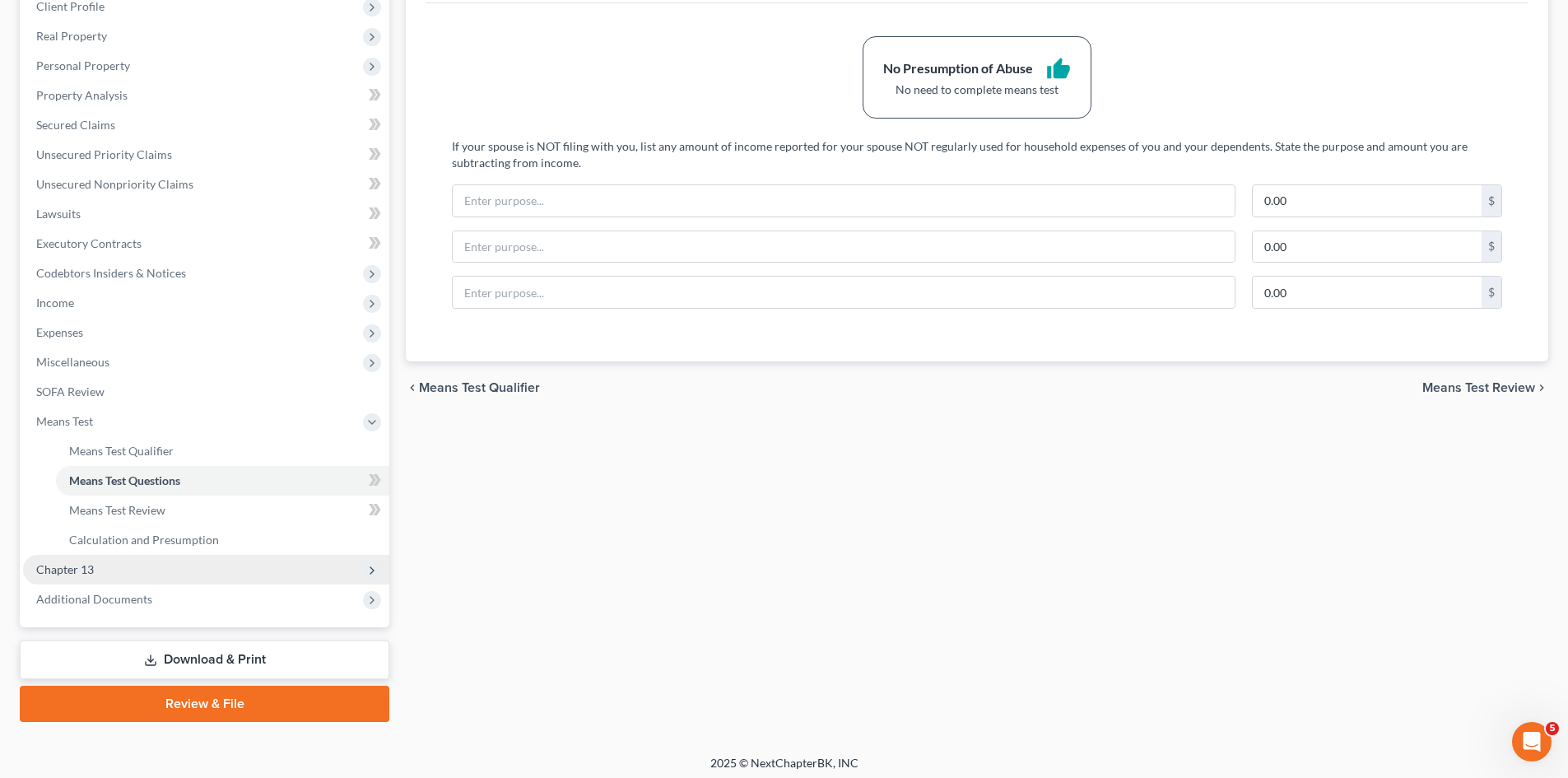
scroll to position [245, 0]
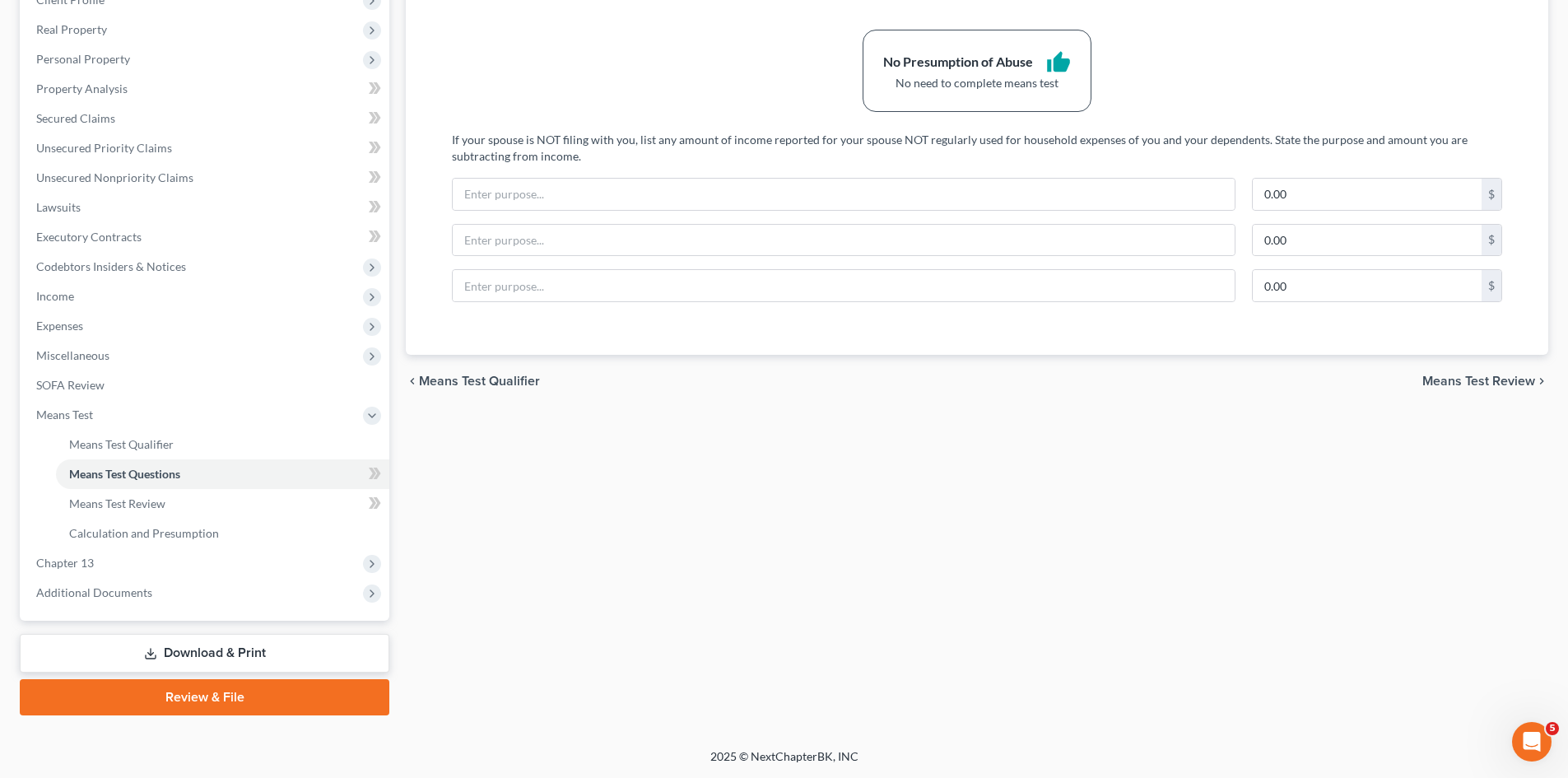
click at [231, 655] on link "Download & Print" at bounding box center [204, 653] width 370 height 39
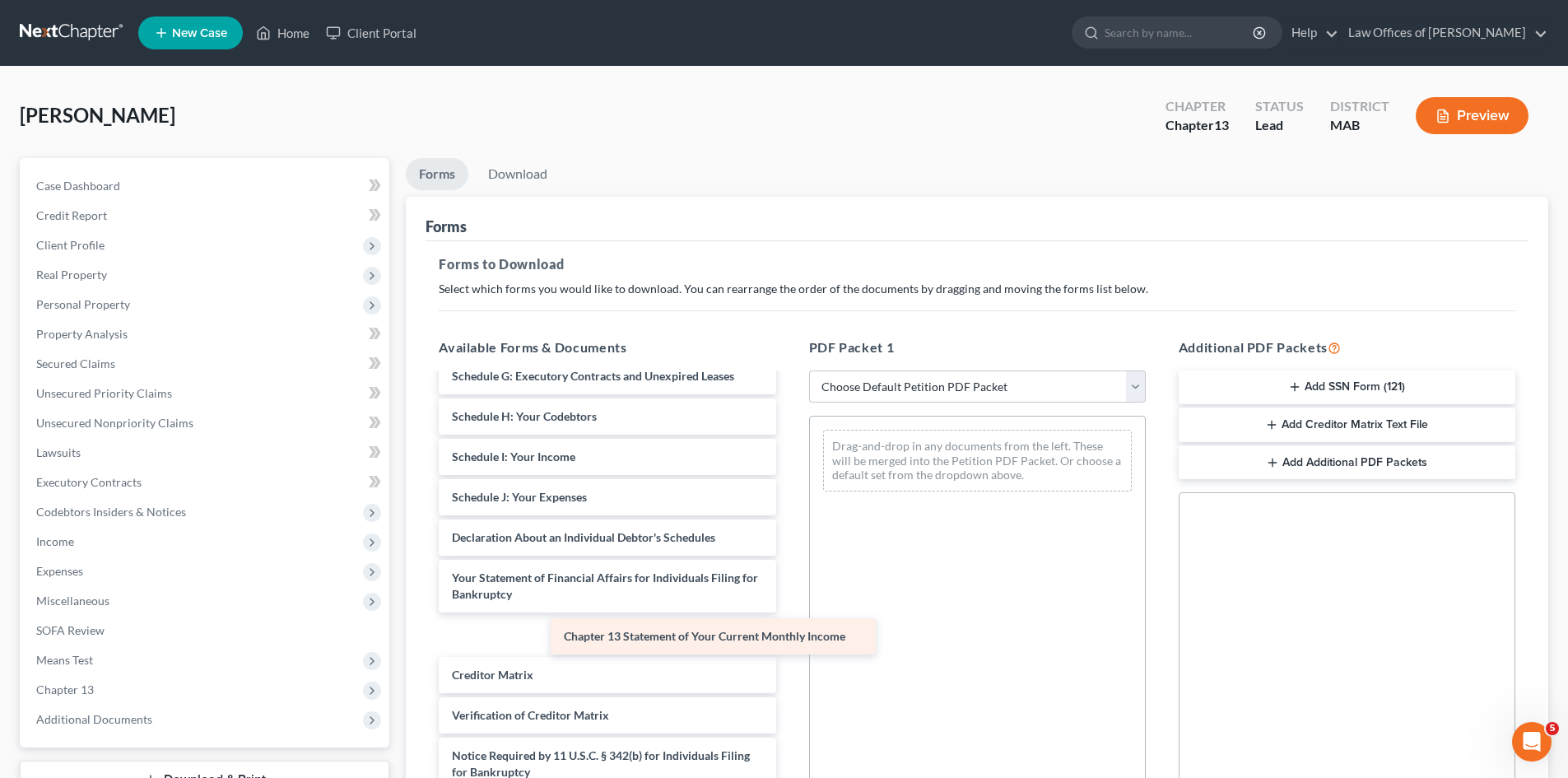
scroll to position [319, 0]
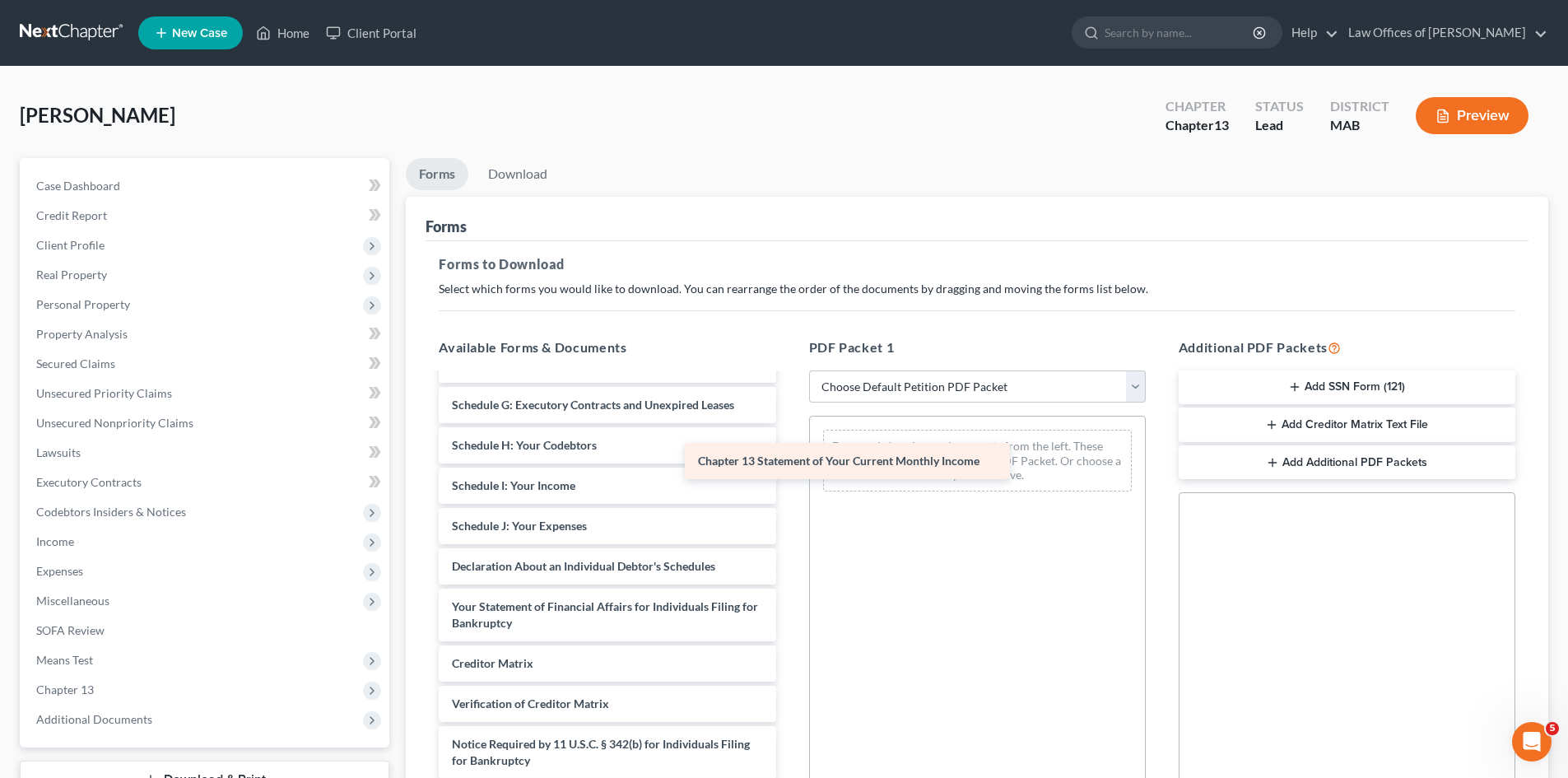
drag, startPoint x: 622, startPoint y: 654, endPoint x: 895, endPoint y: 462, distance: 333.8
click at [789, 462] on div "Chapter 13 Statement of Your Current Monthly Income Chapter 13 Debtor's Certifi…" at bounding box center [607, 445] width 363 height 748
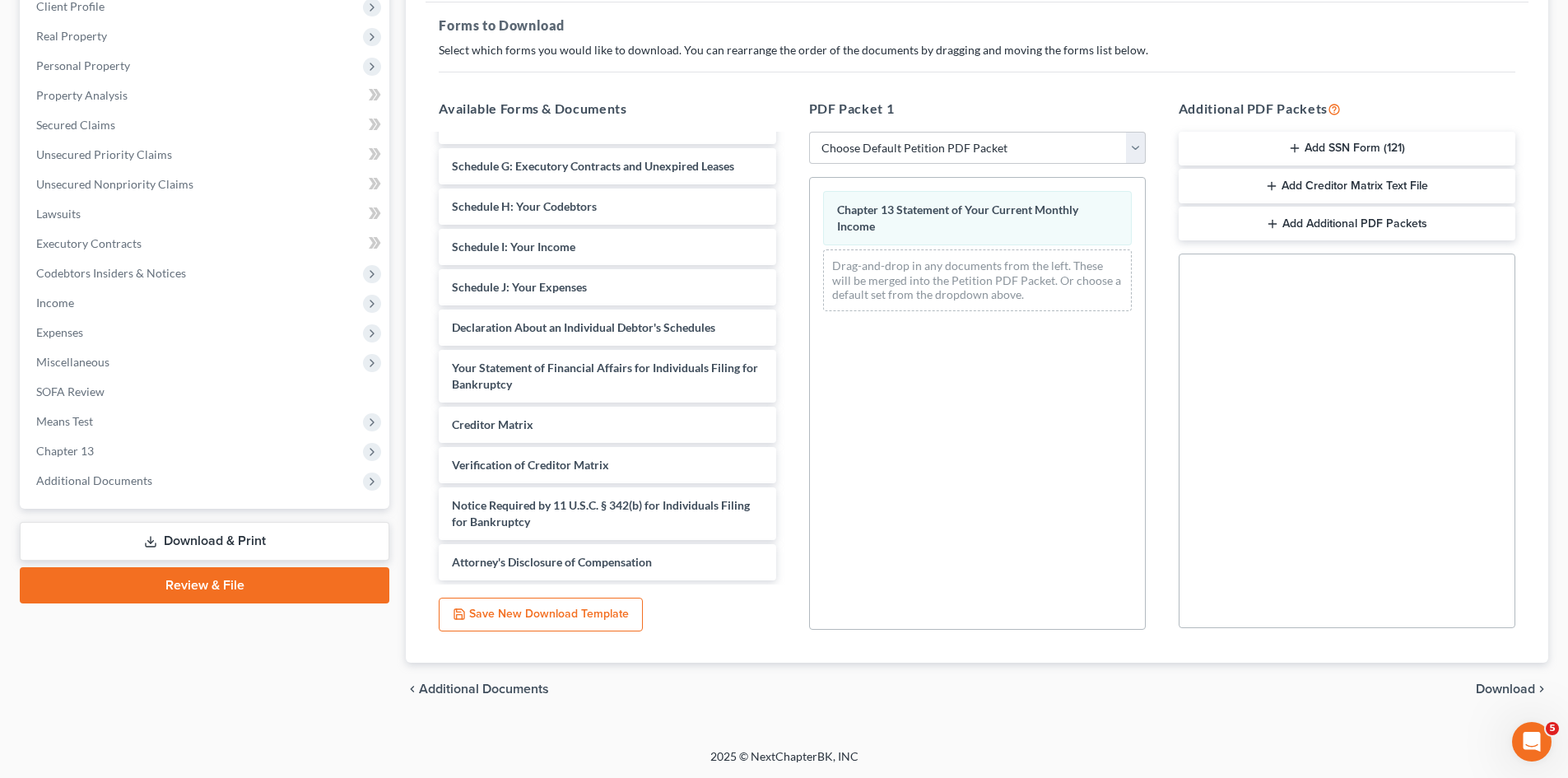
click at [1513, 686] on span "Download" at bounding box center [1505, 689] width 60 height 13
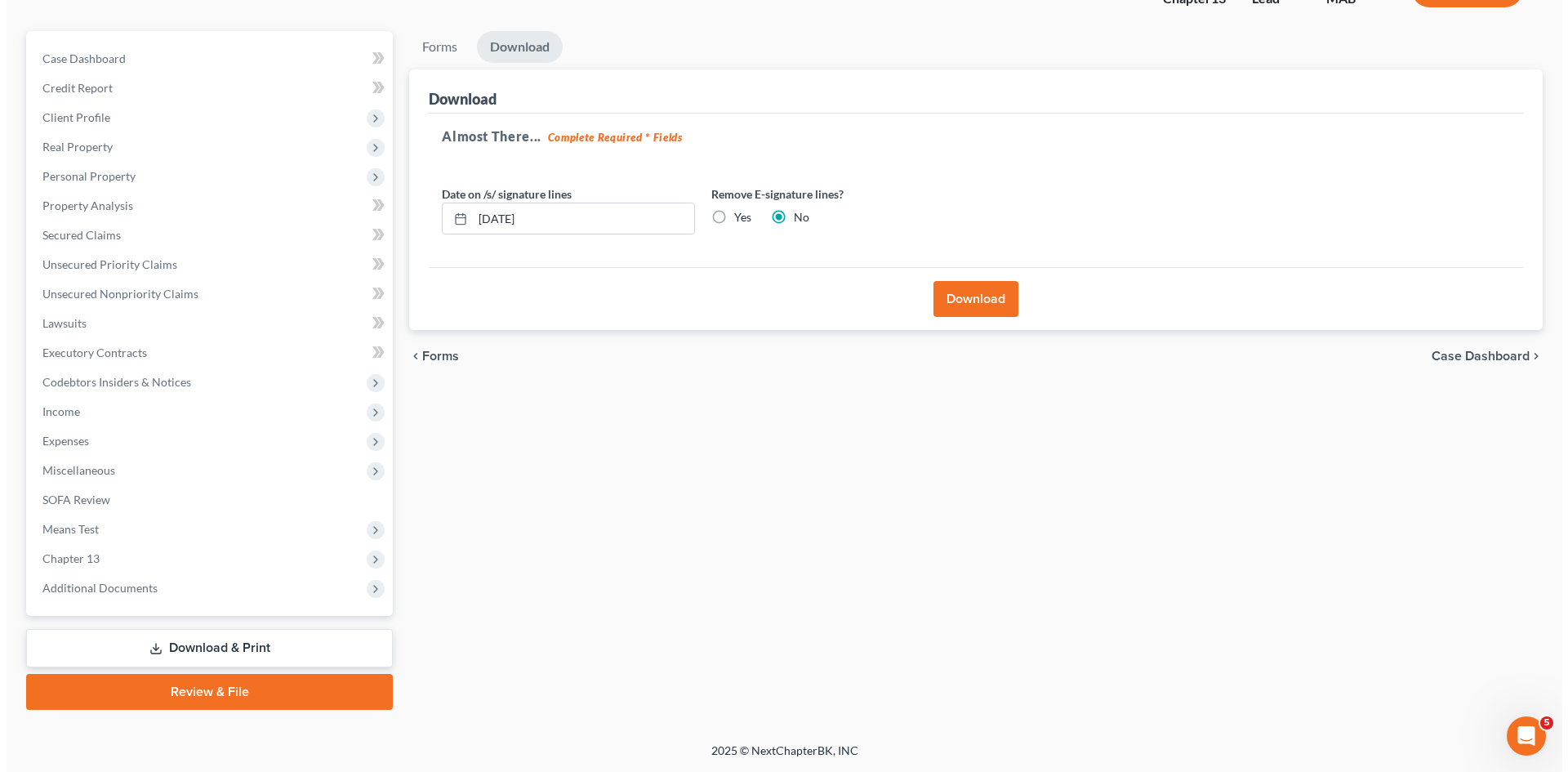
scroll to position [126, 0]
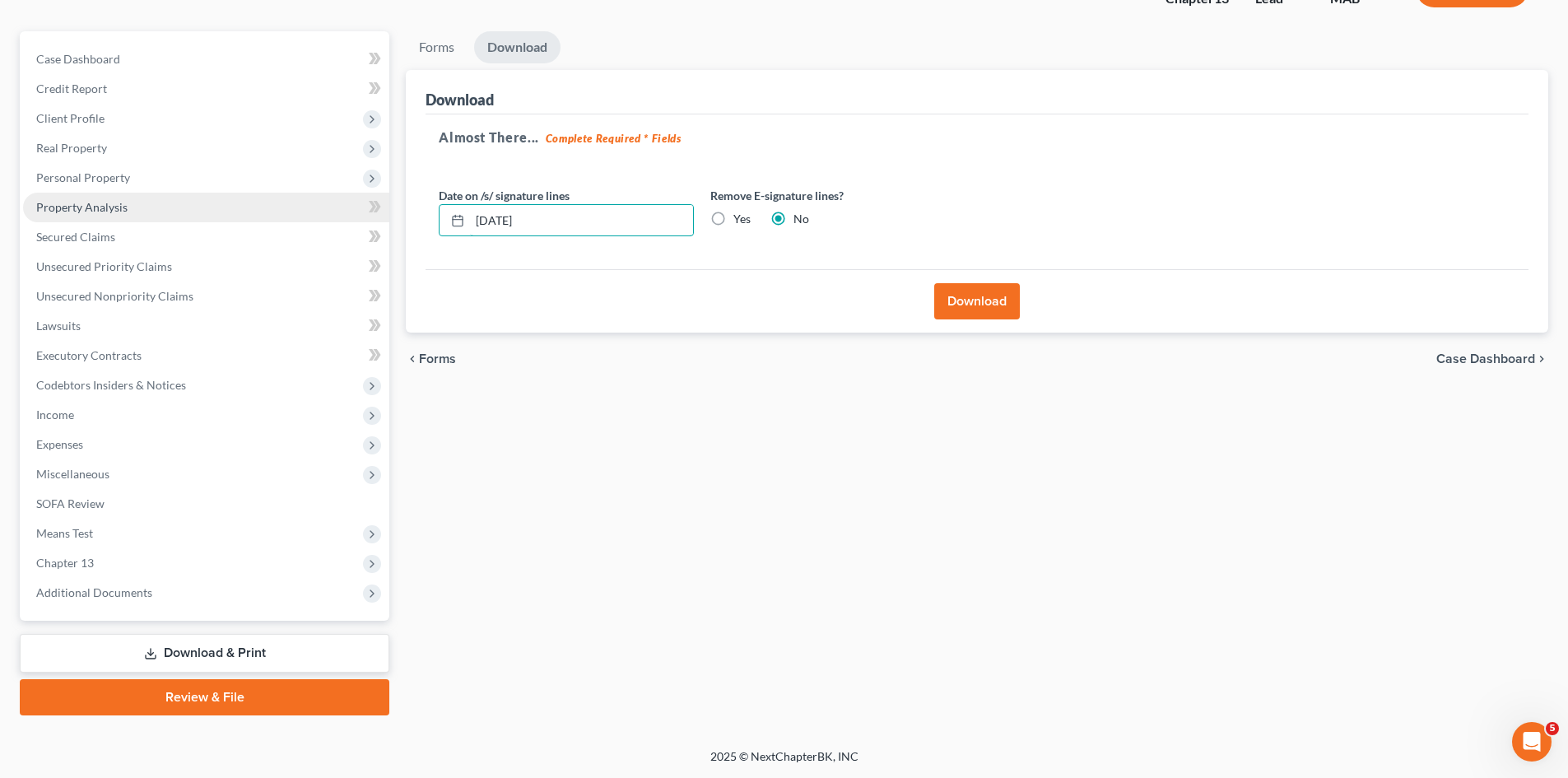
drag, startPoint x: 556, startPoint y: 220, endPoint x: 337, endPoint y: 211, distance: 219.2
click at [337, 211] on div "Petition Navigation Case Dashboard Payments Invoices Payments Payments Credit R…" at bounding box center [784, 373] width 1544 height 684
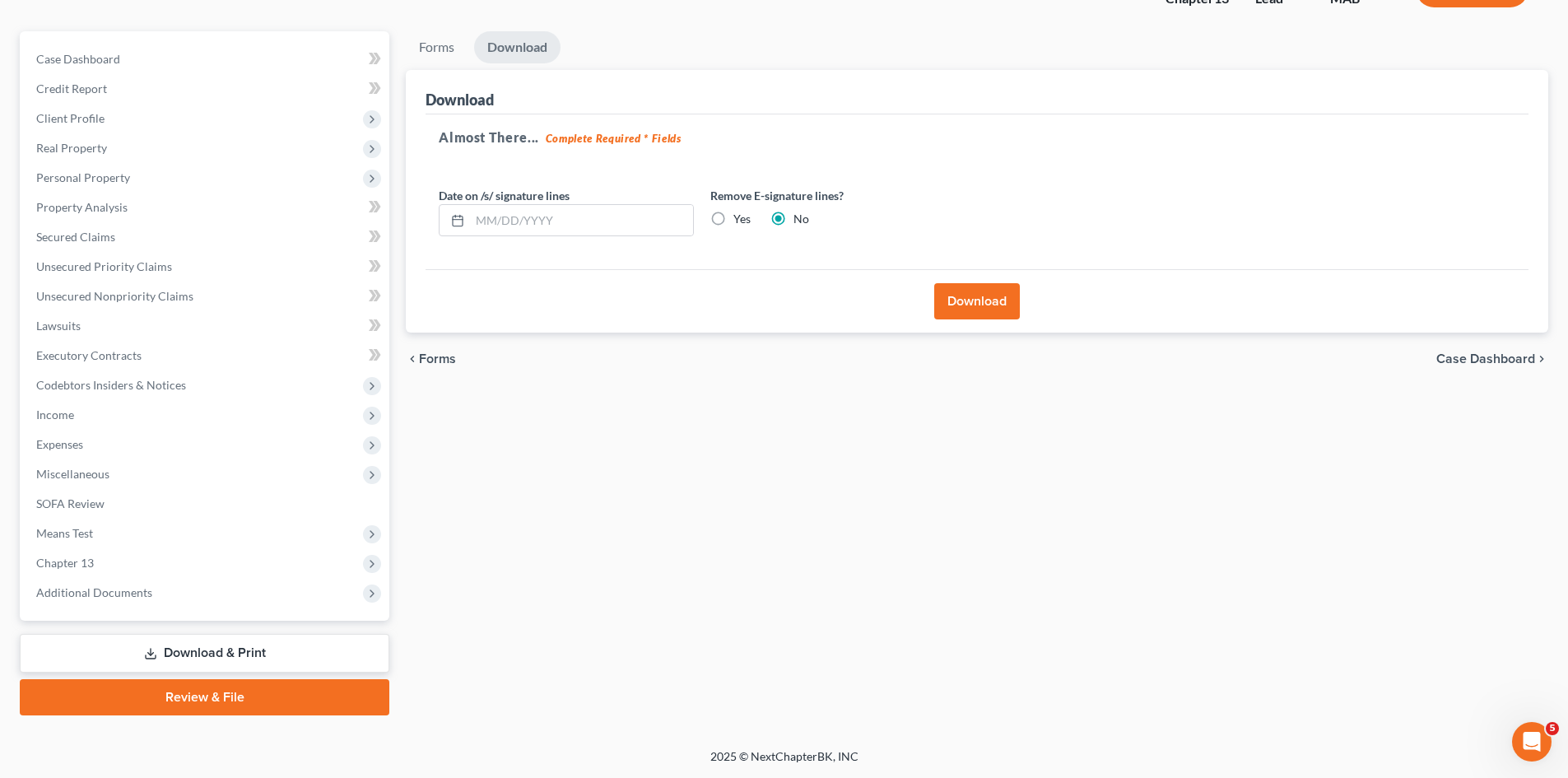
click at [982, 303] on button "Download" at bounding box center [977, 301] width 85 height 36
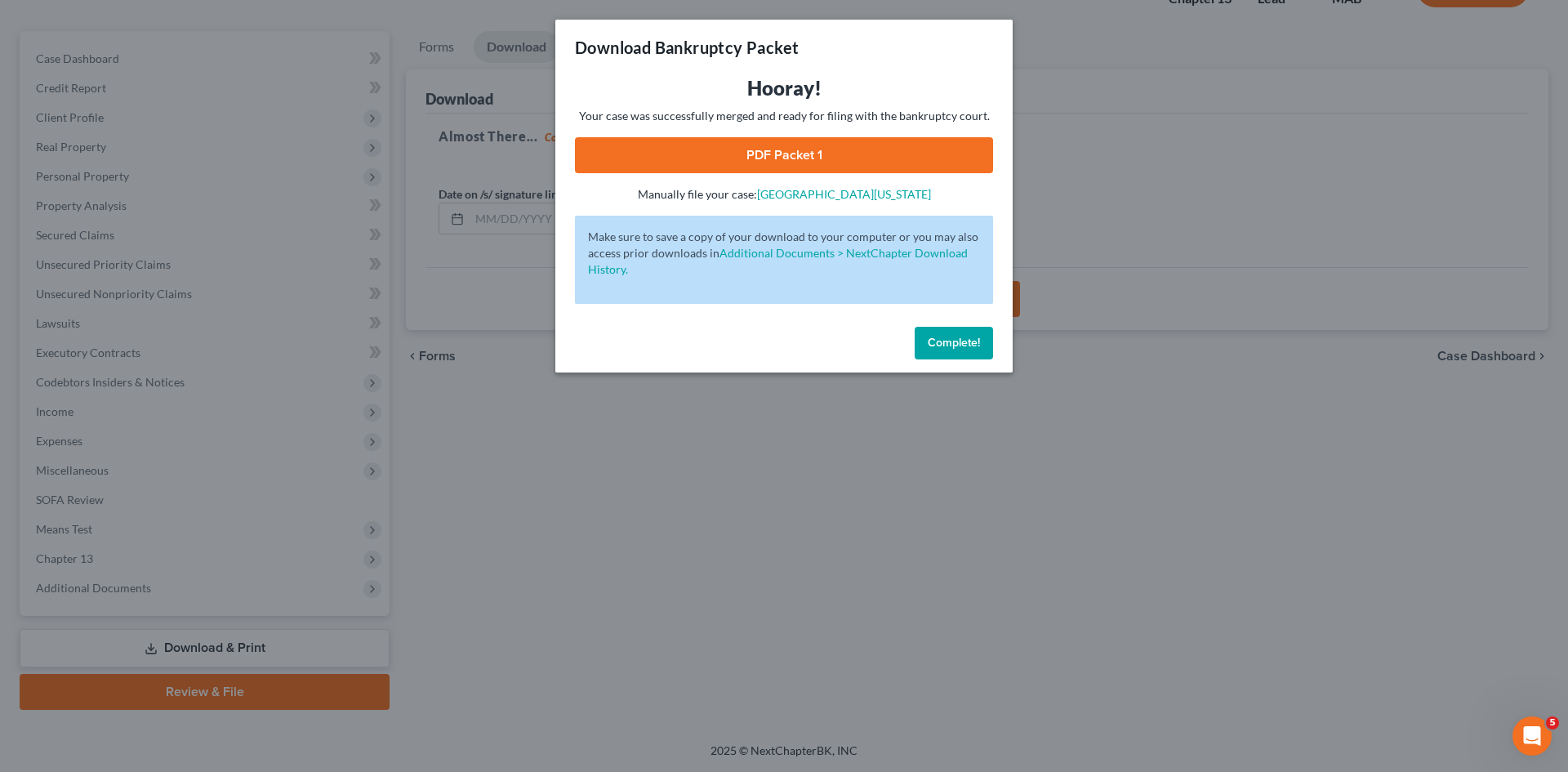
click at [767, 158] on link "PDF Packet 1" at bounding box center [784, 155] width 418 height 36
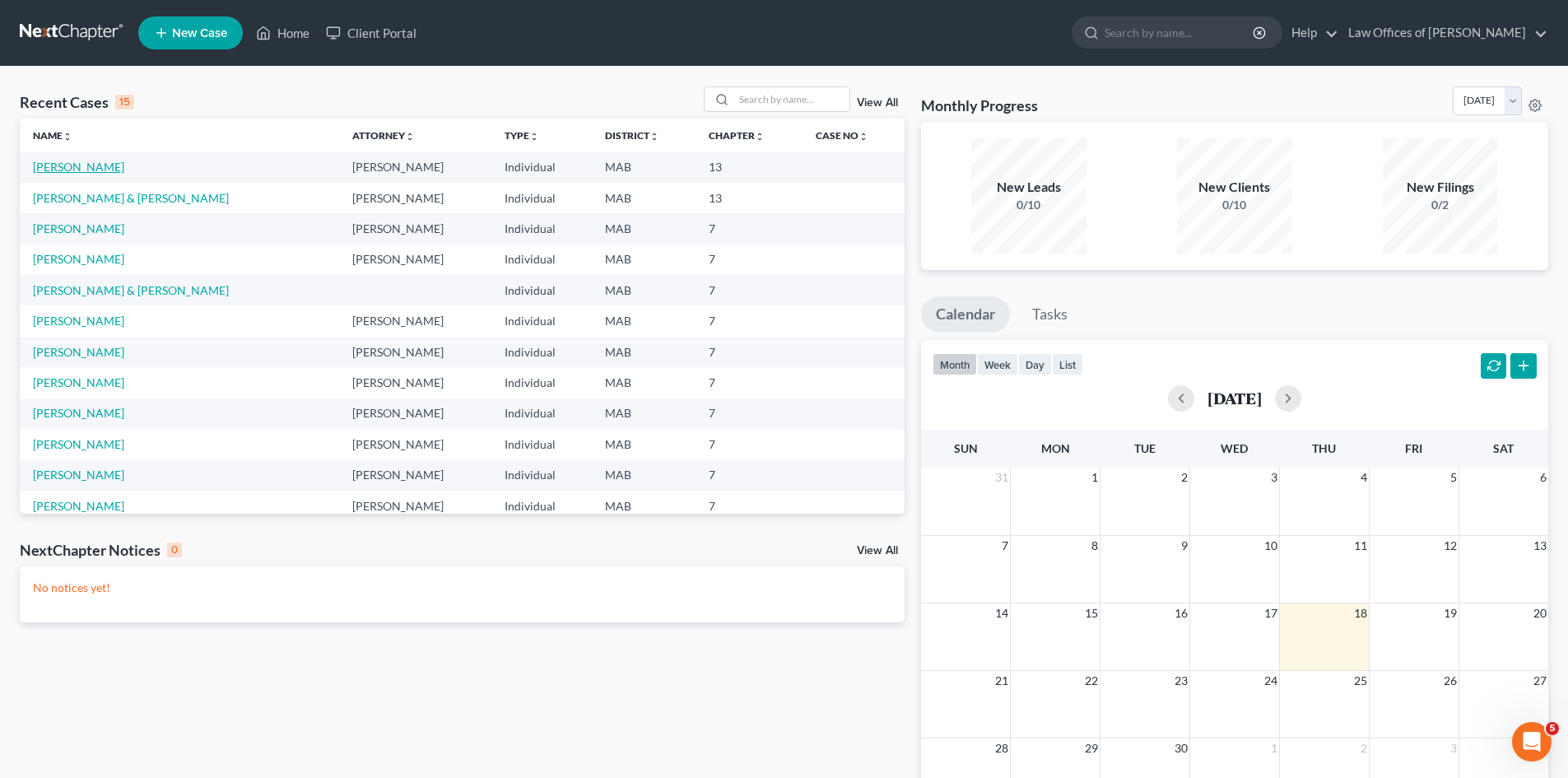
click at [73, 165] on link "[PERSON_NAME]" at bounding box center [79, 166] width 92 height 14
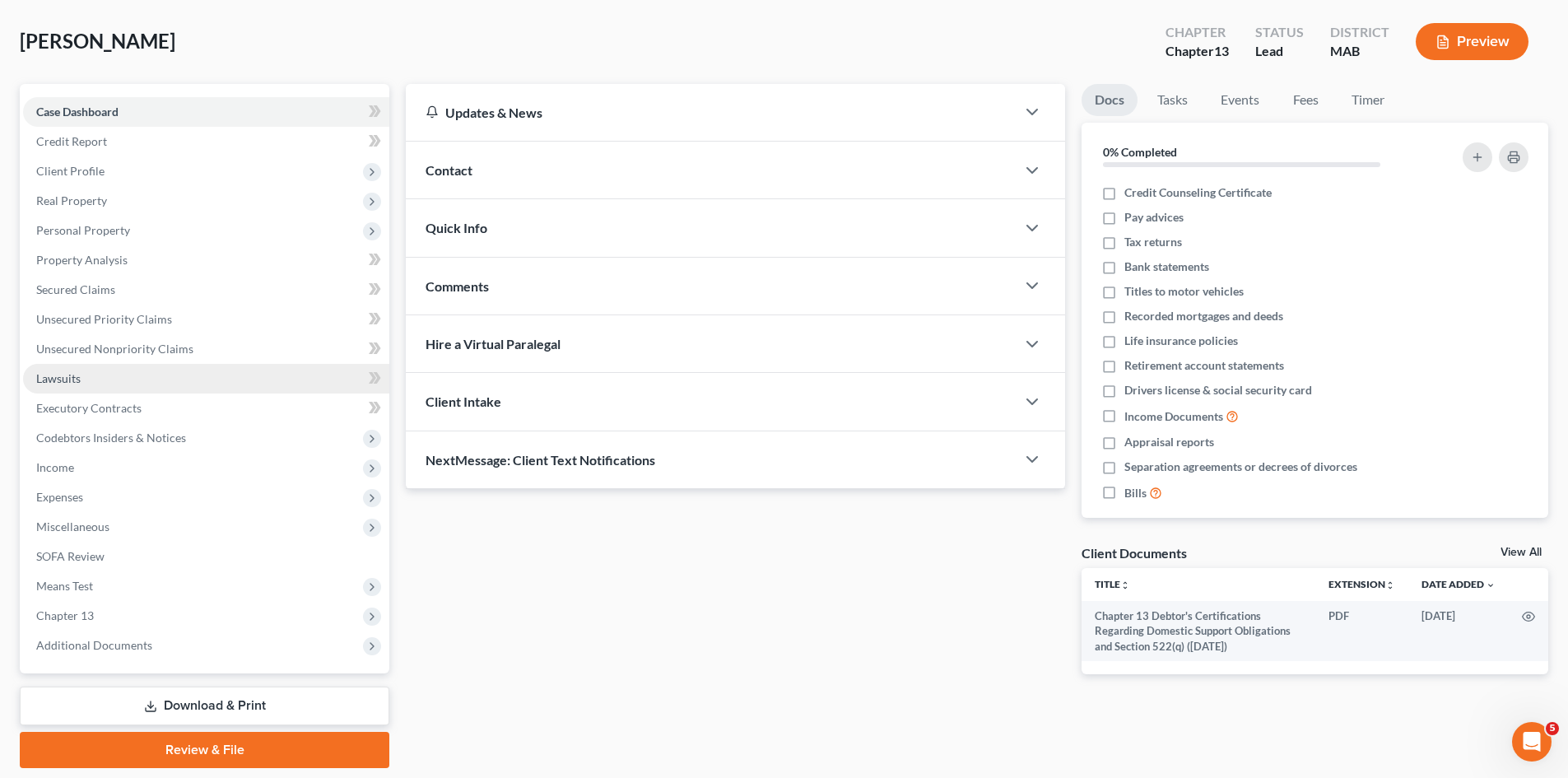
scroll to position [127, 0]
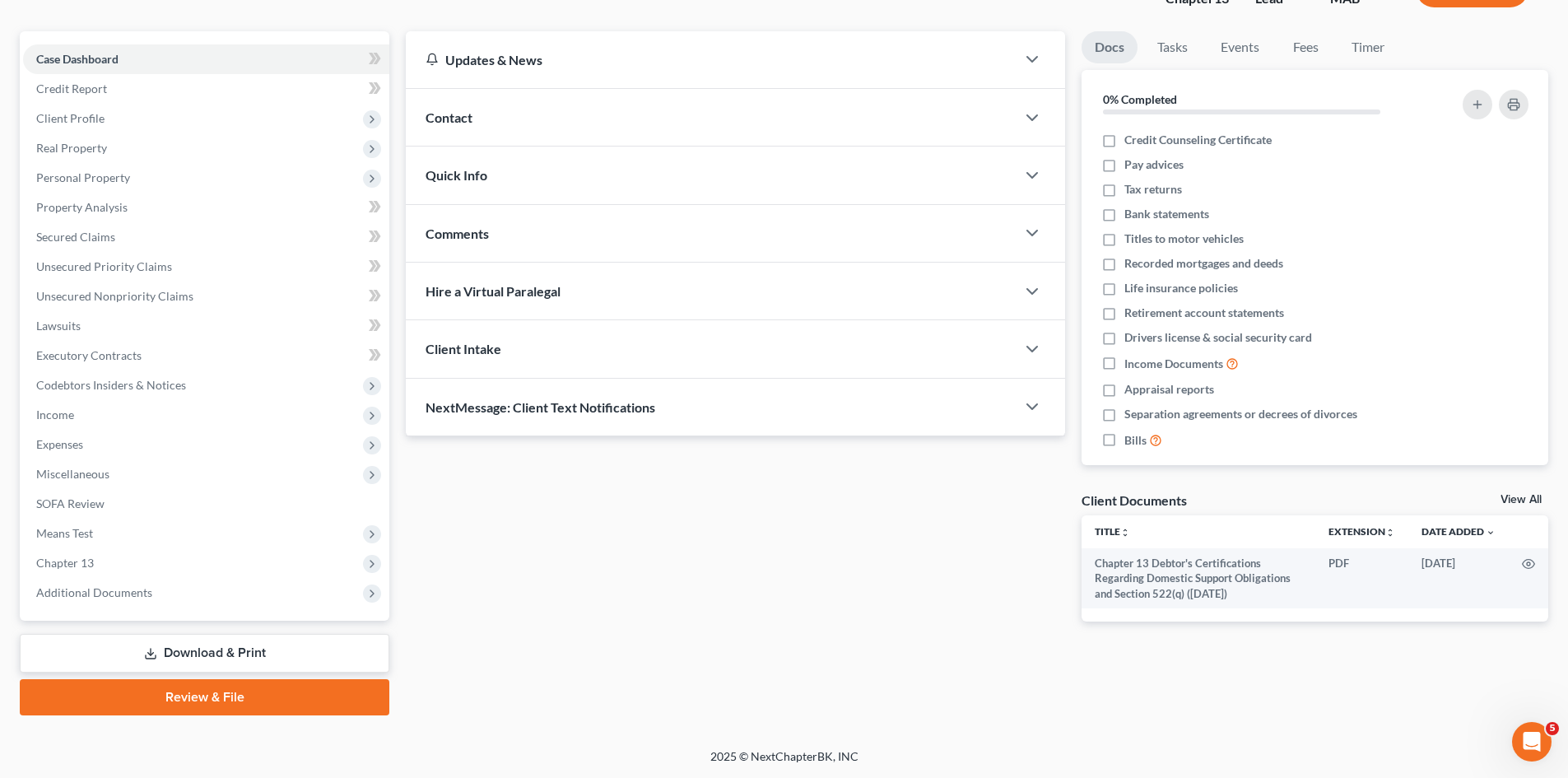
click at [191, 658] on link "Download & Print" at bounding box center [204, 653] width 370 height 39
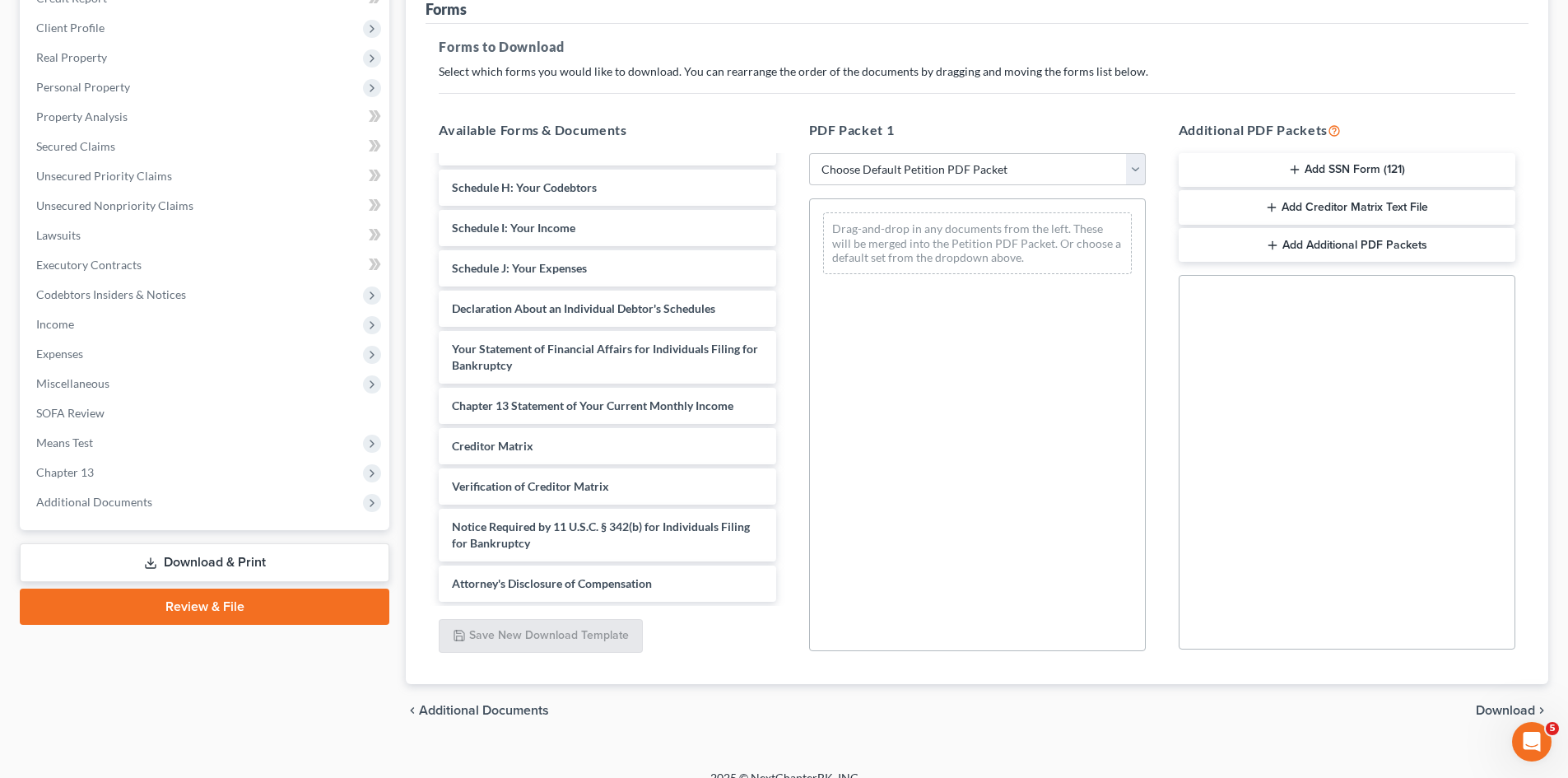
scroll to position [239, 0]
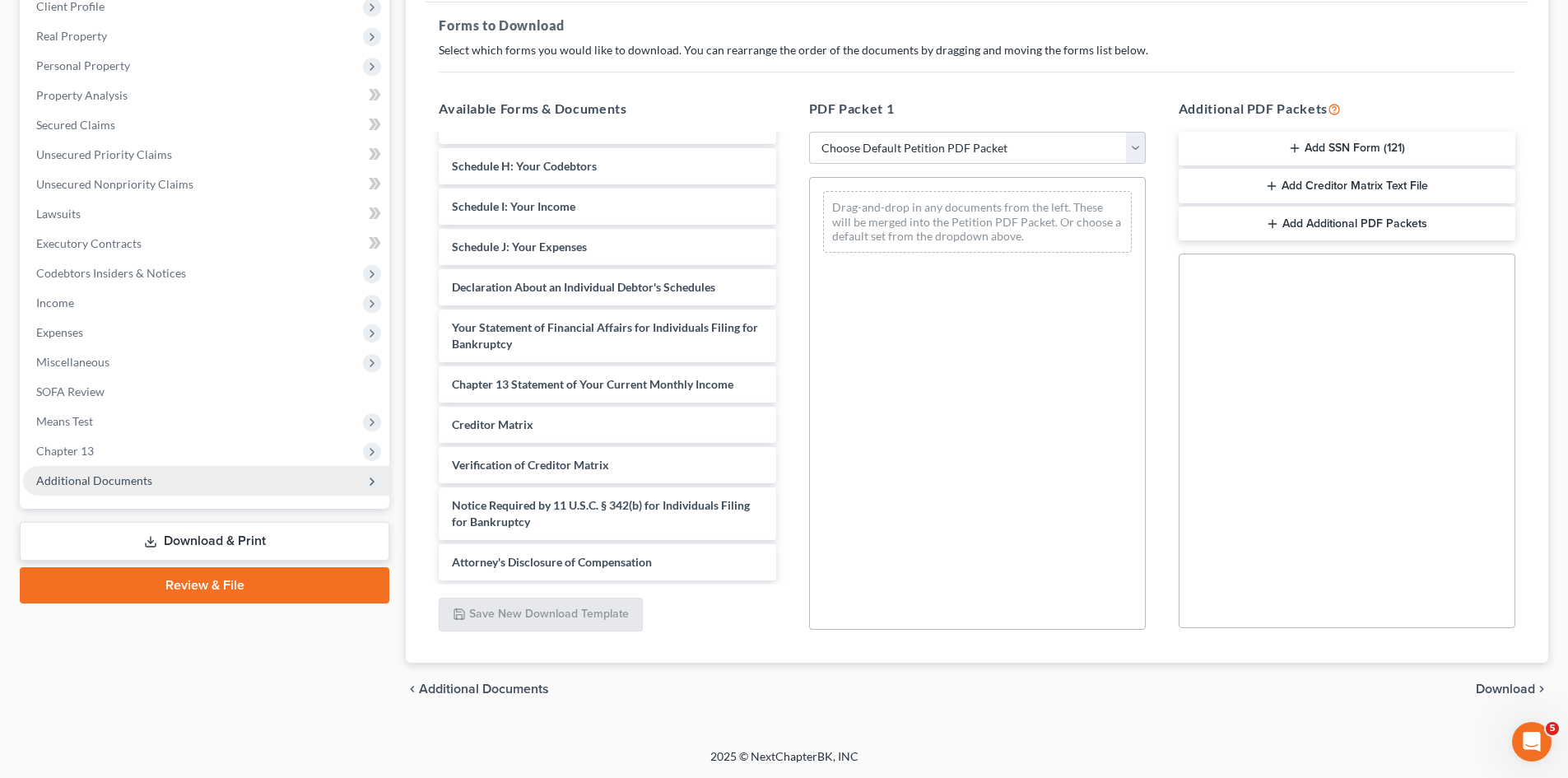
click at [124, 483] on span "Additional Documents" at bounding box center [94, 480] width 116 height 14
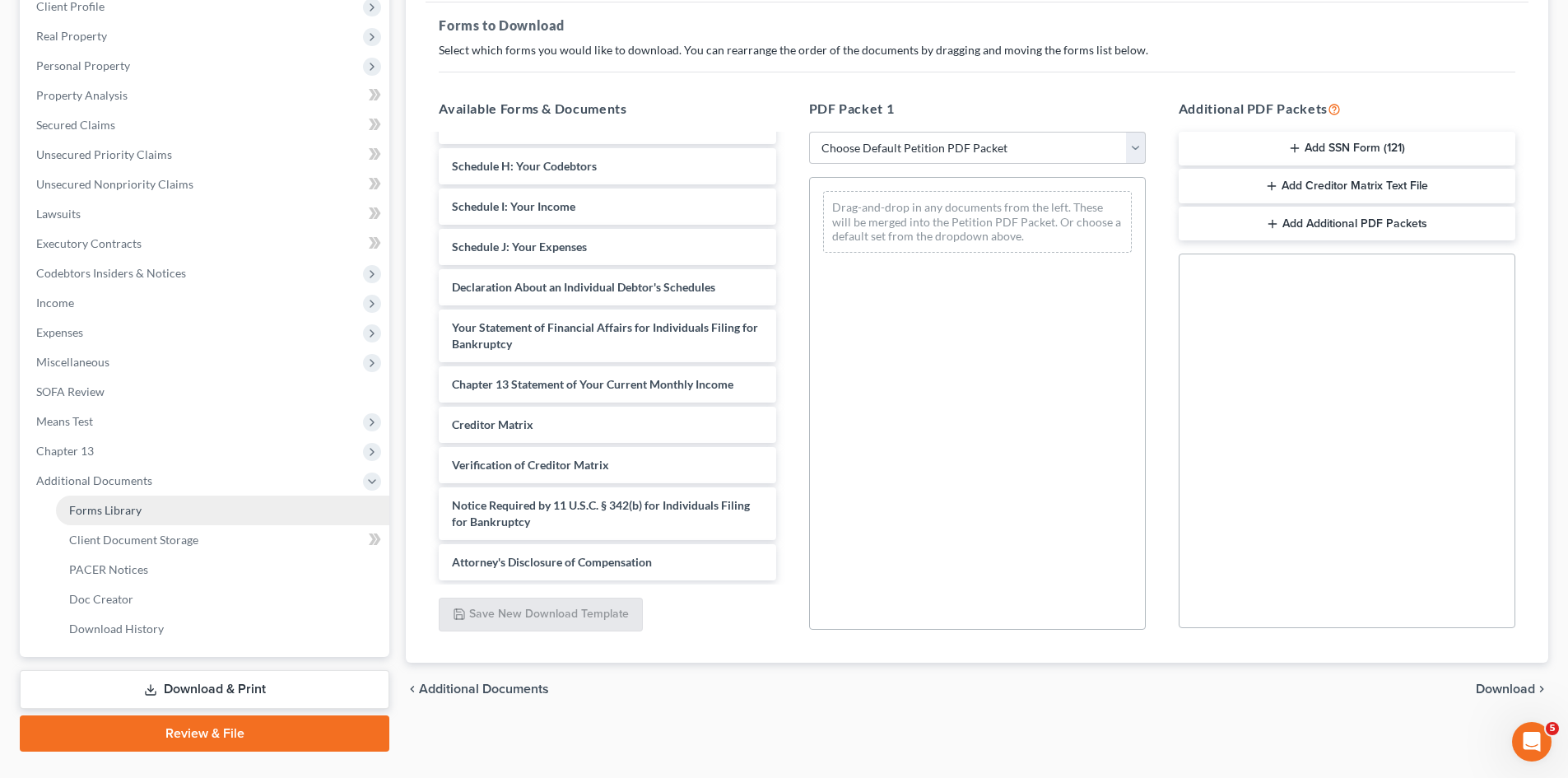
click at [127, 509] on span "Forms Library" at bounding box center [105, 509] width 72 height 14
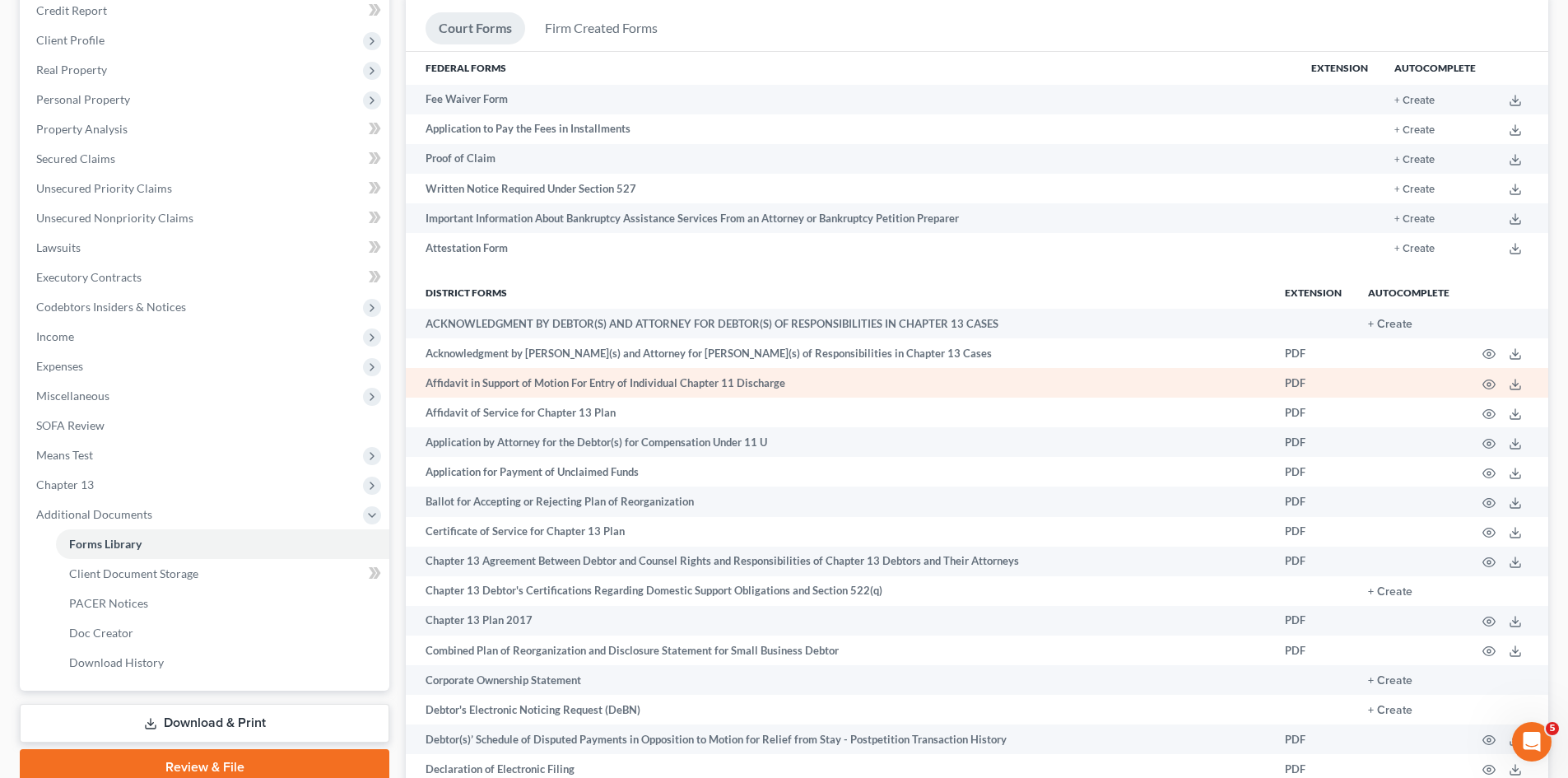
scroll to position [206, 0]
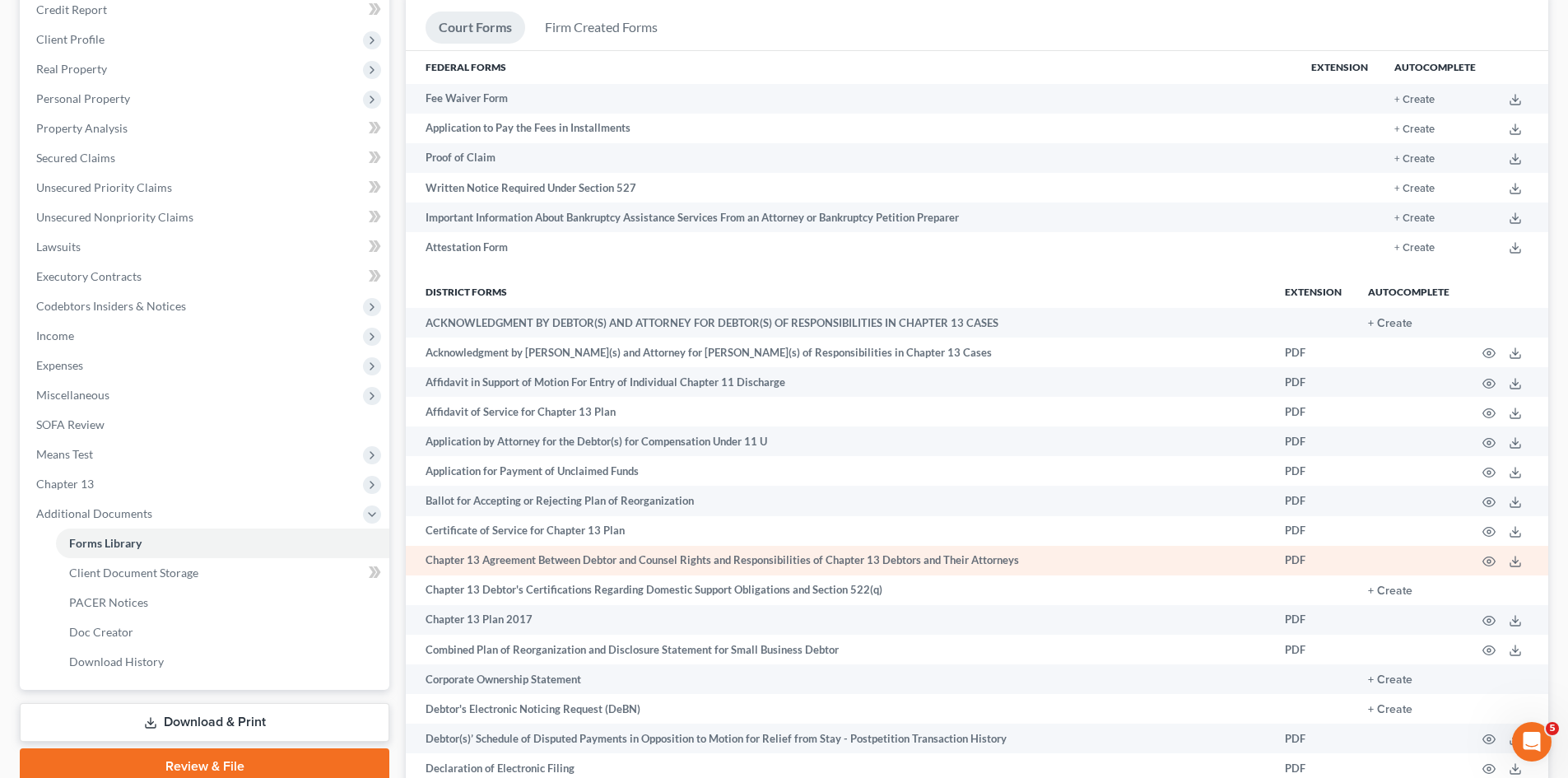
click at [1300, 563] on td "PDF" at bounding box center [1312, 561] width 83 height 29
click at [1512, 565] on icon at bounding box center [1515, 561] width 13 height 13
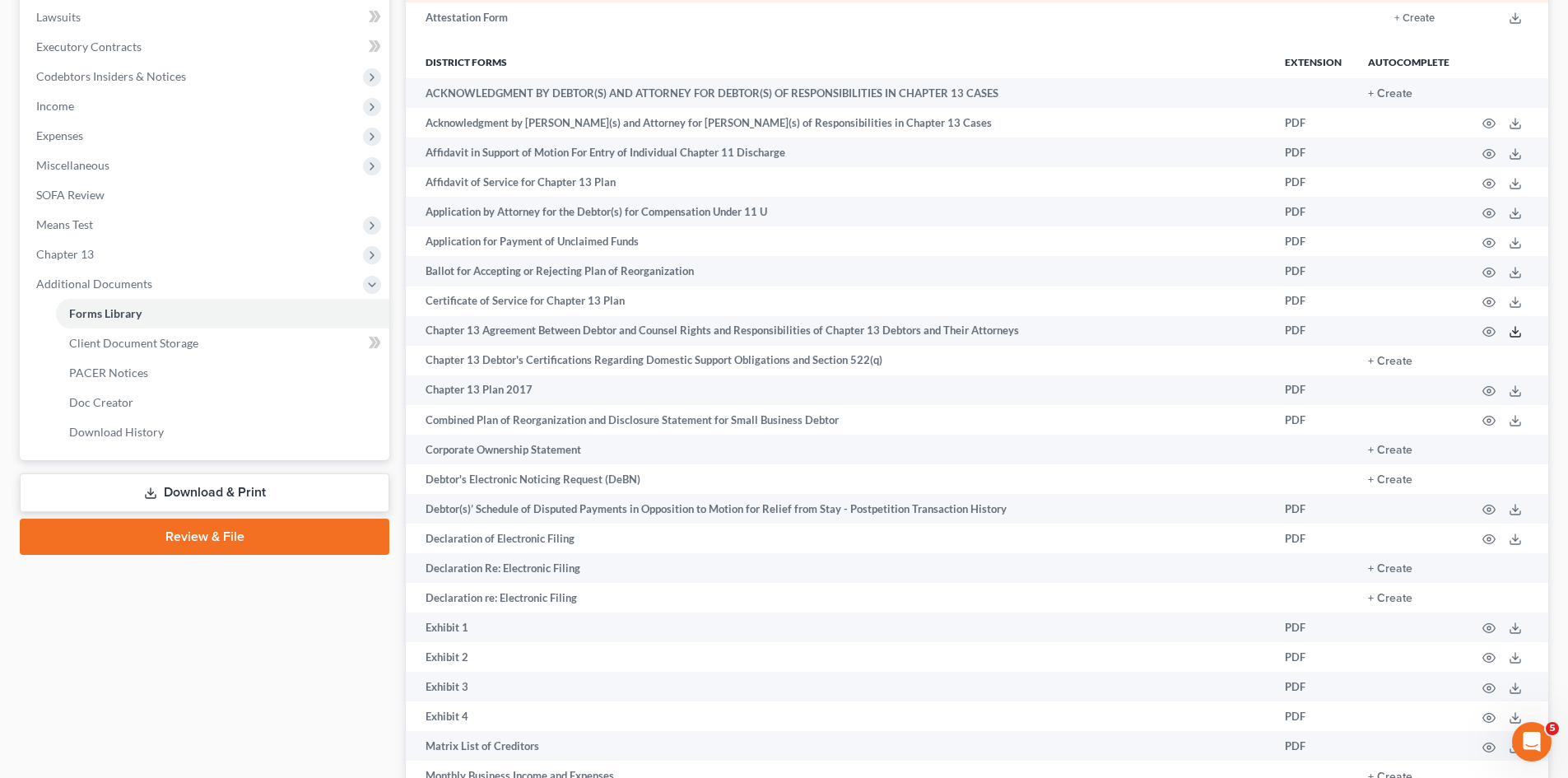
scroll to position [453, 0]
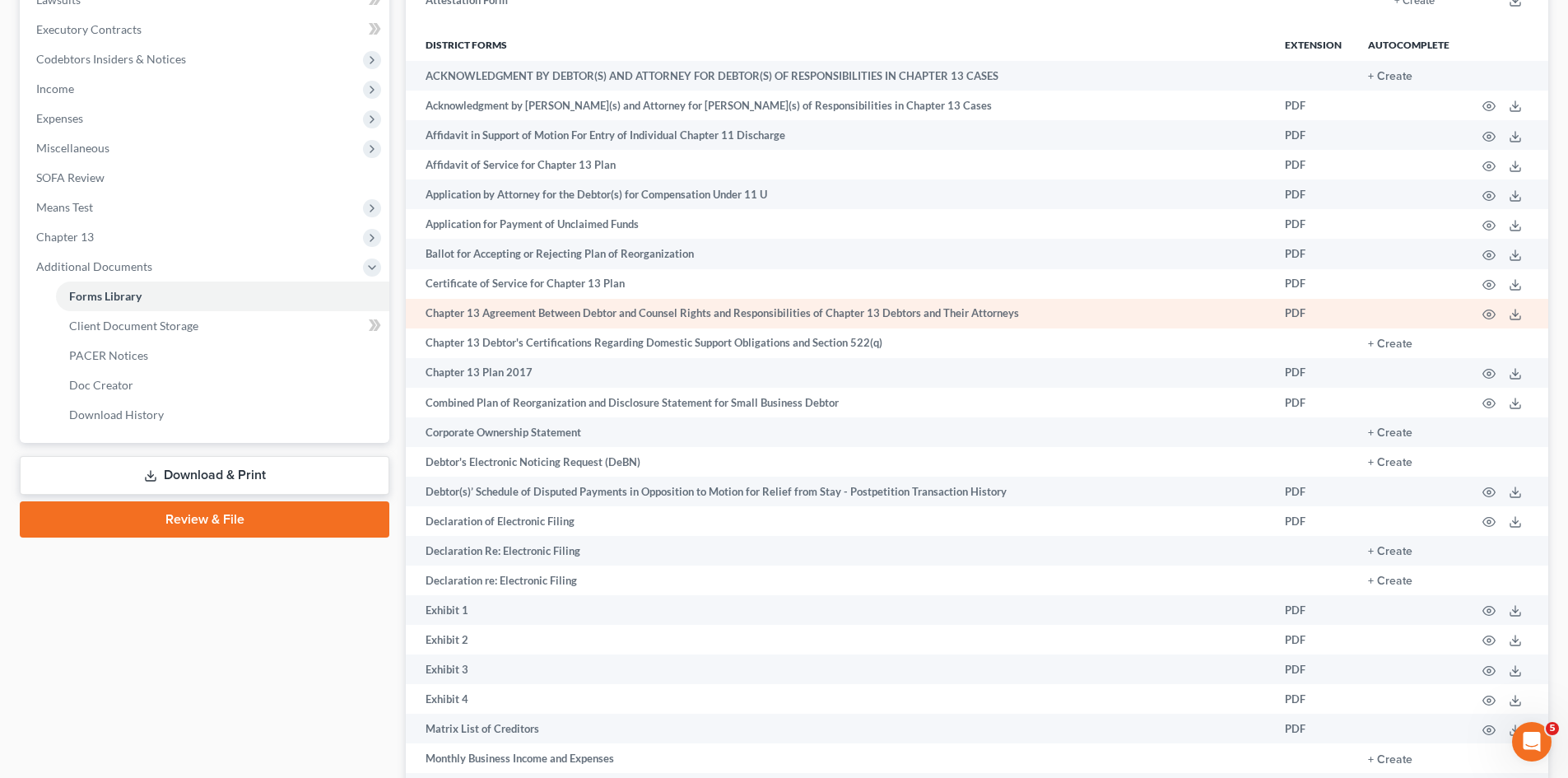
click at [999, 317] on td "Chapter 13 Agreement Between Debtor and Counsel Rights and Responsibilities of …" at bounding box center [838, 314] width 866 height 29
click at [1511, 317] on icon at bounding box center [1515, 315] width 13 height 13
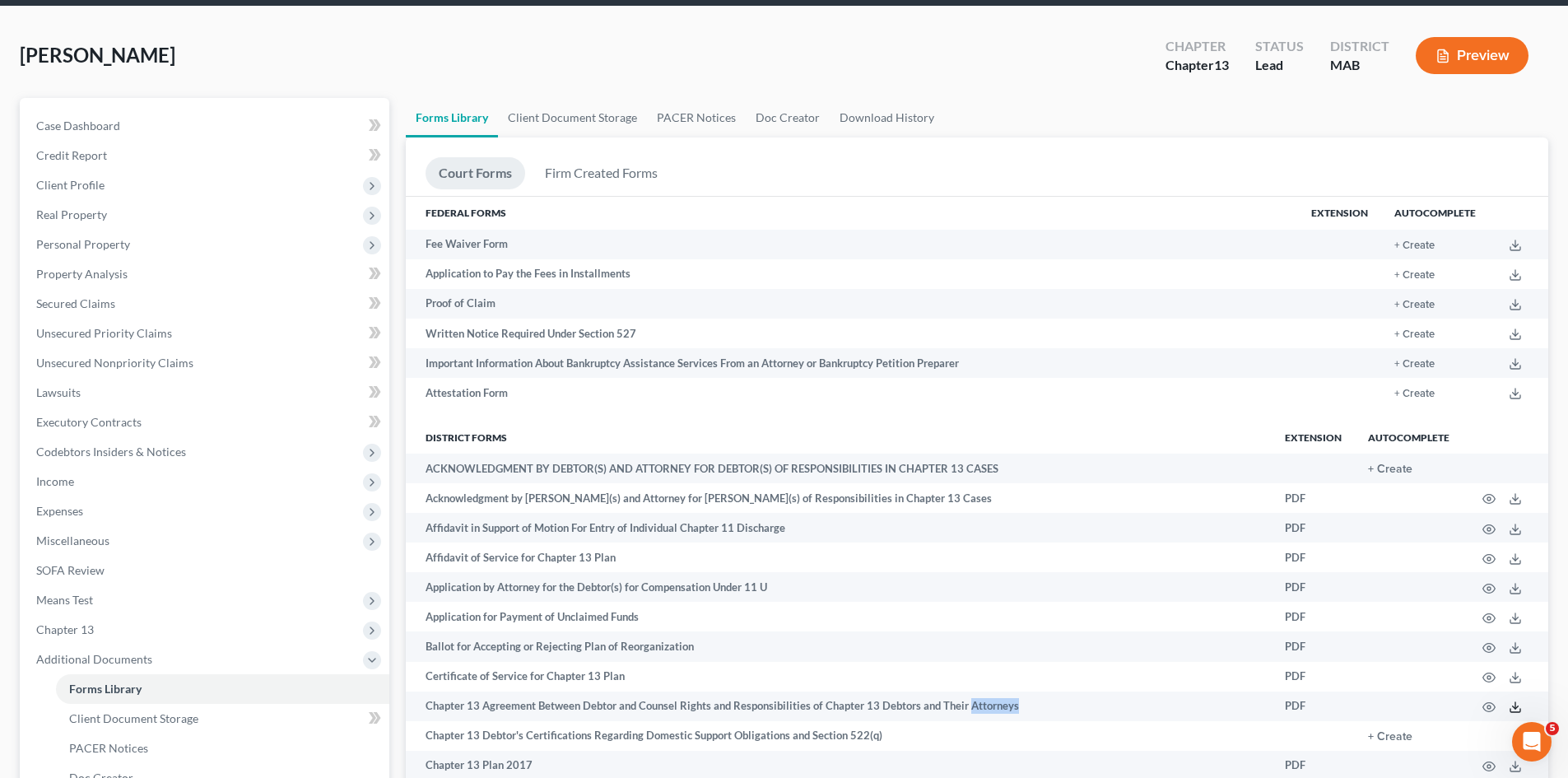
scroll to position [0, 0]
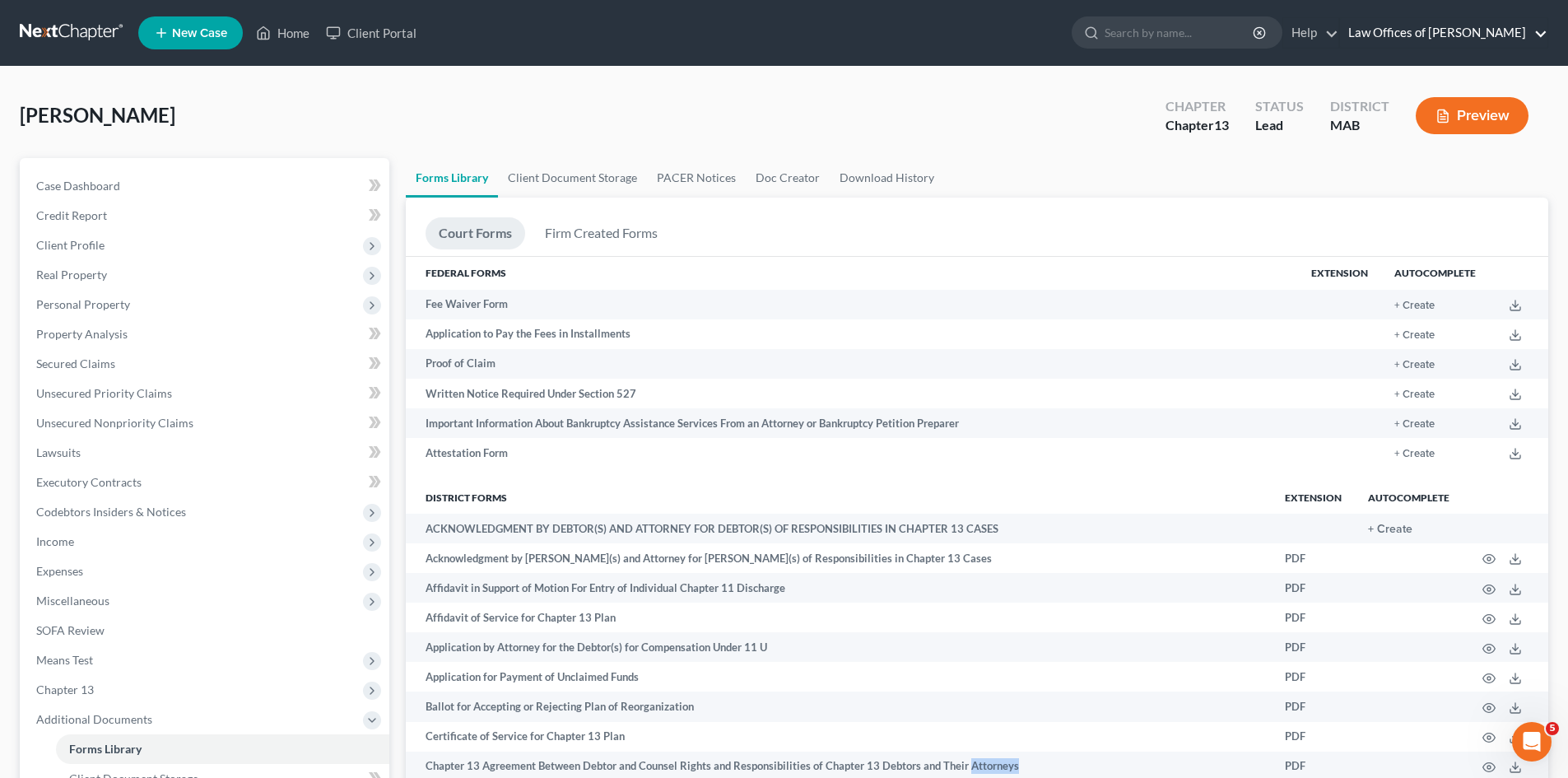
click at [1484, 43] on link "Law Offices of [PERSON_NAME]" at bounding box center [1443, 33] width 207 height 29
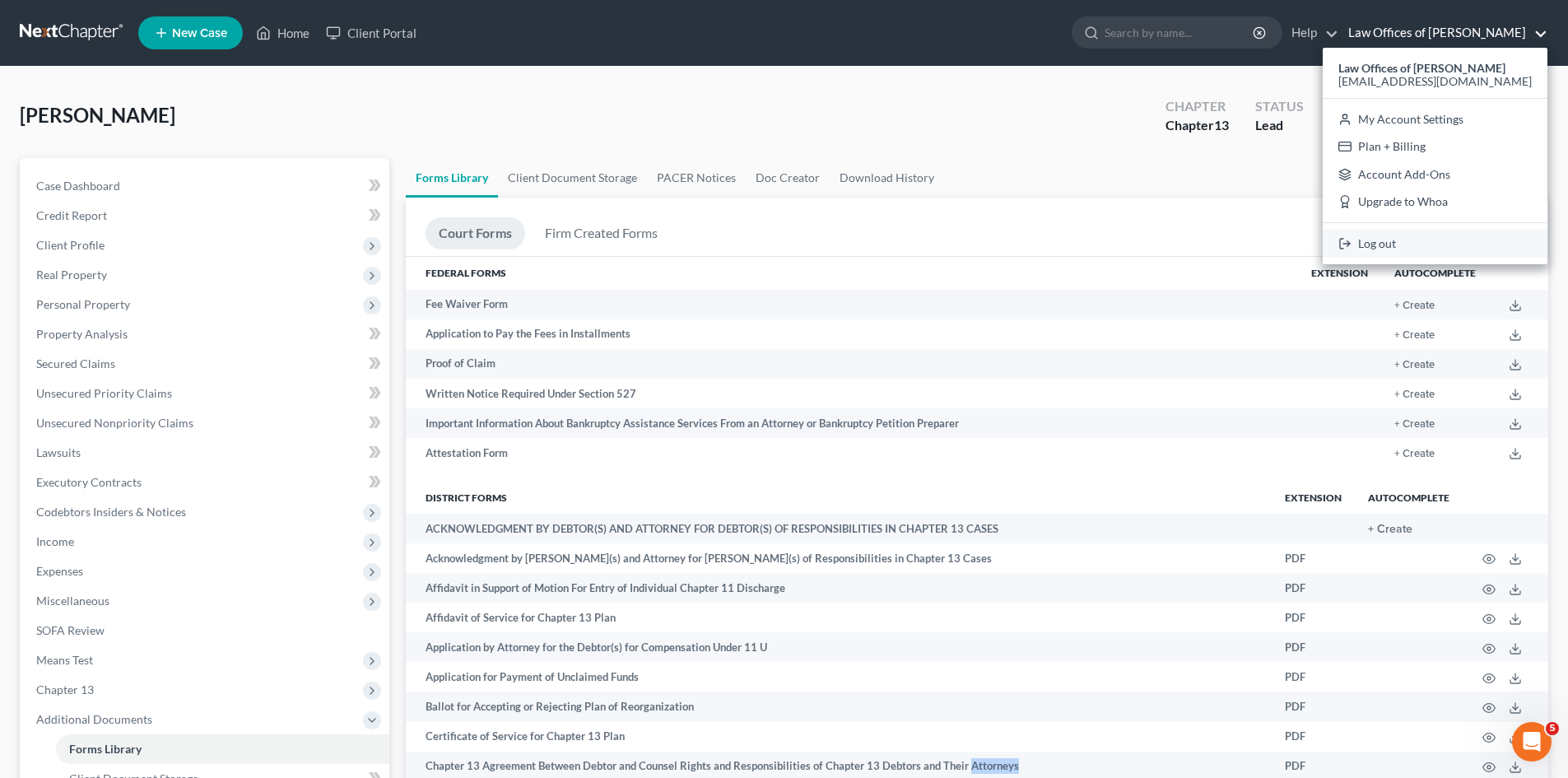
click at [1407, 239] on link "Log out" at bounding box center [1434, 243] width 225 height 28
